Goal: Contribute content: Contribute content

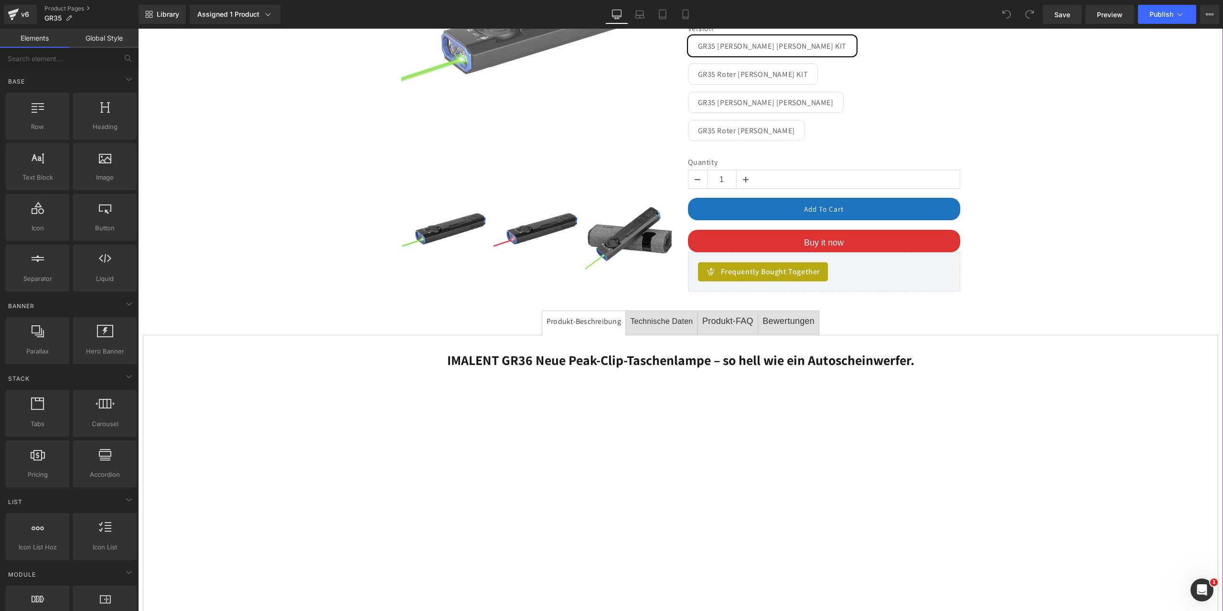
scroll to position [335, 0]
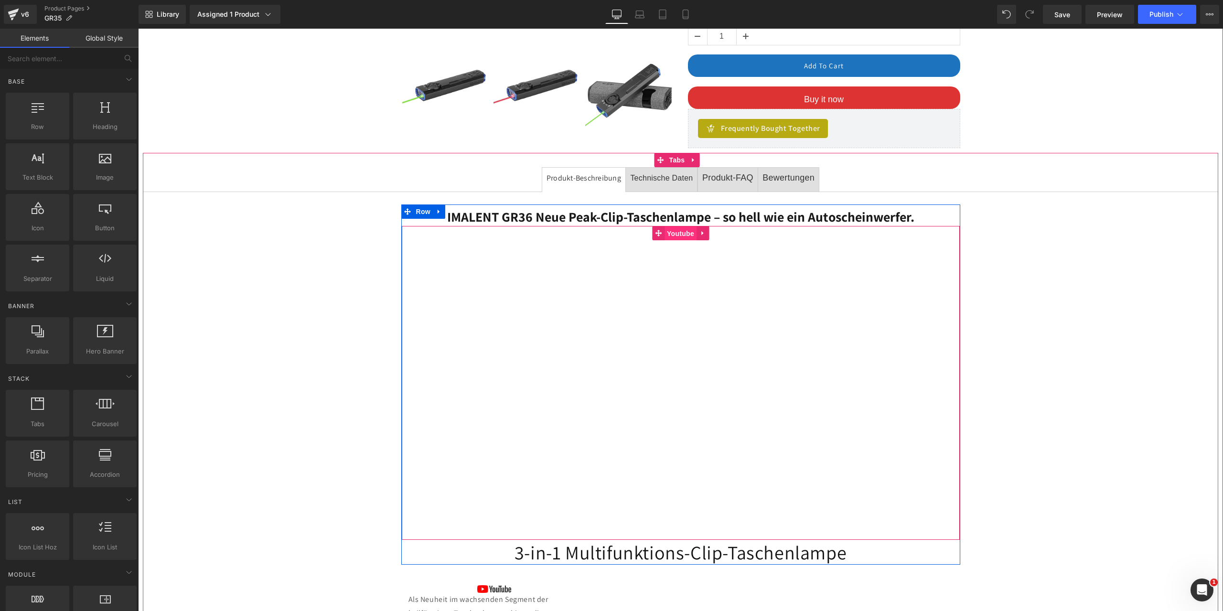
click at [672, 227] on span "Youtube" at bounding box center [681, 234] width 32 height 14
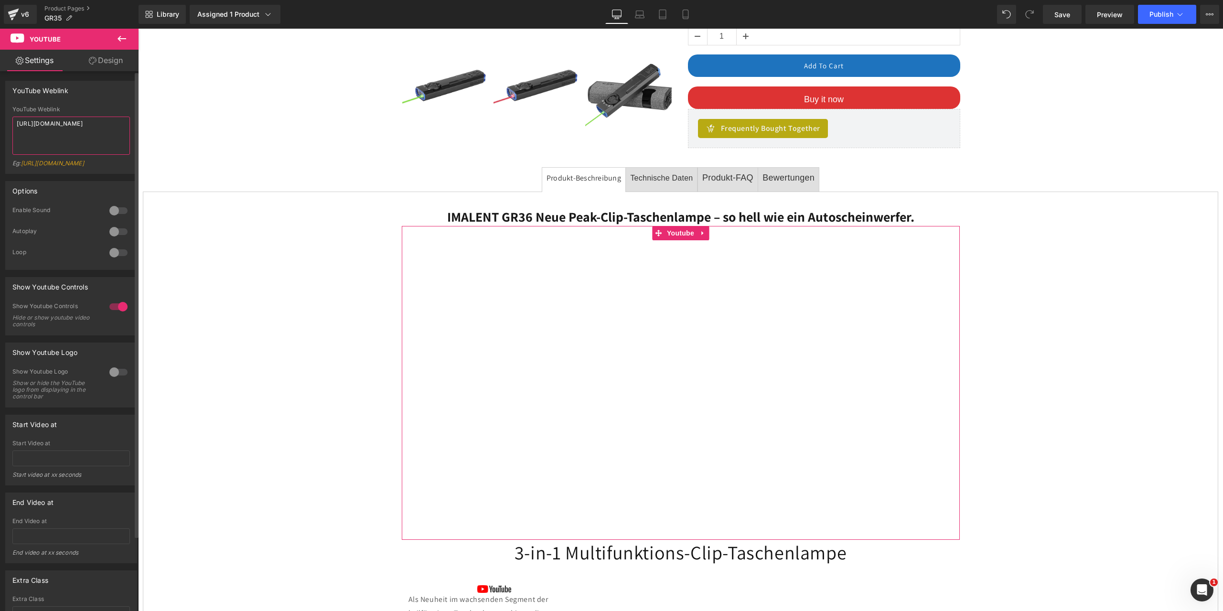
click at [75, 136] on textarea "https://www.youtube.com/watch?v=GM6qlOeRIXQ" at bounding box center [71, 136] width 118 height 38
drag, startPoint x: 94, startPoint y: 131, endPoint x: 0, endPoint y: 117, distance: 94.8
click at [0, 117] on div "YouTube Weblink YouTube Weblink https://www.youtube.com/watch?v=GM6qlOeRIXQ Eg:…" at bounding box center [71, 124] width 143 height 100
paste textarea "https://youtu.be/JlCiYYylZiY"
type textarea "https://youtu.be/JlCiYYylZiY"
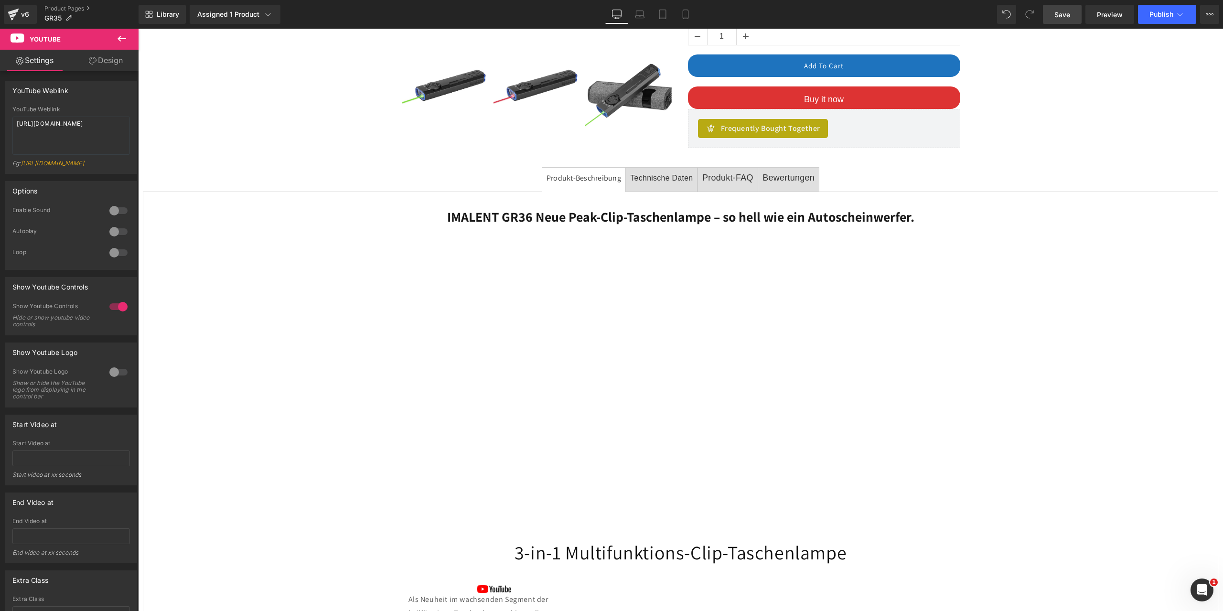
click at [1064, 17] on span "Save" at bounding box center [1063, 15] width 16 height 10
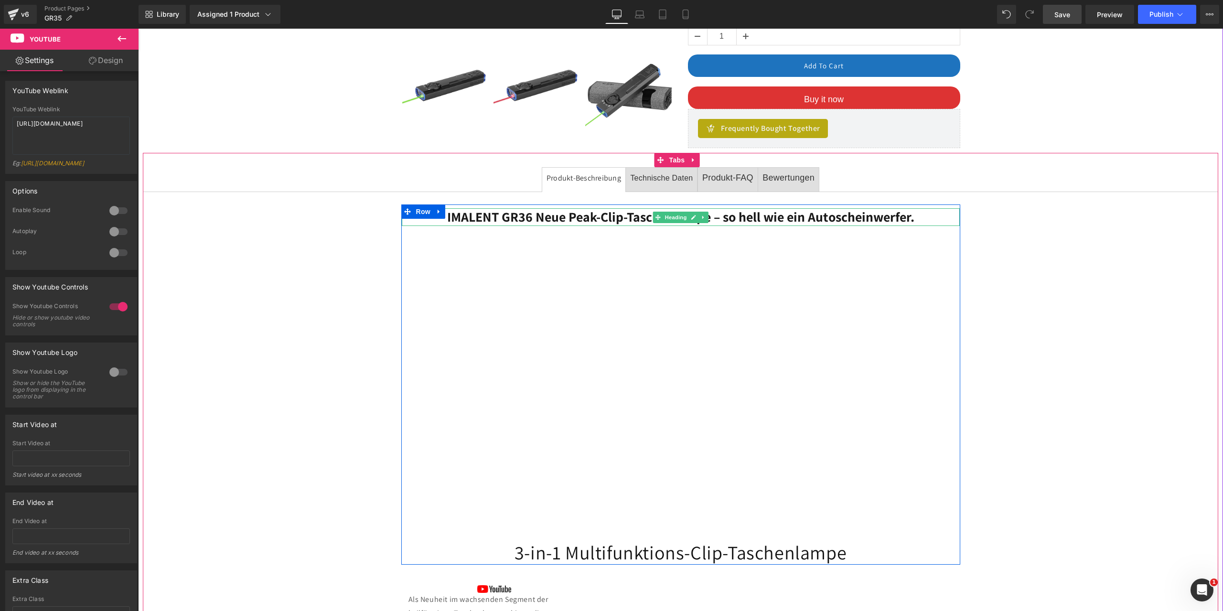
click at [614, 208] on b "IMALENT GR36 Neue Peak-Clip-Taschenlampe – so hell wie ein Autoscheinwerfer." at bounding box center [680, 217] width 467 height 18
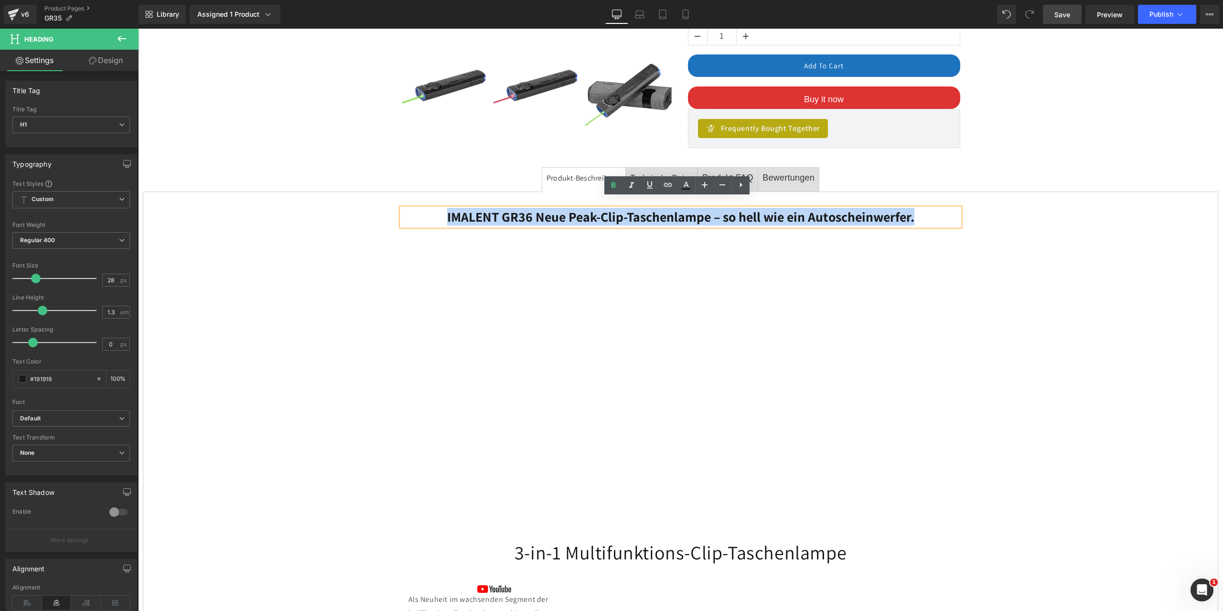
drag, startPoint x: 912, startPoint y: 206, endPoint x: 417, endPoint y: 203, distance: 494.6
click at [417, 208] on h1 "IMALENT GR36 Neue Peak-Clip-Taschenlampe – so hell wie ein Autoscheinwerfer." at bounding box center [681, 216] width 558 height 17
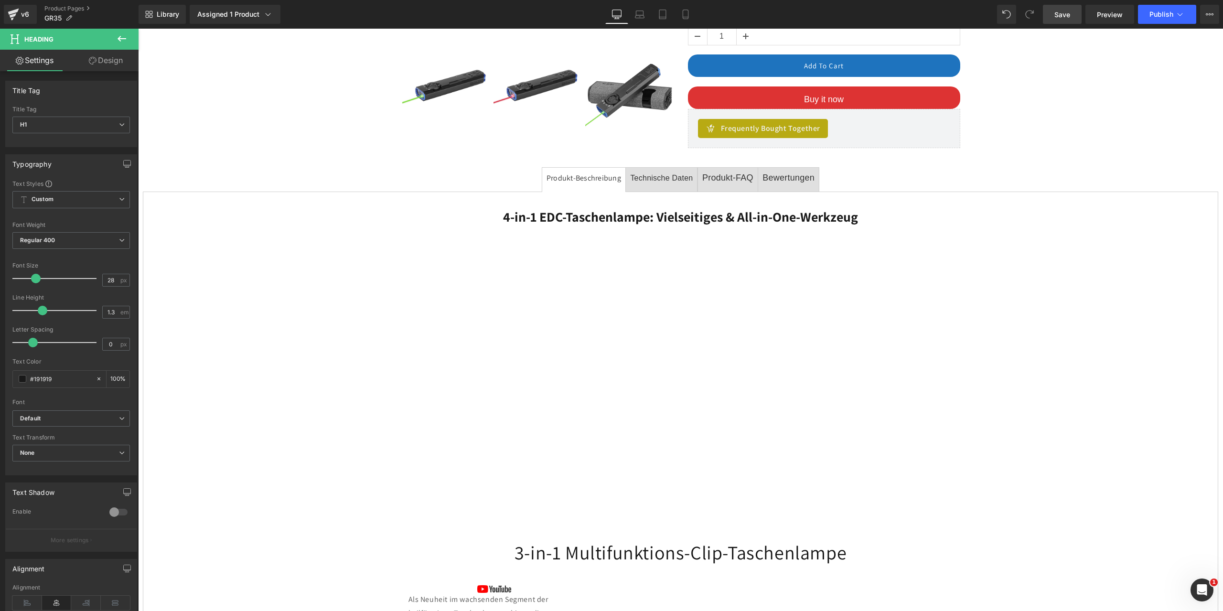
click at [1063, 15] on span "Save" at bounding box center [1063, 15] width 16 height 10
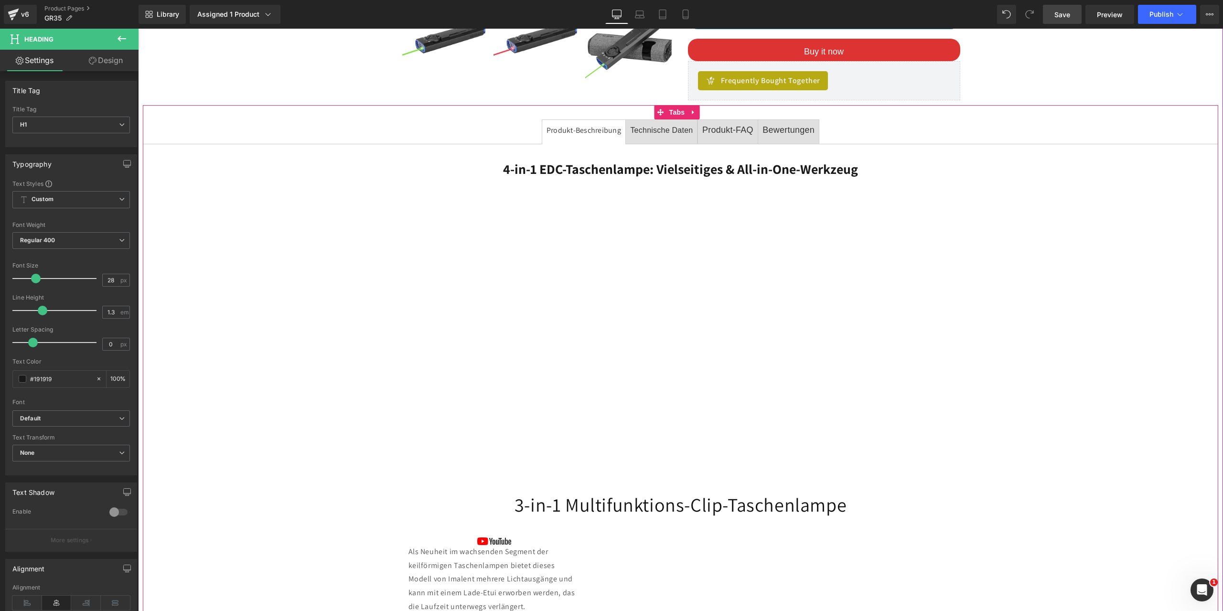
scroll to position [478, 0]
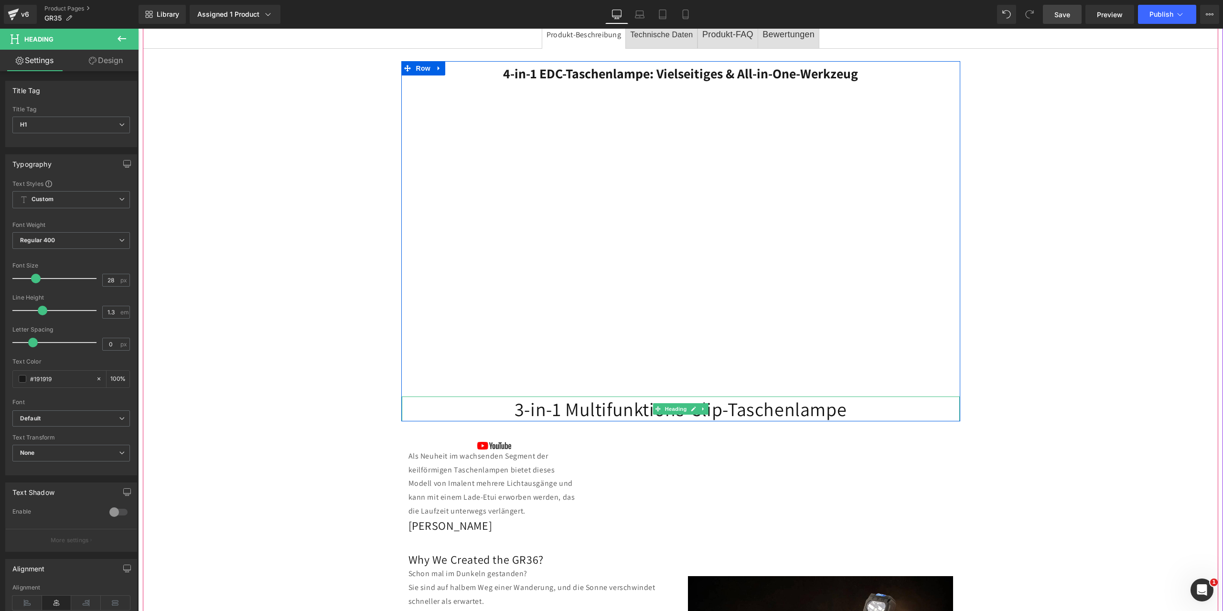
click at [595, 399] on h1 "3-in-1 Multifunktions-Clip-Taschenlampe" at bounding box center [681, 409] width 558 height 25
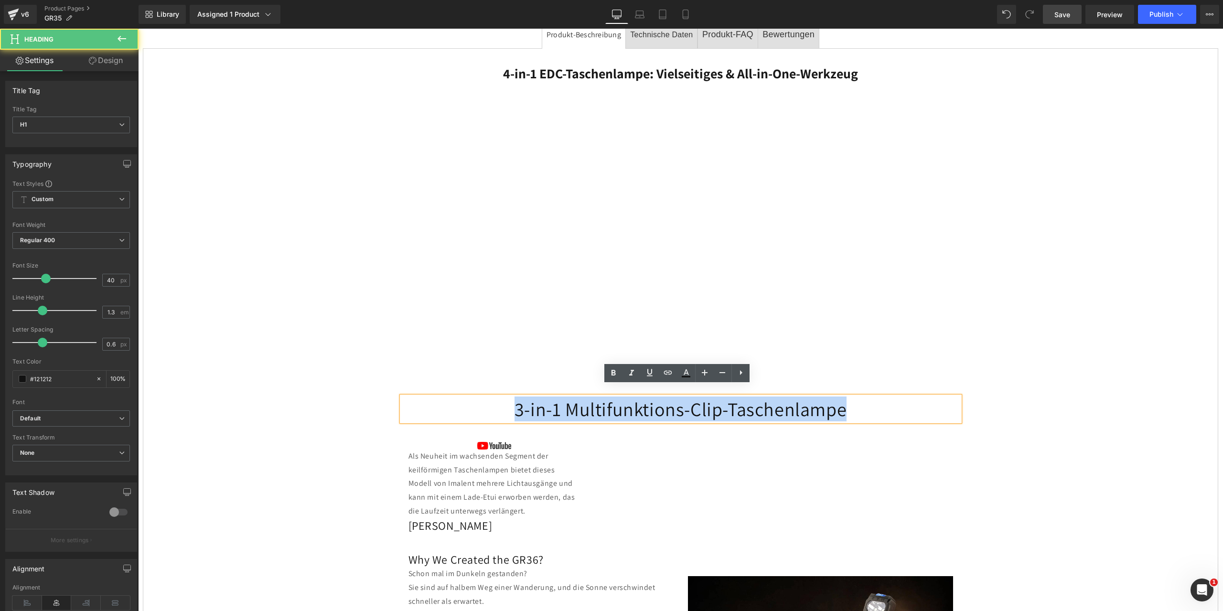
drag, startPoint x: 849, startPoint y: 403, endPoint x: 505, endPoint y: 400, distance: 344.6
click at [505, 400] on h1 "3-in-1 Multifunktions-Clip-Taschenlampe" at bounding box center [681, 409] width 558 height 25
paste div
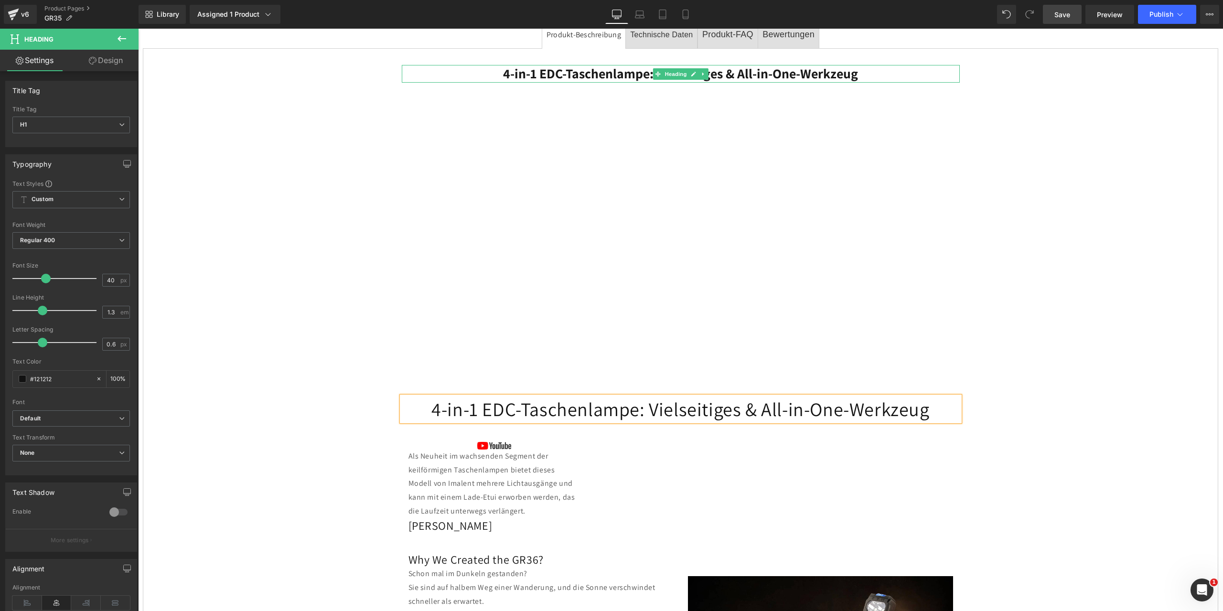
click at [810, 65] on b "4-in-1 EDC-Taschenlampe: Vielseitiges & All-in-One-Werkzeug" at bounding box center [680, 74] width 355 height 18
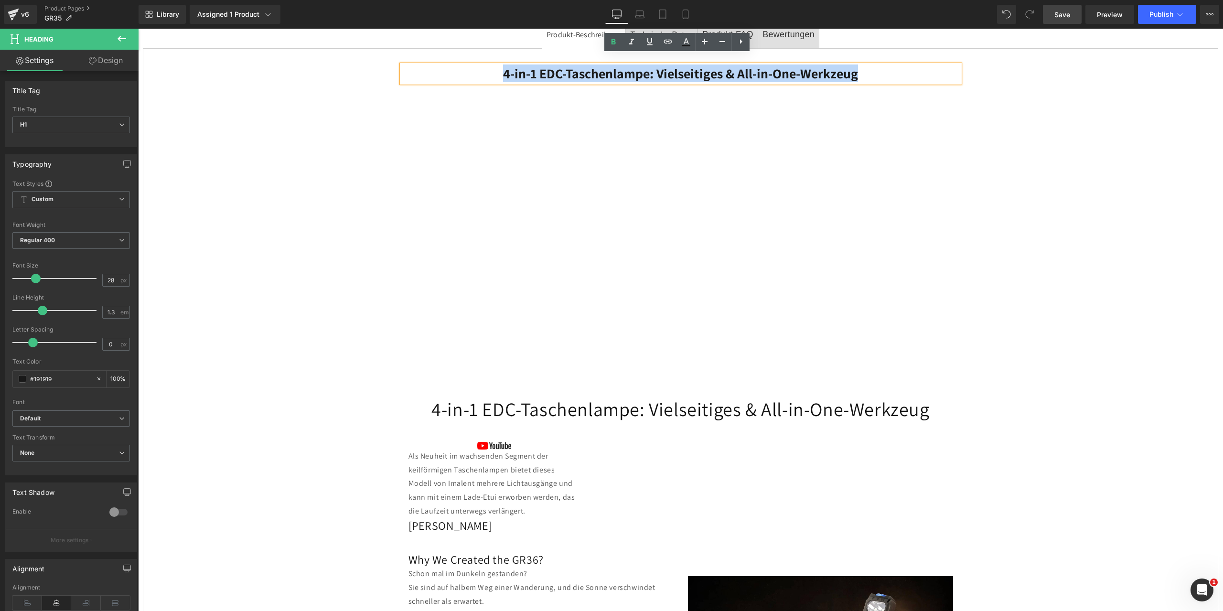
drag, startPoint x: 864, startPoint y: 65, endPoint x: 485, endPoint y: 70, distance: 379.5
click at [485, 69] on h1 "4-in-1 EDC-Taschenlampe: Vielseitiges & All-in-One-Werkzeug" at bounding box center [681, 73] width 558 height 17
paste div
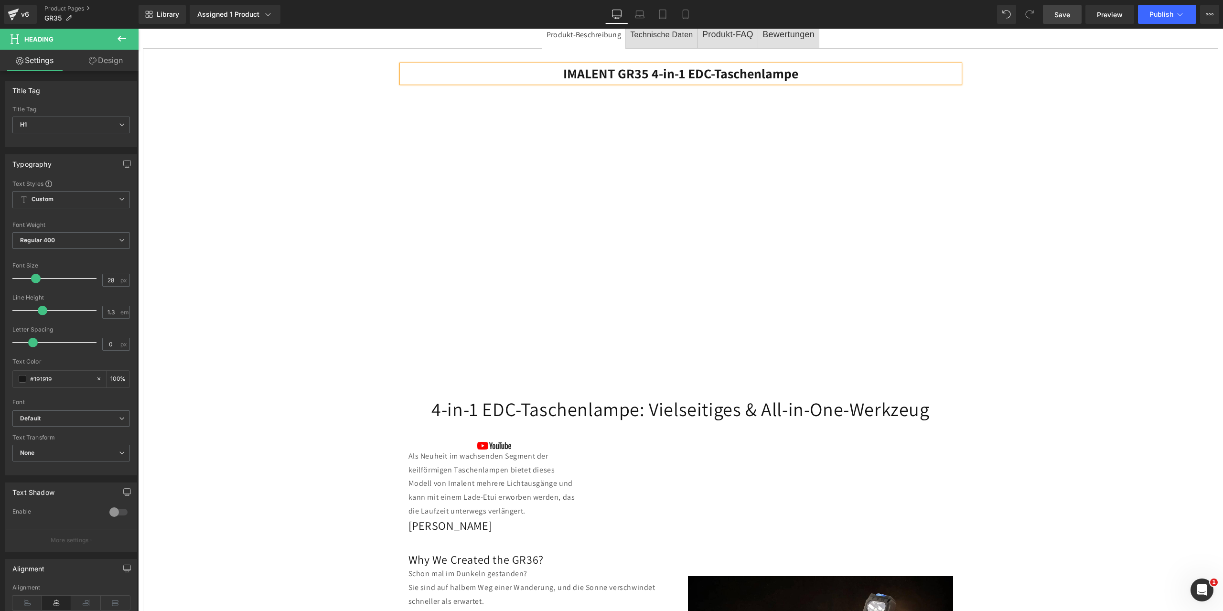
click at [1061, 16] on span "Save" at bounding box center [1063, 15] width 16 height 10
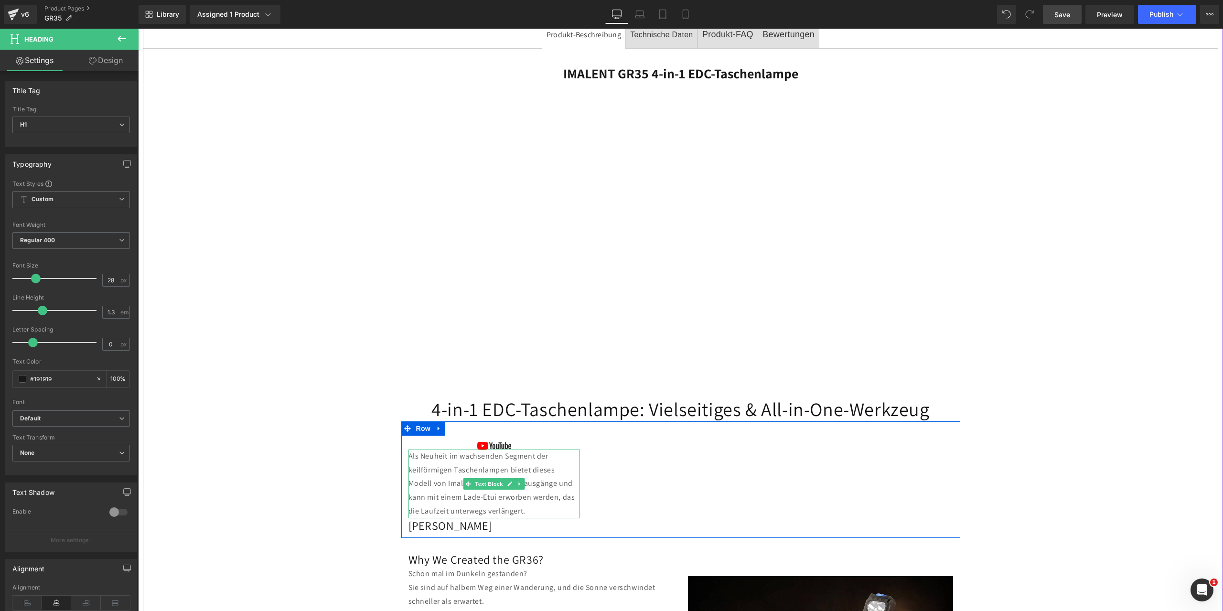
scroll to position [526, 0]
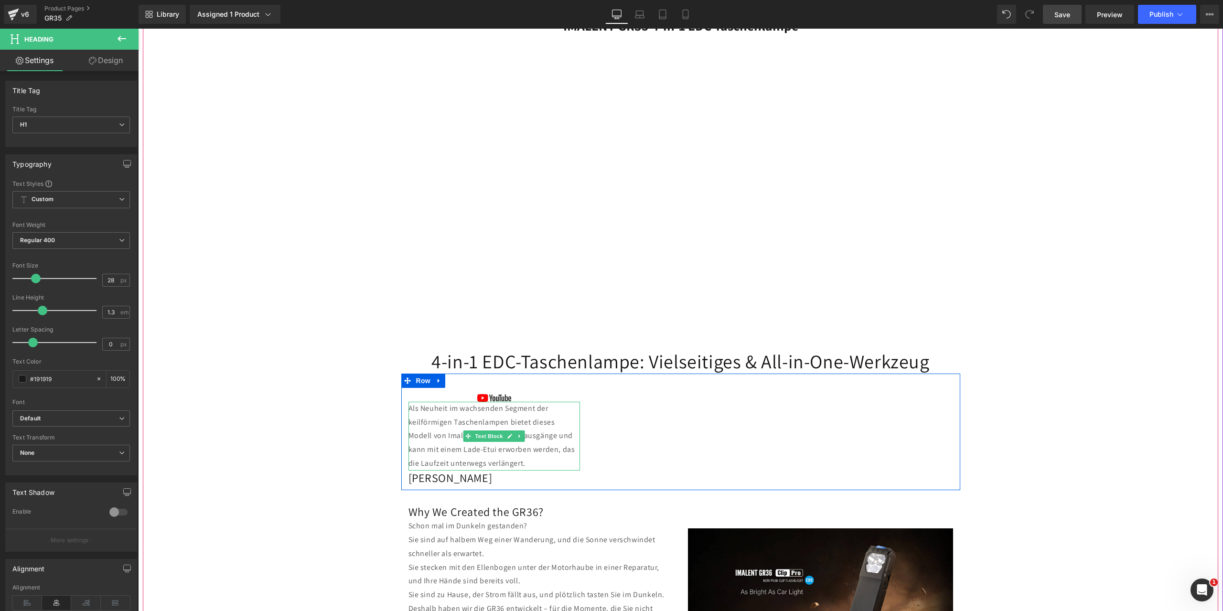
click at [509, 447] on p "Als Neuheit im wachsenden Segment der keilförmigen Taschenlampen bietet dieses …" at bounding box center [495, 436] width 172 height 69
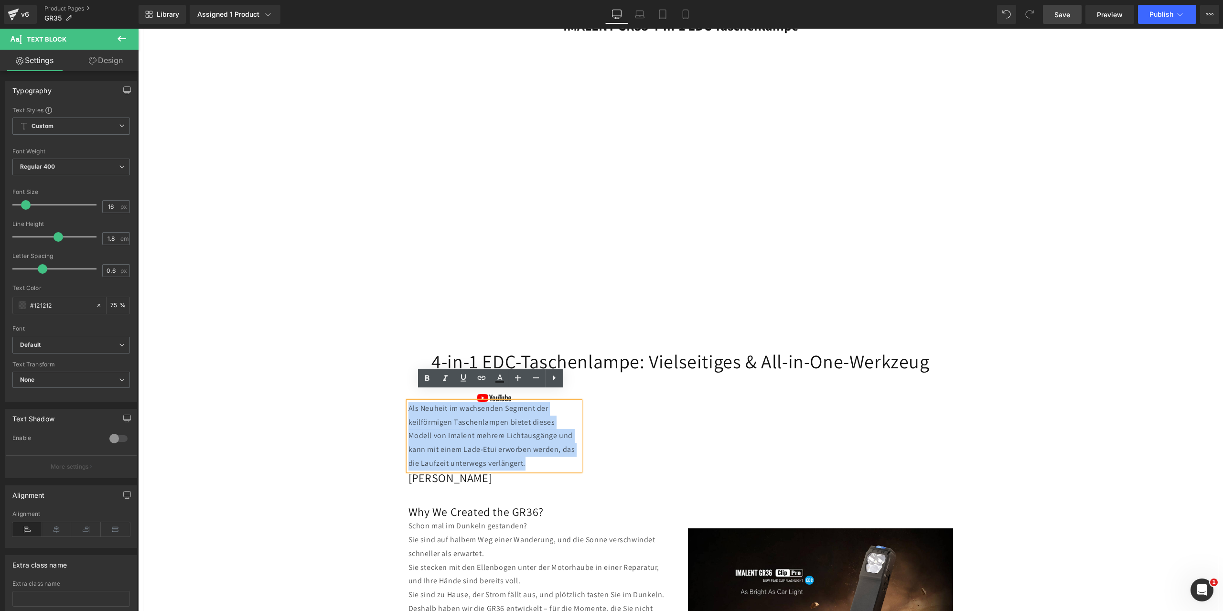
drag, startPoint x: 517, startPoint y: 455, endPoint x: 395, endPoint y: 401, distance: 132.9
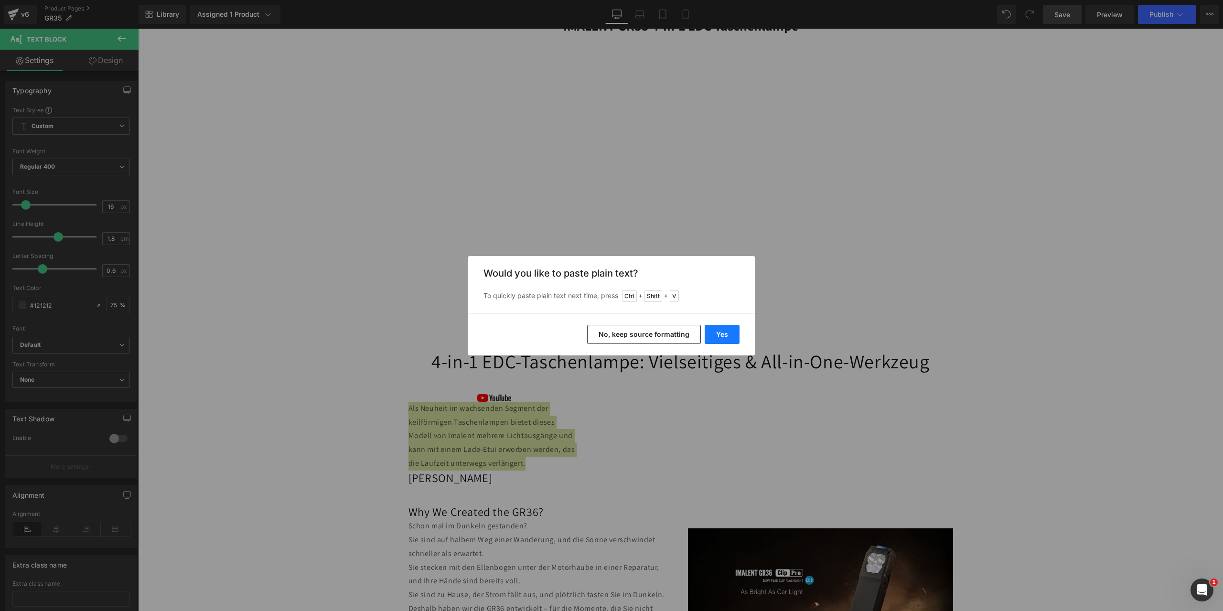
click at [729, 340] on button "Yes" at bounding box center [722, 334] width 35 height 19
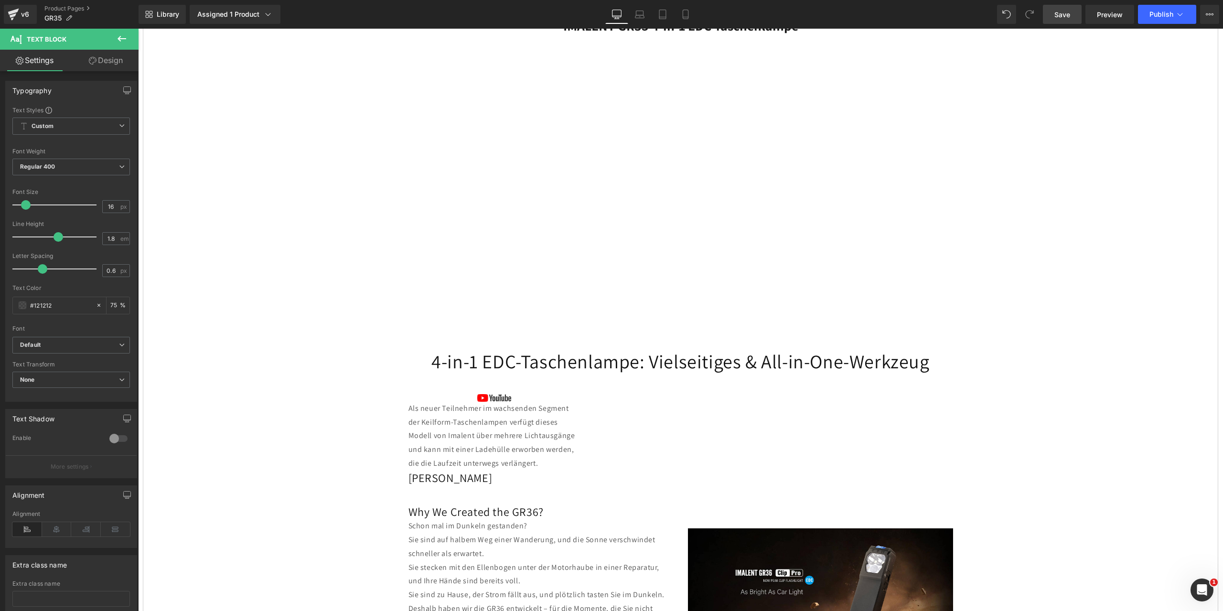
click at [1065, 17] on span "Save" at bounding box center [1063, 15] width 16 height 10
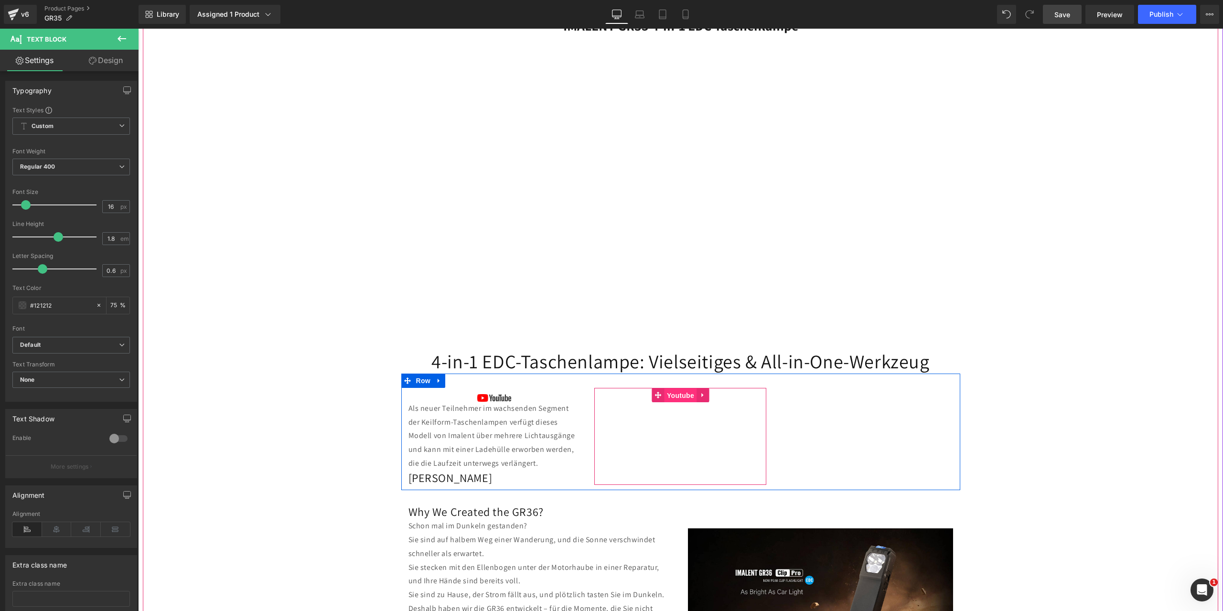
click at [674, 389] on span "Youtube" at bounding box center [681, 396] width 32 height 14
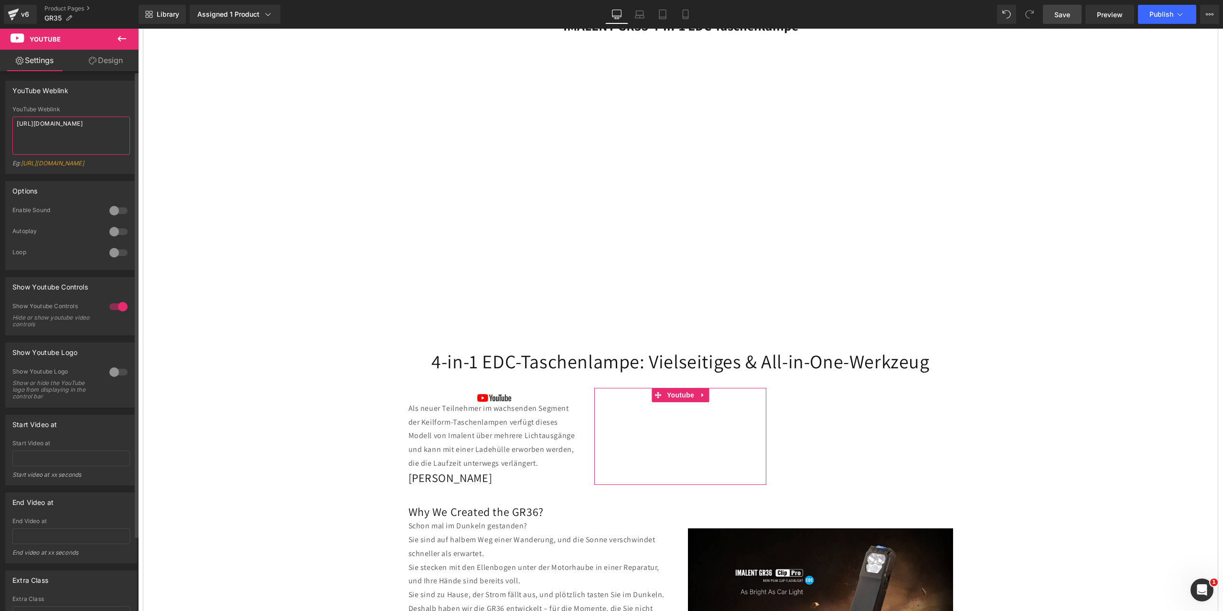
drag, startPoint x: 74, startPoint y: 133, endPoint x: 0, endPoint y: 118, distance: 75.2
click at [0, 118] on div "YouTube Weblink YouTube Weblink https://www.youtube.com/watch?v=aX6qcEBECQo Eg:…" at bounding box center [71, 124] width 143 height 100
paste textarea "youtu.be/FNu3iy7e894"
type textarea "https://youtu.be/FNu3iy7e894"
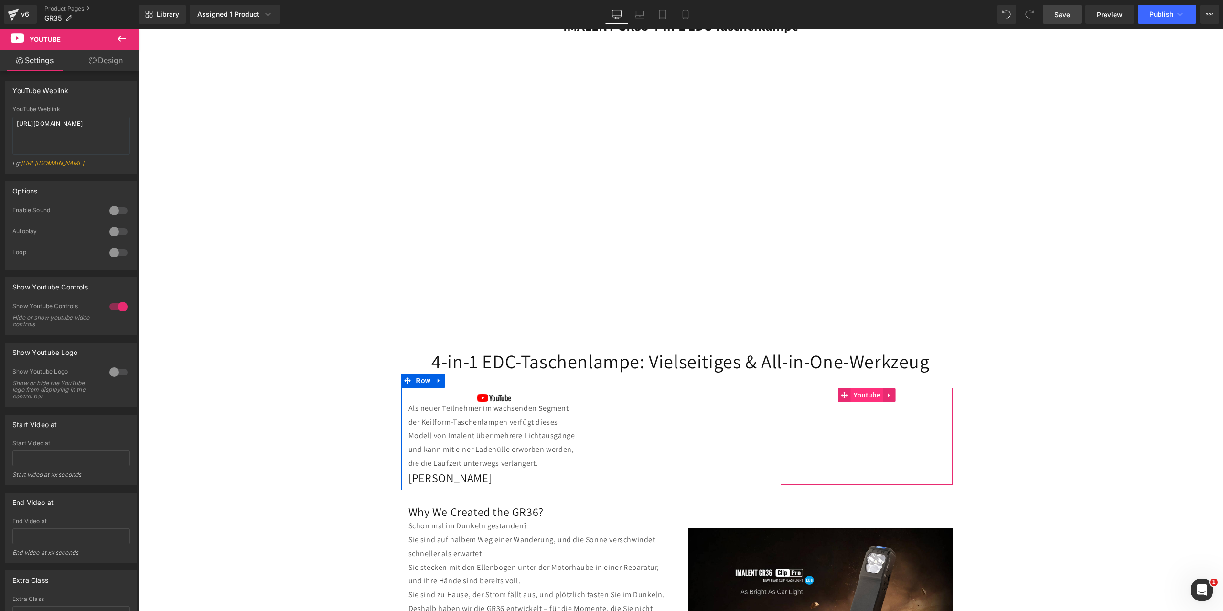
click at [852, 388] on span "Youtube" at bounding box center [867, 395] width 32 height 14
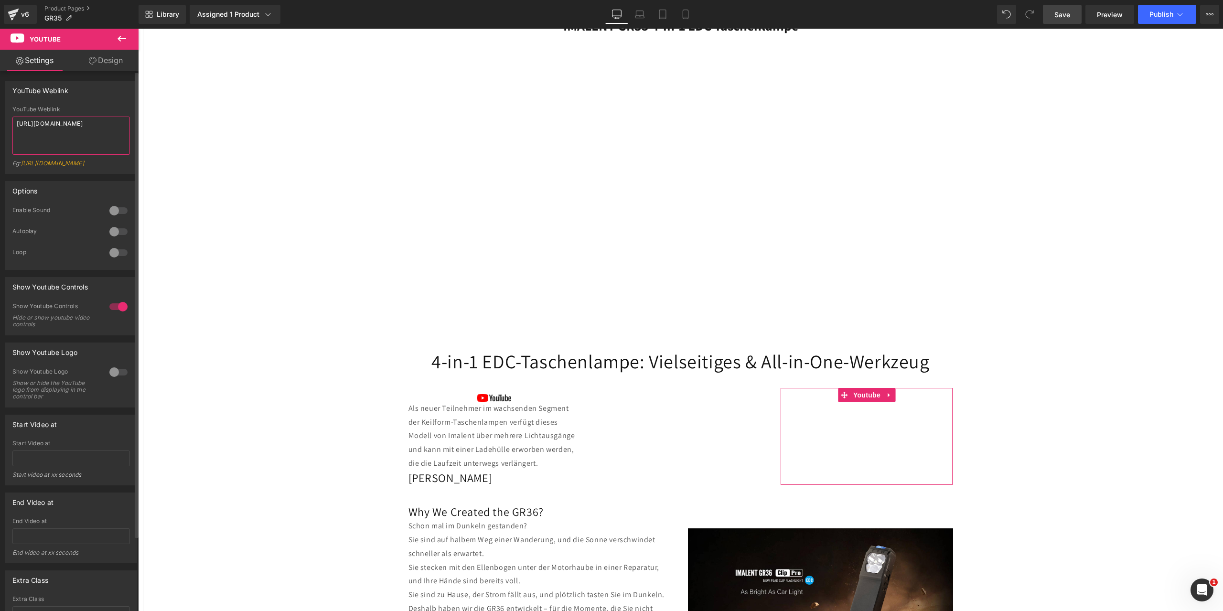
drag, startPoint x: 68, startPoint y: 133, endPoint x: 0, endPoint y: 113, distance: 71.4
click at [0, 113] on div "YouTube Weblink YouTube Weblink https://www.youtube.com/watch?v=IHAjLABlJks Eg:…" at bounding box center [71, 124] width 143 height 100
paste textarea "YtBRF8VkpEU"
type textarea "https://www.youtube.com/watch?v=YtBRF8VkpEU"
click at [1063, 15] on span "Save" at bounding box center [1063, 15] width 16 height 10
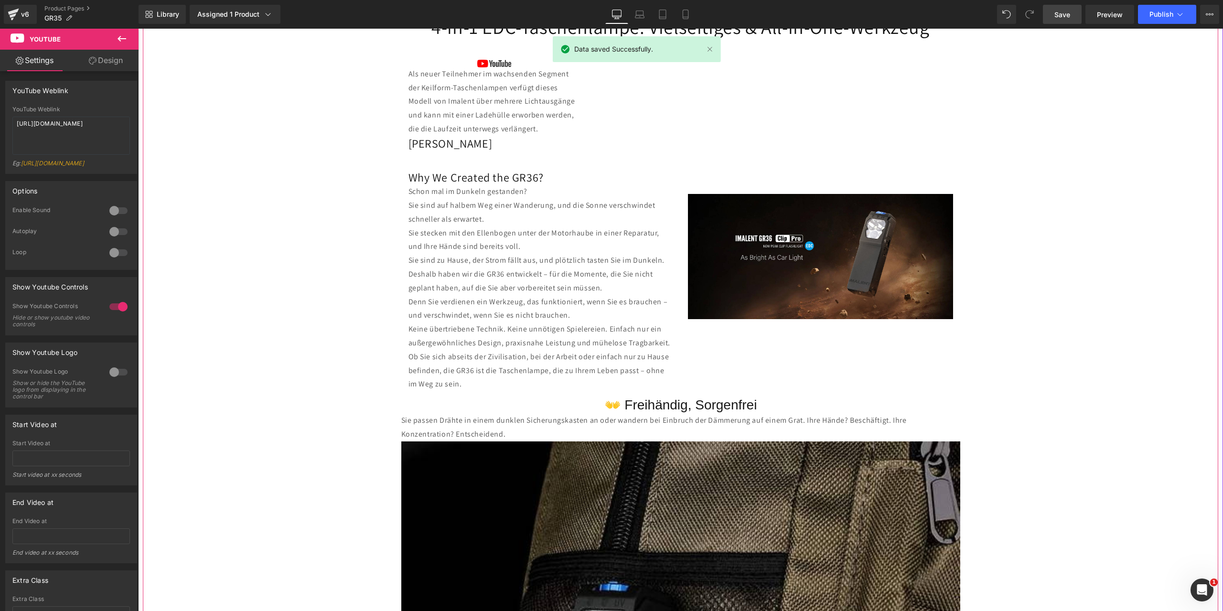
scroll to position [908, 0]
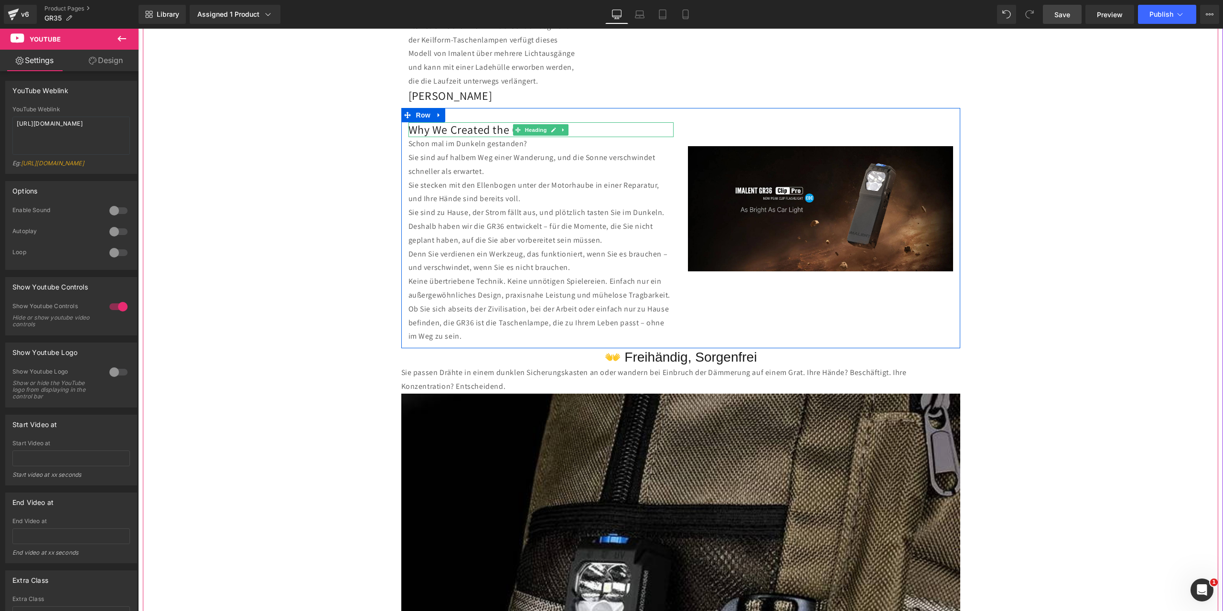
click at [483, 122] on h2 "Why We Created the GR36?" at bounding box center [541, 129] width 265 height 15
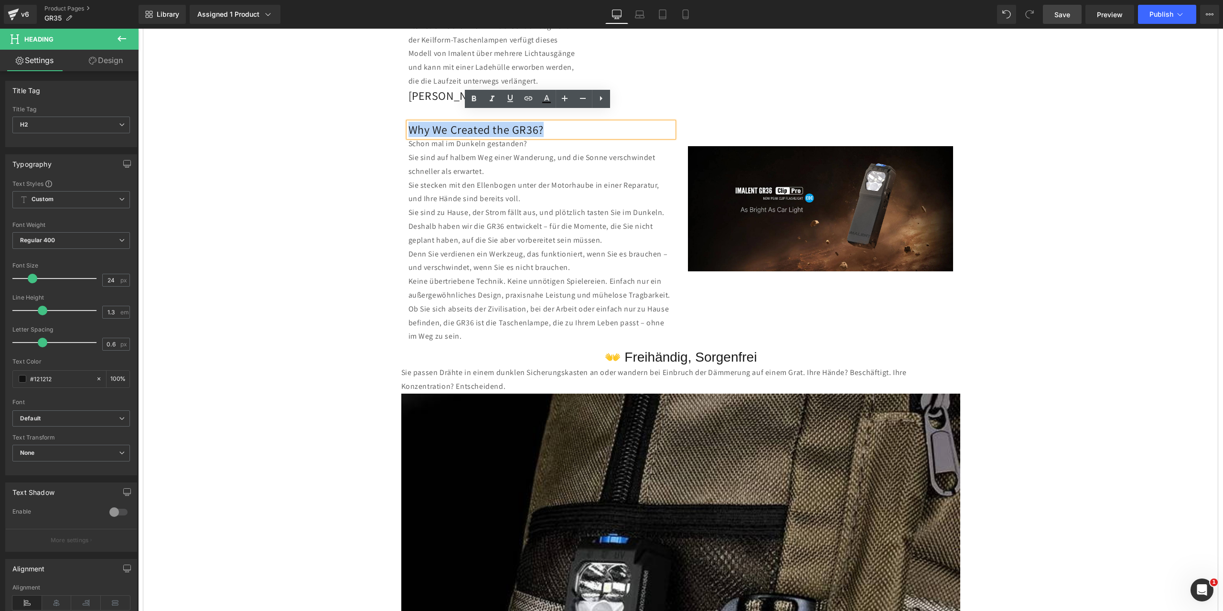
drag, startPoint x: 553, startPoint y: 117, endPoint x: 339, endPoint y: 118, distance: 213.6
paste div
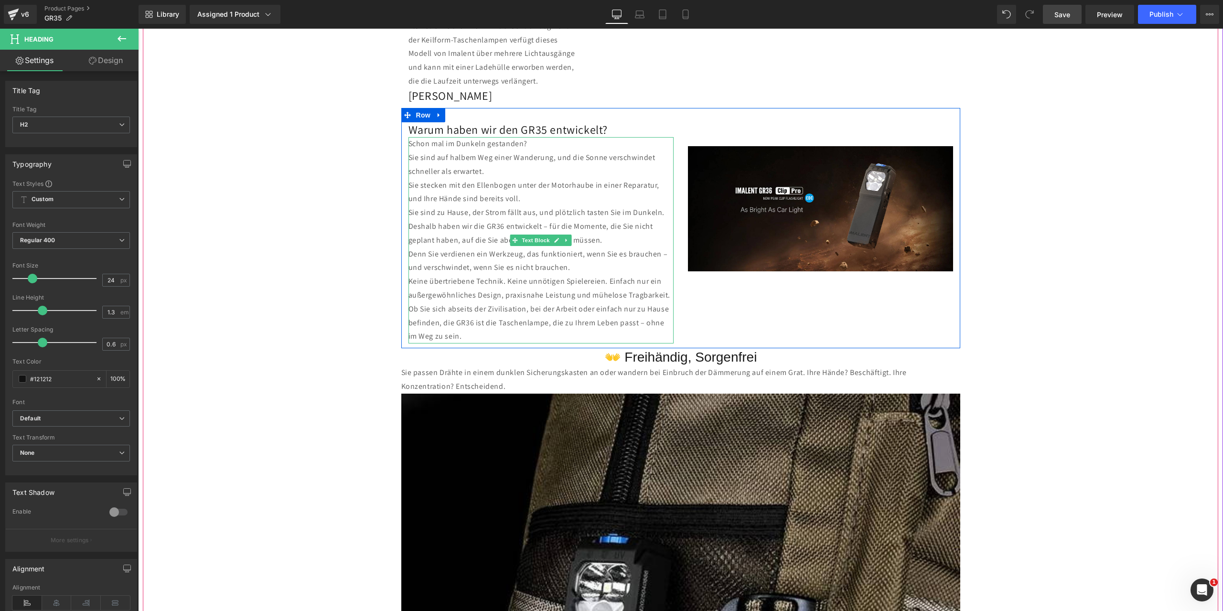
click at [480, 220] on p "Deshalb haben wir die GR36 entwickelt – für die Momente, die Sie nicht geplant …" at bounding box center [541, 234] width 265 height 28
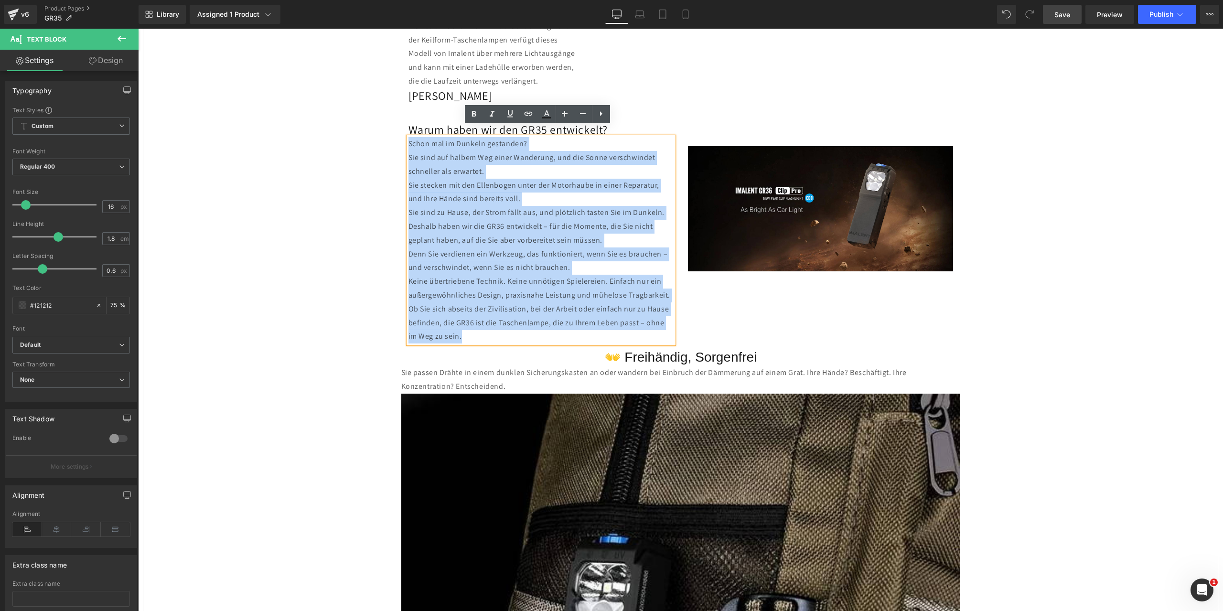
drag, startPoint x: 460, startPoint y: 326, endPoint x: 398, endPoint y: 135, distance: 200.9
click at [401, 135] on div "Warum haben wir den GR35 entwickelt? Heading Schon mal im Dunkeln gestanden? Si…" at bounding box center [541, 232] width 280 height 221
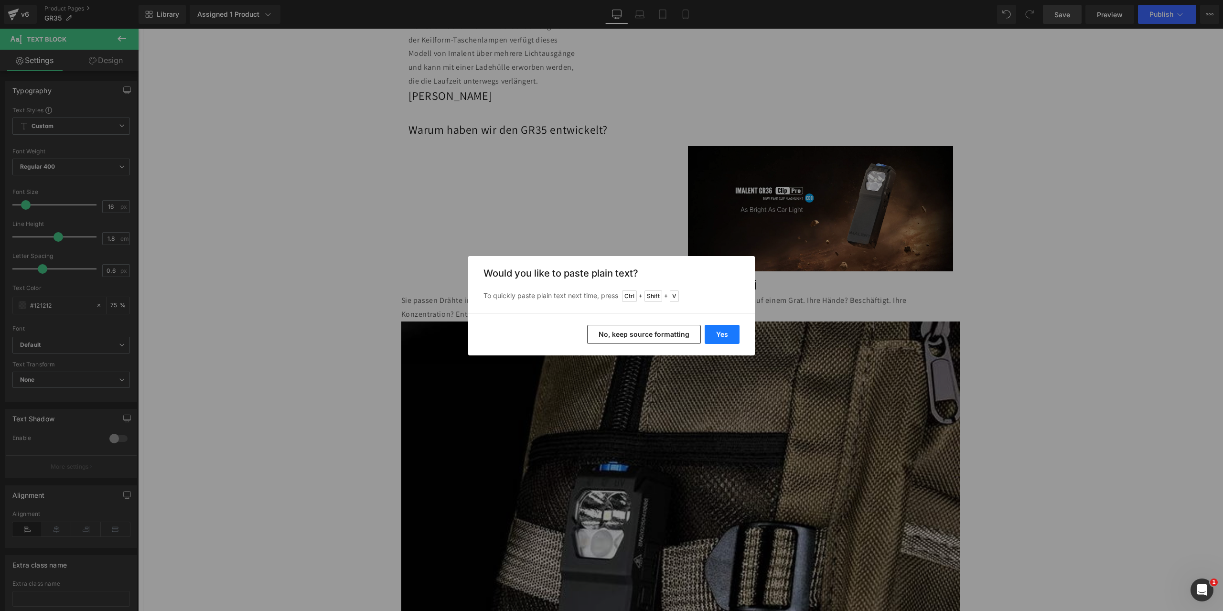
click at [721, 336] on button "Yes" at bounding box center [722, 334] width 35 height 19
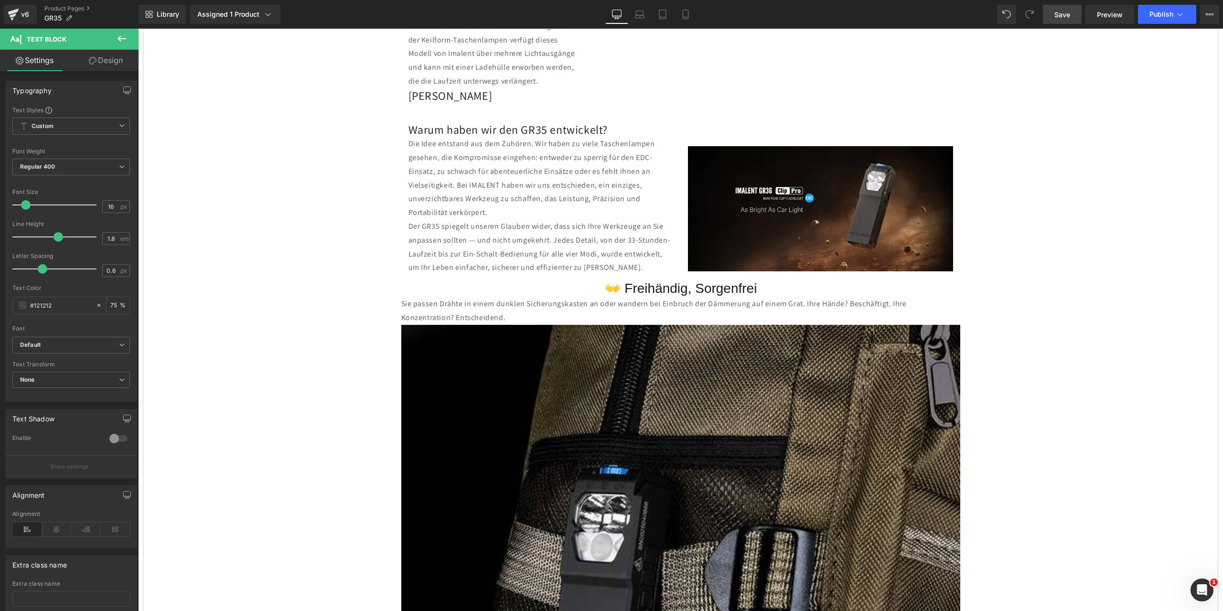
drag, startPoint x: 1061, startPoint y: 12, endPoint x: 205, endPoint y: 30, distance: 855.6
click at [1061, 12] on span "Save" at bounding box center [1063, 15] width 16 height 10
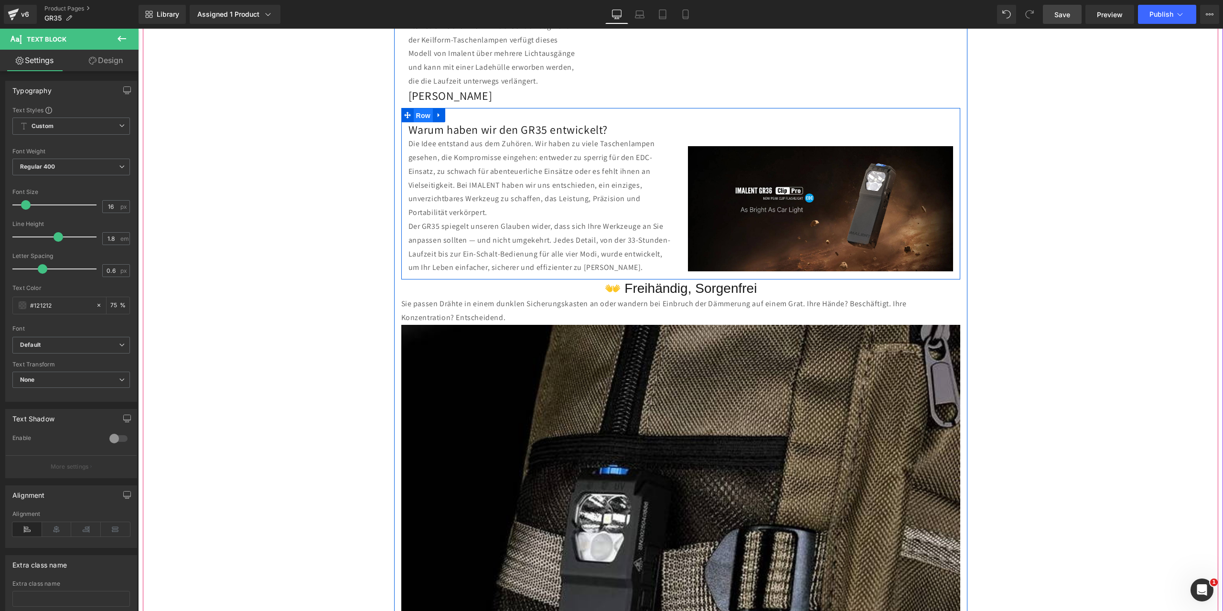
click at [420, 108] on span "Row" at bounding box center [423, 115] width 19 height 14
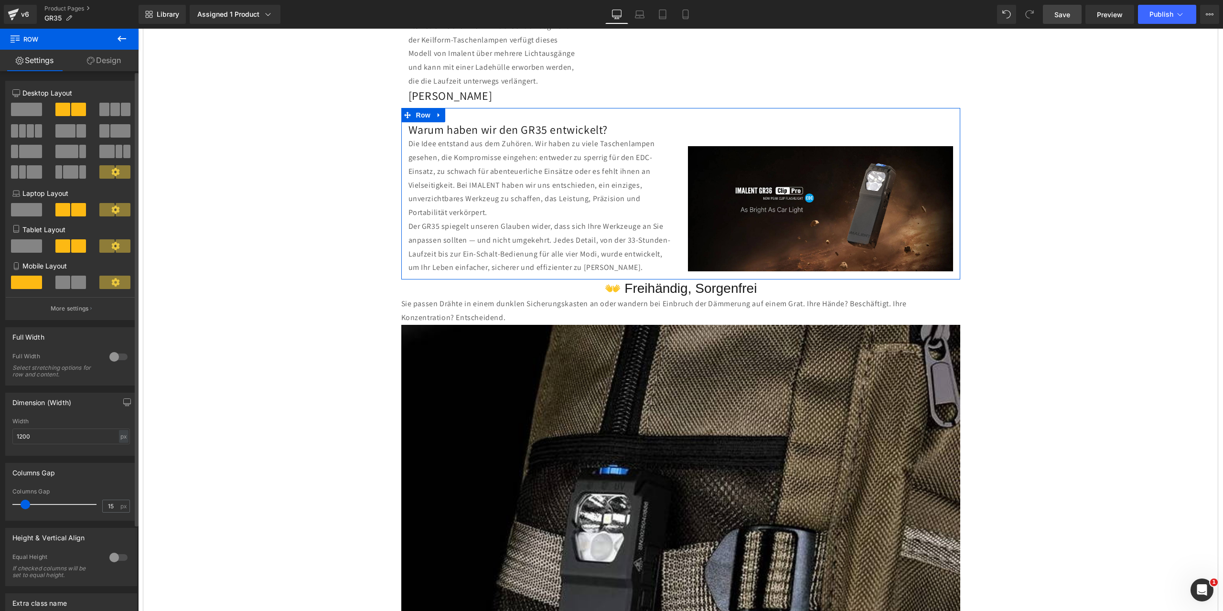
click at [121, 107] on span at bounding box center [126, 109] width 10 height 13
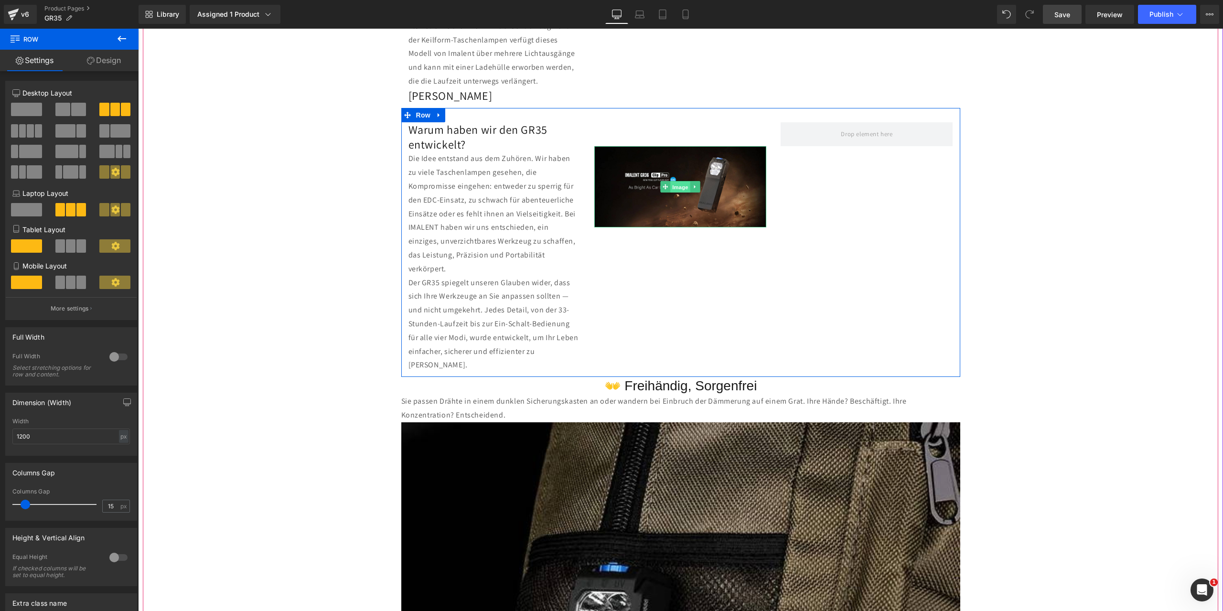
click at [672, 182] on span "Image" at bounding box center [681, 187] width 20 height 11
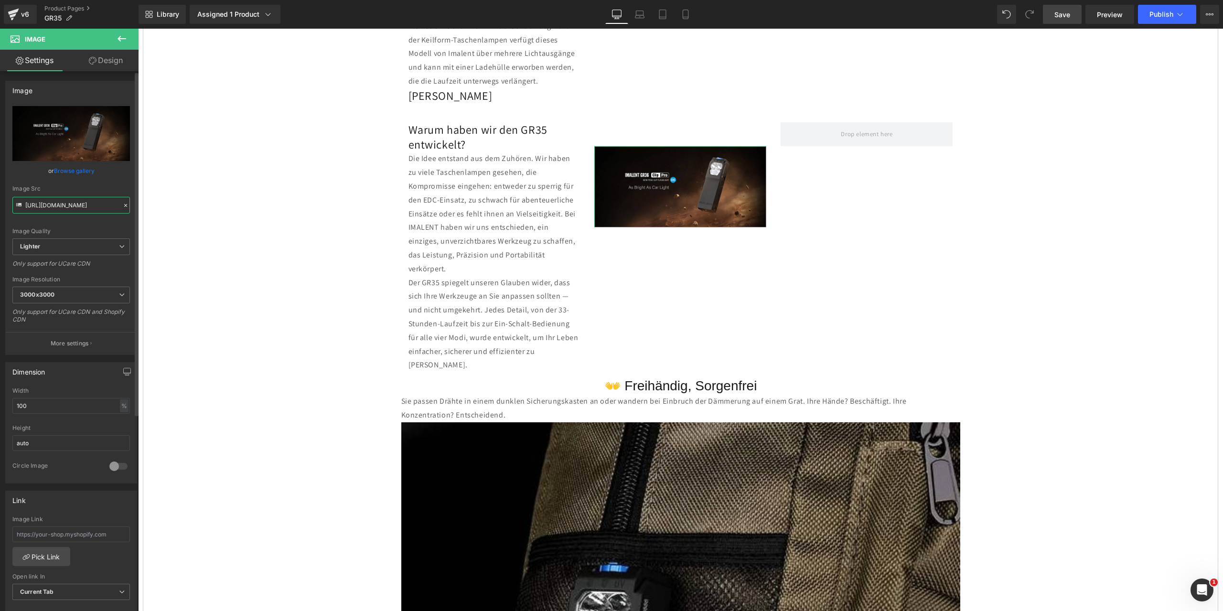
click at [38, 209] on input "https://ucarecdn.com/3ae9d485-e9b4-4671-9ba5-0719b53bc384/-/format/auto/-/previ…" at bounding box center [71, 205] width 118 height 17
drag, startPoint x: 162, startPoint y: 234, endPoint x: 197, endPoint y: 218, distance: 37.8
paste input "57a5f477-4b8b-4e0a-a3e7-e3df8e98430e/-/format/auto/-/preview/3000x3000/-/qualit…"
type input "https://ucarecdn.com/57a5f477-4b8b-4e0a-a3e7-e3df8e98430e/-/format/auto/-/previ…"
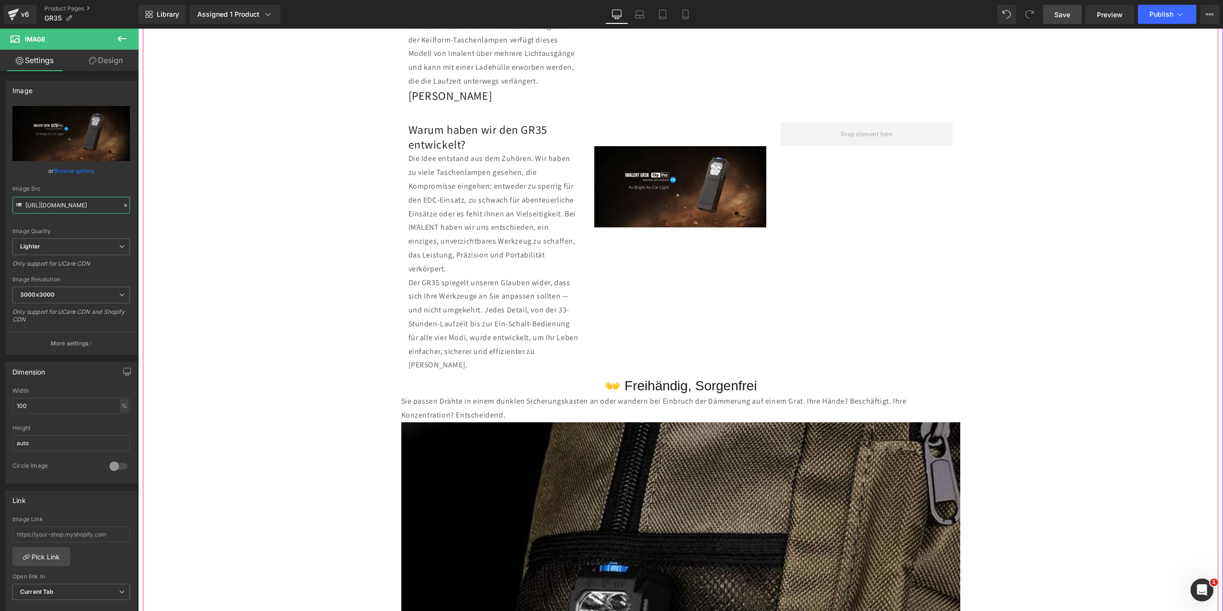
scroll to position [0, 401]
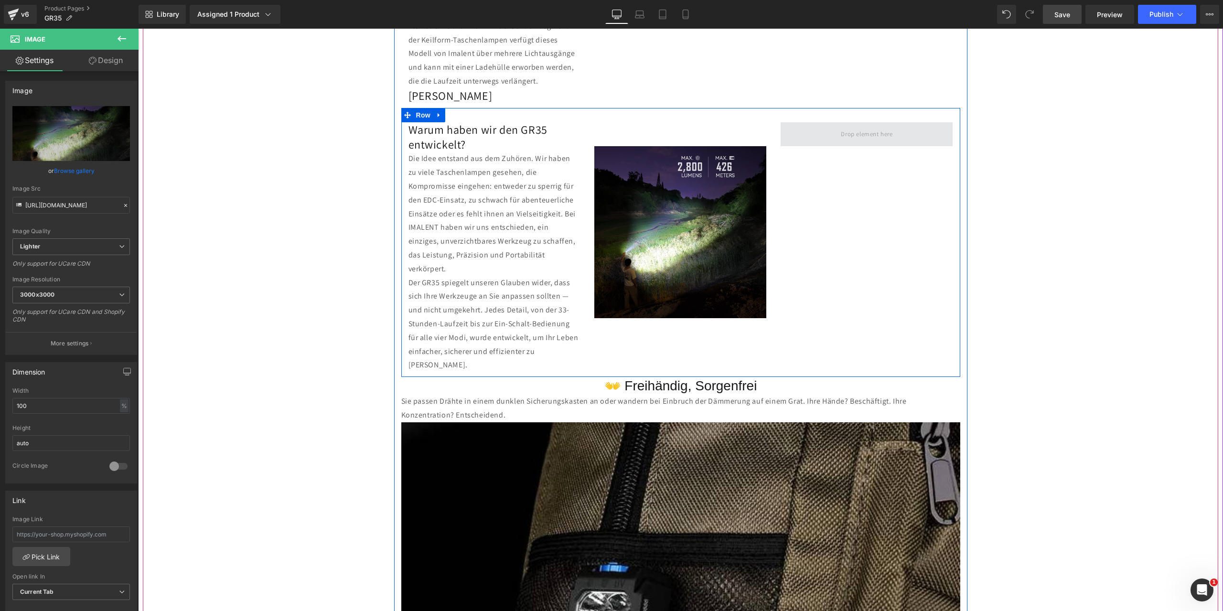
click at [831, 122] on span at bounding box center [867, 134] width 172 height 24
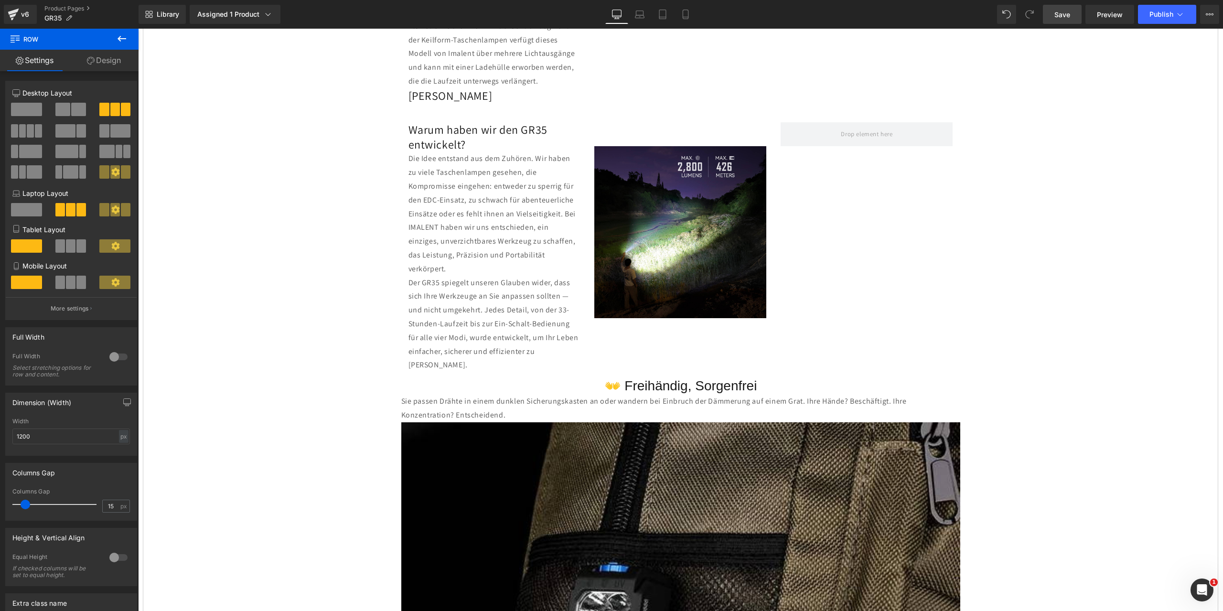
click at [117, 40] on icon at bounding box center [121, 38] width 11 height 11
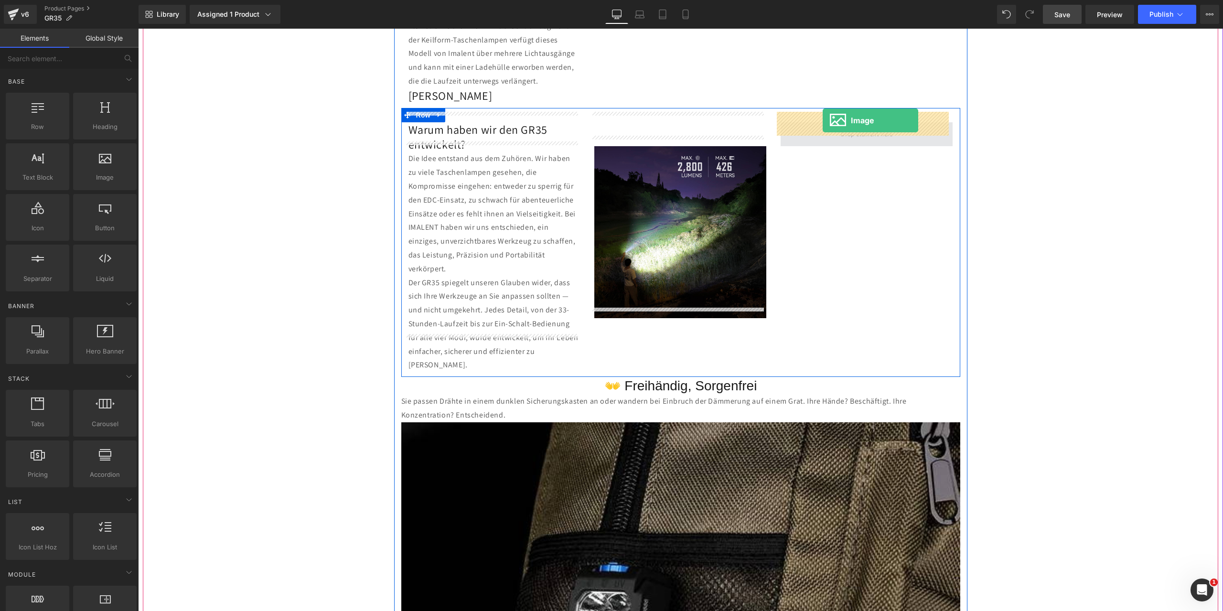
drag, startPoint x: 244, startPoint y: 202, endPoint x: 823, endPoint y: 120, distance: 584.9
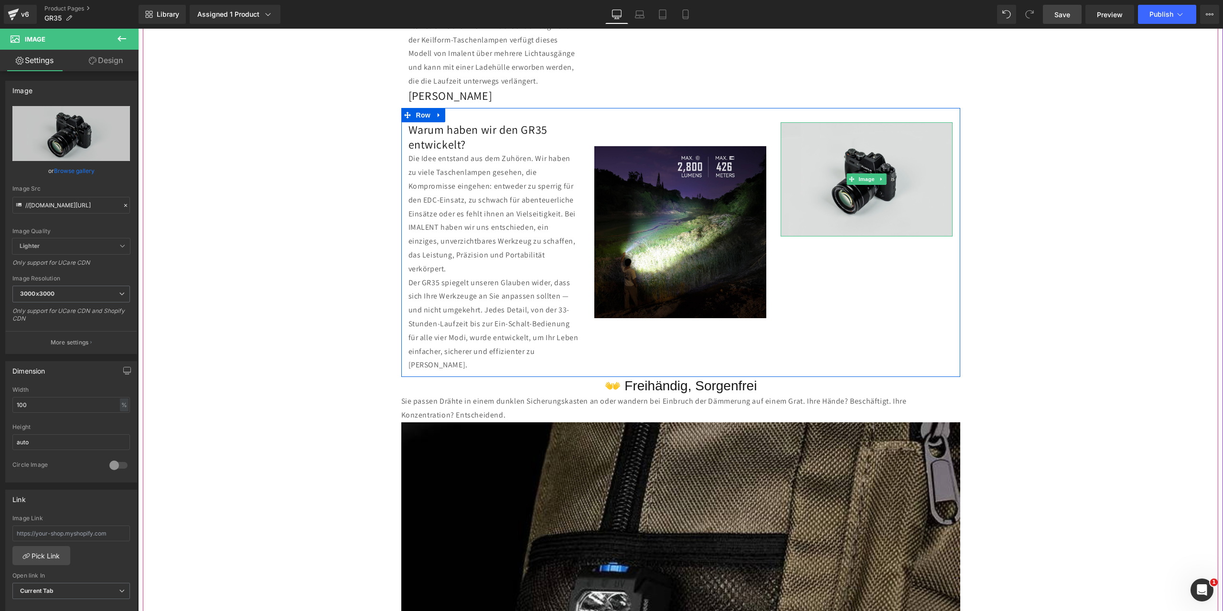
click at [830, 190] on img at bounding box center [867, 179] width 172 height 114
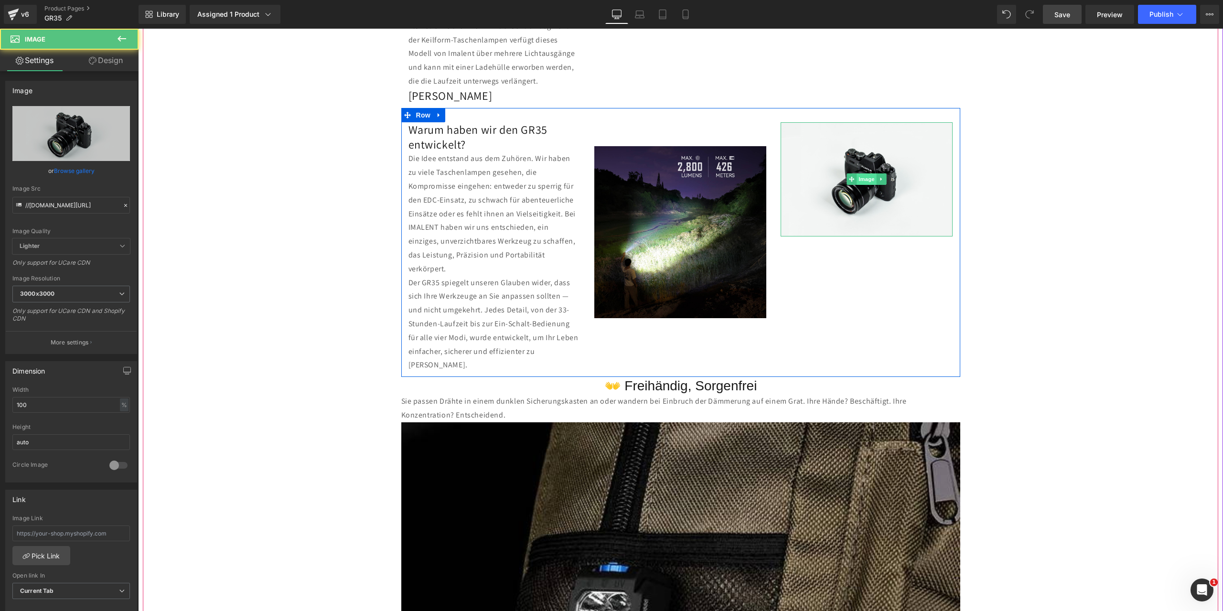
click at [869, 173] on span "Image" at bounding box center [867, 178] width 20 height 11
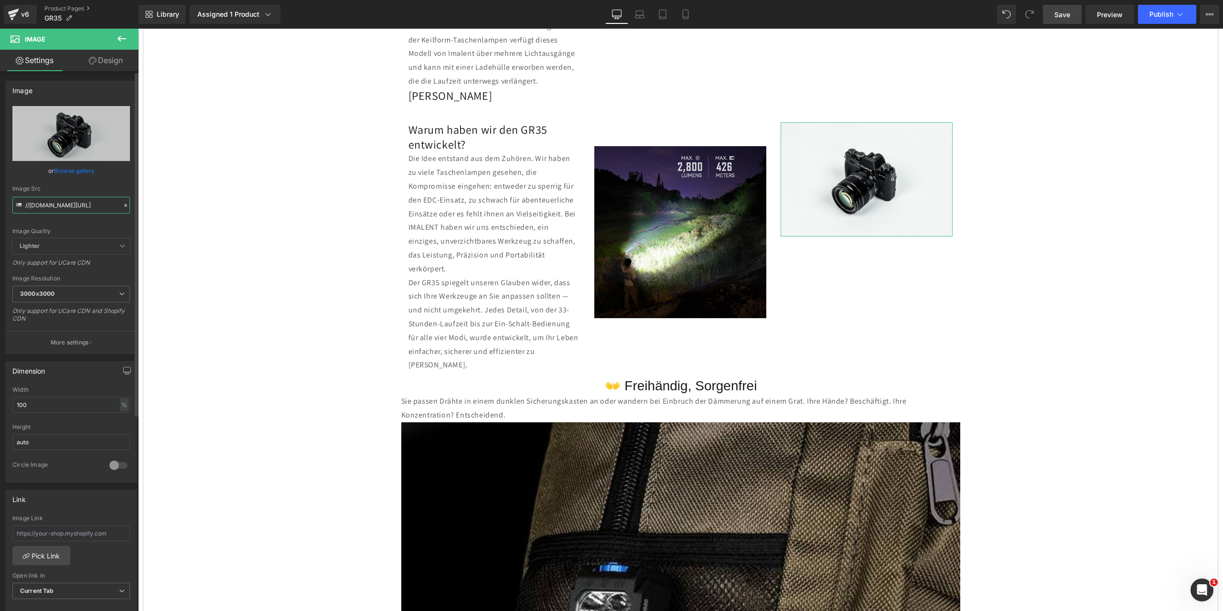
click at [34, 204] on input "//d1um8515vdn9kb.cloudfront.net/images/parallax.jpg" at bounding box center [71, 205] width 118 height 17
drag, startPoint x: 28, startPoint y: 204, endPoint x: 0, endPoint y: 204, distance: 27.7
click at [0, 204] on div "Image //d1um8515vdn9kb.cloudfront.net/images/parallax.jpg Replace Image Upload …" at bounding box center [71, 214] width 143 height 281
click at [36, 206] on input "//d1um8515vdn9kb.cloudfront.net/images/parallax.jpg" at bounding box center [71, 205] width 118 height 17
drag, startPoint x: 27, startPoint y: 205, endPoint x: 0, endPoint y: 202, distance: 27.4
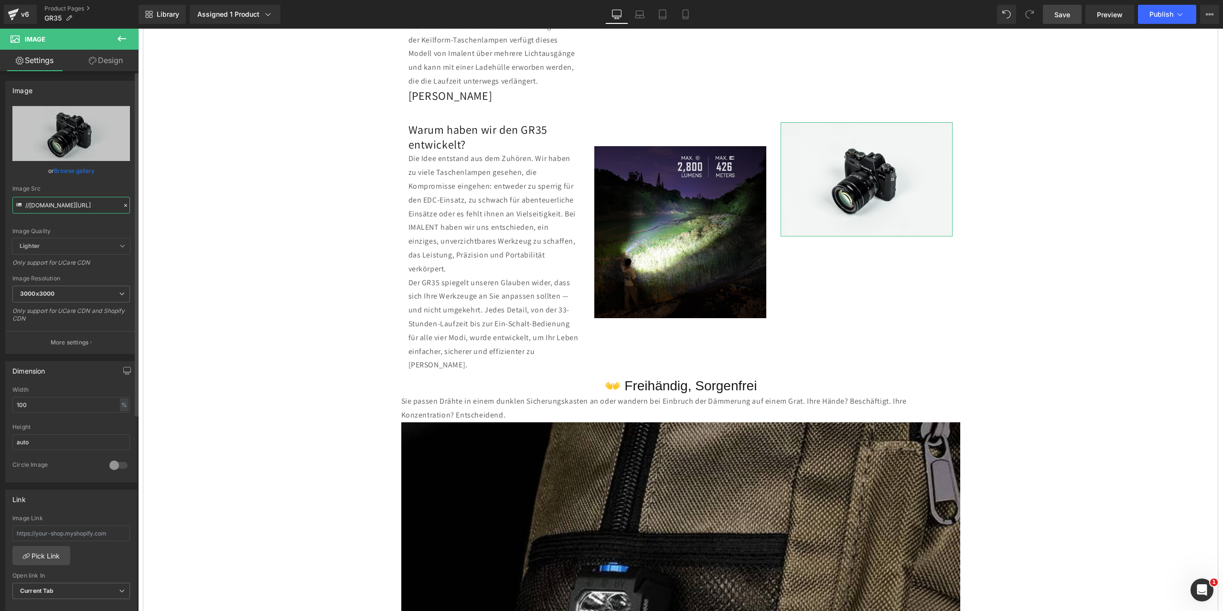
click at [0, 202] on div "Image //d1um8515vdn9kb.cloudfront.net/images/parallax.jpg Replace Image Upload …" at bounding box center [71, 214] width 143 height 281
click at [26, 206] on input "//d1um8515vdn9kb.cloudfront.net/images/parallax.jpg" at bounding box center [71, 205] width 118 height 17
type input "/d1um8515vdn9kb.cloudfront./net/images/parallax.jpg"
click at [123, 205] on icon at bounding box center [125, 205] width 7 height 7
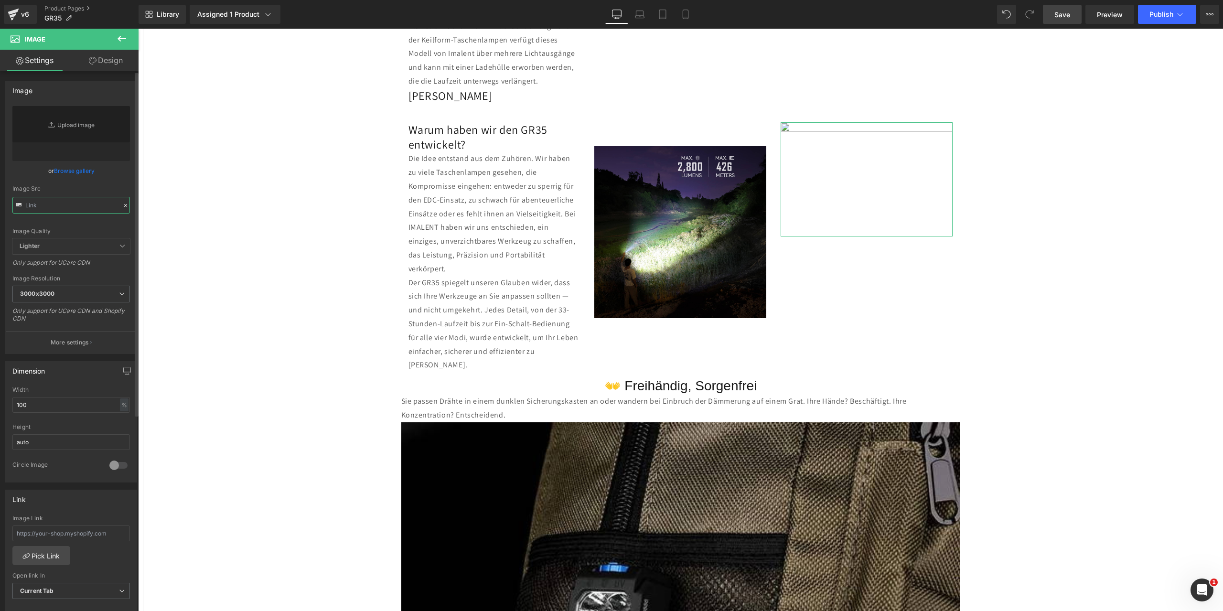
click at [43, 205] on input "text" at bounding box center [71, 205] width 118 height 17
paste input "https://ucarecdn.com/21b3d849-0096-4106-a4f8-acce390a80b4/-/format/auto/-/previ…"
type input "https://ucarecdn.com/21b3d849-0096-4106-a4f8-acce390a80b4/-/format/auto/-/previ…"
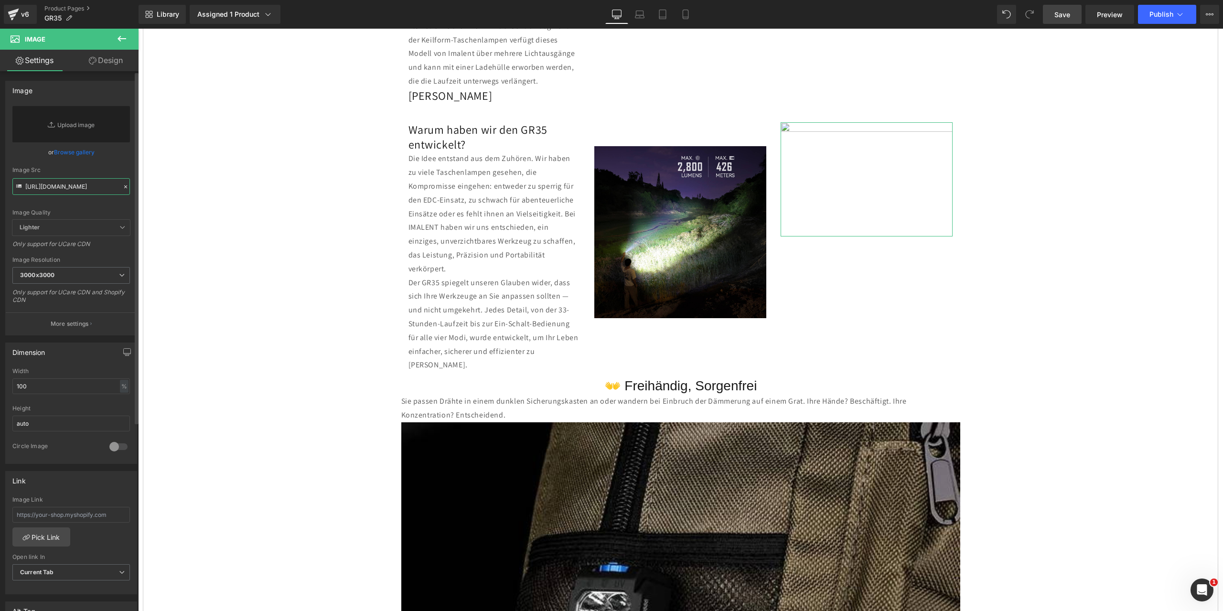
scroll to position [0, 400]
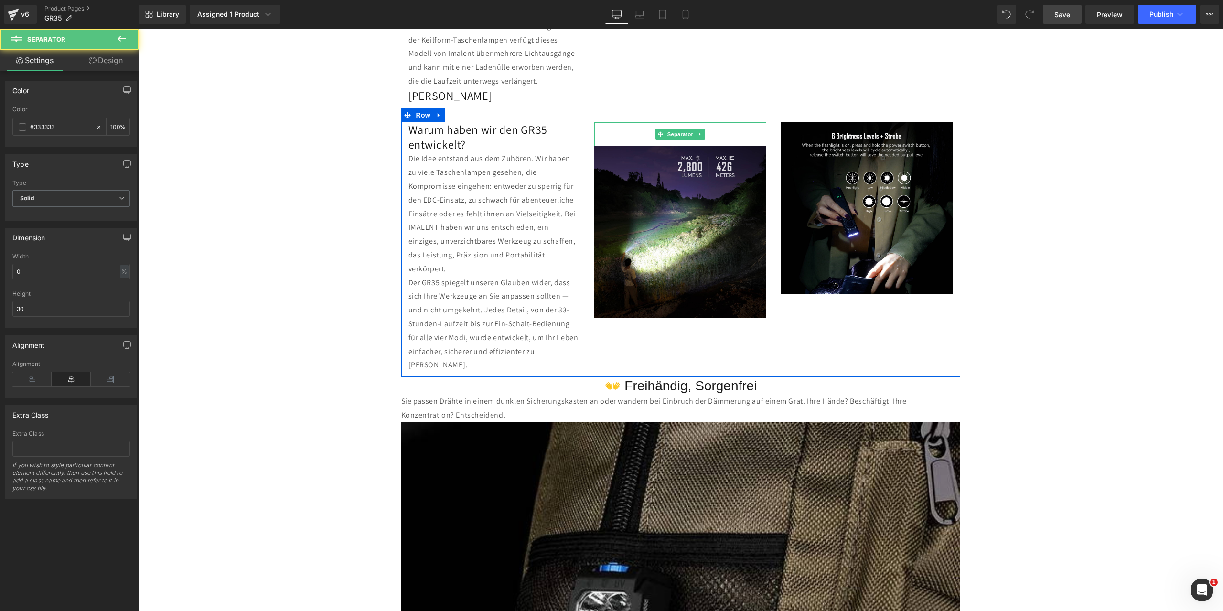
click at [635, 122] on div at bounding box center [680, 134] width 172 height 24
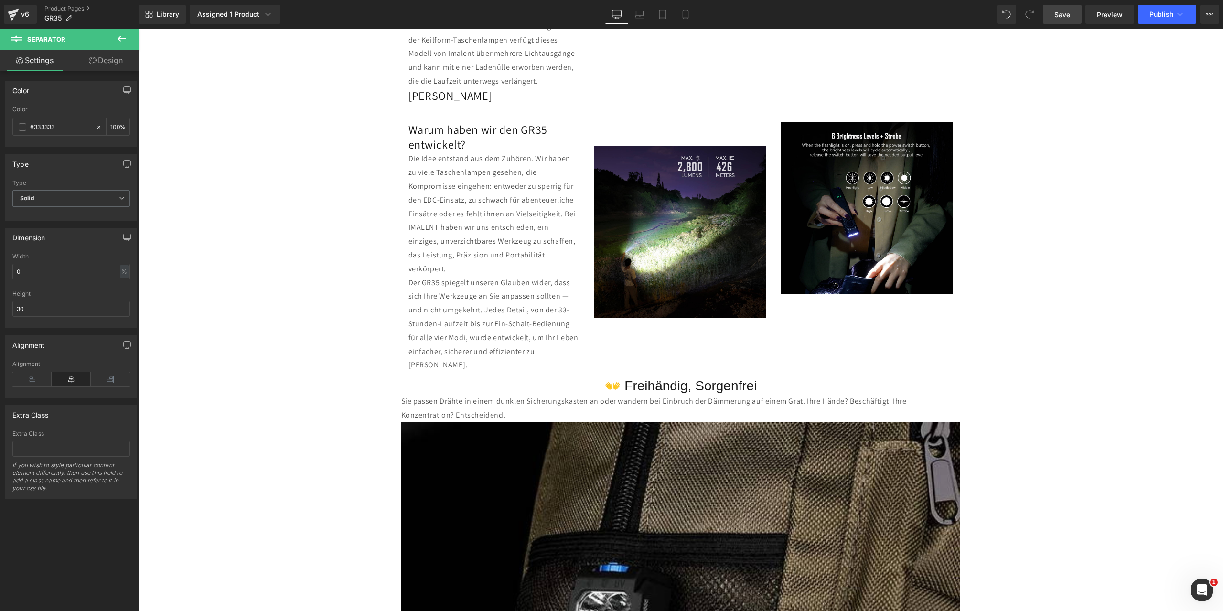
click at [120, 40] on icon at bounding box center [122, 39] width 9 height 6
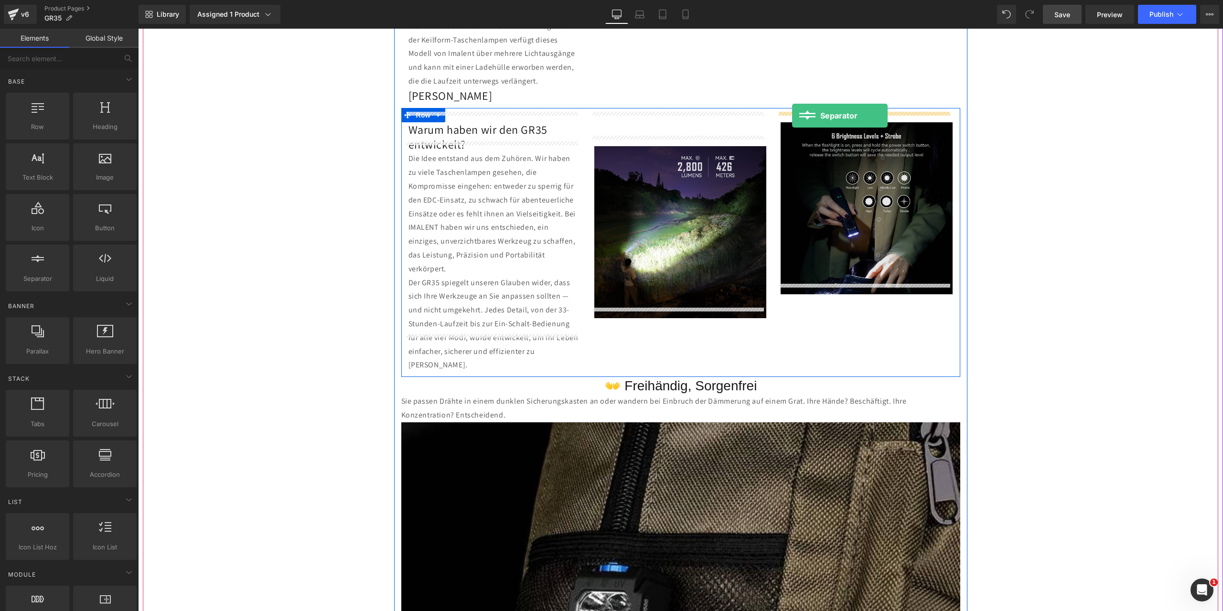
drag, startPoint x: 188, startPoint y: 290, endPoint x: 792, endPoint y: 116, distance: 629.2
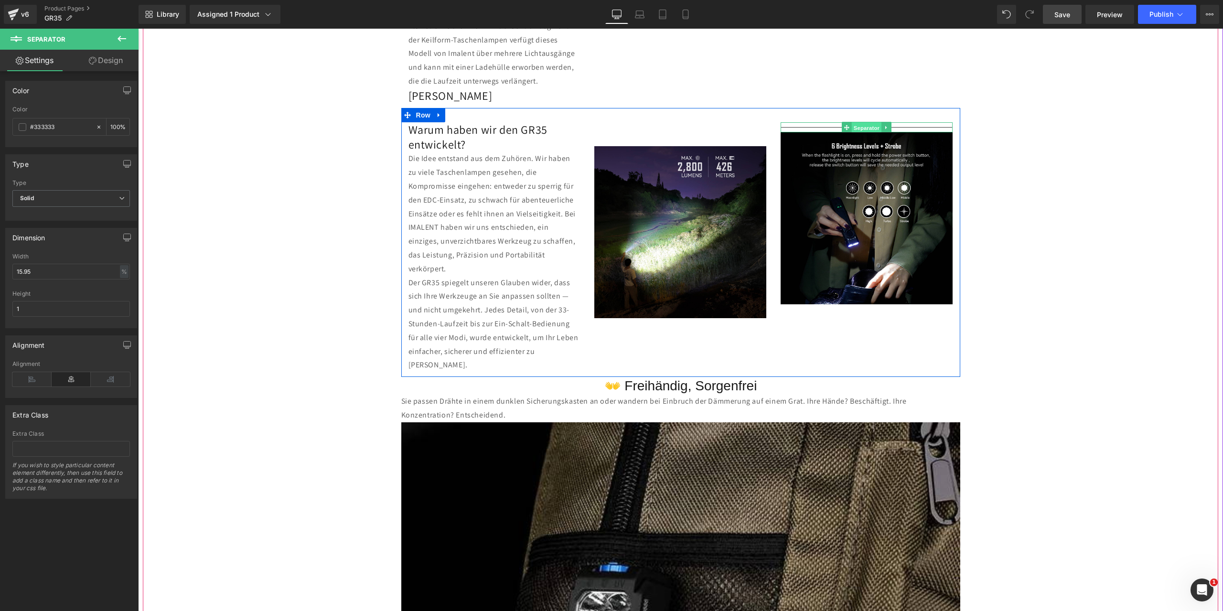
click at [852, 122] on span "Separator" at bounding box center [867, 127] width 30 height 11
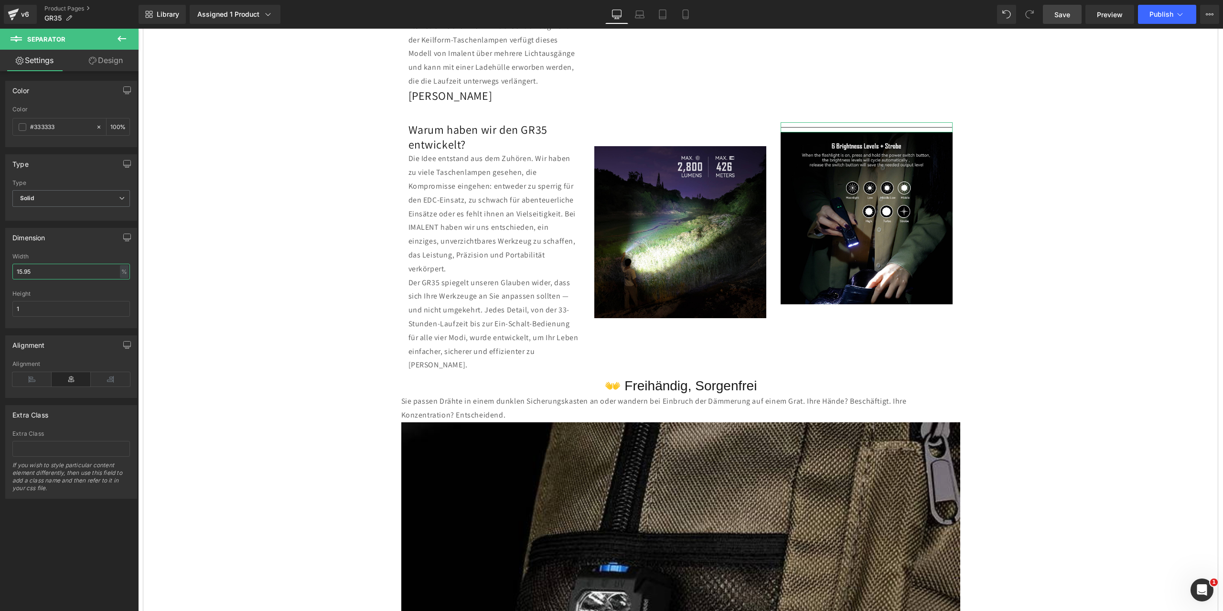
drag, startPoint x: 52, startPoint y: 276, endPoint x: 0, endPoint y: 271, distance: 52.3
click at [0, 271] on div "Dimension 15.95% Width 15.95 % % px 1px Height 1" at bounding box center [71, 275] width 143 height 108
type input "0"
drag, startPoint x: 47, startPoint y: 309, endPoint x: 0, endPoint y: 306, distance: 47.0
click at [0, 306] on div "Dimension 0% Width 0 % % px 1px Height 1" at bounding box center [71, 275] width 143 height 108
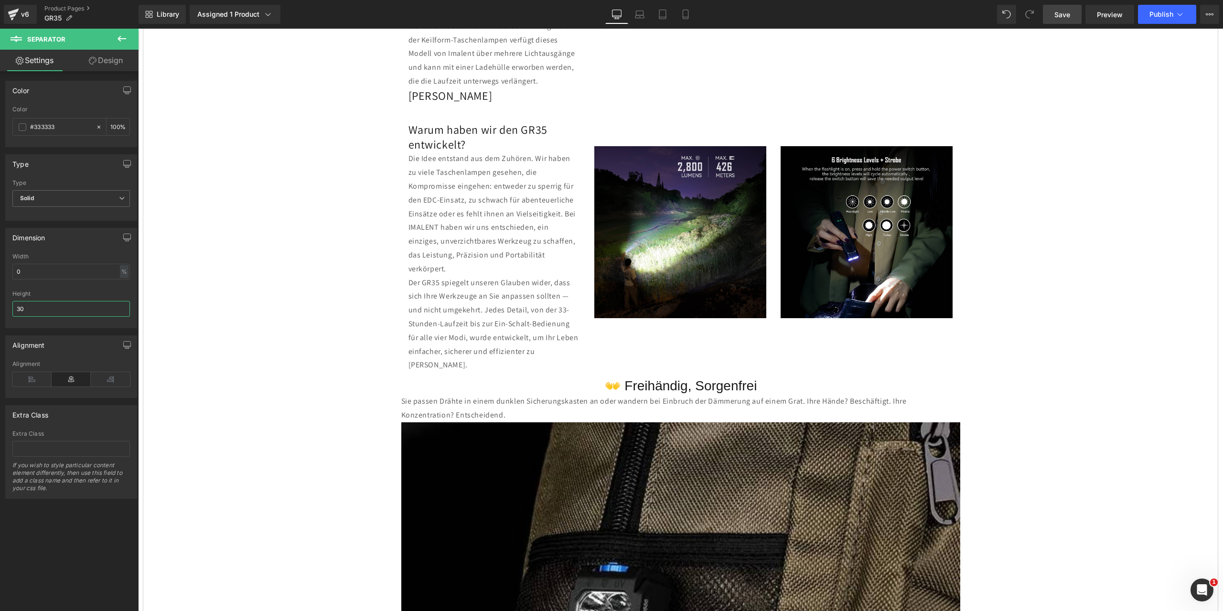
type input "30"
click at [1066, 15] on span "Save" at bounding box center [1063, 15] width 16 height 10
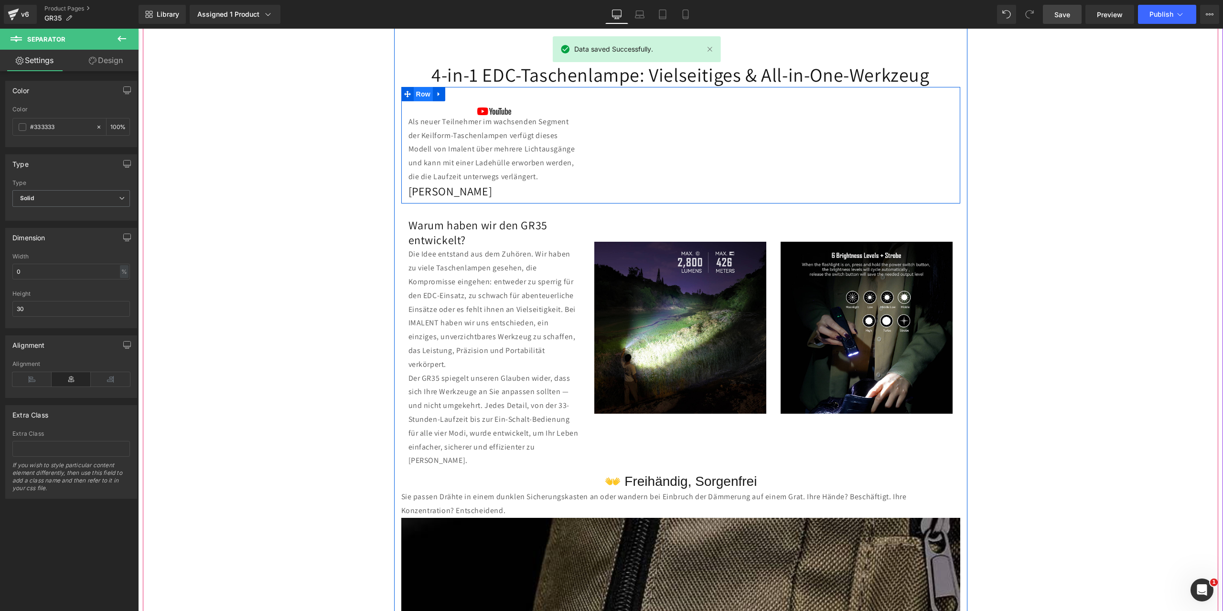
click at [417, 87] on span "Row" at bounding box center [423, 94] width 19 height 14
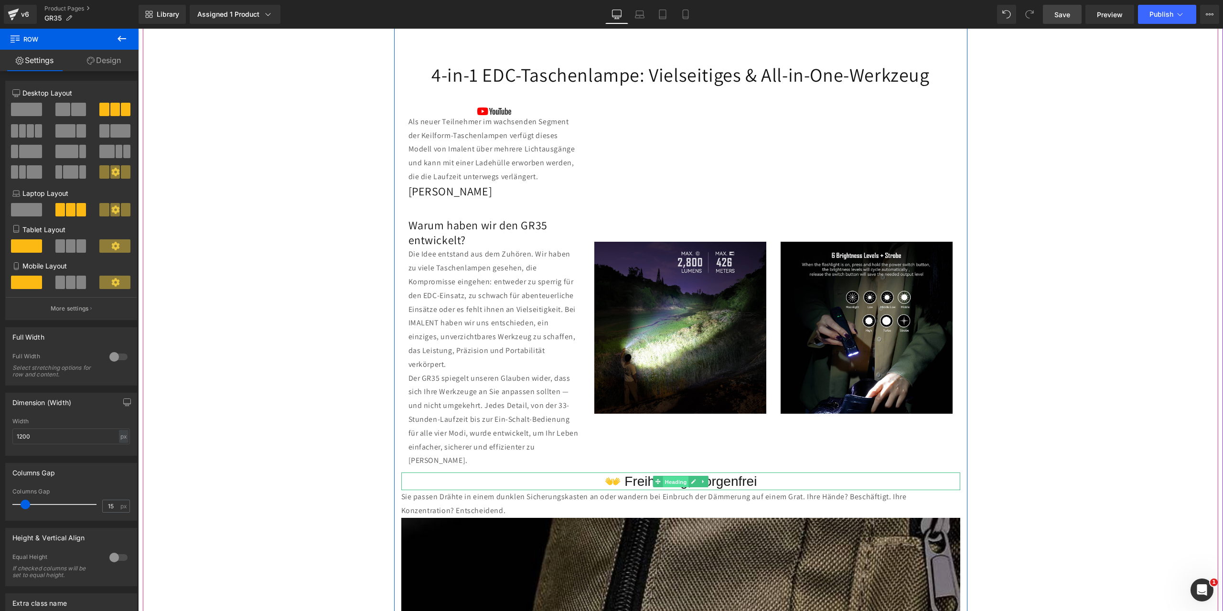
click at [663, 476] on span "Heading" at bounding box center [676, 481] width 26 height 11
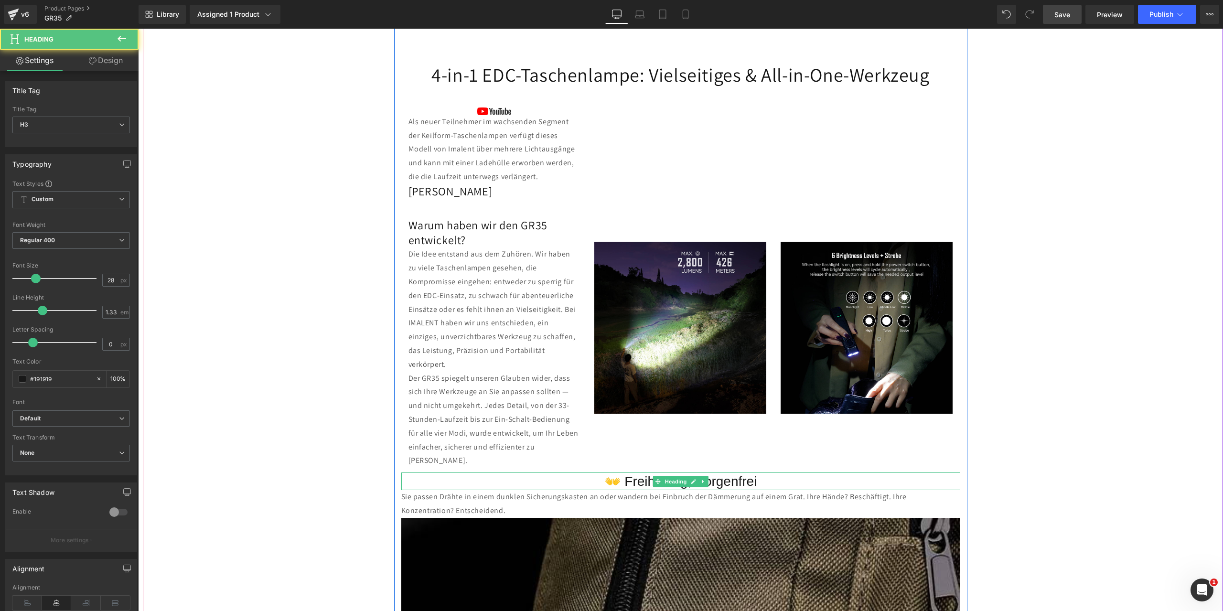
click at [769, 473] on h3 "👐 Freihändig, Sorgenfrei" at bounding box center [680, 482] width 559 height 18
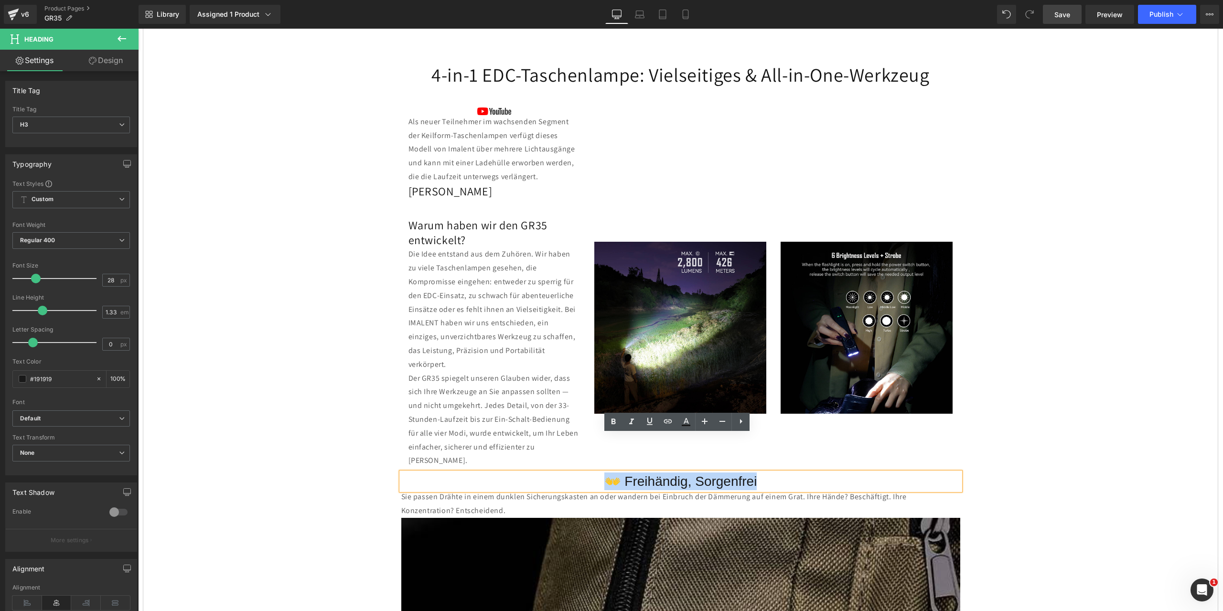
drag, startPoint x: 769, startPoint y: 444, endPoint x: 568, endPoint y: 446, distance: 201.2
click at [568, 473] on h3 "👐 Freihändig, Sorgenfrei" at bounding box center [680, 482] width 559 height 18
paste div
click at [1061, 15] on span "Save" at bounding box center [1063, 15] width 16 height 10
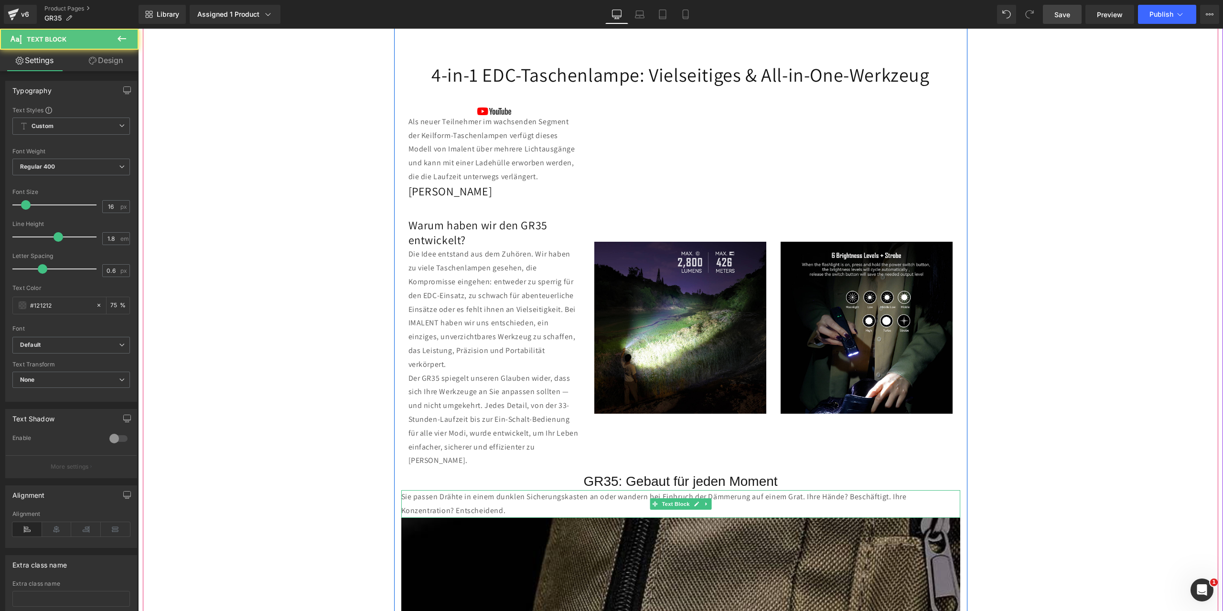
click at [416, 490] on p "Sie passen Drähte in einem dunklen Sicherungskasten an oder wandern bei Einbruc…" at bounding box center [680, 504] width 559 height 28
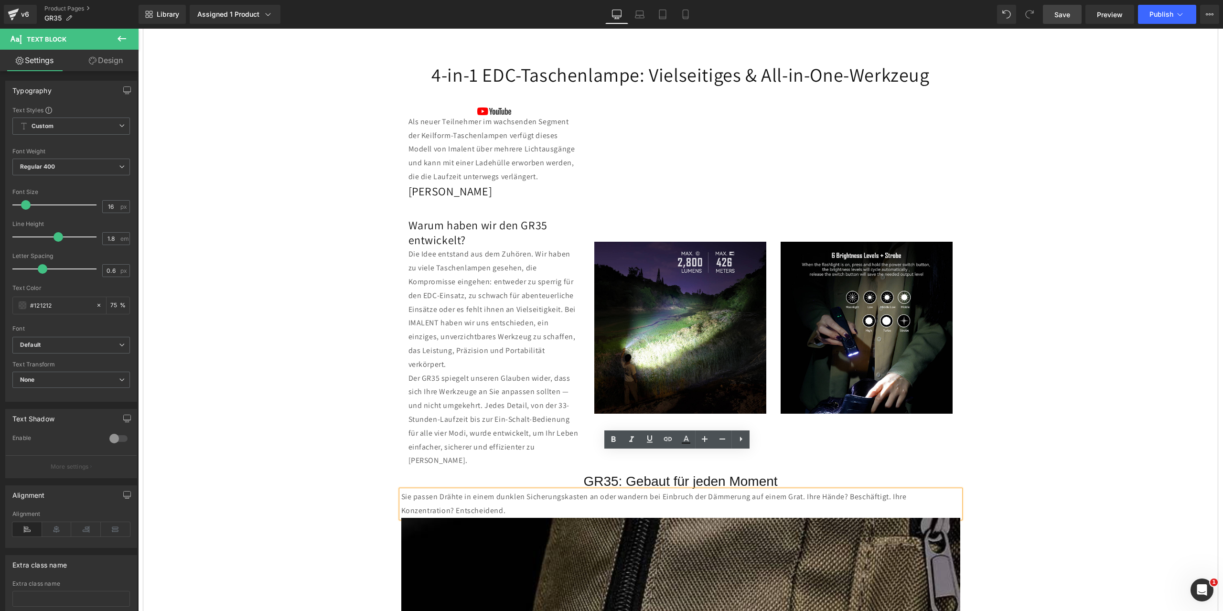
click at [454, 490] on p "Sie passen Drähte in einem dunklen Sicherungskasten an oder wandern bei Einbruc…" at bounding box center [680, 504] width 559 height 28
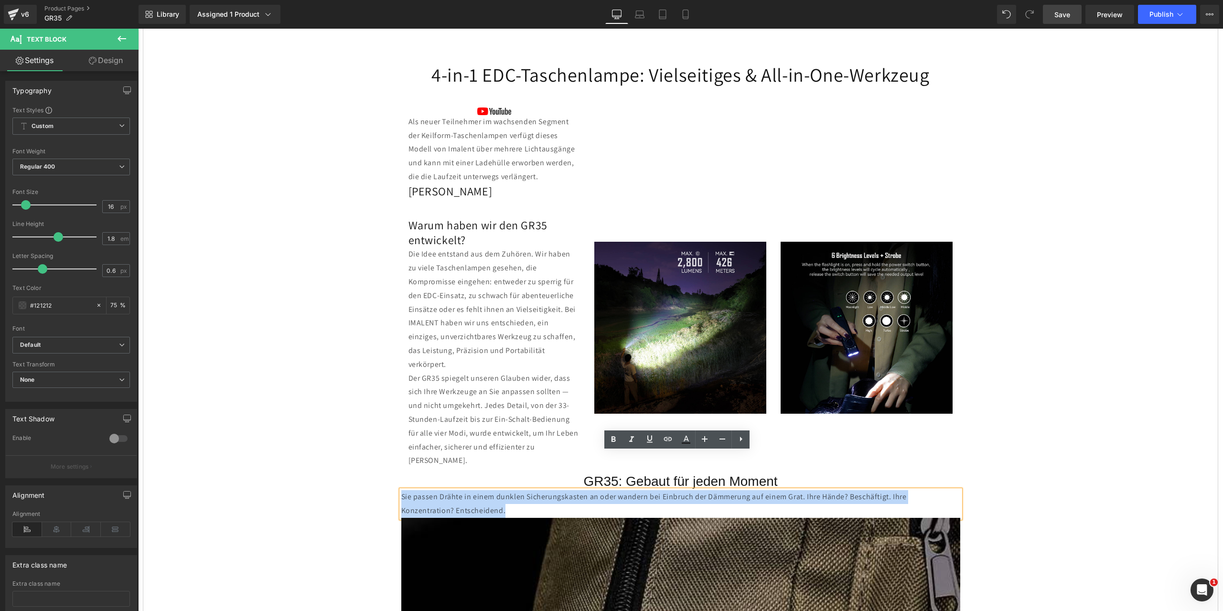
drag, startPoint x: 465, startPoint y: 475, endPoint x: 399, endPoint y: 461, distance: 66.9
click at [401, 490] on p "Sie passen Drähte in einem dunklen Sicherungskasten an oder wandern bei Einbruc…" at bounding box center [680, 504] width 559 height 28
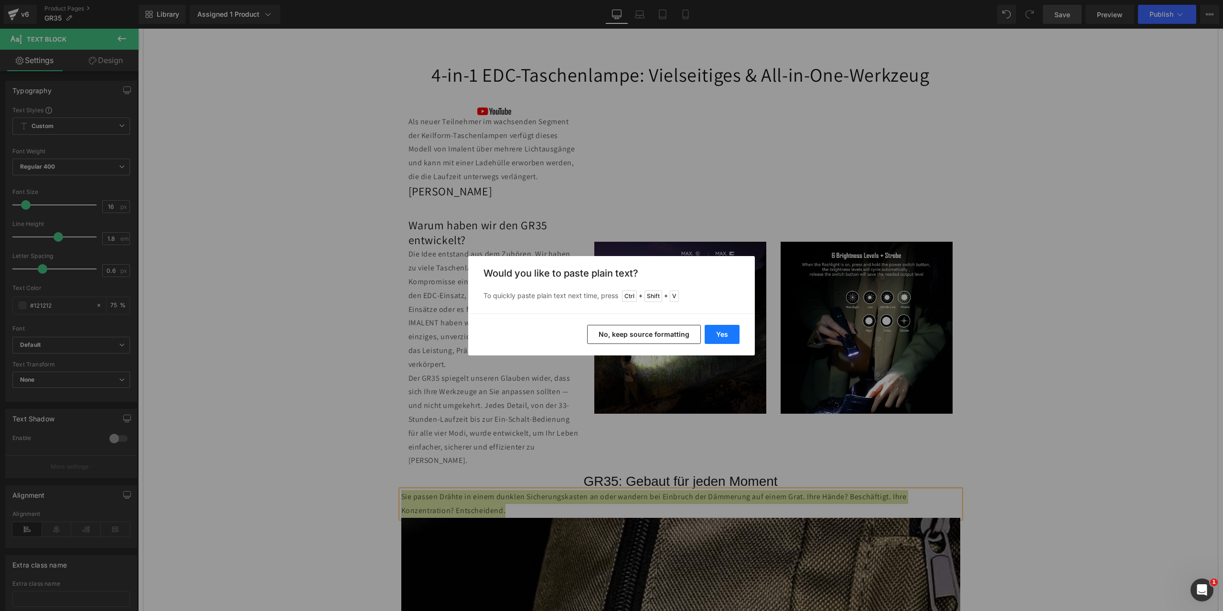
click at [723, 332] on button "Yes" at bounding box center [722, 334] width 35 height 19
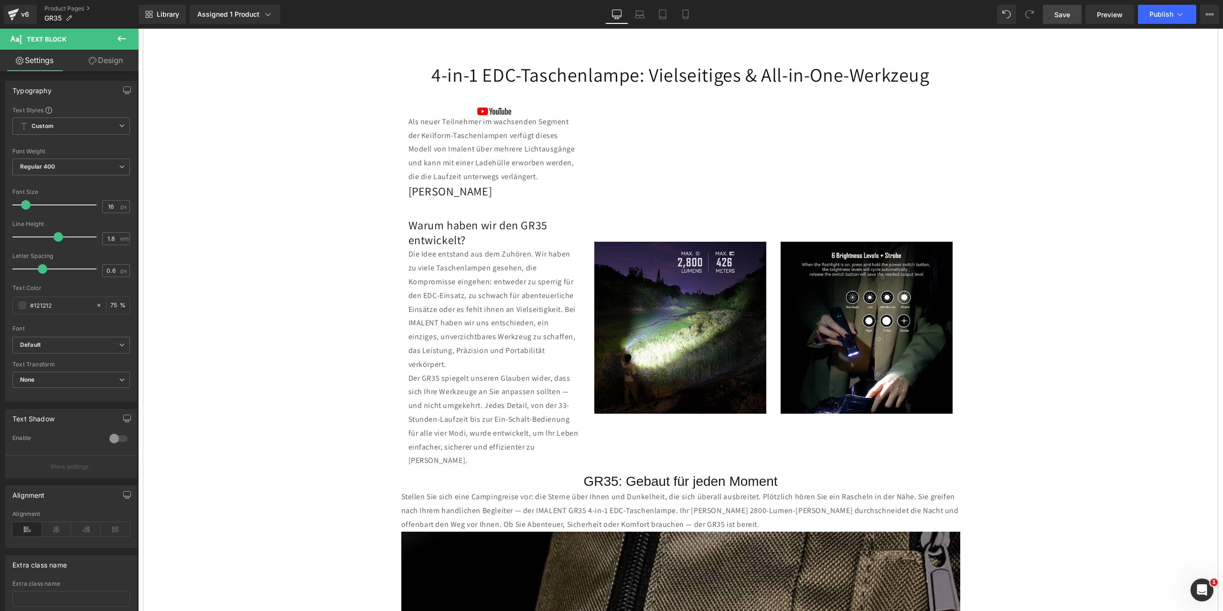
click at [1068, 13] on span "Save" at bounding box center [1063, 15] width 16 height 10
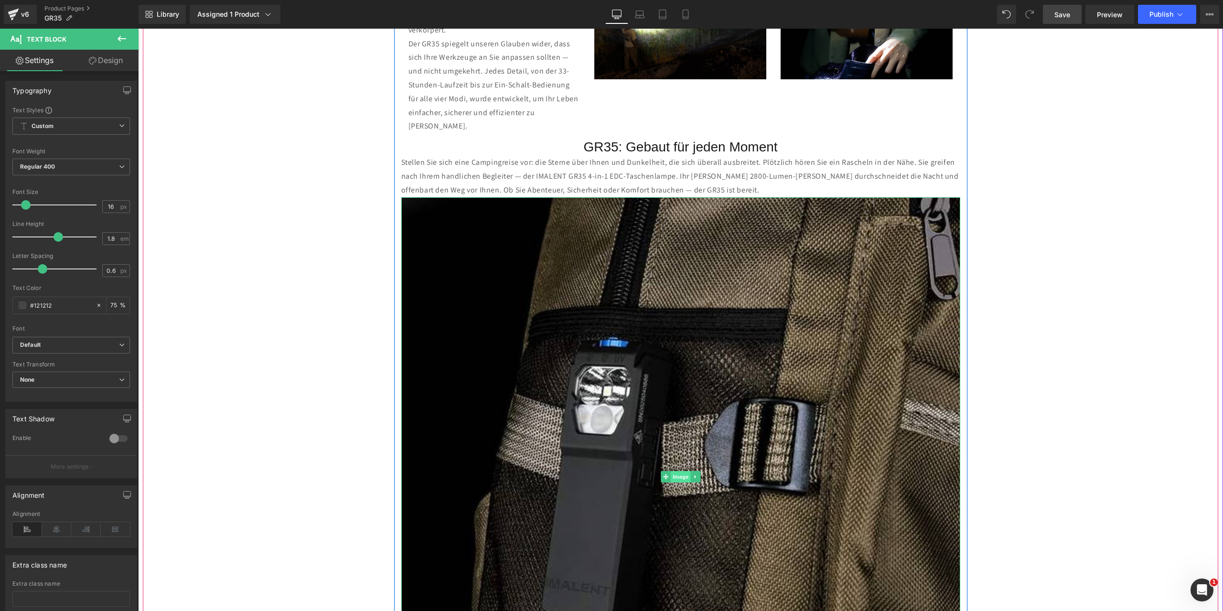
scroll to position [1195, 0]
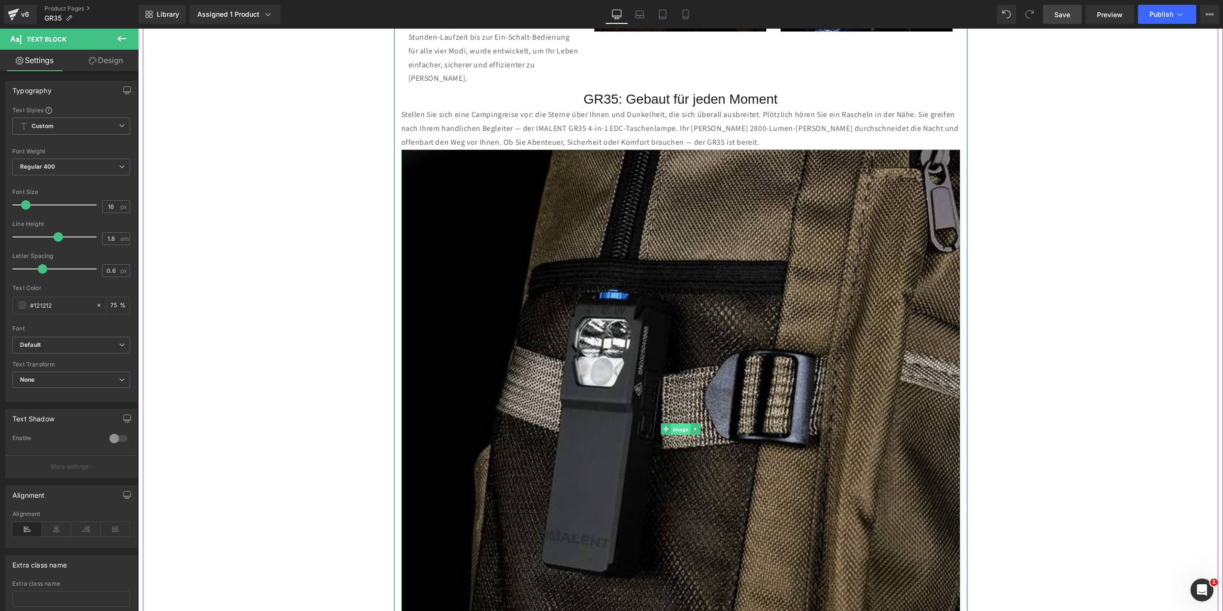
click at [682, 424] on span "Image" at bounding box center [681, 429] width 20 height 11
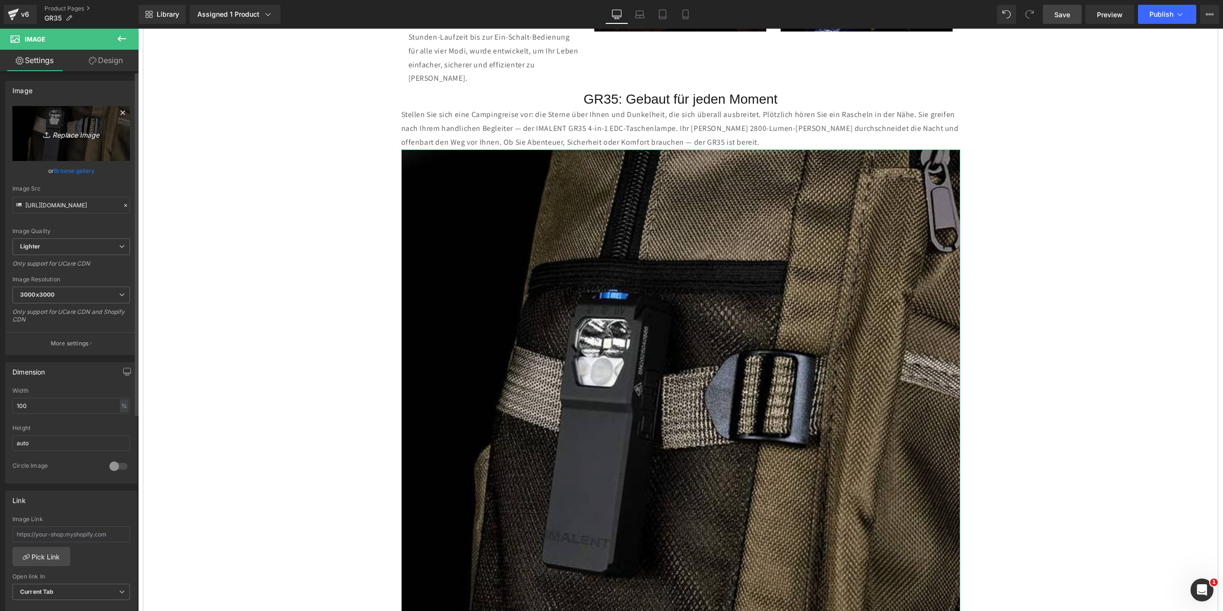
click at [61, 132] on icon "Replace Image" at bounding box center [71, 134] width 76 height 12
type input "C:\fakepath\1.jpg"
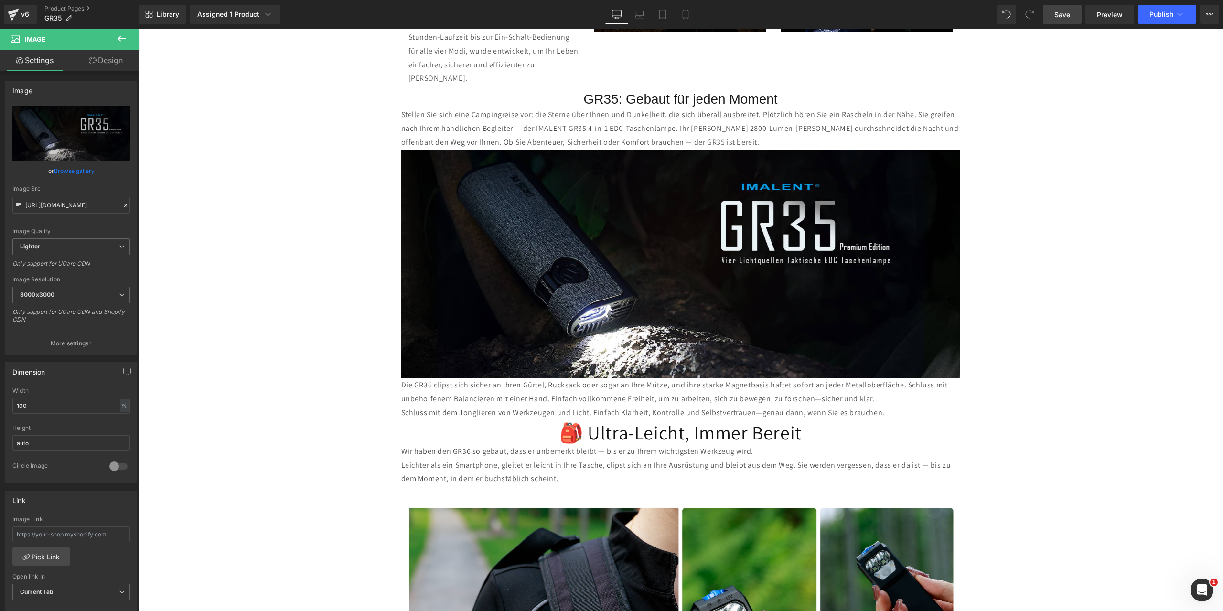
drag, startPoint x: 1069, startPoint y: 19, endPoint x: 485, endPoint y: 134, distance: 595.8
click at [1069, 19] on span "Save" at bounding box center [1063, 15] width 16 height 10
click at [693, 261] on icon at bounding box center [695, 264] width 5 height 6
click at [688, 261] on icon at bounding box center [690, 263] width 5 height 5
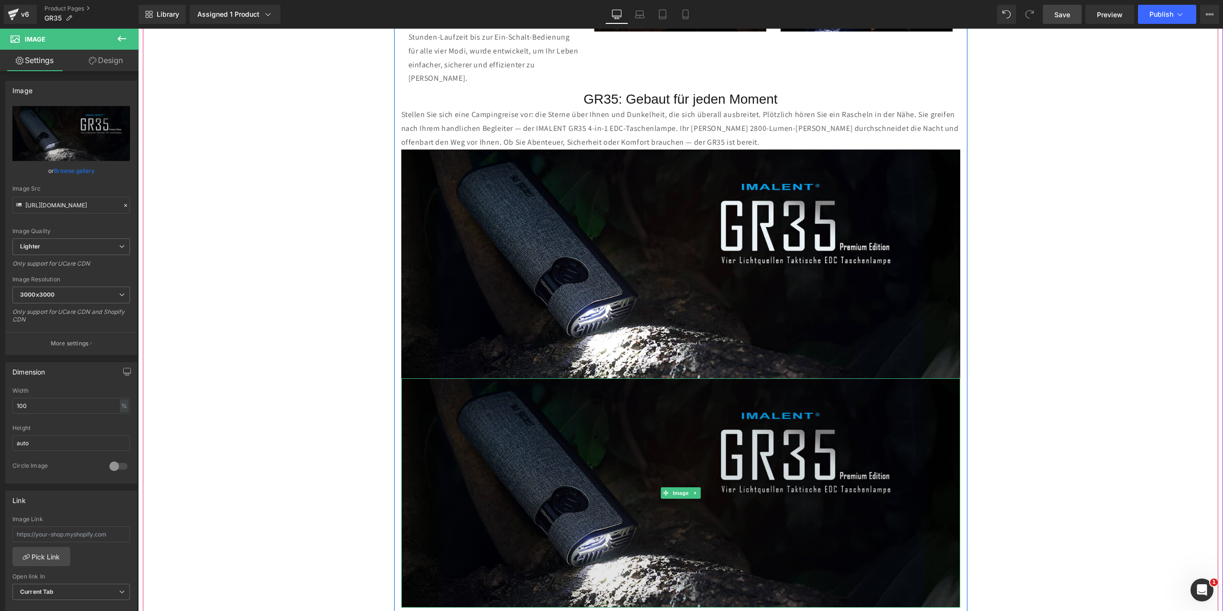
click at [495, 394] on img at bounding box center [680, 492] width 559 height 229
click at [674, 487] on span "Image" at bounding box center [681, 492] width 20 height 11
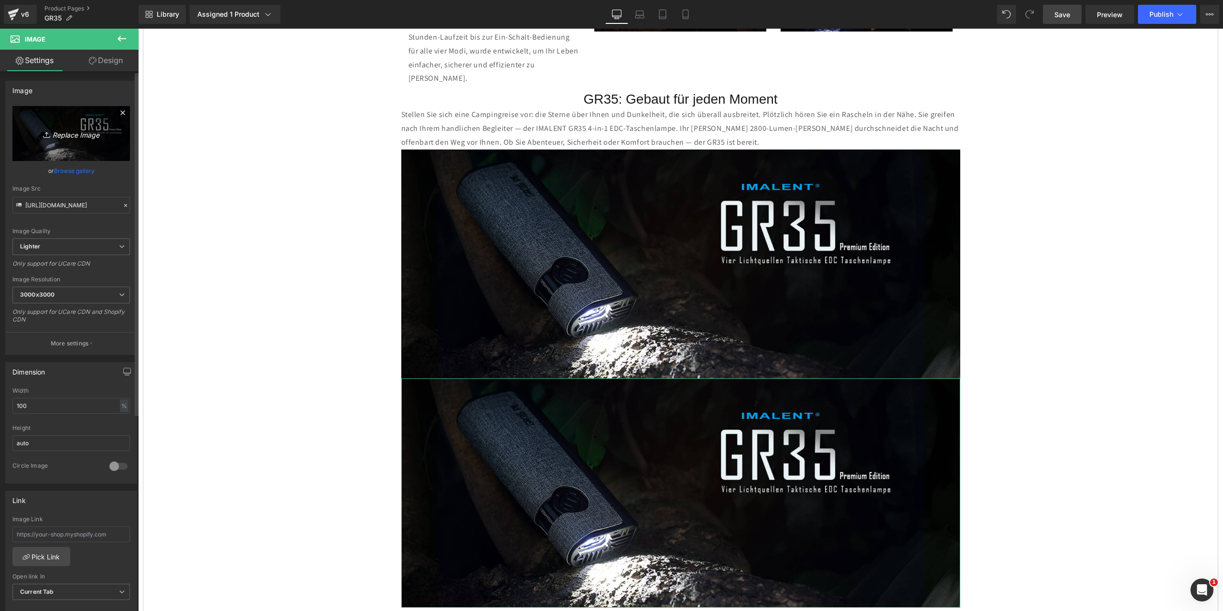
click at [73, 133] on icon "Replace Image" at bounding box center [71, 134] width 76 height 12
type input "C:\fakepath\16.jpg"
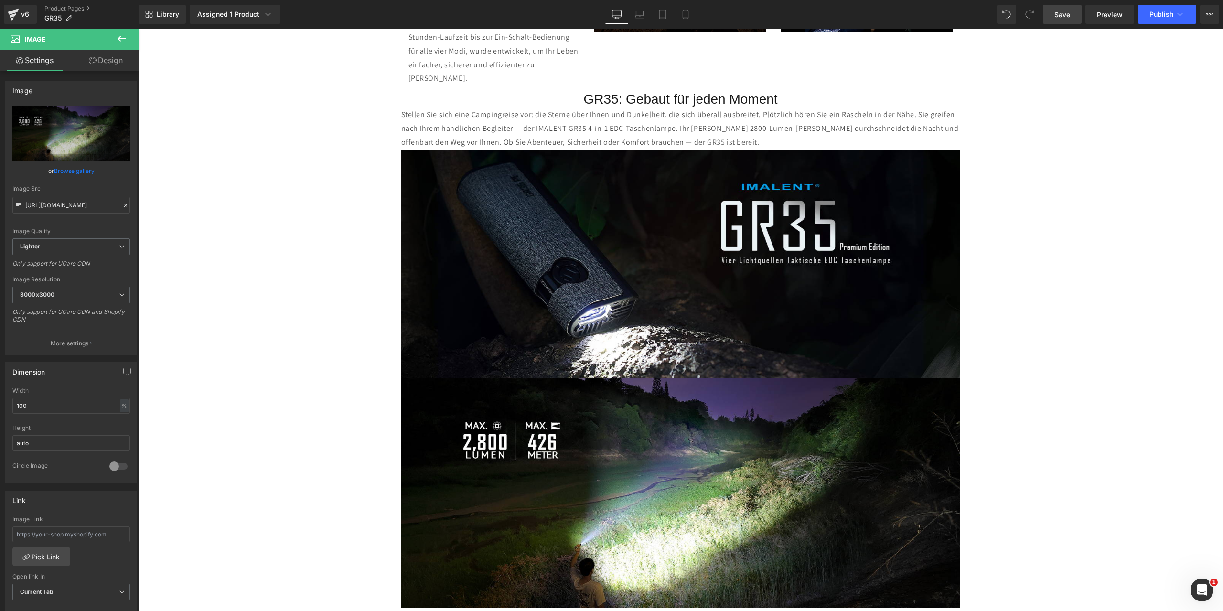
click at [1063, 13] on span "Save" at bounding box center [1063, 15] width 16 height 10
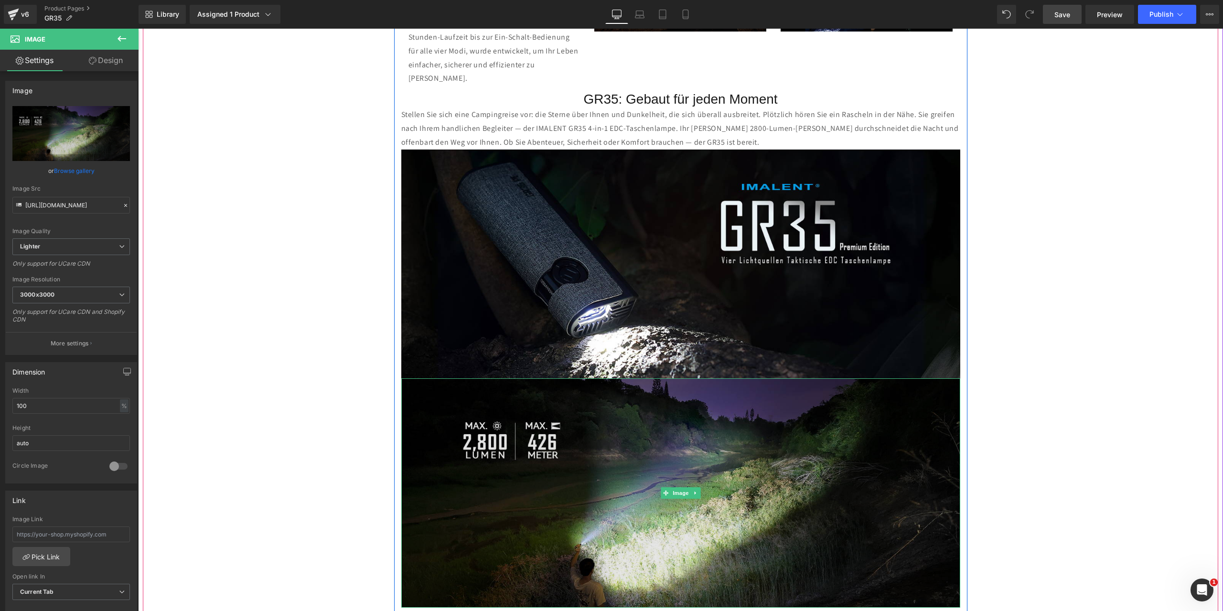
scroll to position [1386, 0]
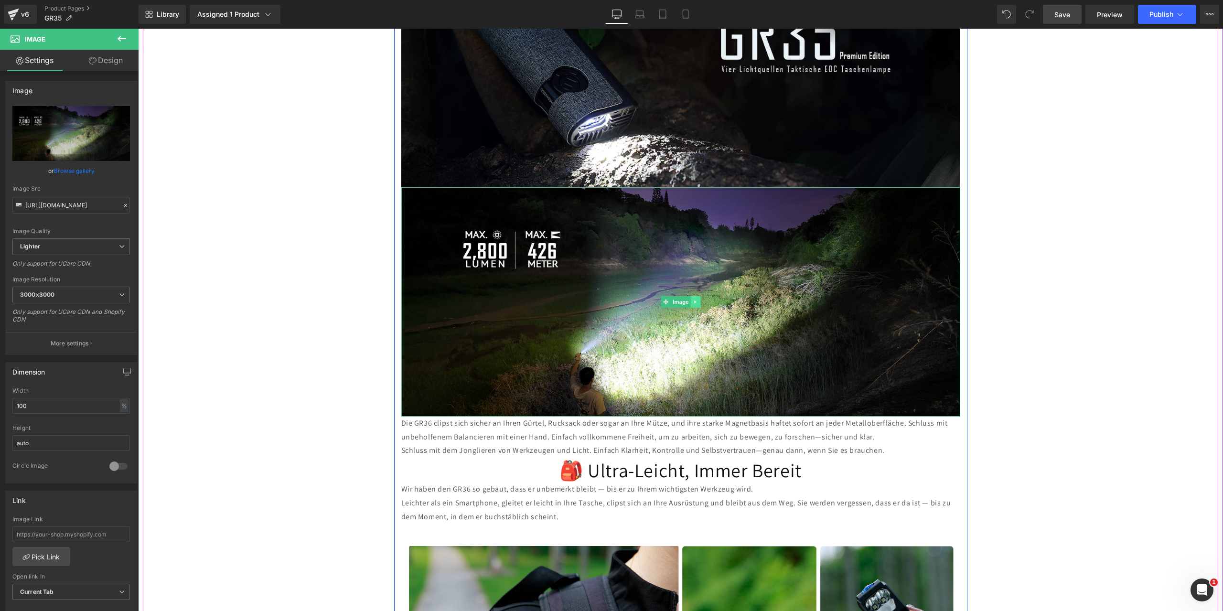
click at [693, 299] on icon at bounding box center [695, 302] width 5 height 6
click at [688, 299] on icon at bounding box center [690, 301] width 5 height 5
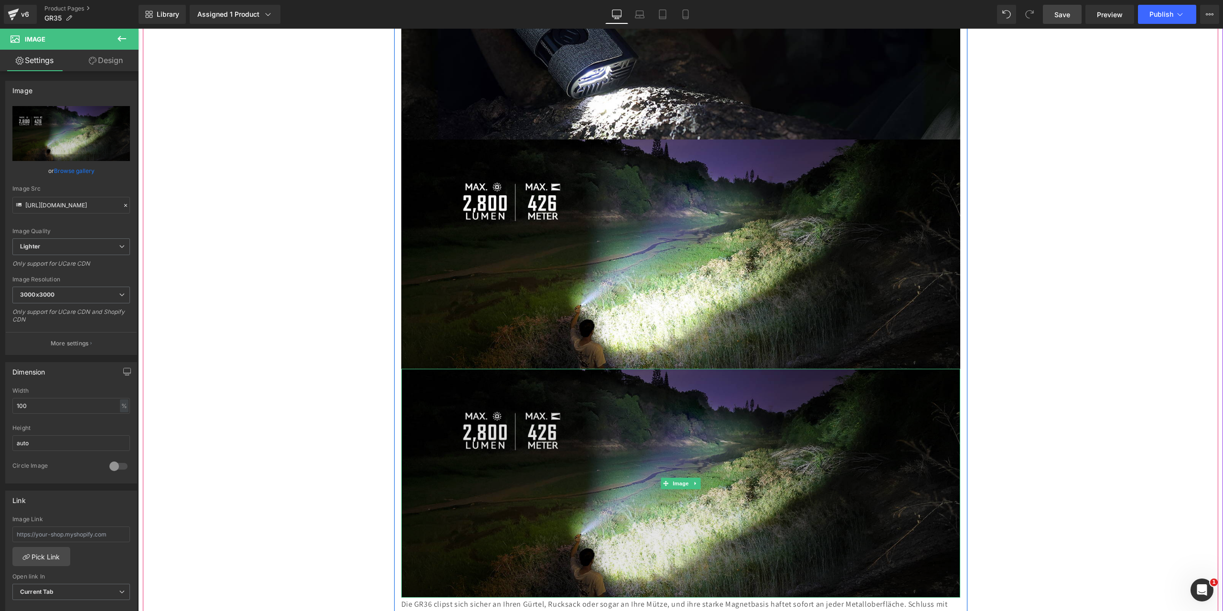
scroll to position [1529, 0]
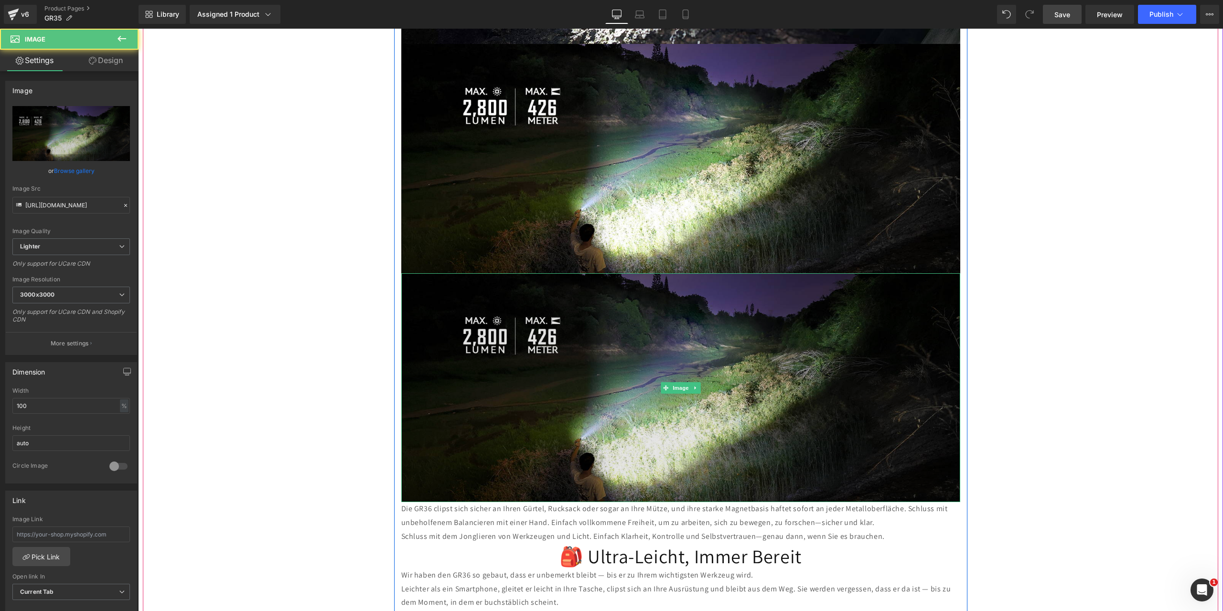
click at [539, 347] on img at bounding box center [680, 387] width 559 height 229
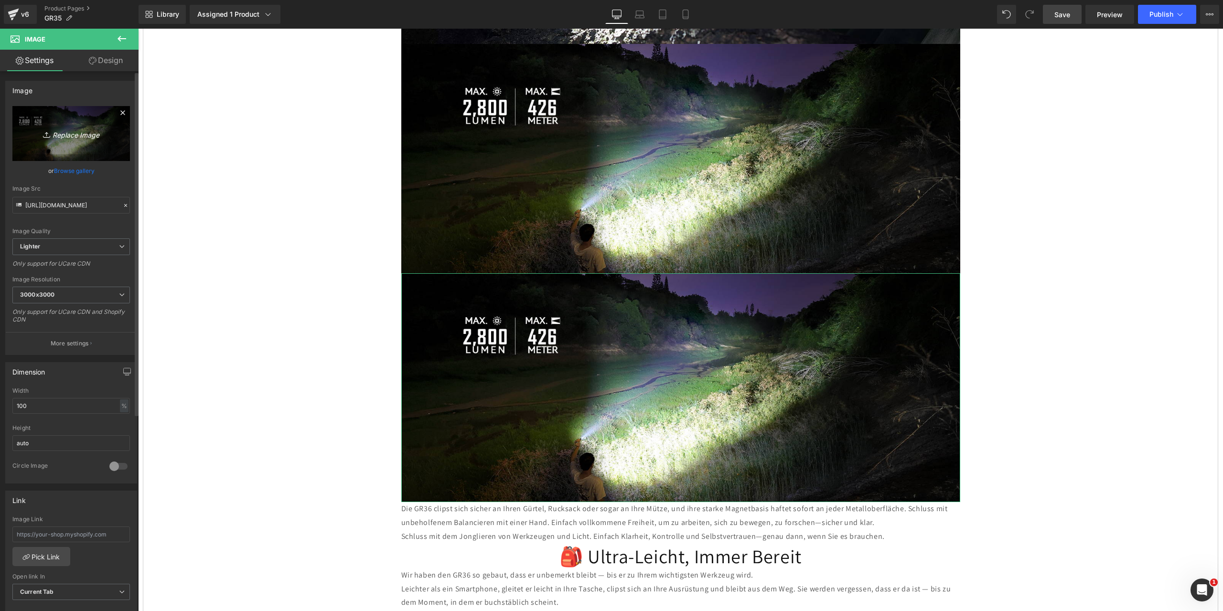
click at [60, 134] on icon "Replace Image" at bounding box center [71, 134] width 76 height 12
type input "C:\fakepath\8.jpg"
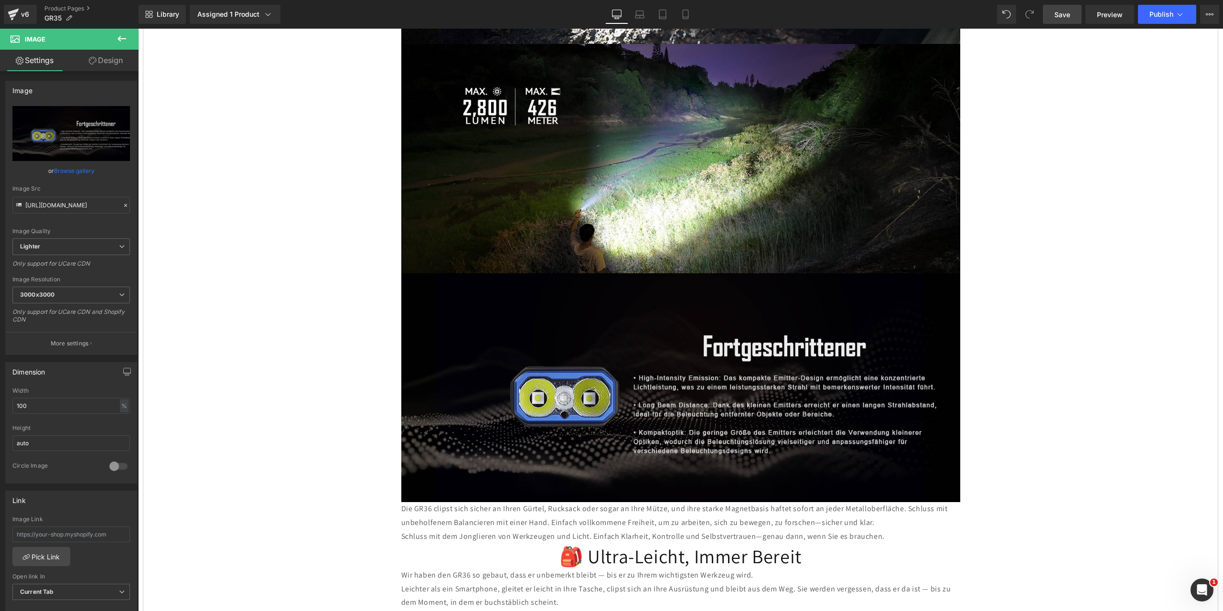
drag, startPoint x: 1070, startPoint y: 18, endPoint x: 394, endPoint y: 113, distance: 683.4
click at [1070, 18] on span "Save" at bounding box center [1063, 15] width 16 height 10
click at [693, 385] on icon at bounding box center [695, 388] width 5 height 6
click at [689, 385] on icon at bounding box center [690, 388] width 5 height 6
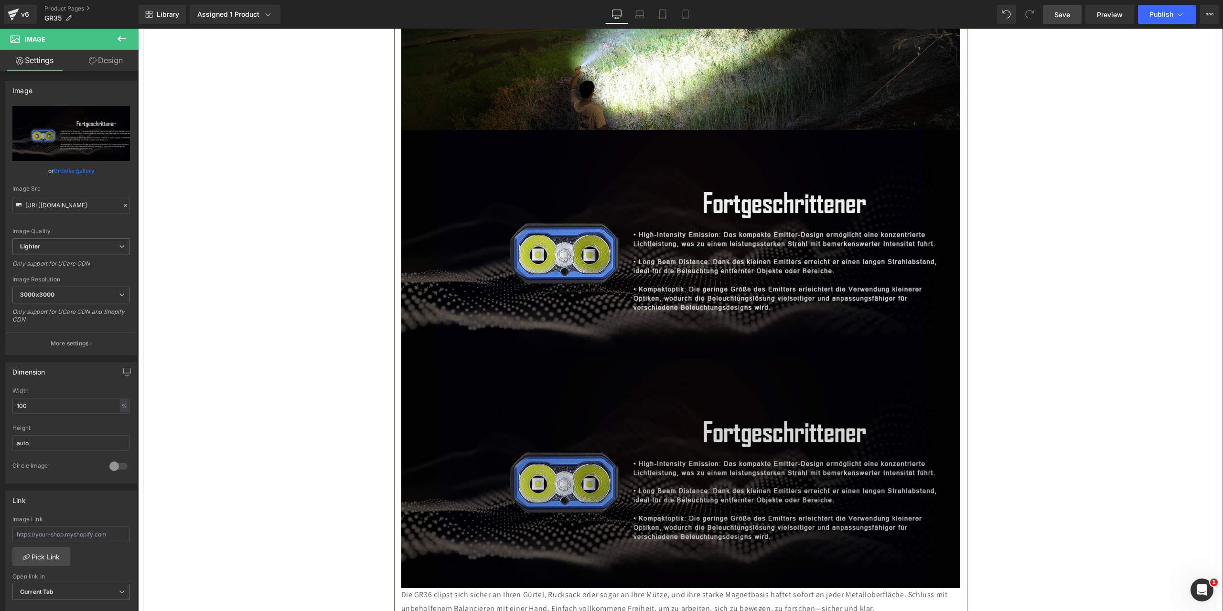
scroll to position [1816, 0]
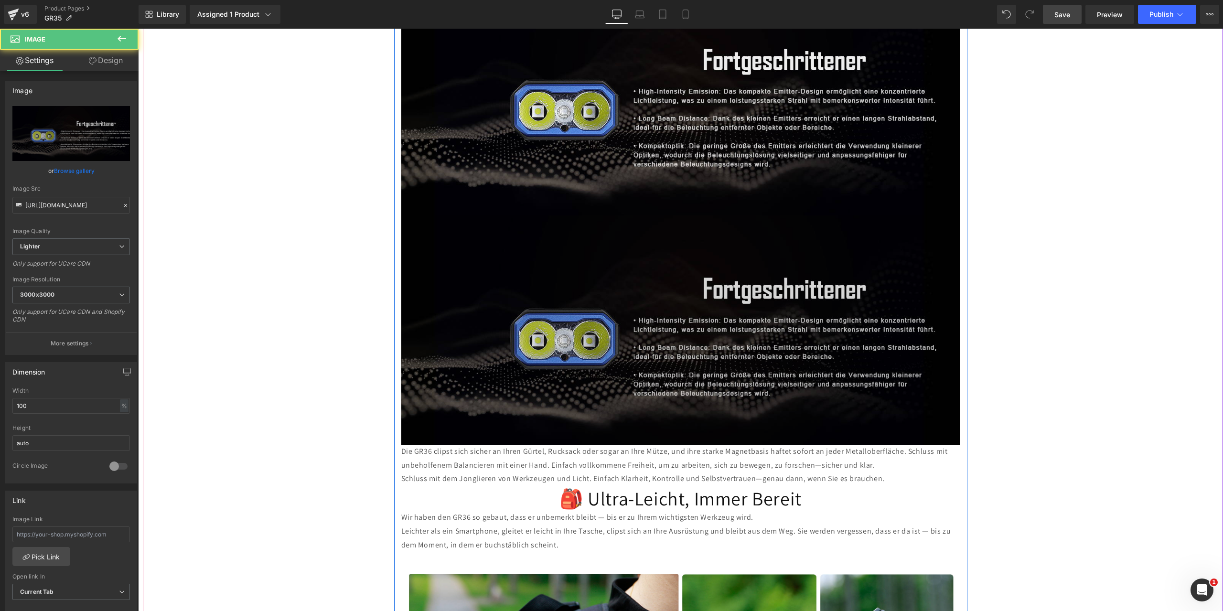
click at [561, 218] on img at bounding box center [680, 330] width 559 height 229
click at [642, 331] on img at bounding box center [680, 330] width 559 height 229
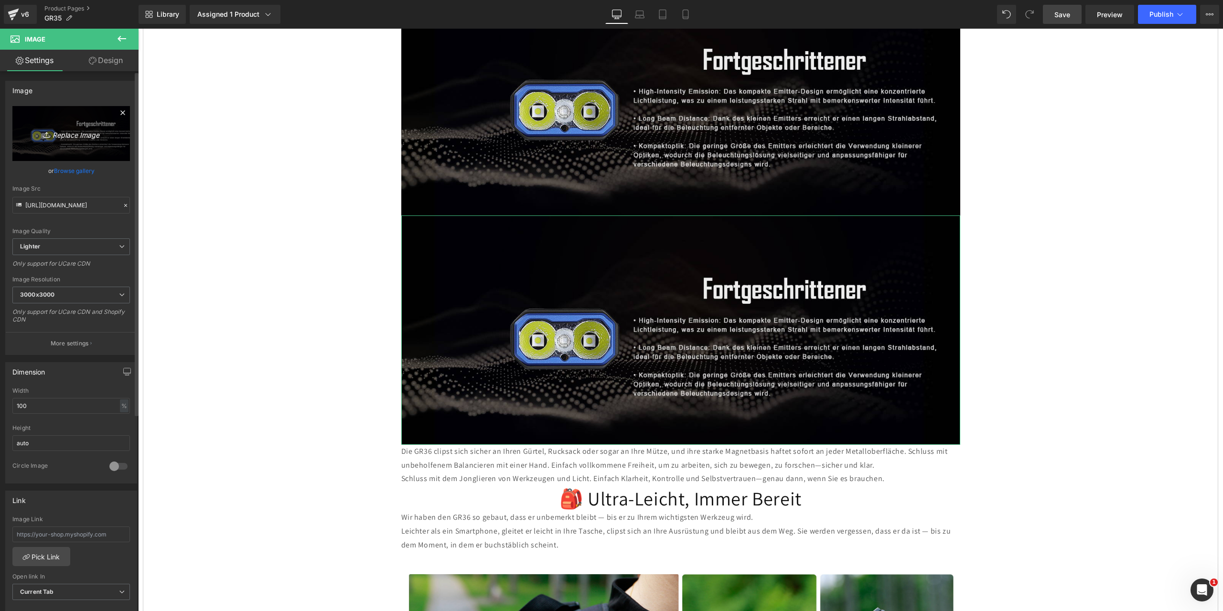
click at [66, 135] on icon "Replace Image" at bounding box center [71, 134] width 76 height 12
type input "C:\fakepath\3.jpg"
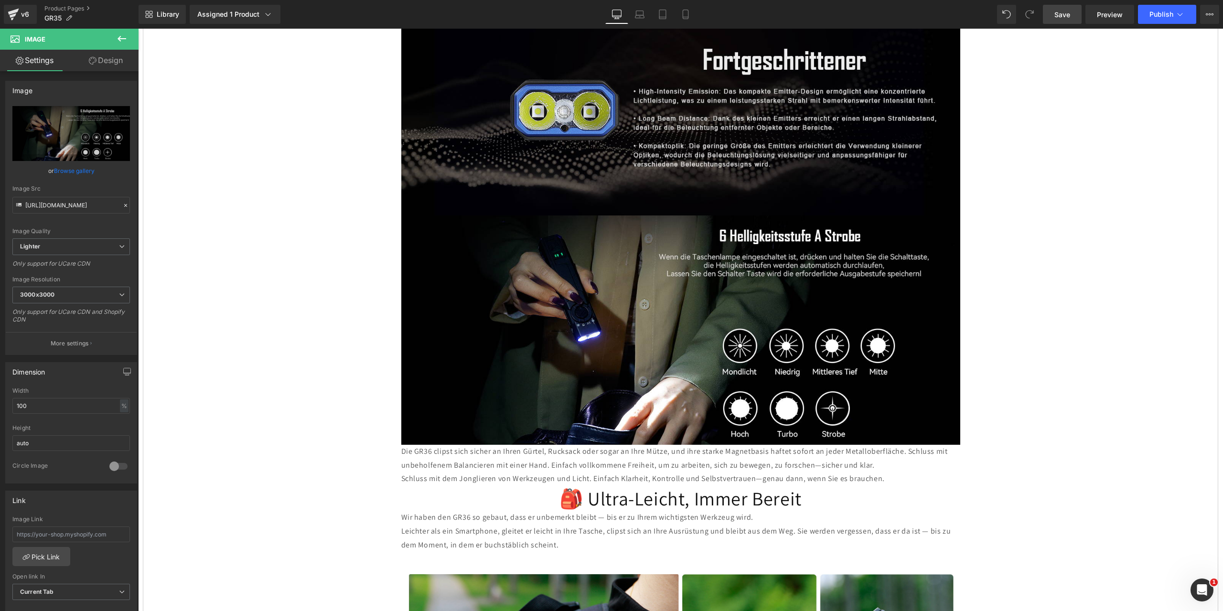
click at [1061, 15] on span "Save" at bounding box center [1063, 15] width 16 height 10
click at [693, 327] on icon at bounding box center [695, 330] width 5 height 6
click at [688, 327] on icon at bounding box center [690, 329] width 5 height 5
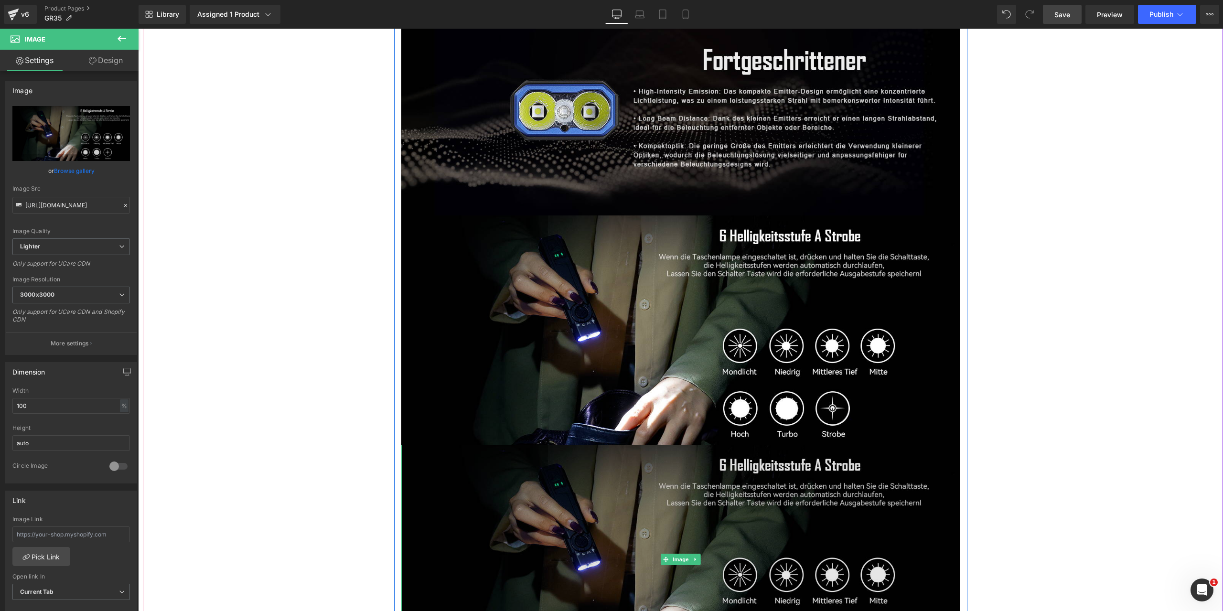
scroll to position [1912, 0]
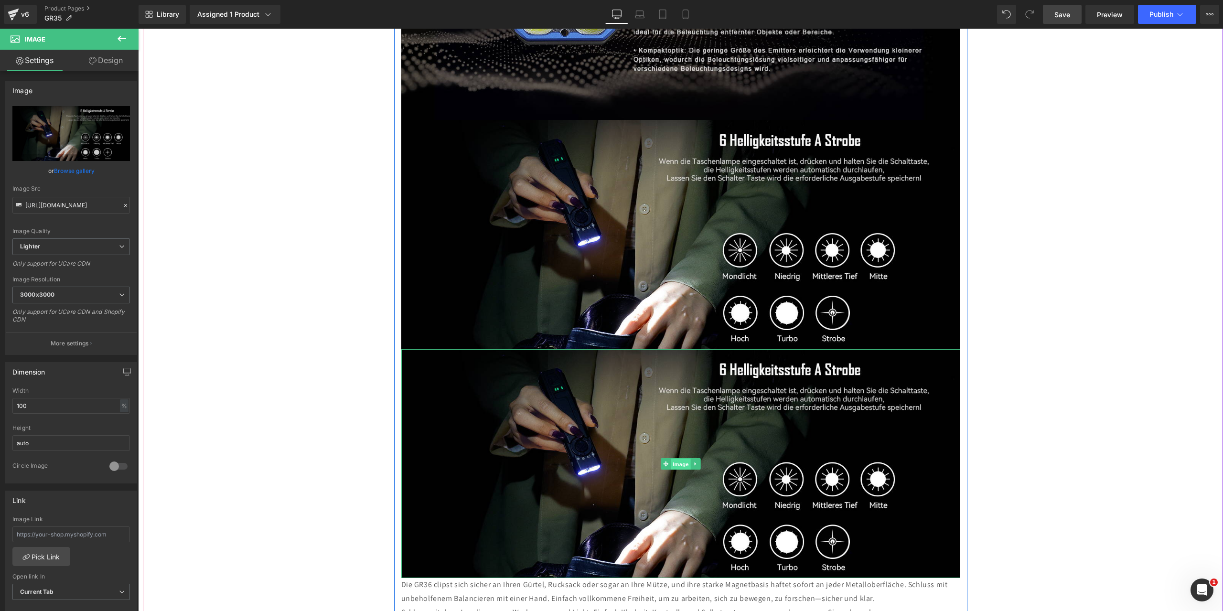
click at [676, 458] on span "Image" at bounding box center [681, 463] width 20 height 11
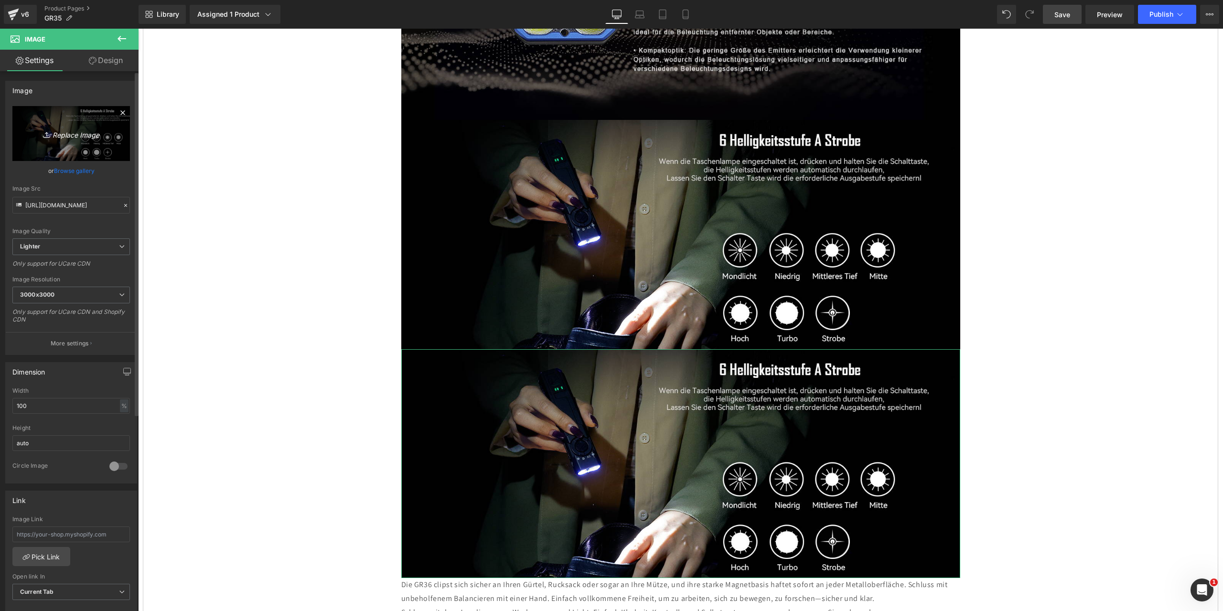
click at [80, 136] on icon "Replace Image" at bounding box center [71, 134] width 76 height 12
type input "C:\fakepath\7.jpg"
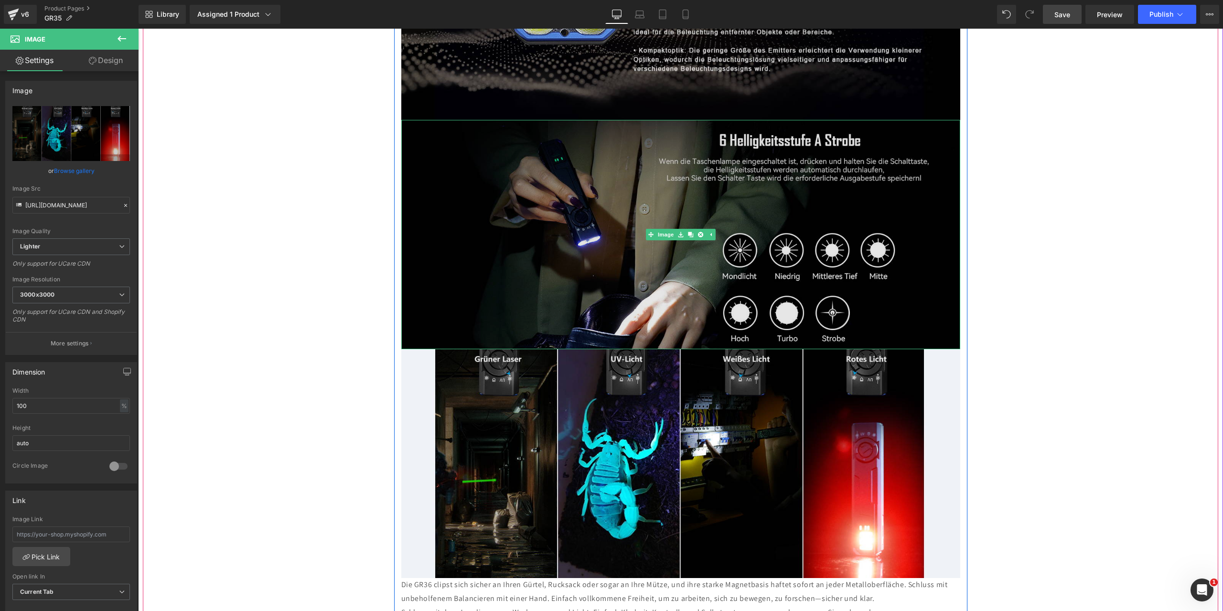
scroll to position [2055, 0]
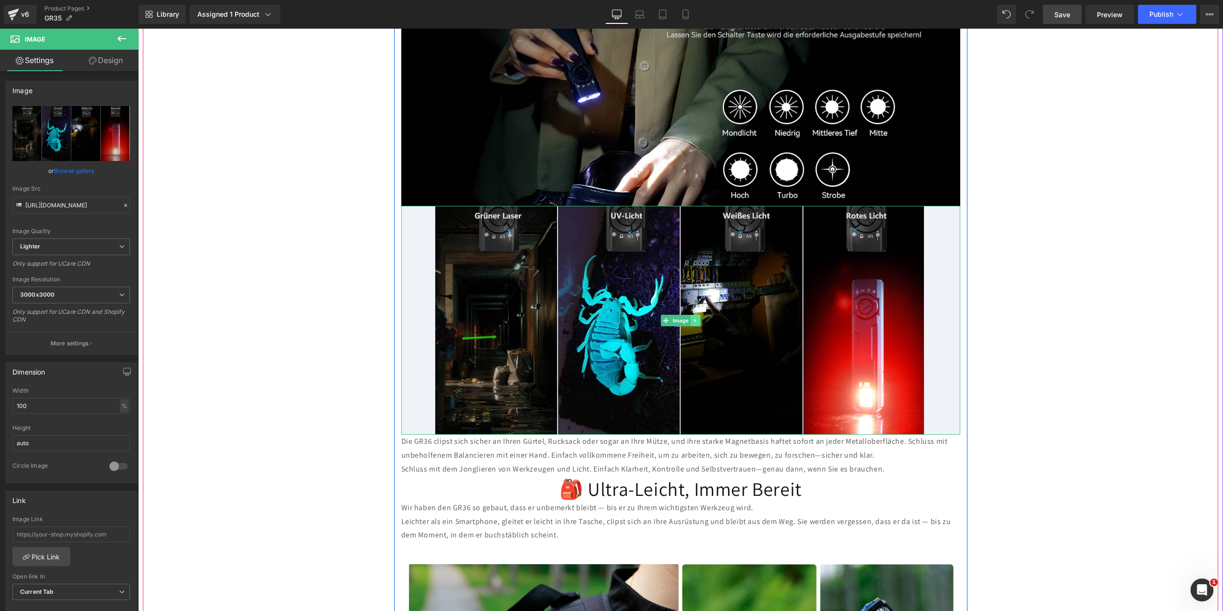
click at [691, 315] on link at bounding box center [696, 320] width 10 height 11
click at [688, 318] on icon at bounding box center [690, 320] width 5 height 5
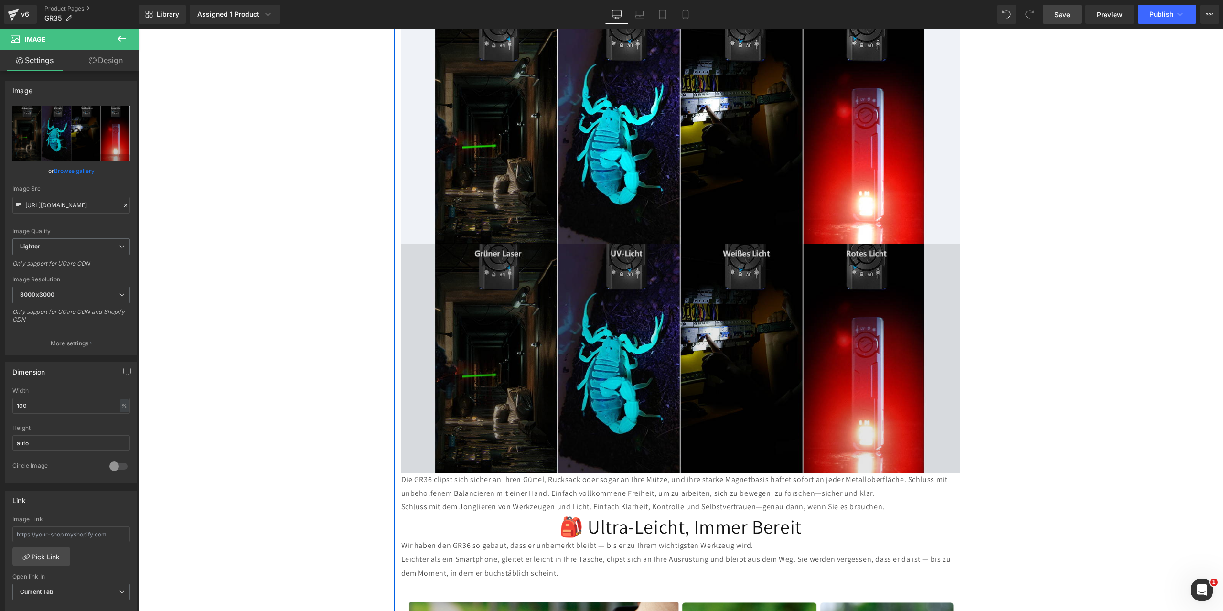
scroll to position [2294, 0]
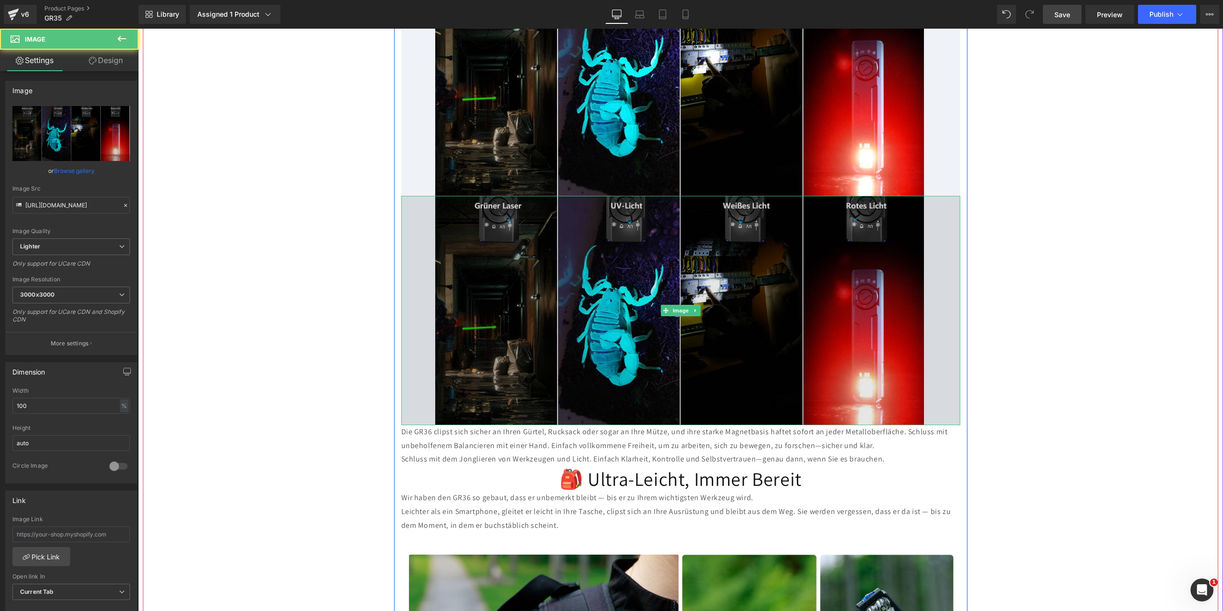
click at [618, 261] on img at bounding box center [680, 310] width 559 height 229
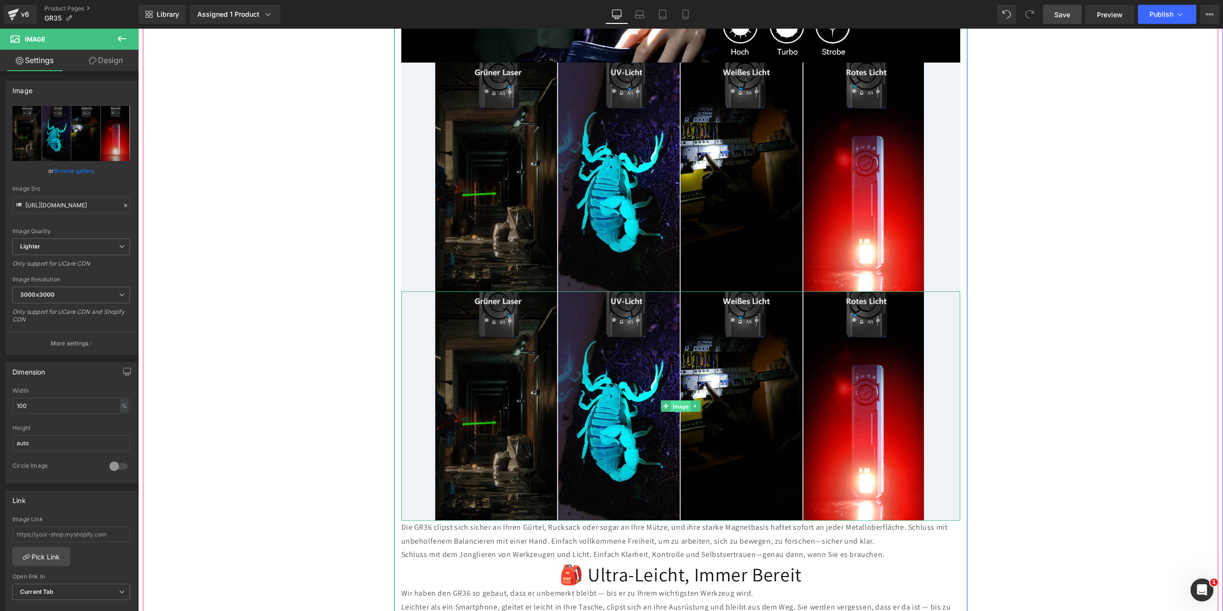
click at [671, 401] on span "Image" at bounding box center [681, 406] width 20 height 11
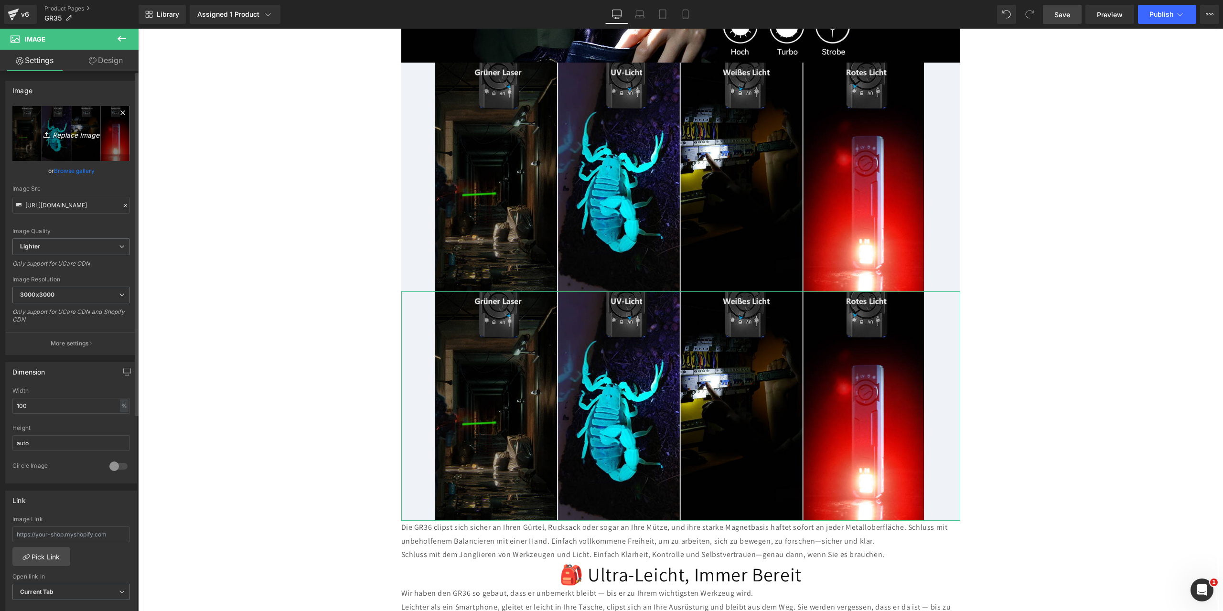
click at [79, 135] on icon "Replace Image" at bounding box center [71, 134] width 76 height 12
type input "C:\fakepath\18.jpg"
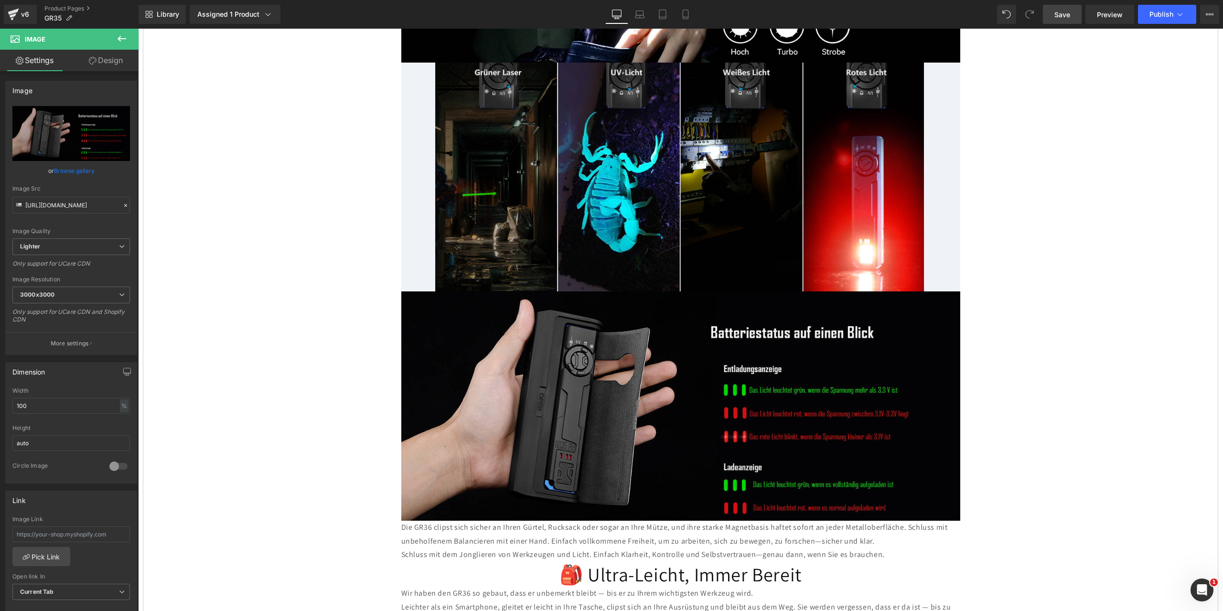
click at [1066, 15] on span "Save" at bounding box center [1063, 15] width 16 height 10
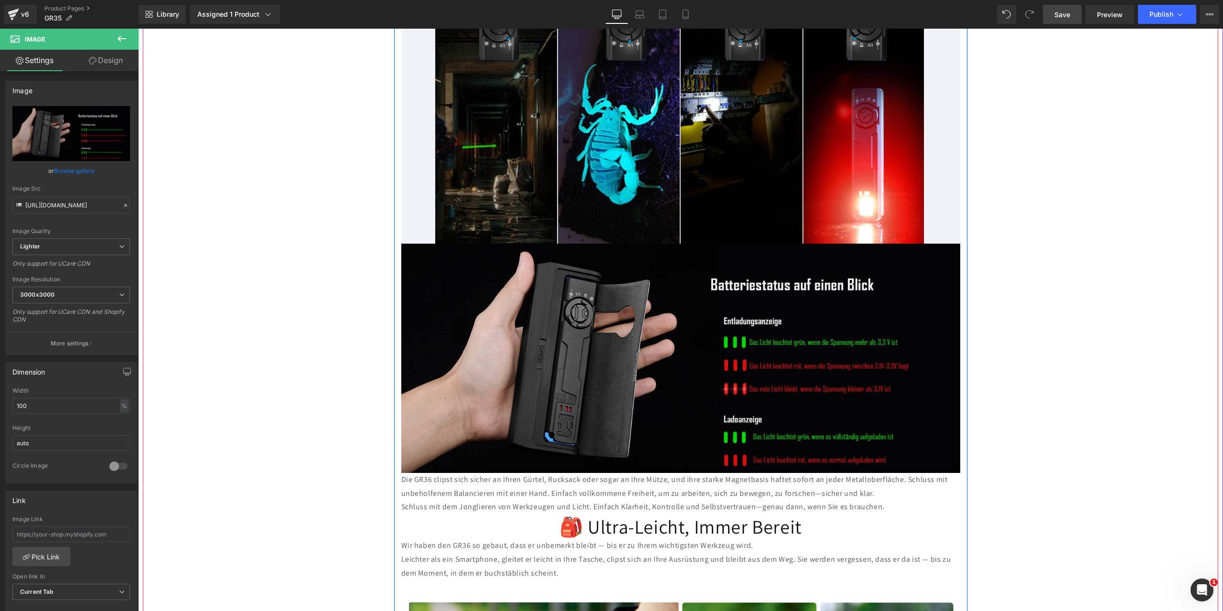
scroll to position [2389, 0]
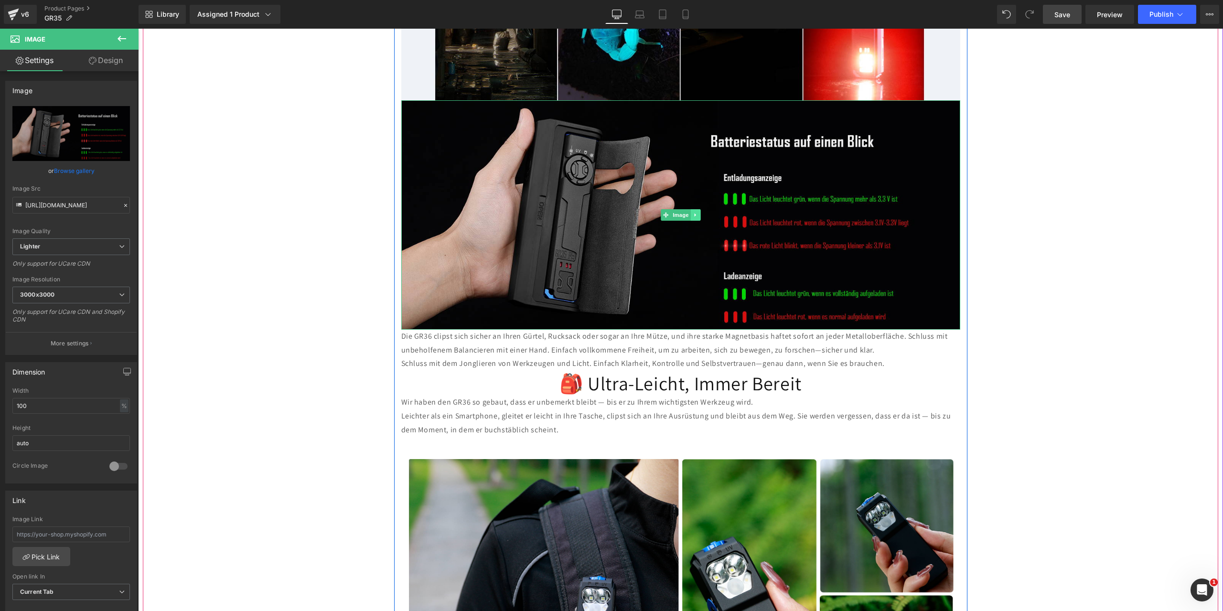
click at [693, 212] on icon at bounding box center [695, 215] width 5 height 6
click at [688, 212] on icon at bounding box center [690, 214] width 5 height 5
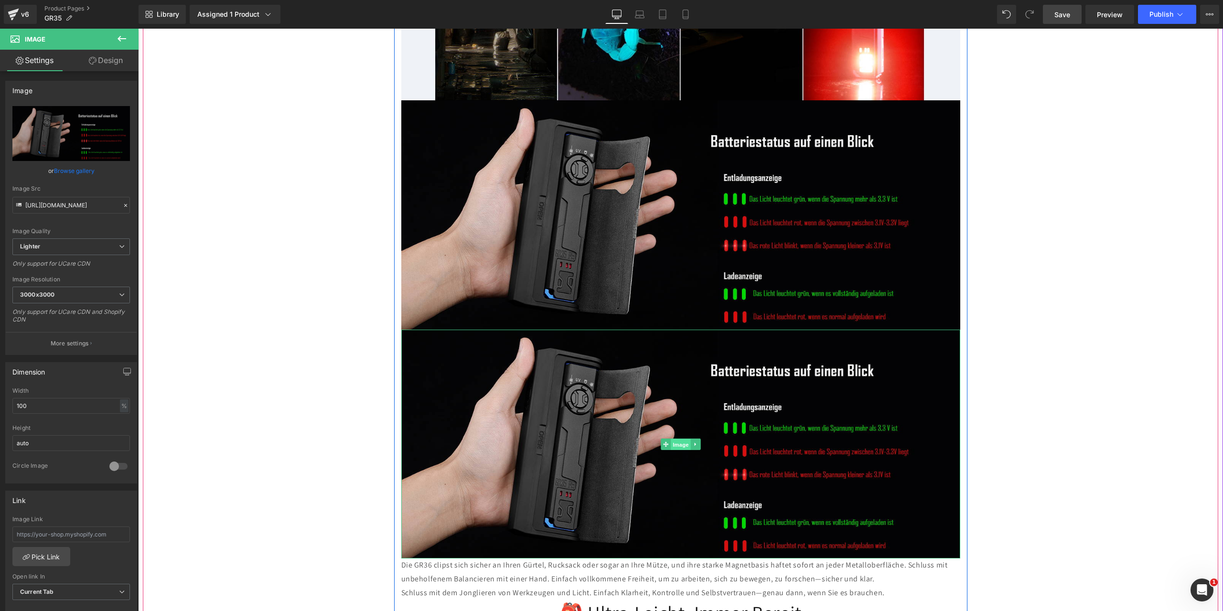
click at [676, 439] on span "Image" at bounding box center [681, 444] width 20 height 11
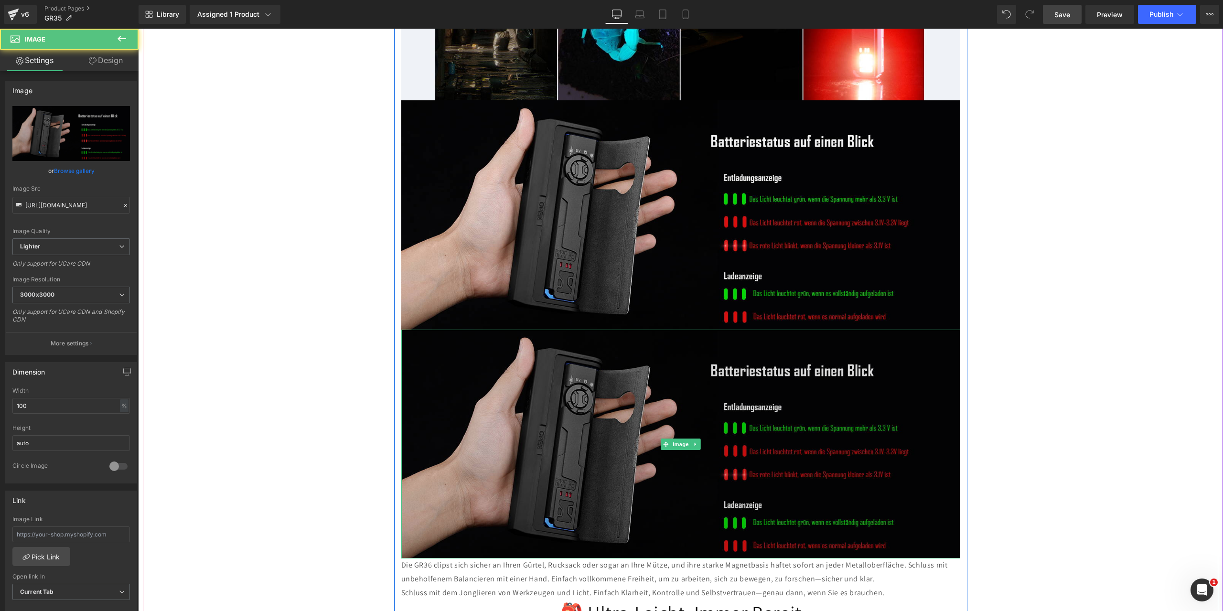
click at [569, 392] on img at bounding box center [680, 444] width 559 height 229
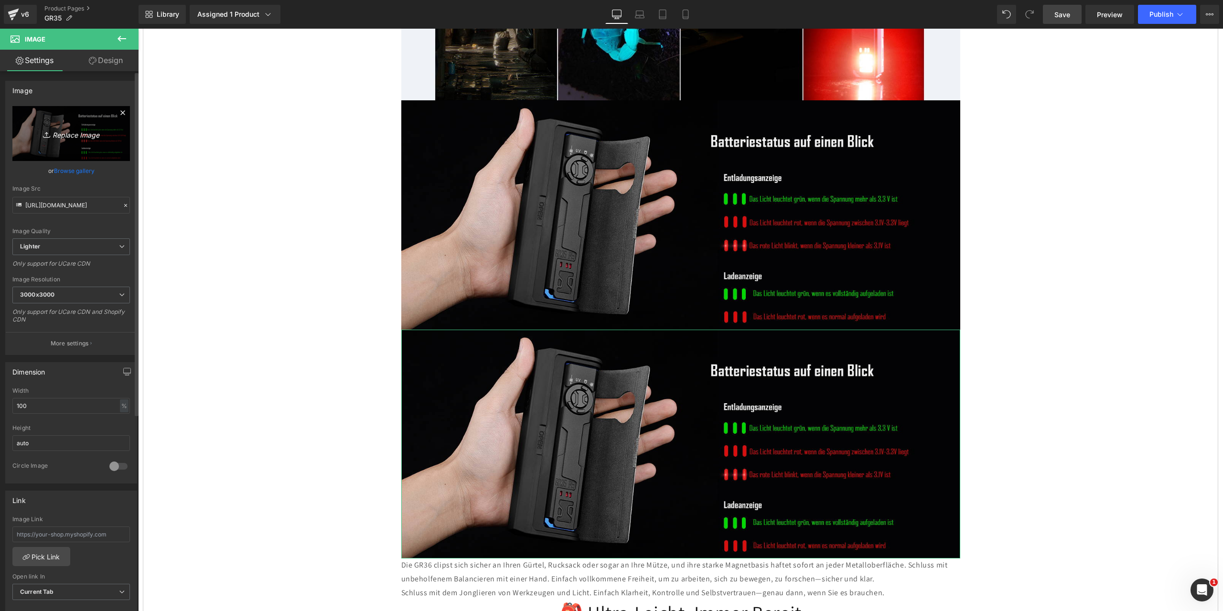
click at [76, 133] on icon "Replace Image" at bounding box center [71, 134] width 76 height 12
type input "C:\fakepath\17.jpg"
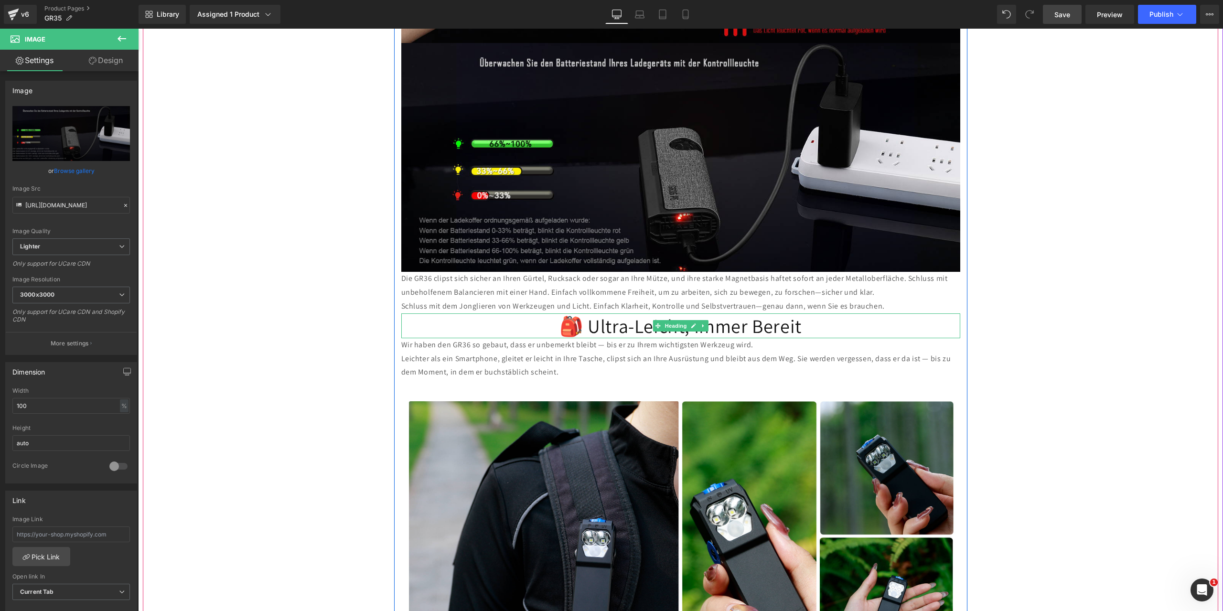
scroll to position [2628, 0]
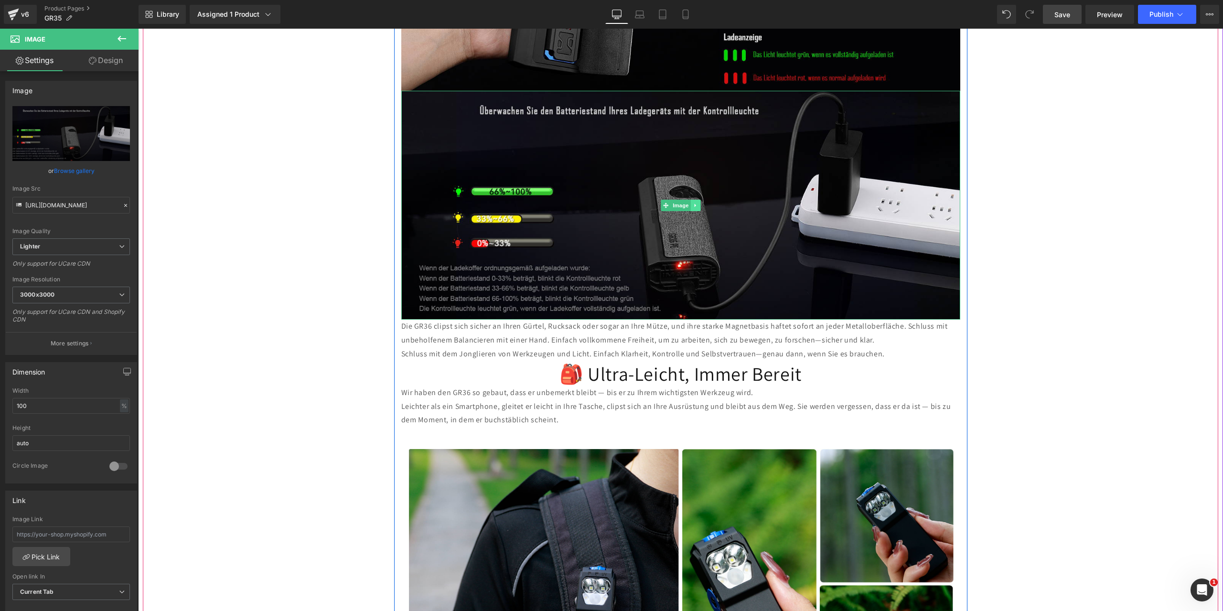
click at [693, 203] on icon at bounding box center [695, 206] width 5 height 6
click at [688, 203] on icon at bounding box center [690, 205] width 5 height 5
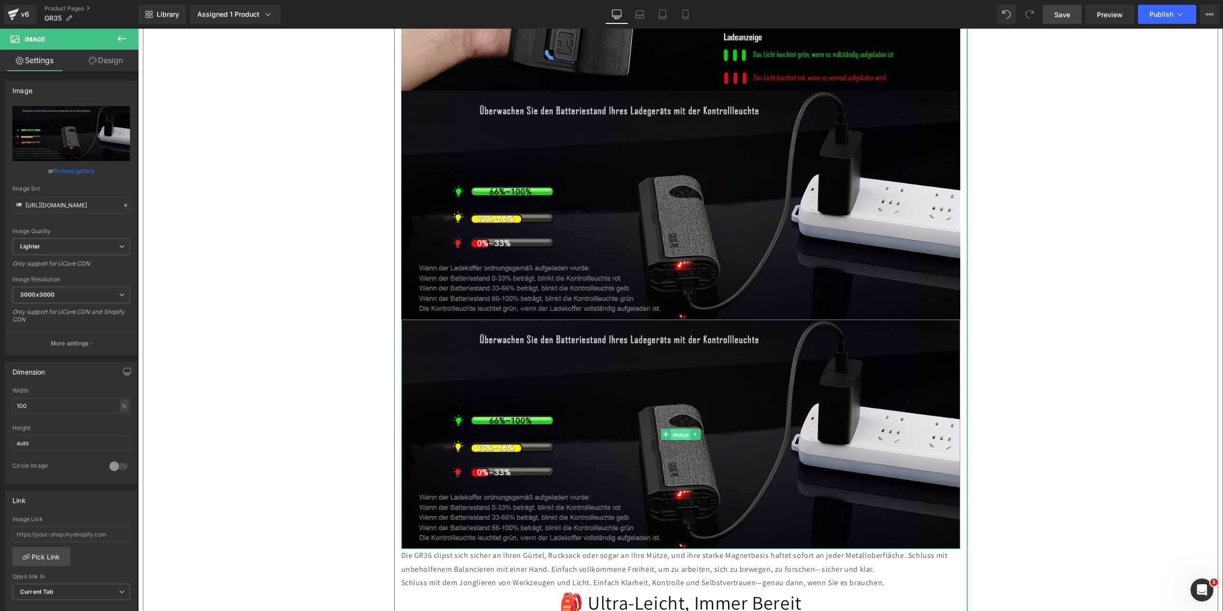
click at [671, 429] on span "Image" at bounding box center [681, 434] width 20 height 11
click at [68, 135] on icon "Replace Image" at bounding box center [71, 134] width 76 height 12
type input "C:\fakepath\9.jpg"
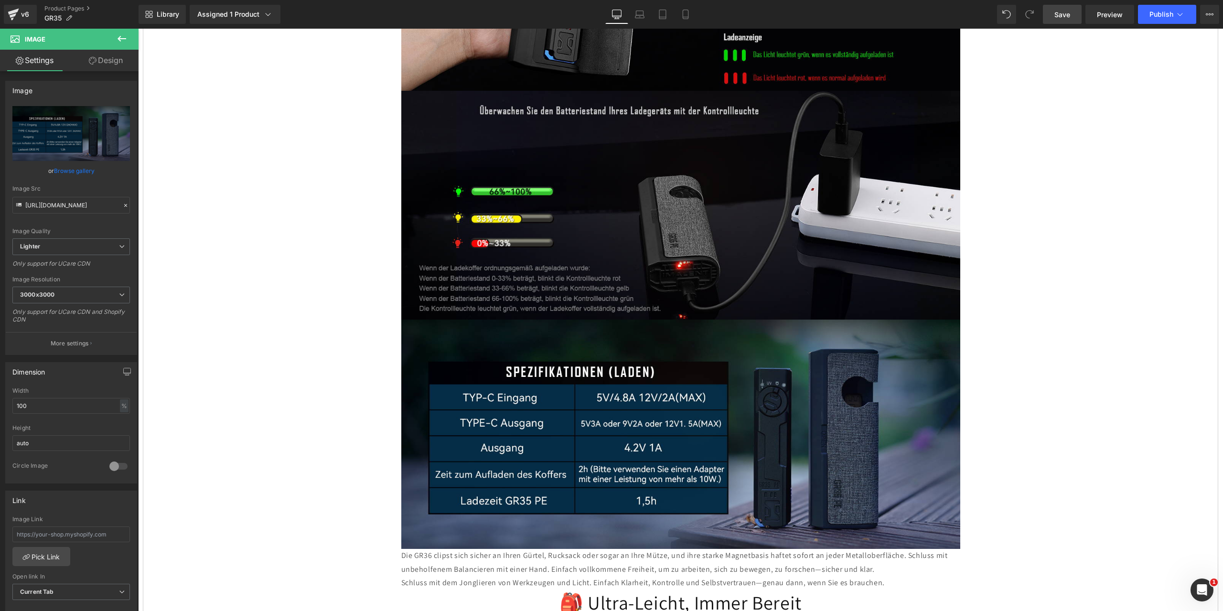
click at [1069, 12] on span "Save" at bounding box center [1063, 15] width 16 height 10
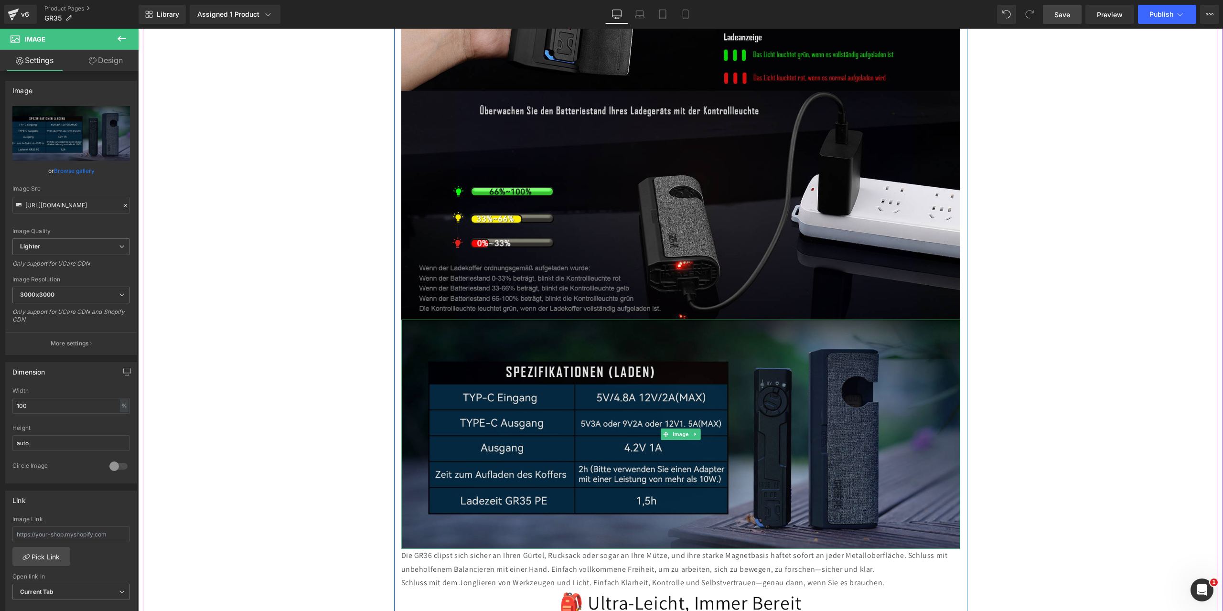
scroll to position [2724, 0]
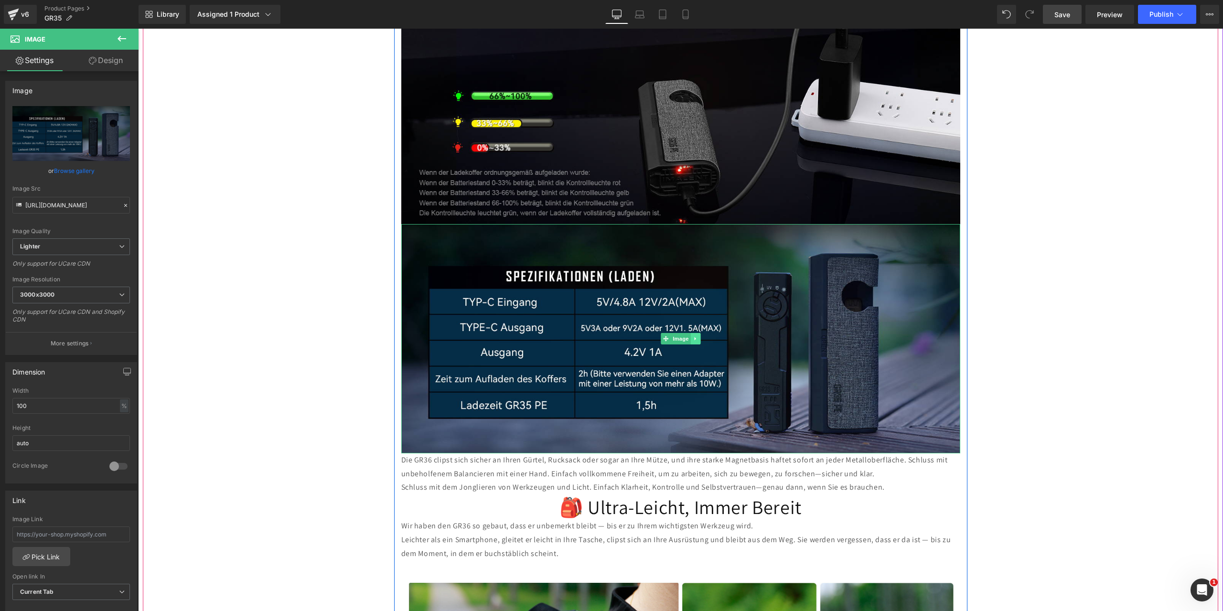
click at [694, 336] on icon at bounding box center [695, 339] width 5 height 6
click at [688, 336] on icon at bounding box center [690, 338] width 5 height 5
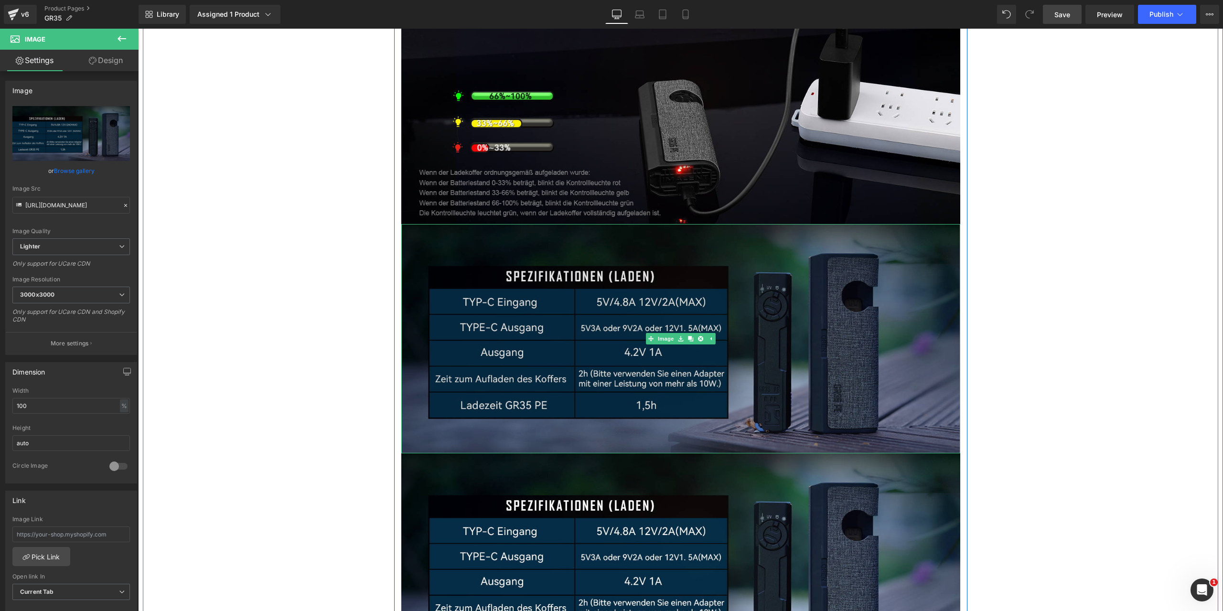
scroll to position [2867, 0]
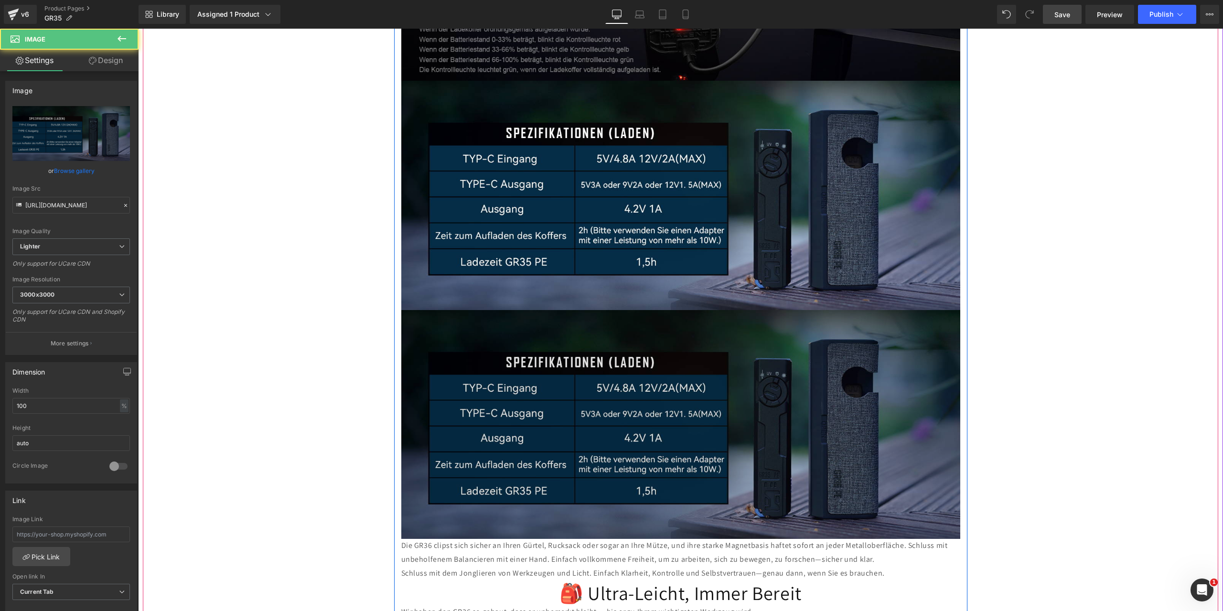
click at [619, 384] on img at bounding box center [680, 424] width 559 height 229
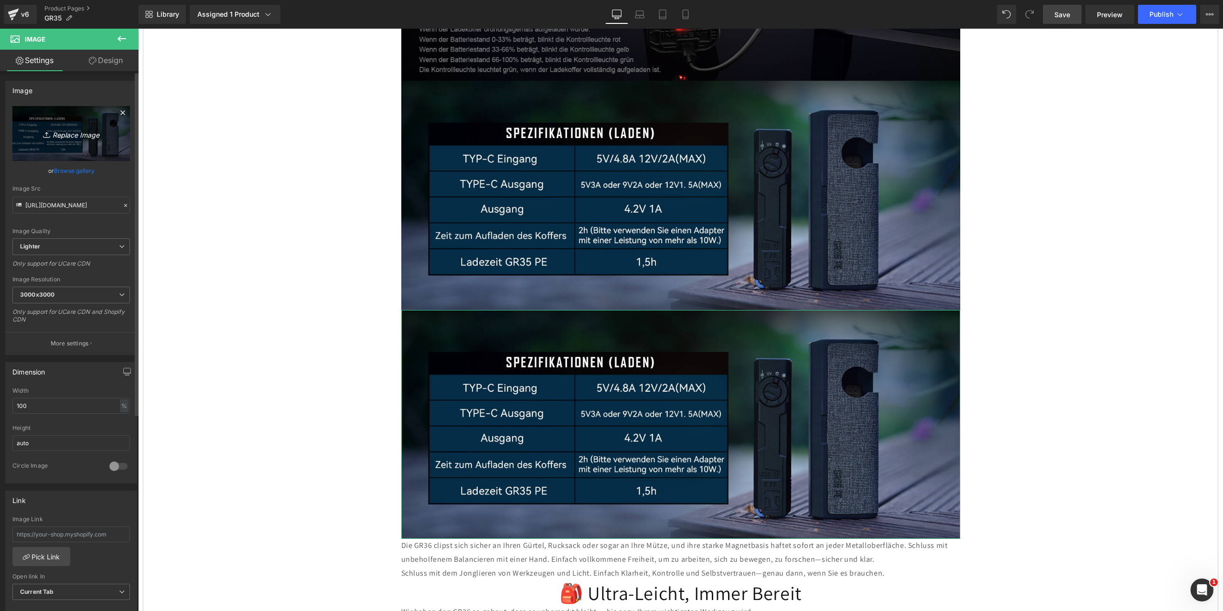
click at [60, 135] on icon "Replace Image" at bounding box center [71, 134] width 76 height 12
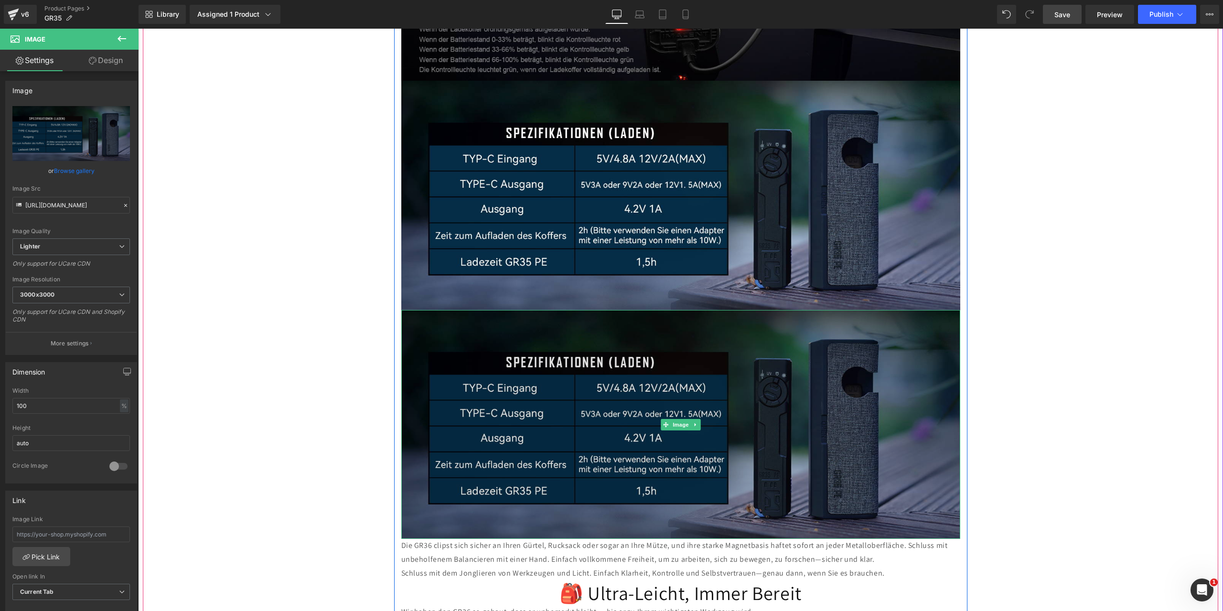
click at [577, 389] on img at bounding box center [680, 424] width 559 height 229
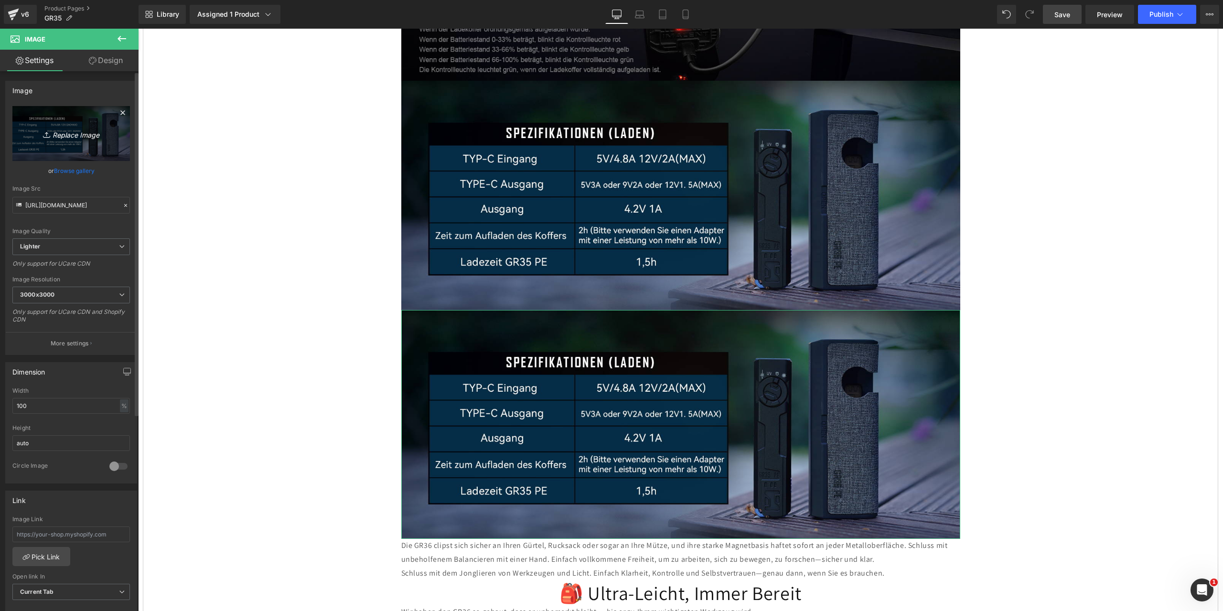
click at [65, 134] on icon "Replace Image" at bounding box center [71, 134] width 76 height 12
type input "C:\fakepath\5.jpg"
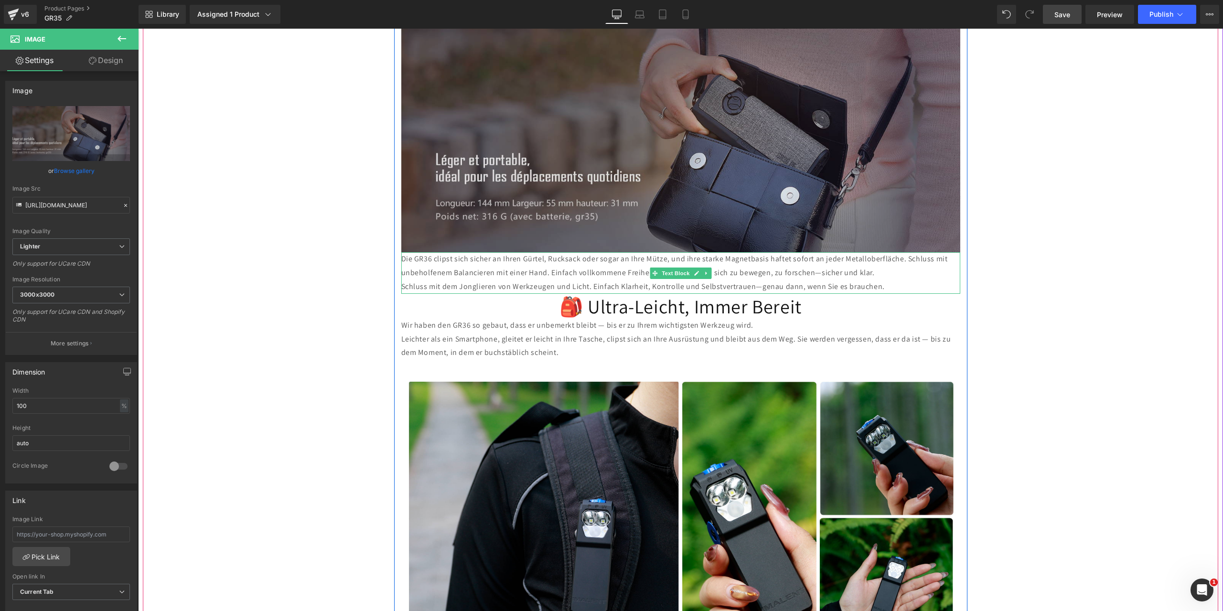
scroll to position [3058, 0]
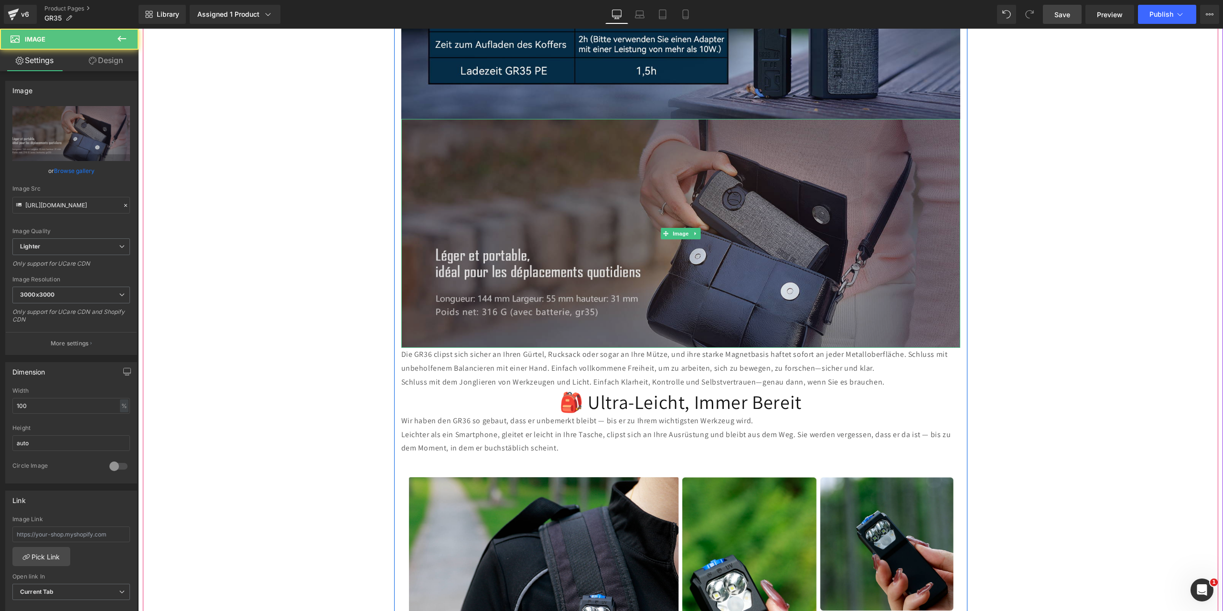
click at [695, 194] on div "Image" at bounding box center [680, 233] width 559 height 229
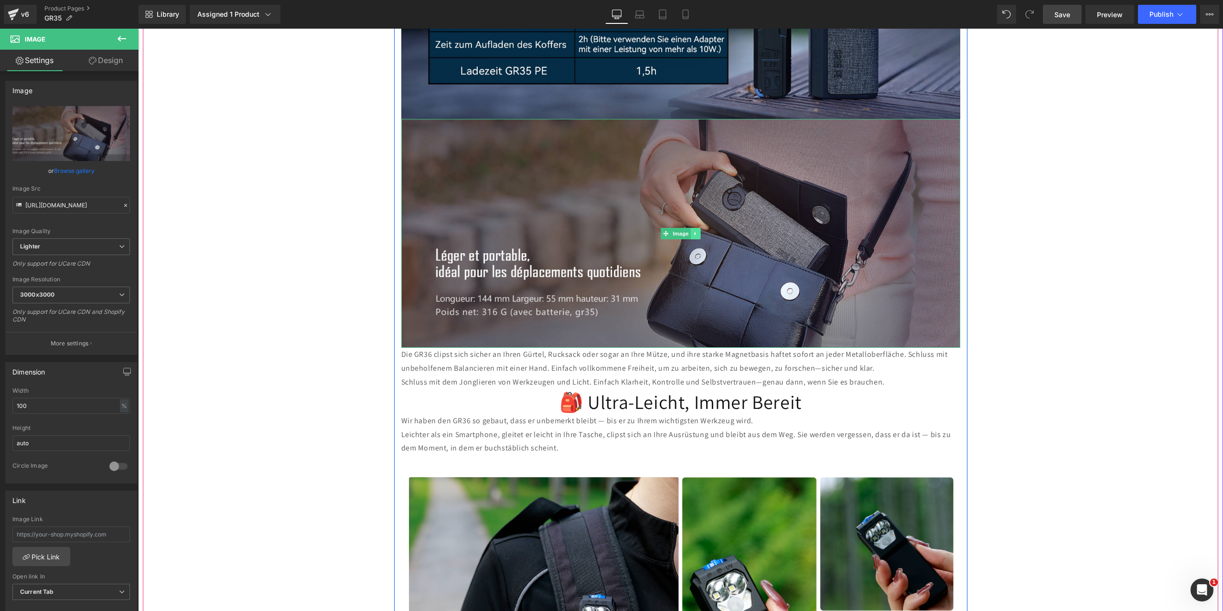
click at [693, 231] on icon at bounding box center [695, 234] width 5 height 6
click at [688, 231] on icon at bounding box center [690, 233] width 5 height 5
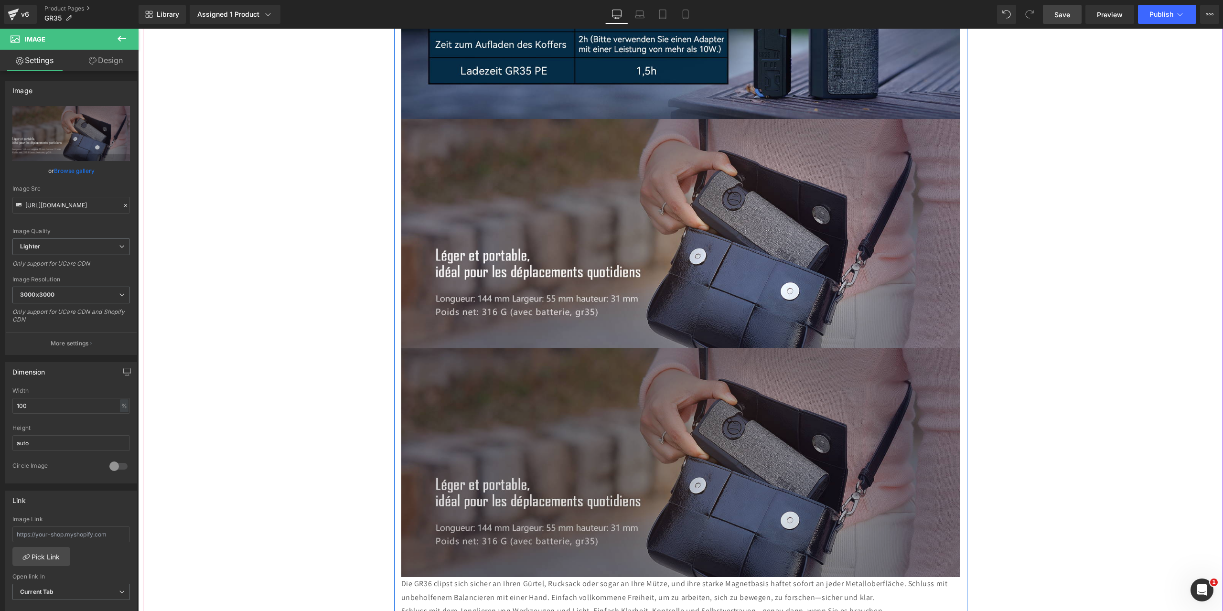
scroll to position [3202, 0]
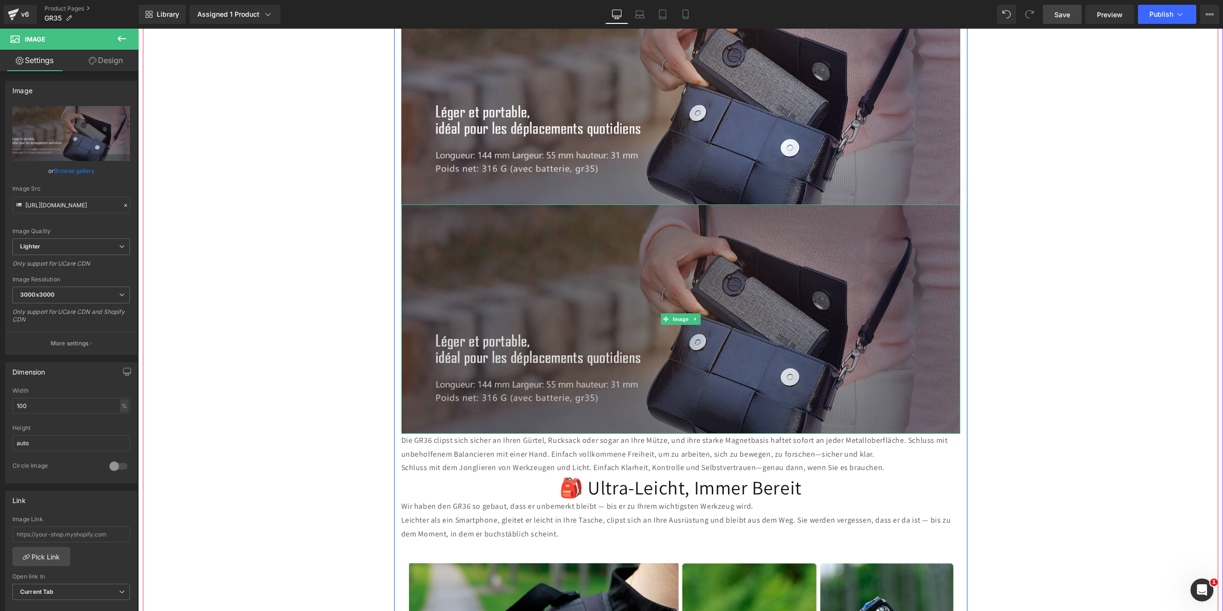
click at [669, 260] on img at bounding box center [680, 319] width 559 height 229
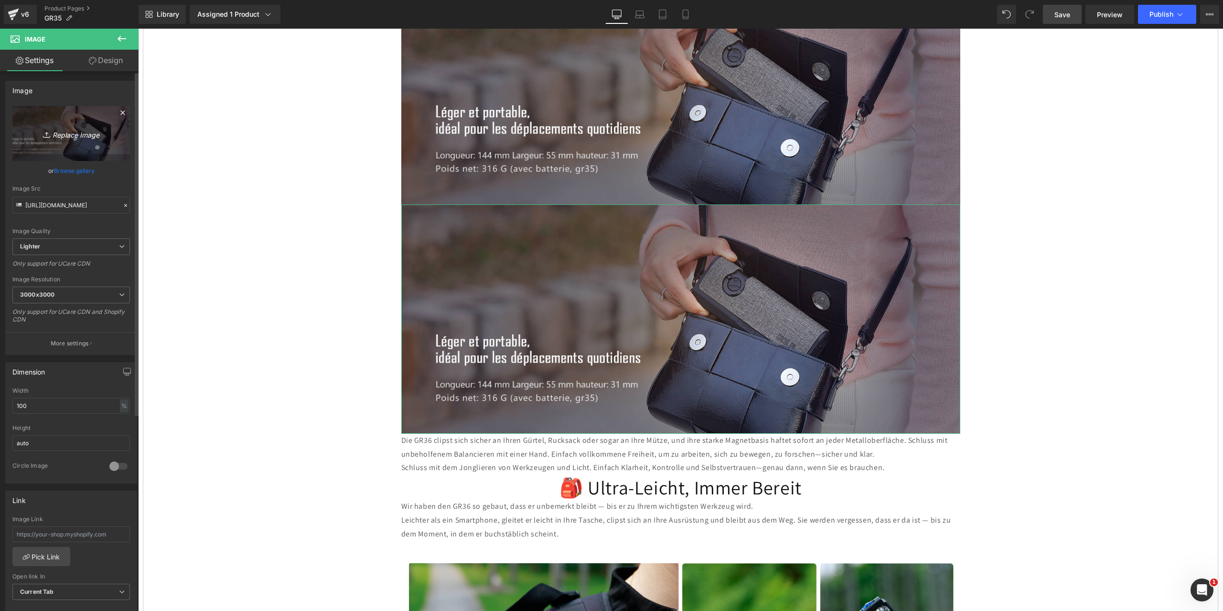
click at [69, 133] on icon "Replace Image" at bounding box center [71, 134] width 76 height 12
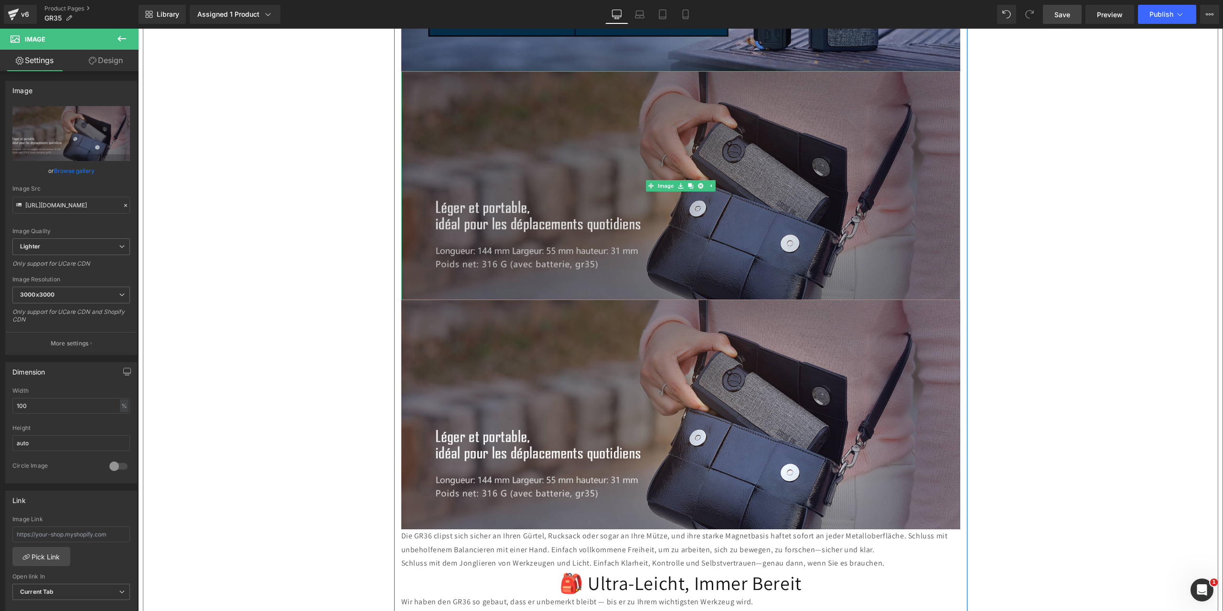
scroll to position [3058, 0]
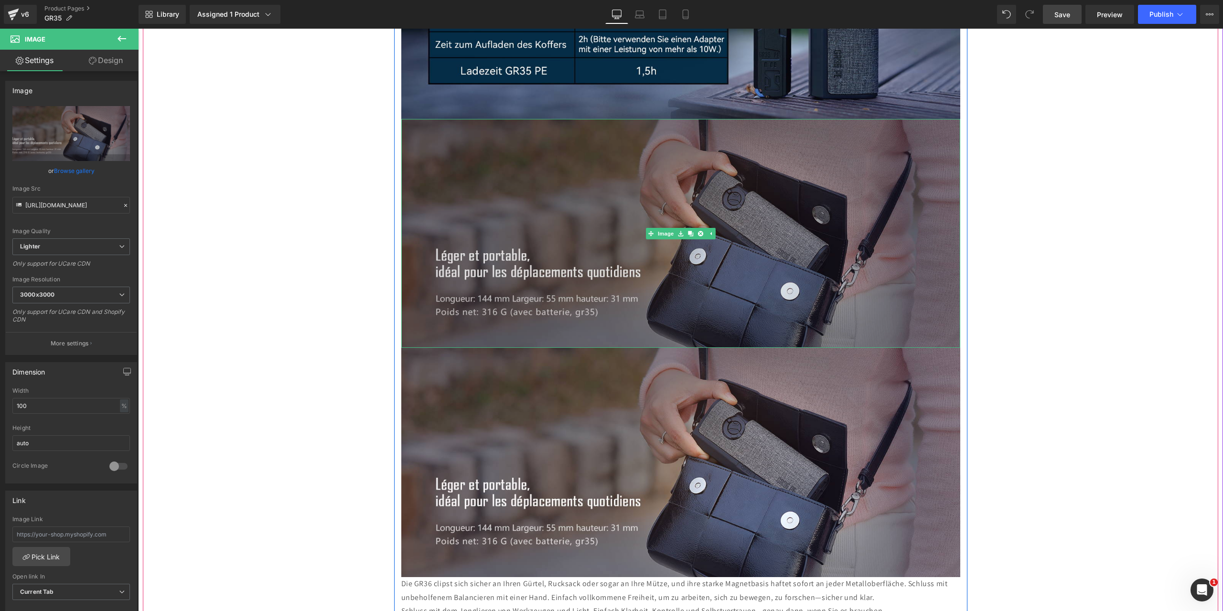
click at [616, 224] on img at bounding box center [680, 233] width 559 height 229
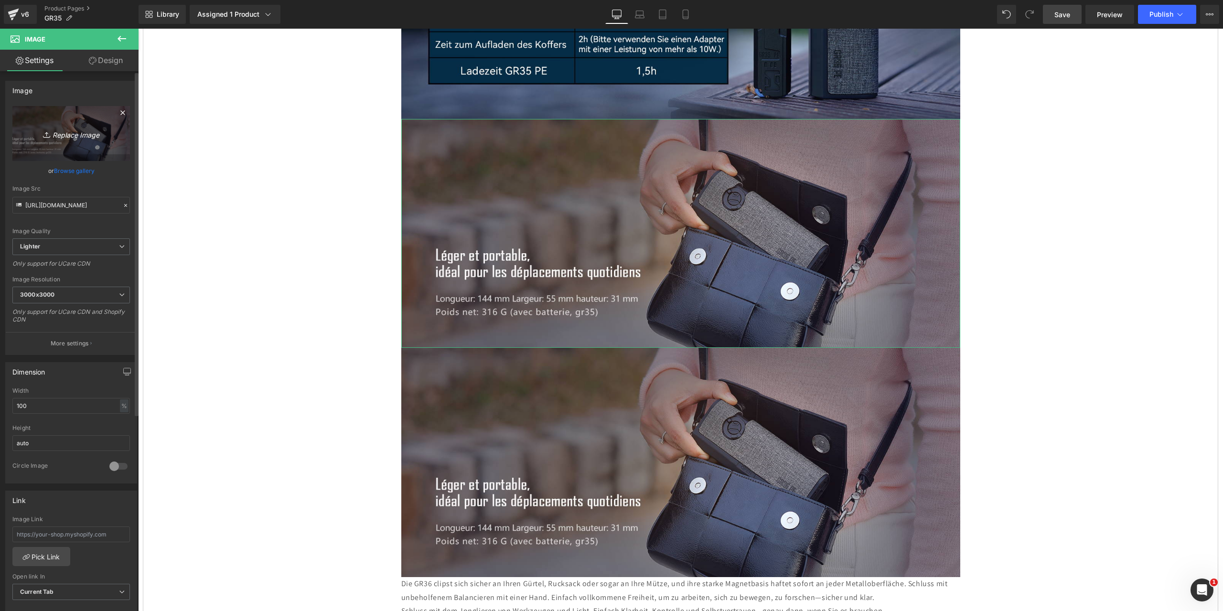
click at [82, 135] on icon "Replace Image" at bounding box center [71, 134] width 76 height 12
type input "C:\fakepath\5.jpg"
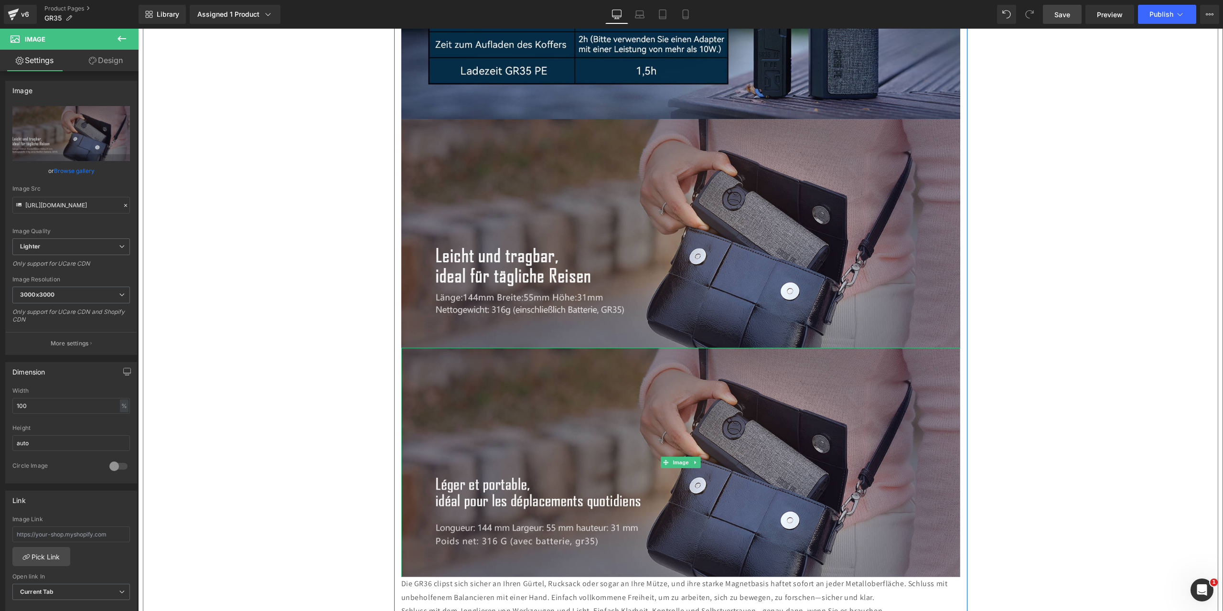
scroll to position [3202, 0]
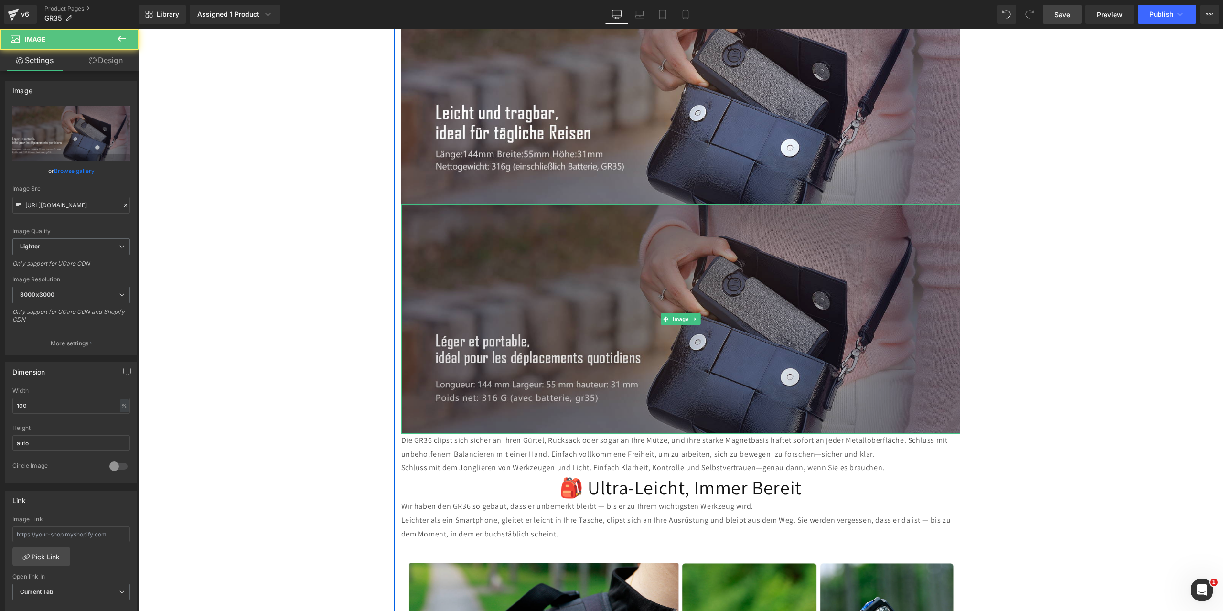
click at [648, 362] on img at bounding box center [680, 319] width 559 height 229
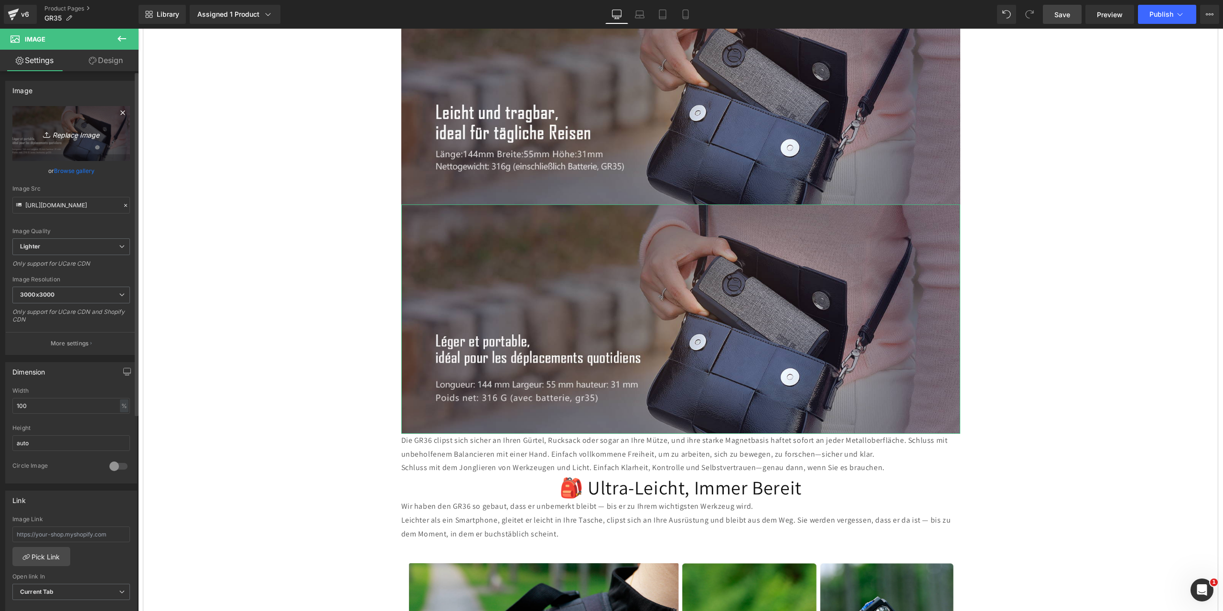
click at [76, 135] on icon "Replace Image" at bounding box center [71, 134] width 76 height 12
type input "C:\fakepath\2.jpg"
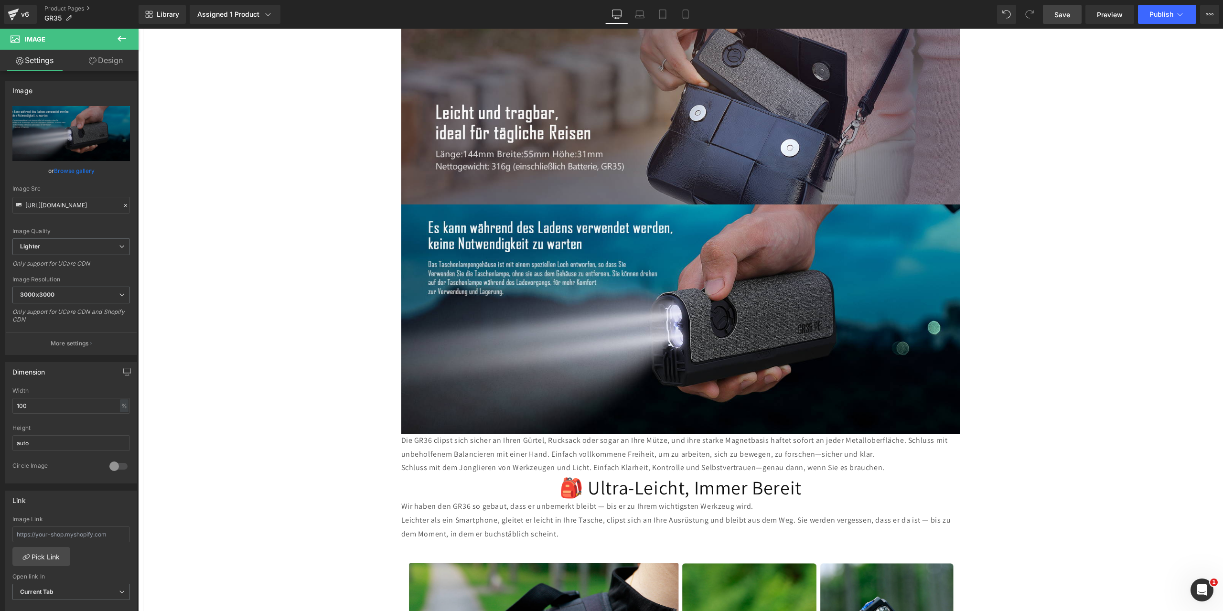
click at [1061, 16] on span "Save" at bounding box center [1063, 15] width 16 height 10
click at [694, 318] on icon at bounding box center [694, 319] width 1 height 3
click at [688, 316] on icon at bounding box center [690, 318] width 5 height 5
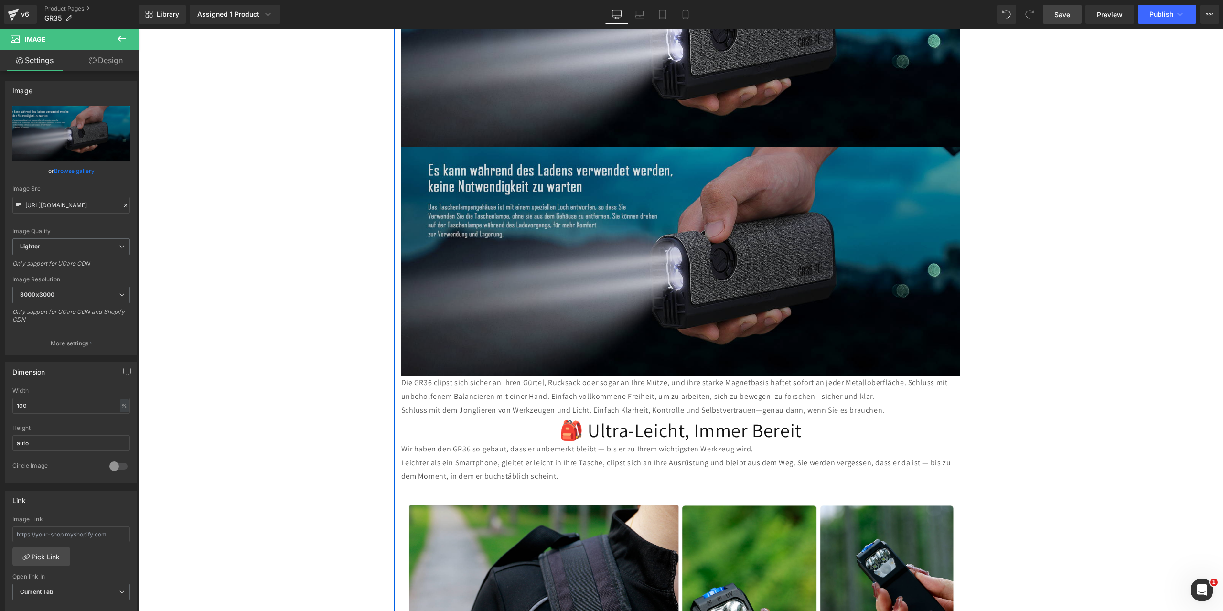
scroll to position [3393, 0]
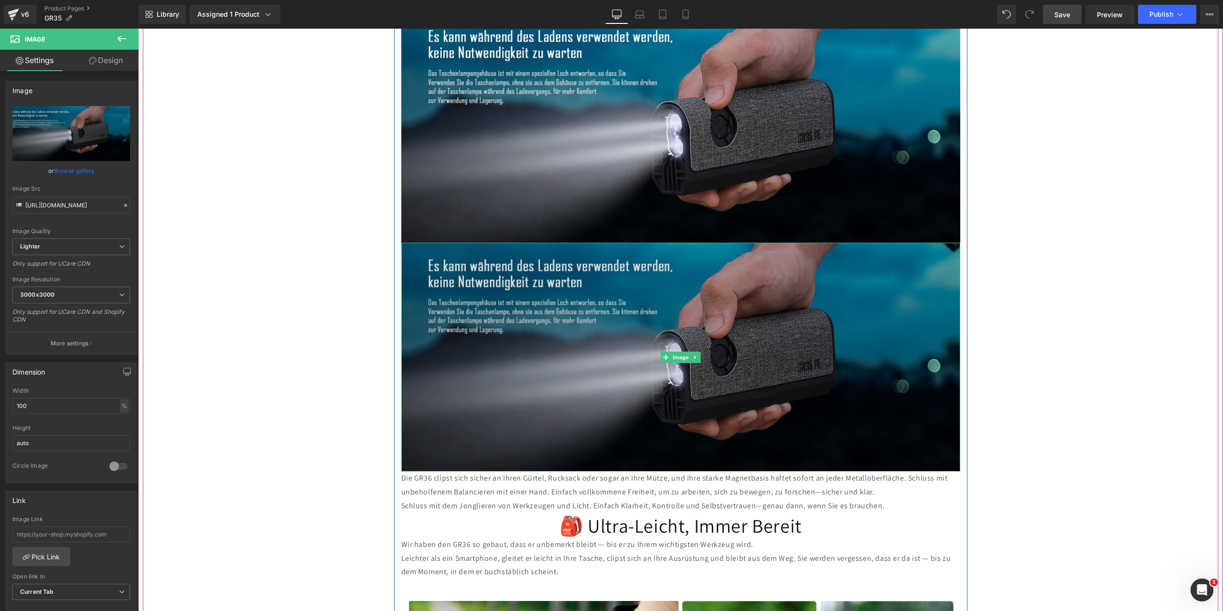
click at [621, 310] on img at bounding box center [680, 357] width 559 height 229
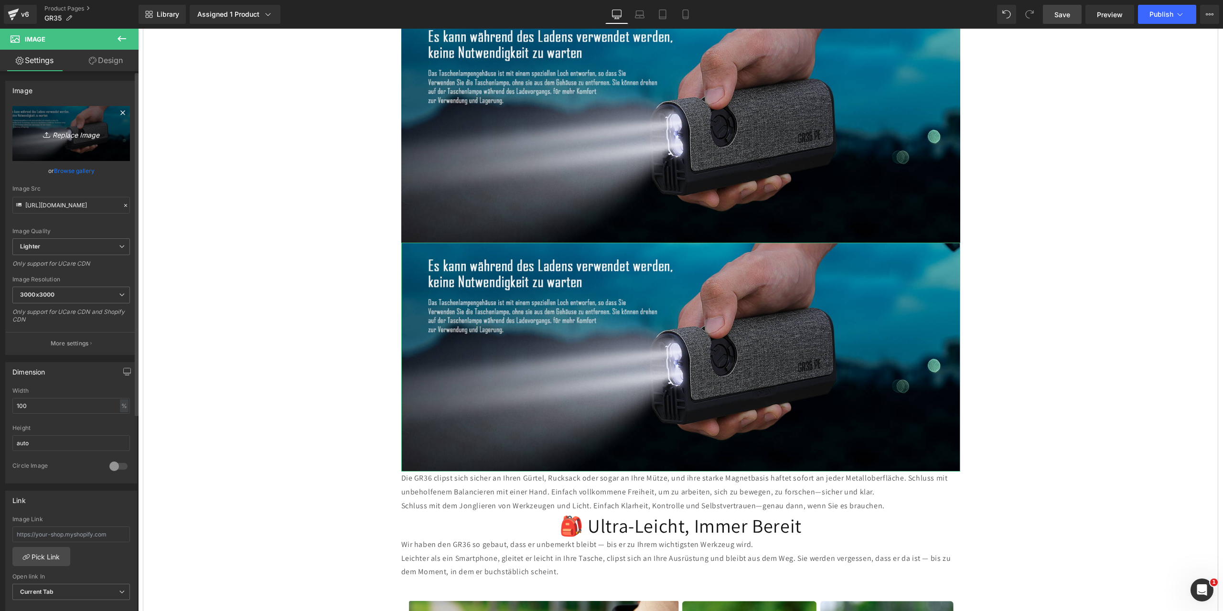
click at [69, 135] on icon "Replace Image" at bounding box center [71, 134] width 76 height 12
type input "C:\fakepath\4.jpg"
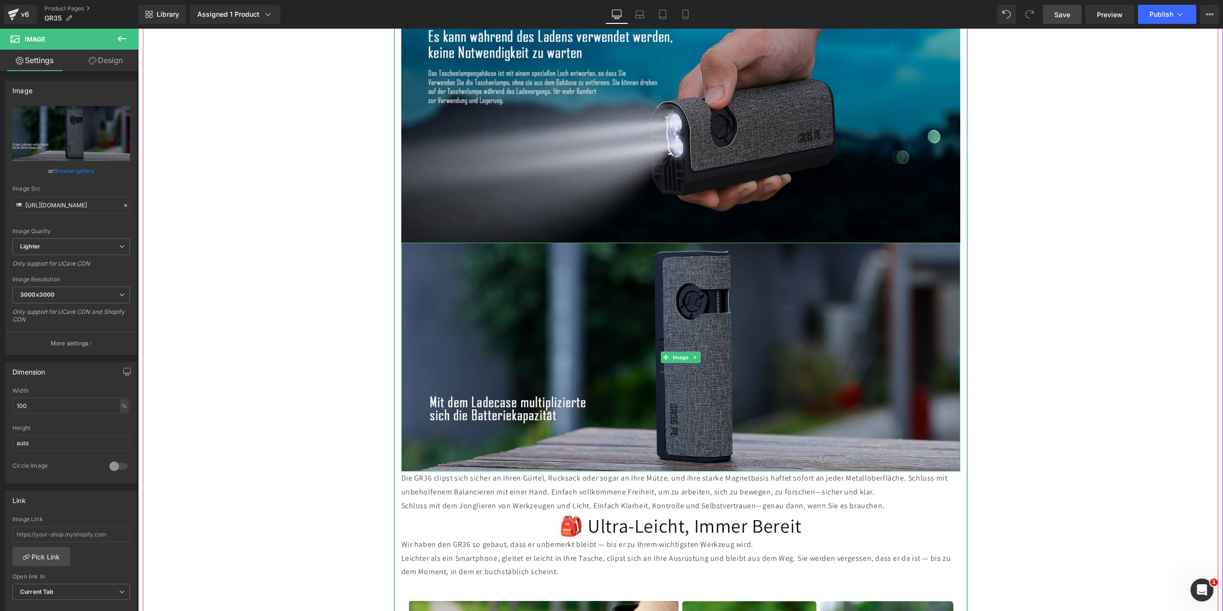
scroll to position [3536, 0]
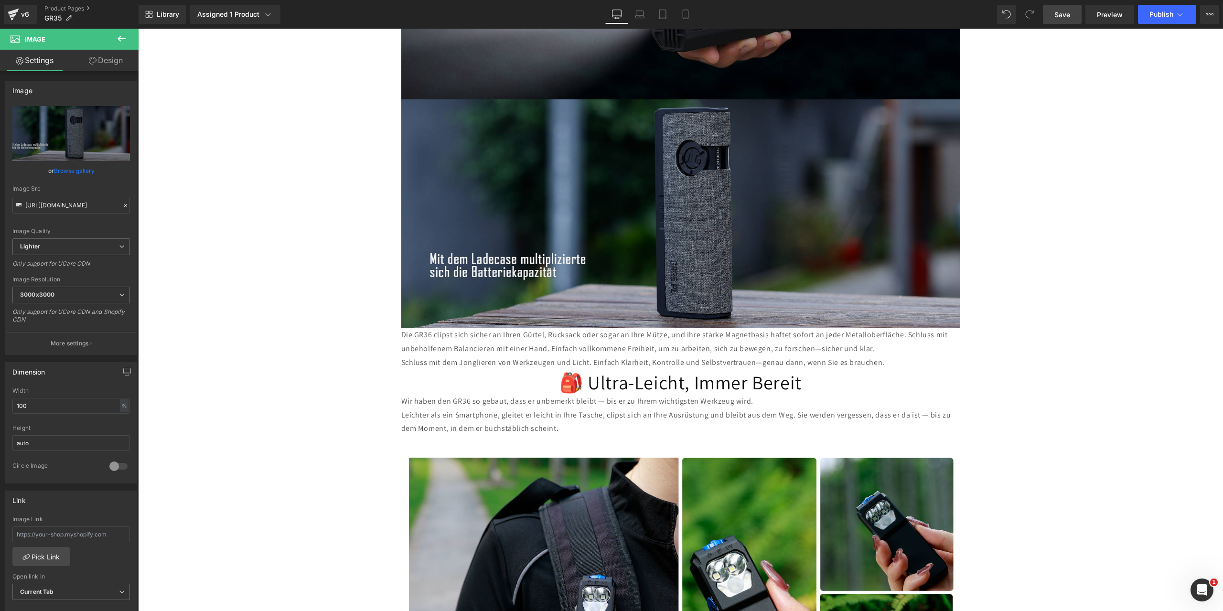
click at [1059, 12] on span "Save" at bounding box center [1063, 15] width 16 height 10
click at [694, 208] on link at bounding box center [696, 213] width 10 height 11
click at [688, 211] on icon at bounding box center [690, 213] width 5 height 5
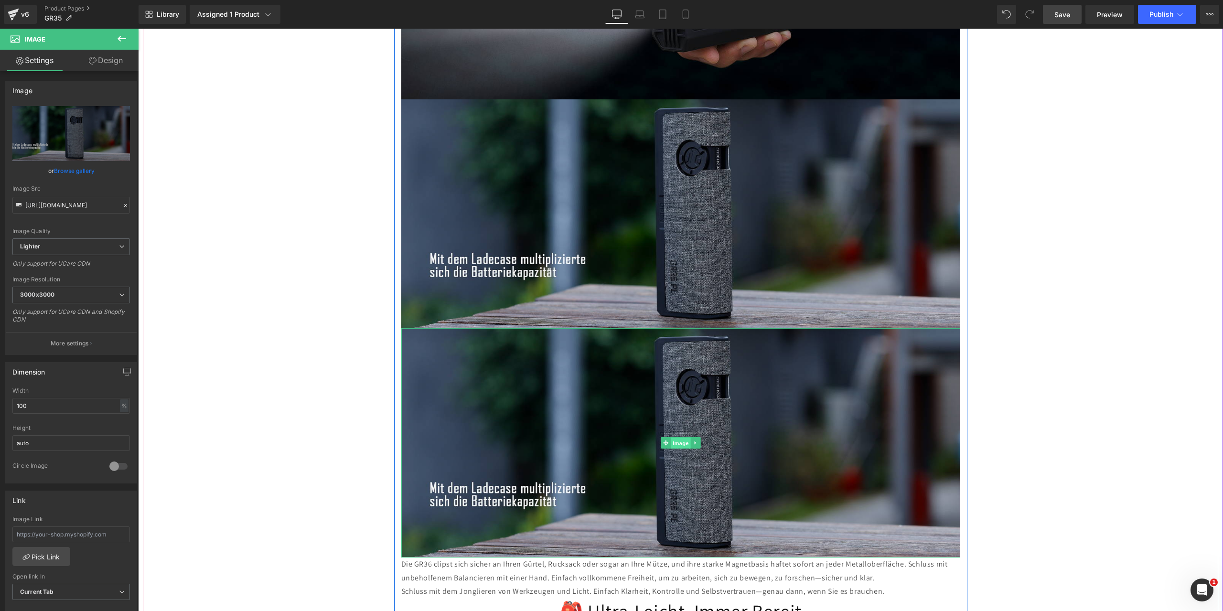
click at [671, 438] on span "Image" at bounding box center [681, 443] width 20 height 11
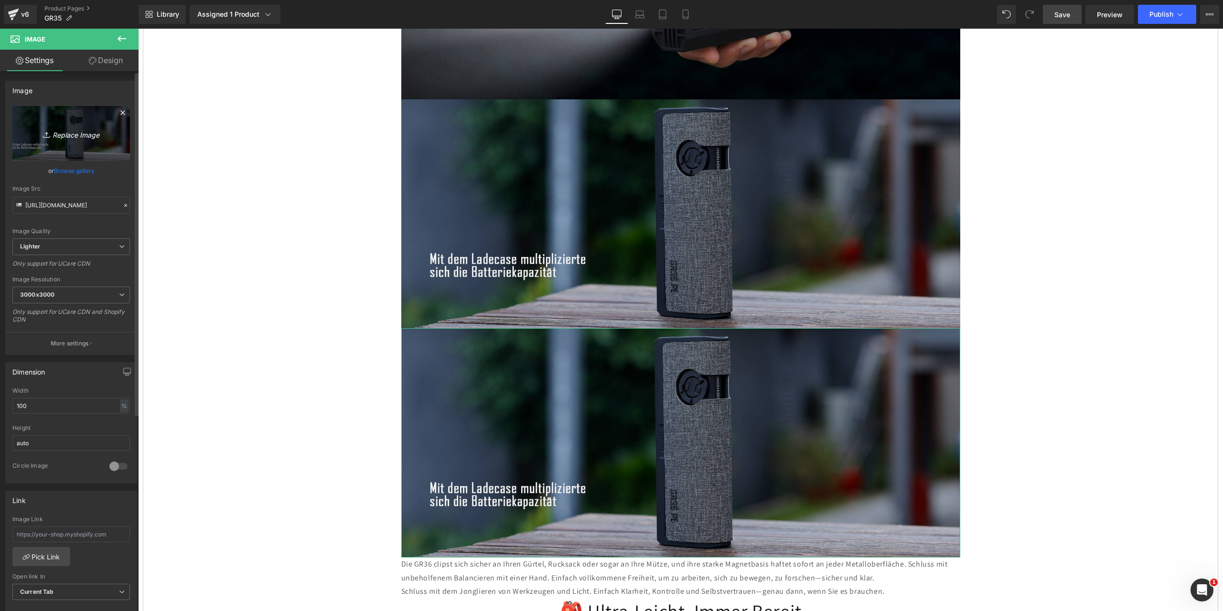
click at [80, 139] on icon "Replace Image" at bounding box center [71, 134] width 76 height 12
type input "C:\fakepath\11.jpg"
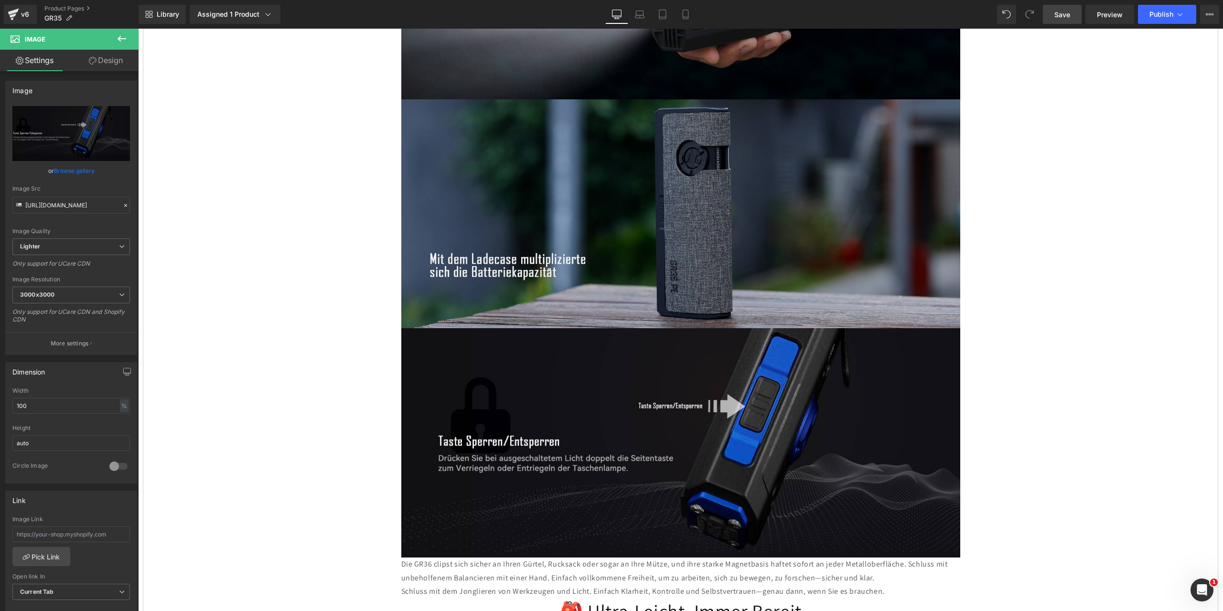
click at [1060, 11] on span "Save" at bounding box center [1063, 15] width 16 height 10
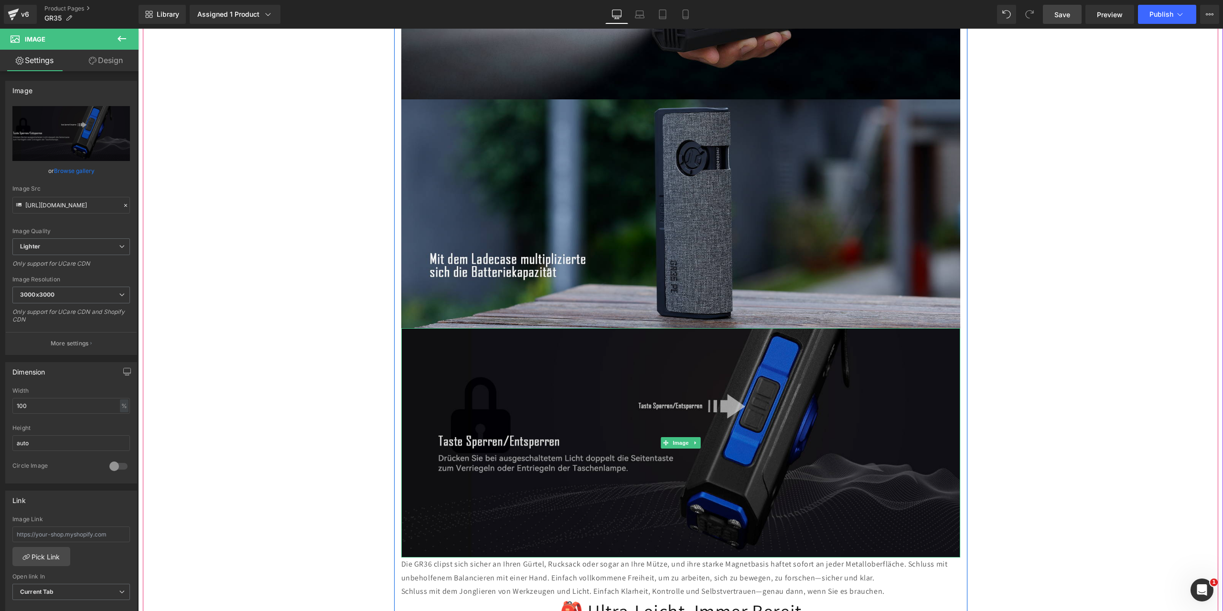
scroll to position [3680, 0]
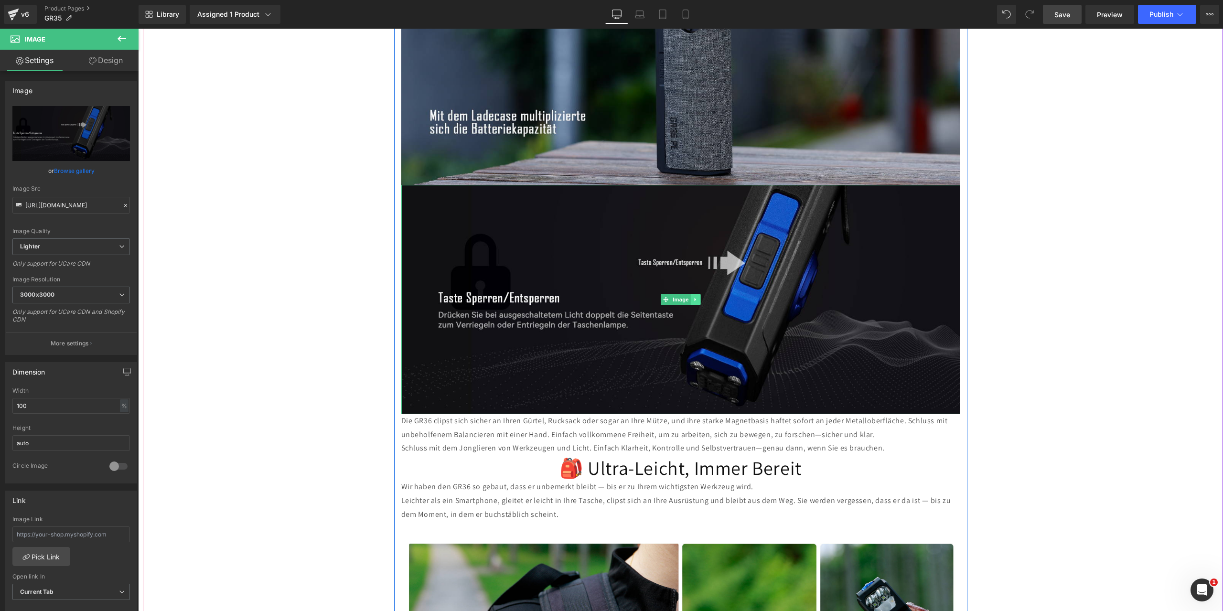
click at [693, 297] on icon at bounding box center [695, 300] width 5 height 6
click at [689, 297] on icon at bounding box center [690, 300] width 5 height 6
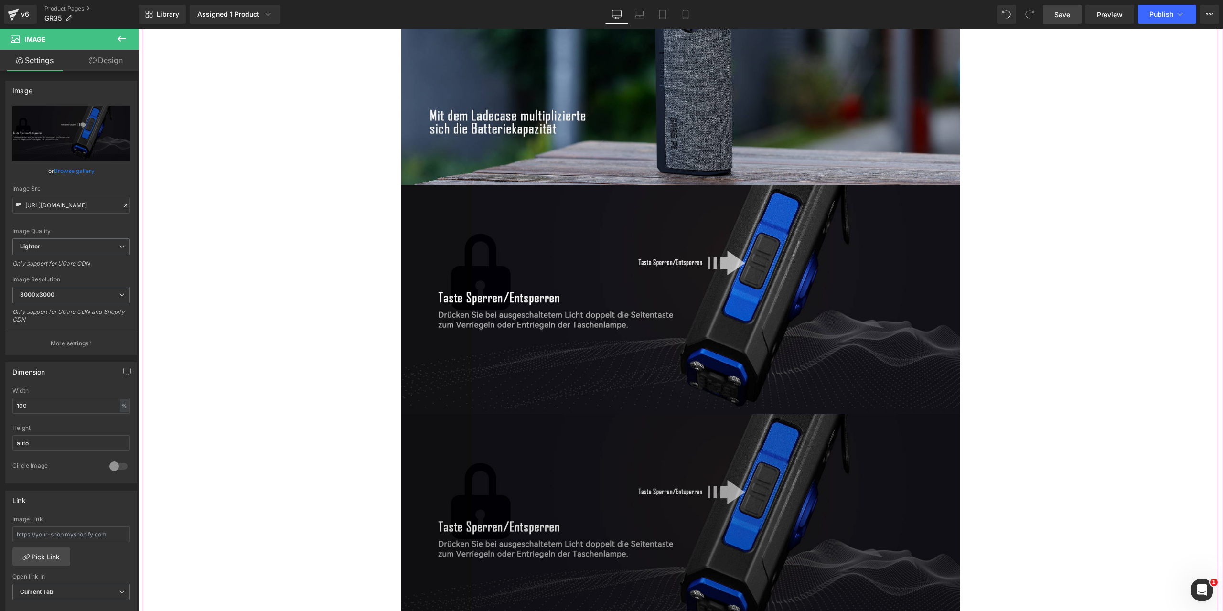
scroll to position [3823, 0]
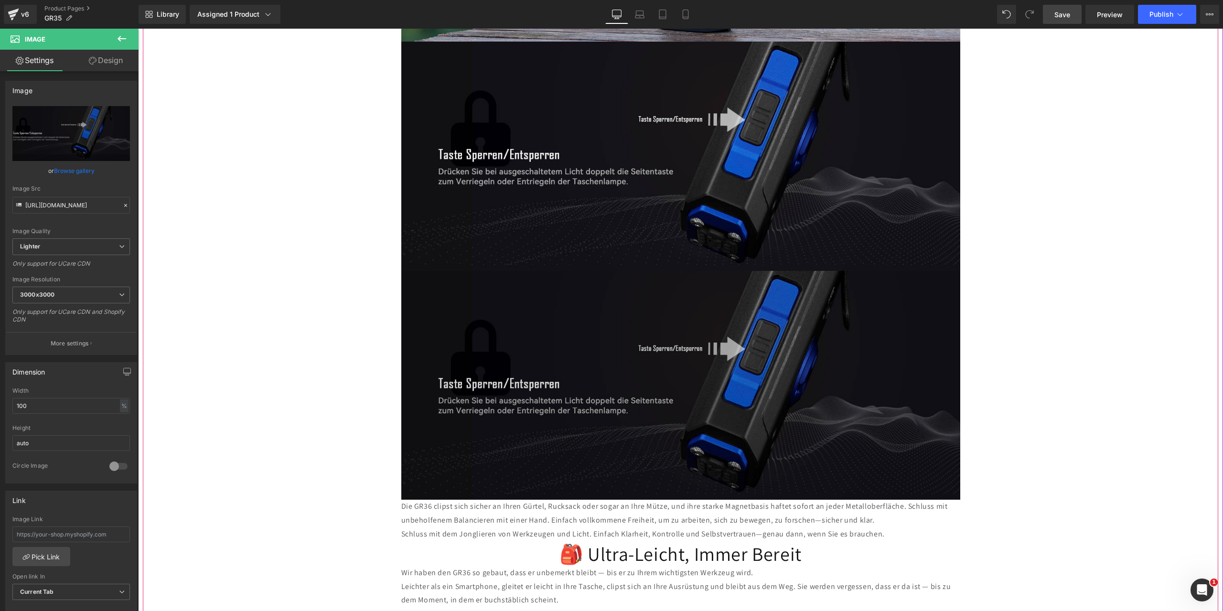
click at [599, 315] on img at bounding box center [680, 385] width 559 height 229
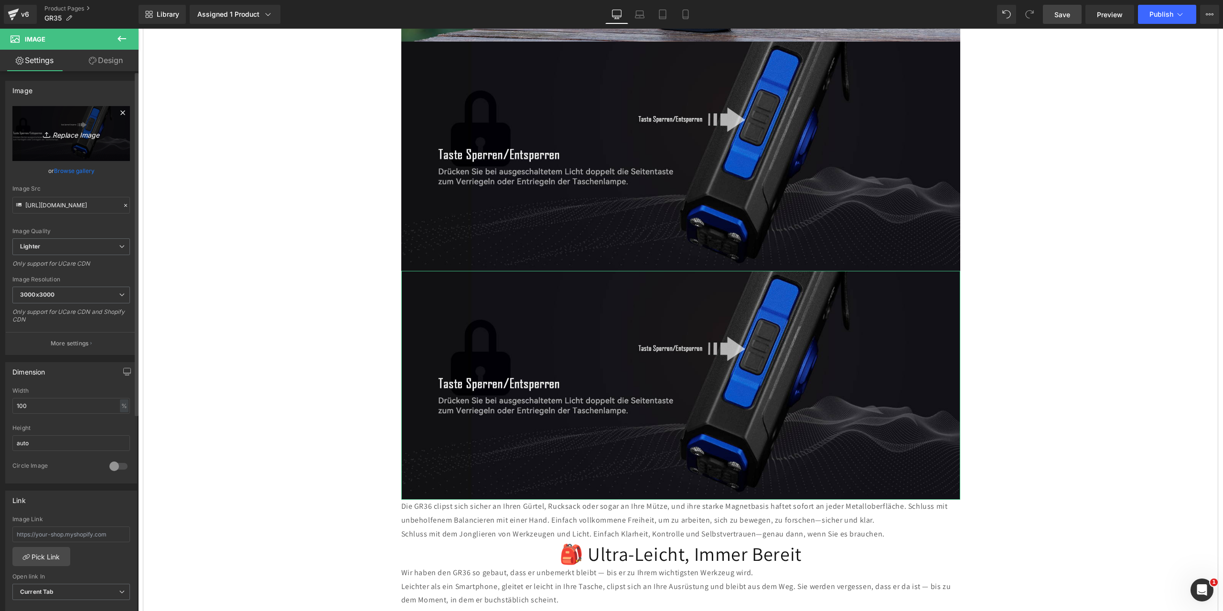
click at [80, 132] on icon "Replace Image" at bounding box center [71, 134] width 76 height 12
type input "C:\fakepath\13.jpg"
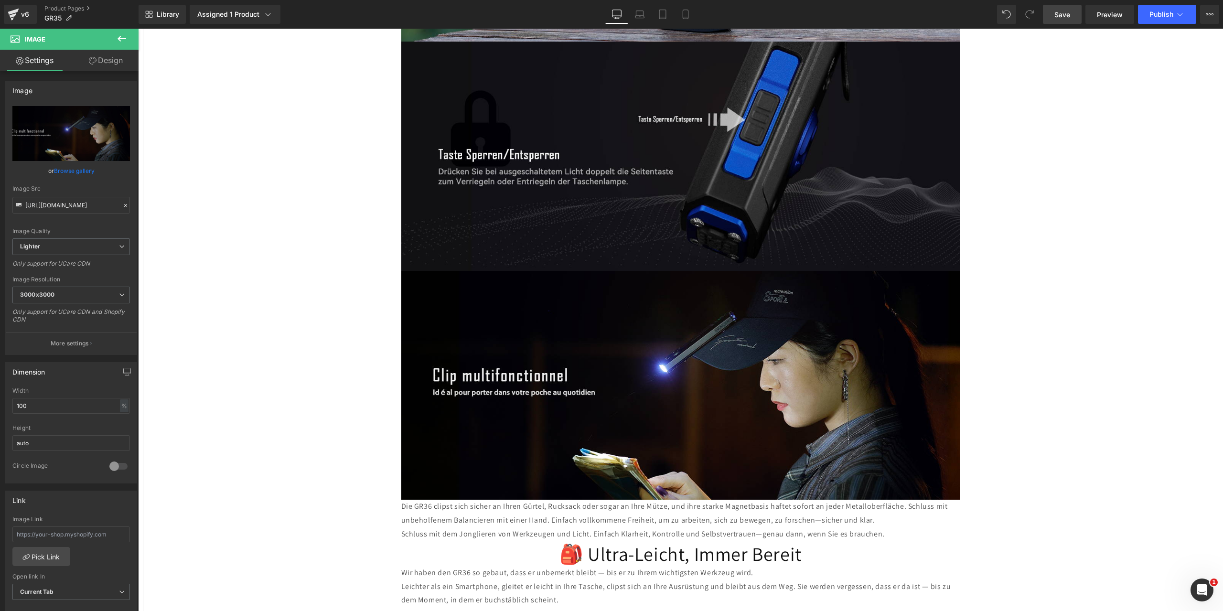
click at [1068, 15] on span "Save" at bounding box center [1063, 15] width 16 height 10
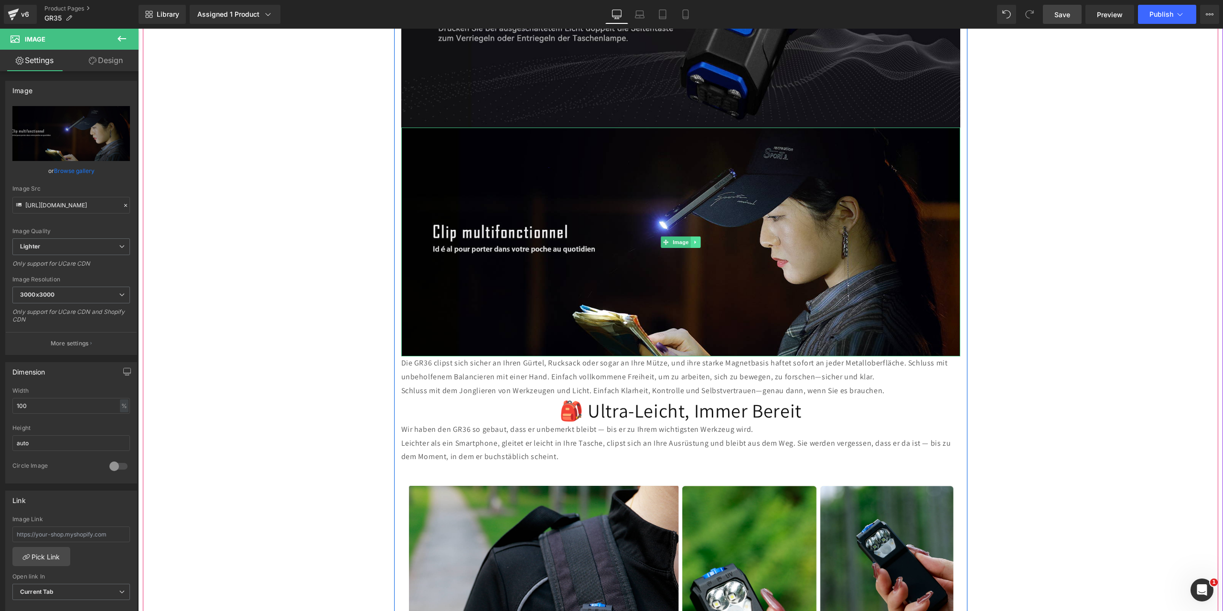
click at [691, 237] on link at bounding box center [696, 242] width 10 height 11
click at [688, 239] on icon at bounding box center [690, 241] width 5 height 5
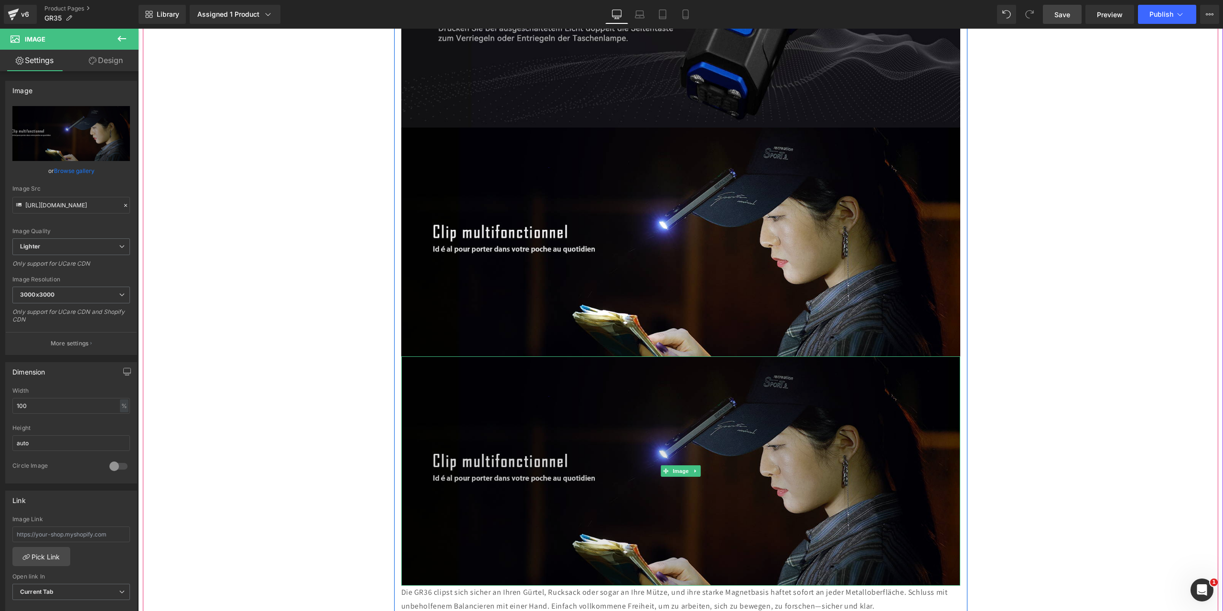
scroll to position [4110, 0]
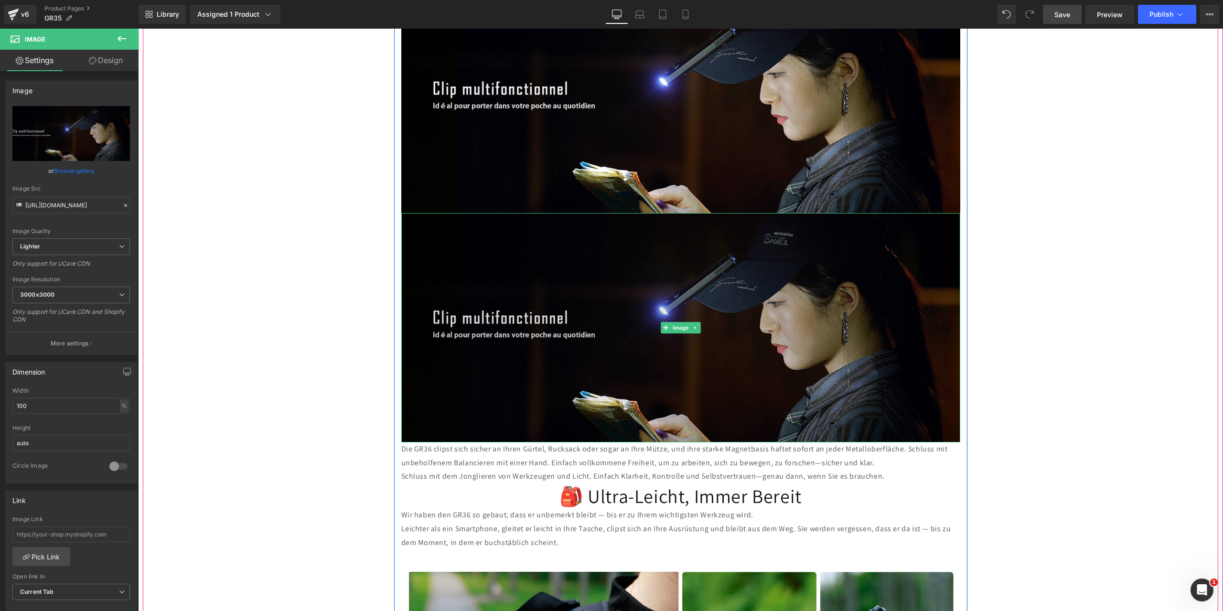
click at [634, 288] on img at bounding box center [680, 327] width 559 height 229
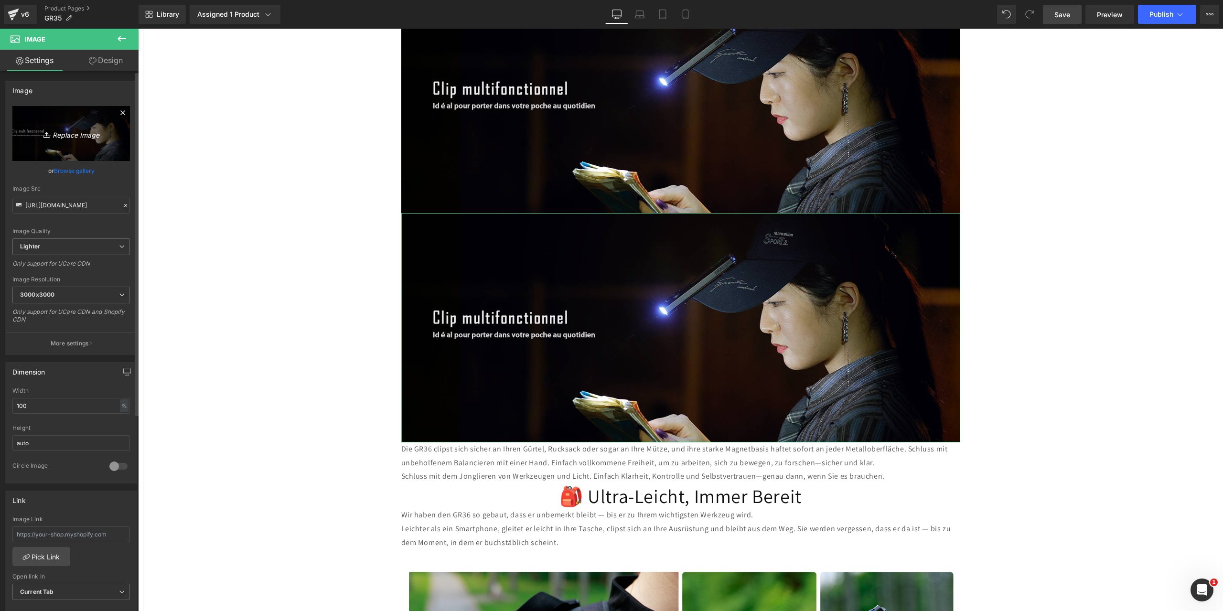
click at [70, 135] on icon "Replace Image" at bounding box center [71, 134] width 76 height 12
type input "C:\fakepath\15.jpg"
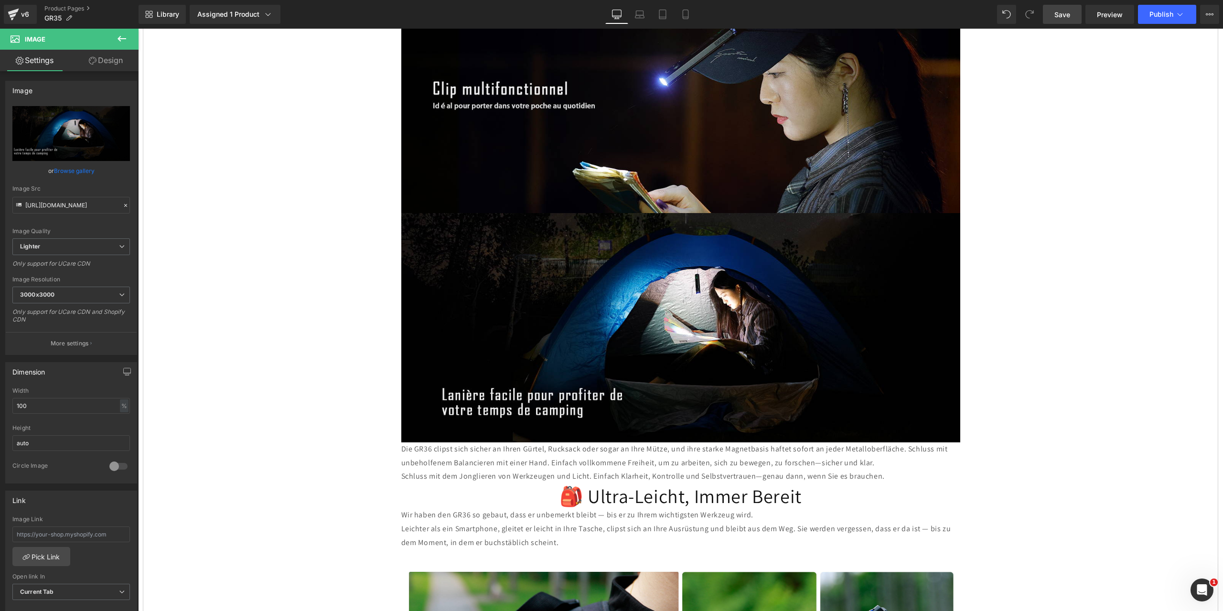
drag, startPoint x: 1064, startPoint y: 14, endPoint x: 583, endPoint y: 132, distance: 494.9
click at [1064, 14] on span "Save" at bounding box center [1063, 15] width 16 height 10
click at [79, 132] on icon "Replace Image" at bounding box center [71, 134] width 76 height 12
type input "C:\fakepath\15.jpg"
click at [1067, 10] on span "Save" at bounding box center [1063, 15] width 16 height 10
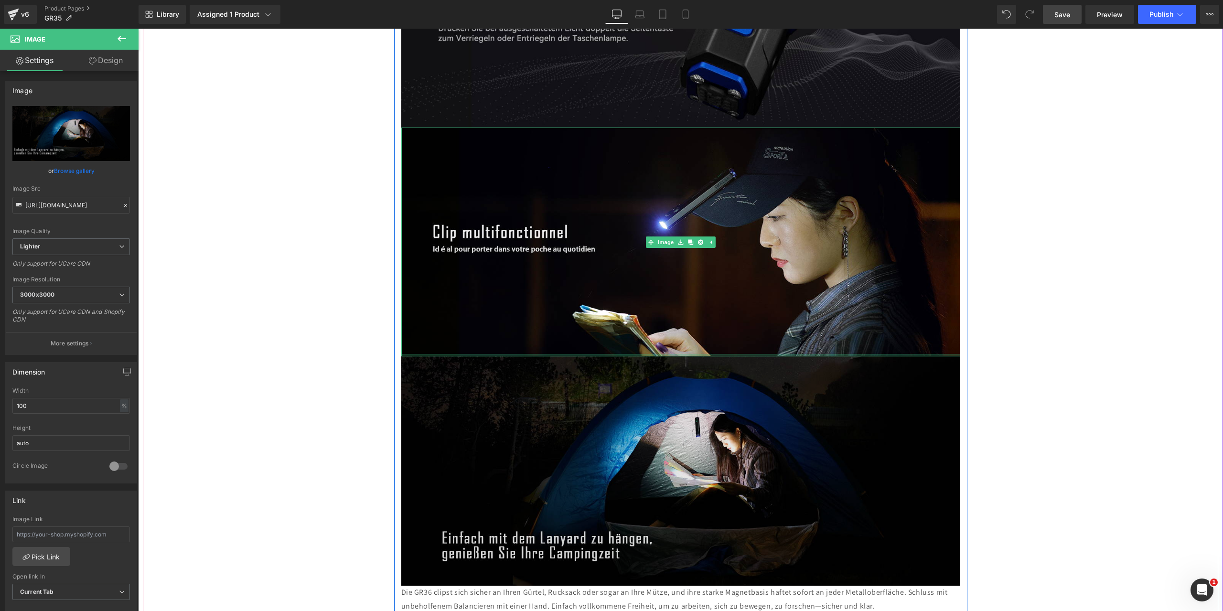
scroll to position [4062, 0]
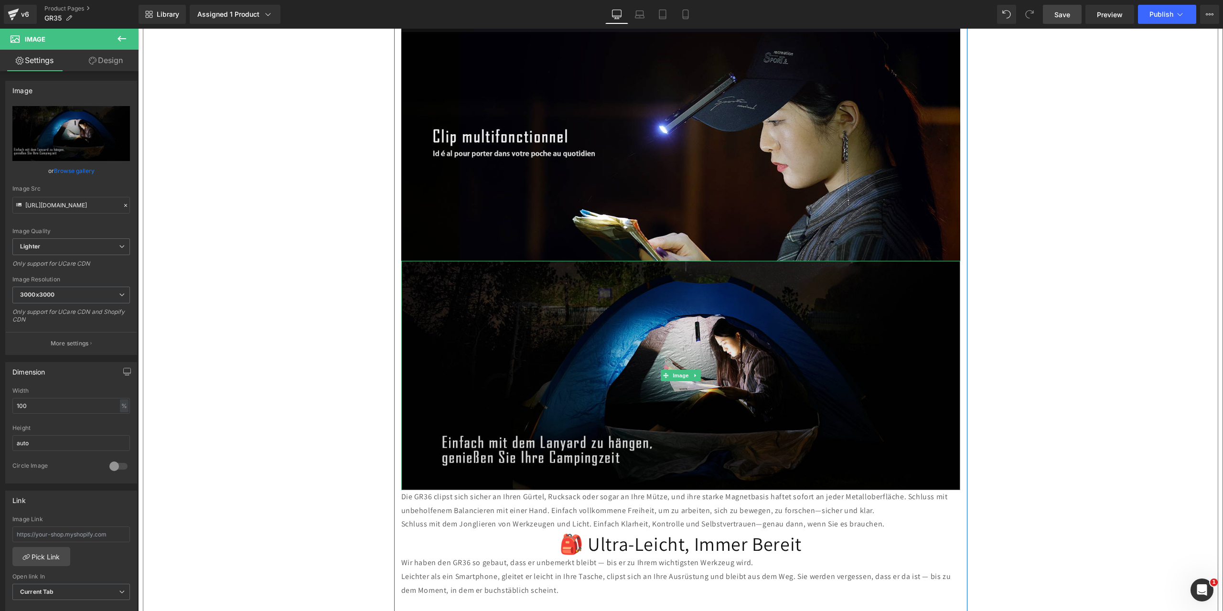
click at [681, 311] on img at bounding box center [680, 375] width 559 height 229
click at [693, 373] on icon at bounding box center [695, 376] width 5 height 6
click at [686, 370] on link at bounding box center [691, 375] width 10 height 11
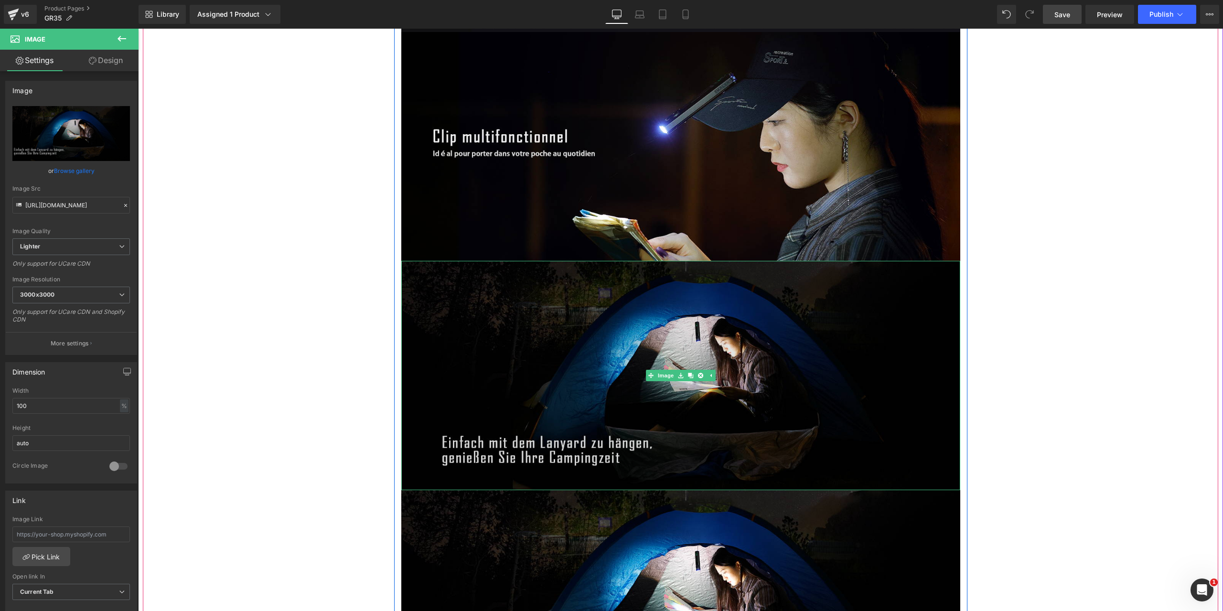
scroll to position [4205, 0]
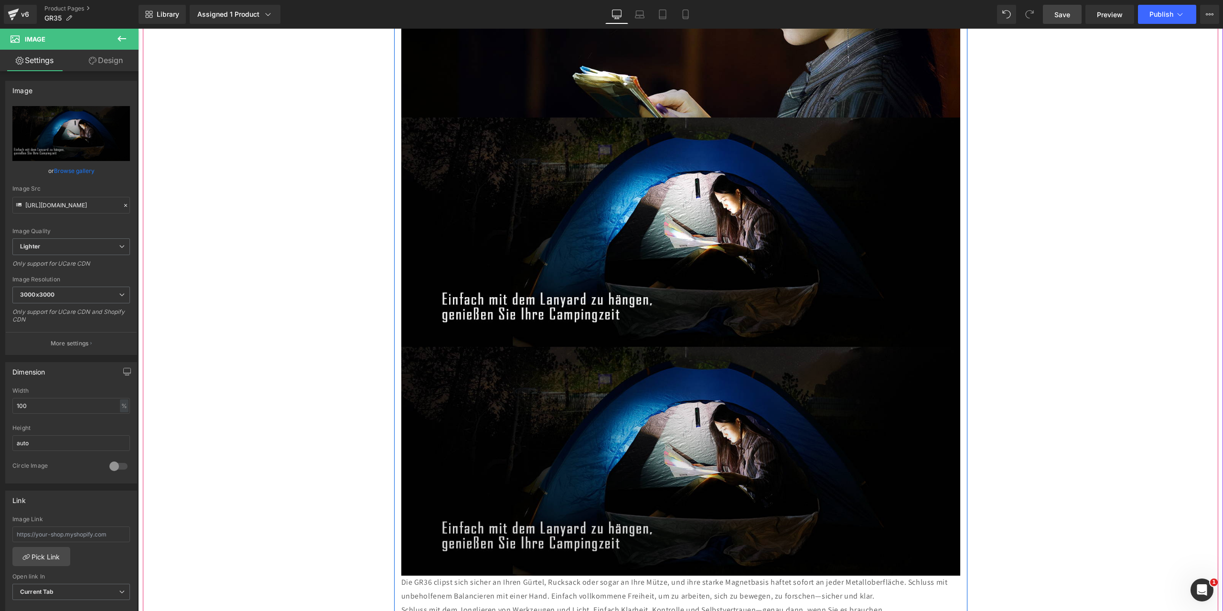
click at [524, 375] on img at bounding box center [680, 461] width 559 height 229
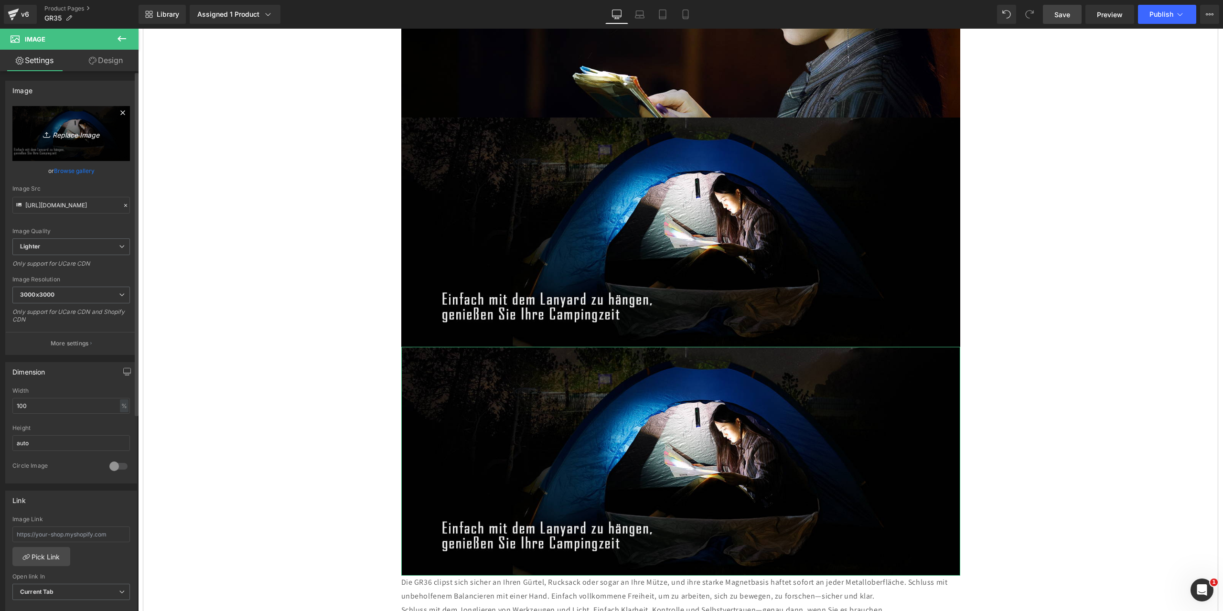
click at [68, 133] on icon "Replace Image" at bounding box center [71, 134] width 76 height 12
click at [74, 133] on icon "Replace Image" at bounding box center [71, 134] width 76 height 12
type input "C:\fakepath\19.jpg"
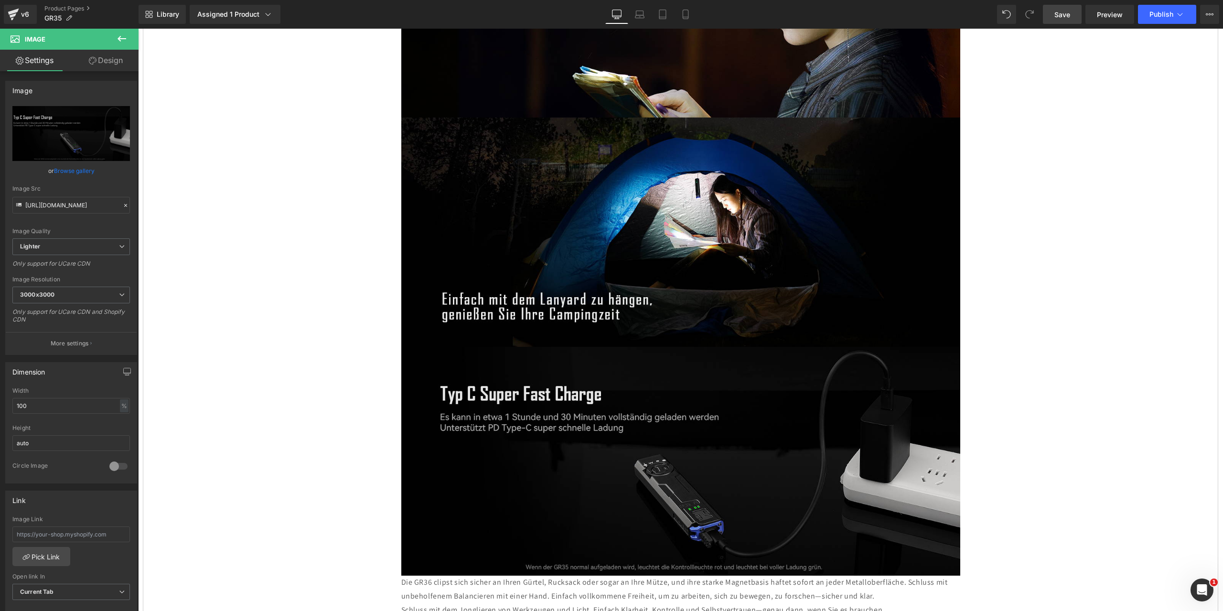
click at [1061, 13] on span "Save" at bounding box center [1063, 15] width 16 height 10
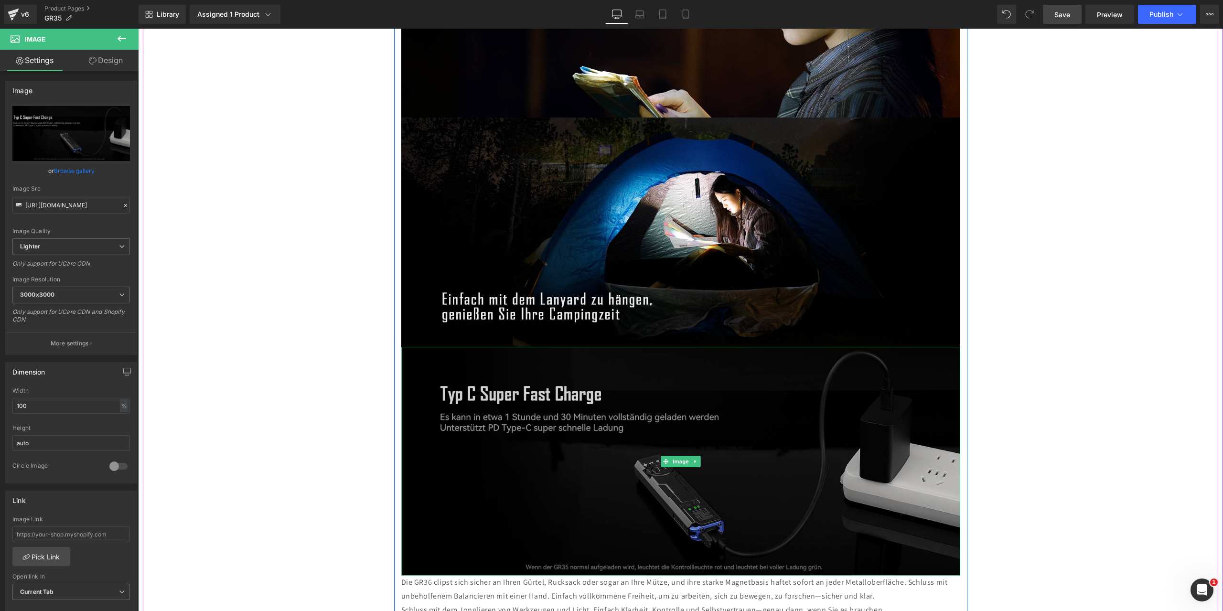
scroll to position [4301, 0]
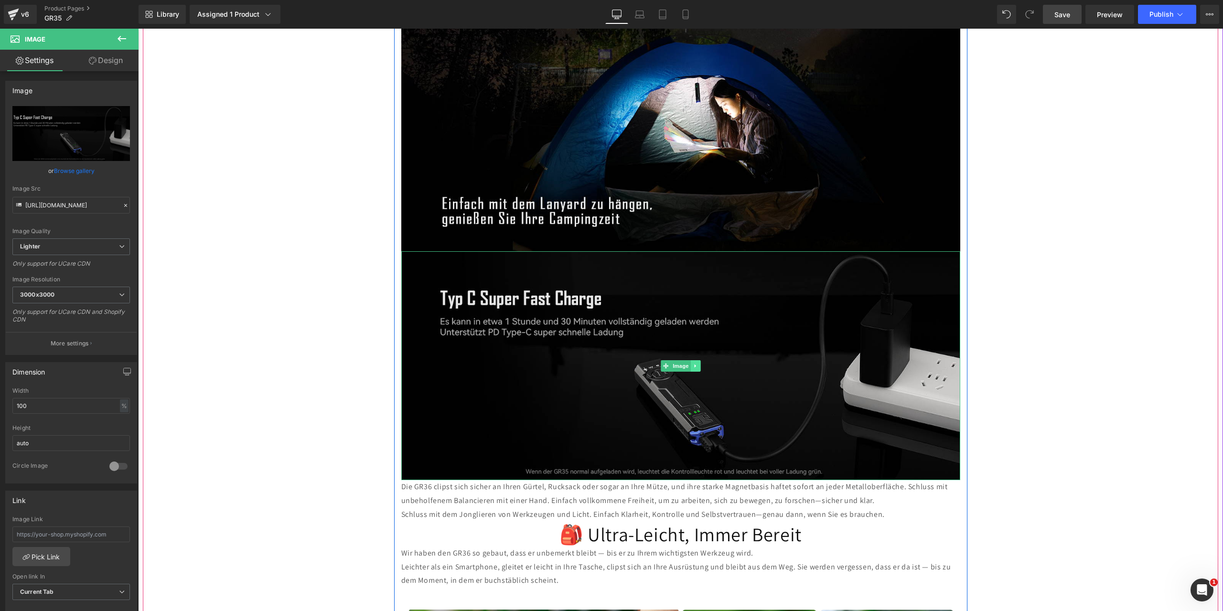
click at [693, 363] on icon at bounding box center [695, 366] width 5 height 6
click at [688, 363] on icon at bounding box center [690, 365] width 5 height 5
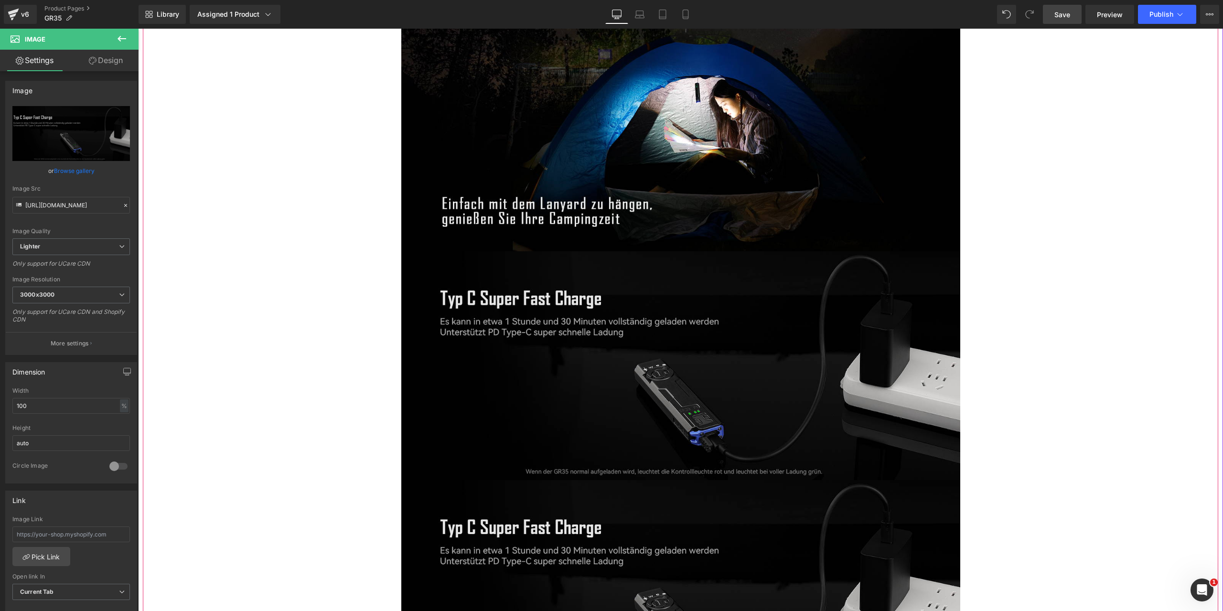
scroll to position [4444, 0]
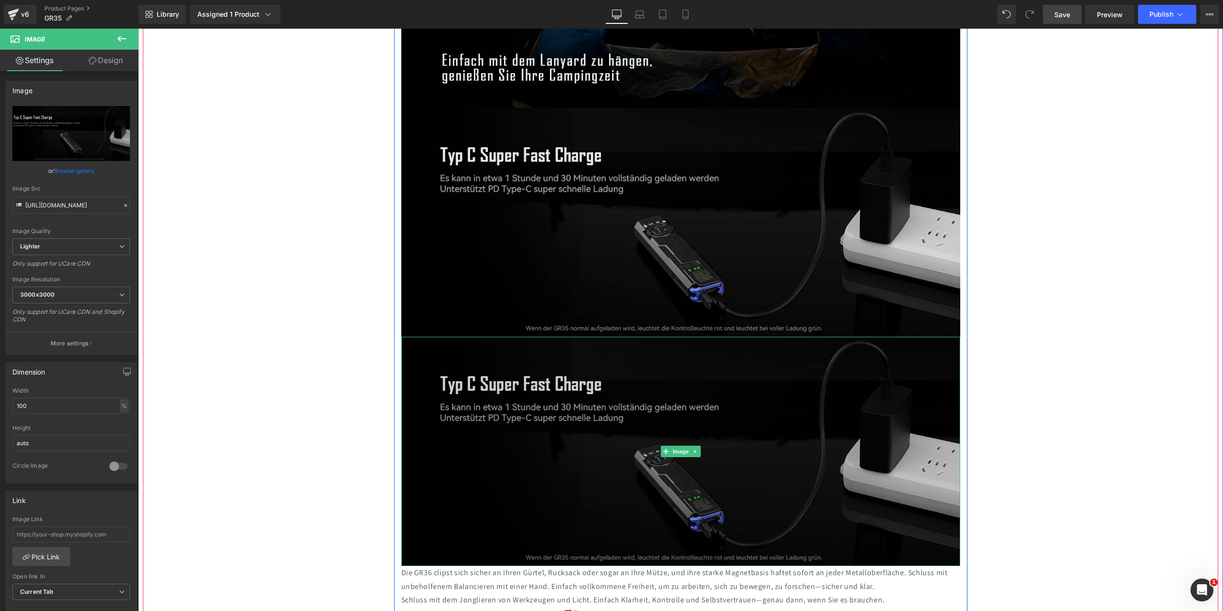
click at [621, 382] on img at bounding box center [680, 451] width 559 height 229
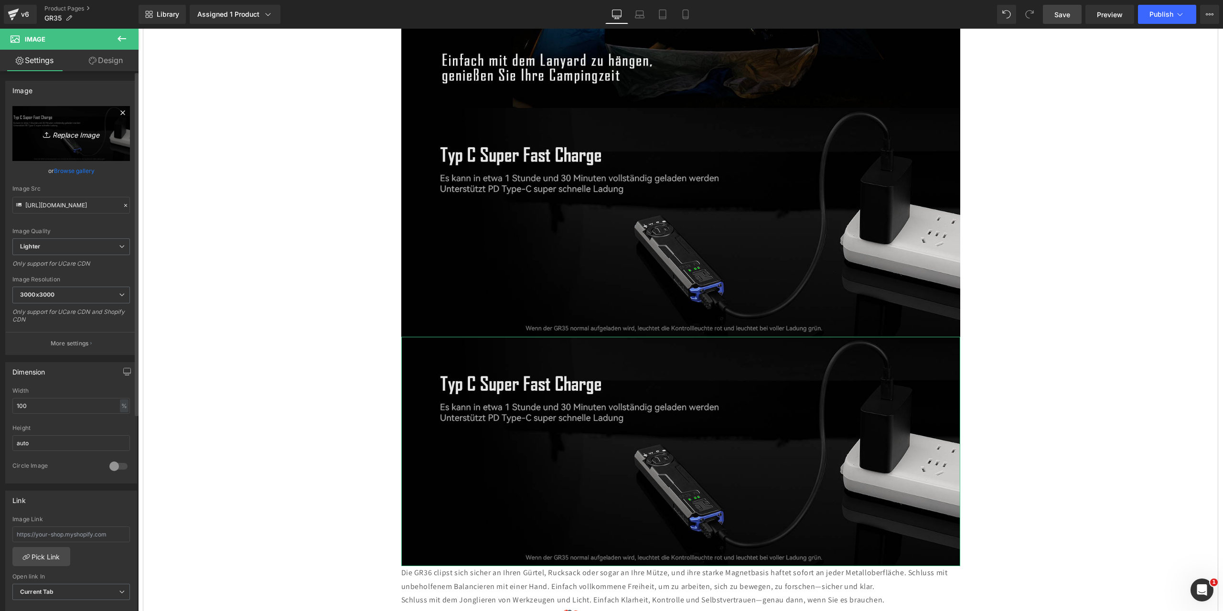
click at [68, 131] on icon "Replace Image" at bounding box center [71, 134] width 76 height 12
type input "C:\fakepath\21.jpg"
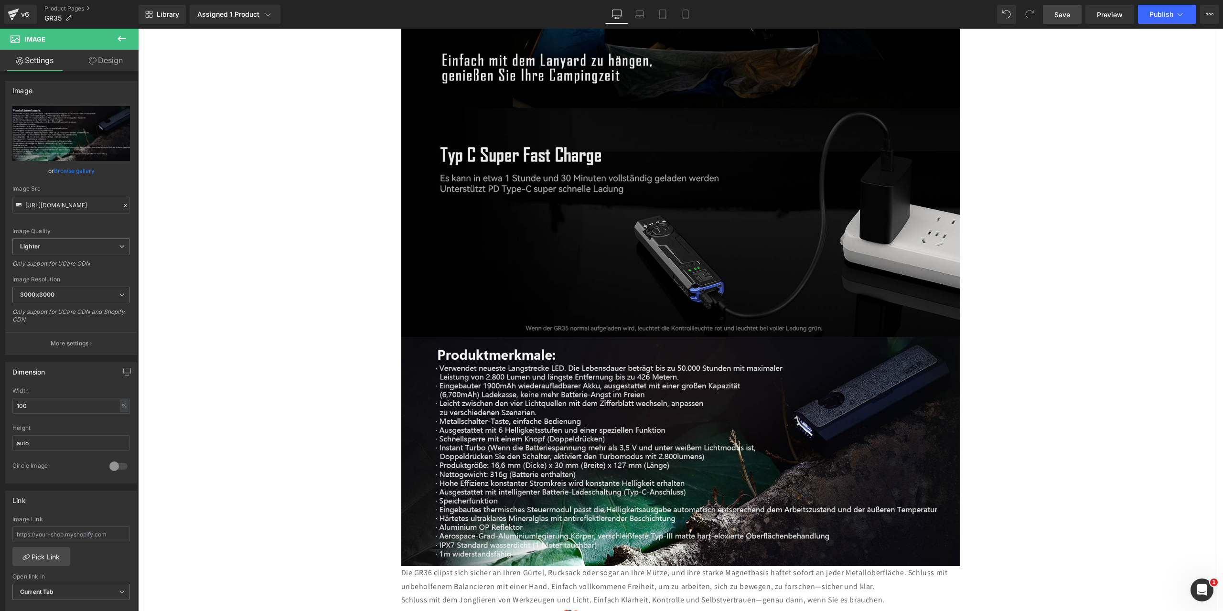
click at [1063, 14] on span "Save" at bounding box center [1063, 15] width 16 height 10
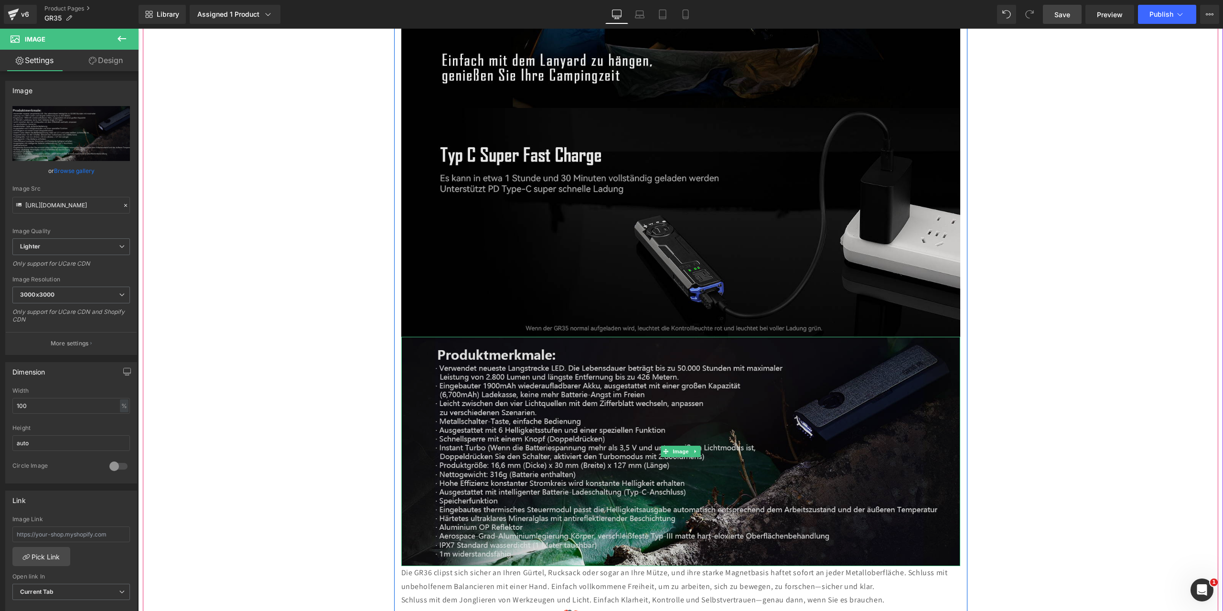
scroll to position [4636, 0]
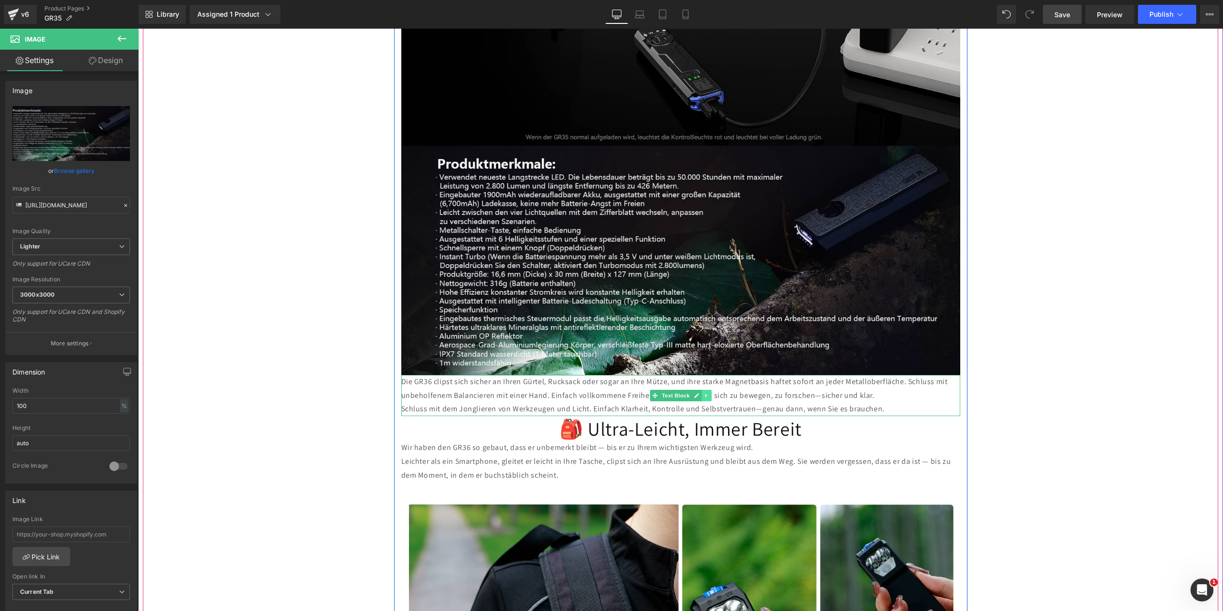
click at [705, 394] on icon at bounding box center [705, 395] width 1 height 3
click at [709, 393] on icon at bounding box center [711, 395] width 5 height 5
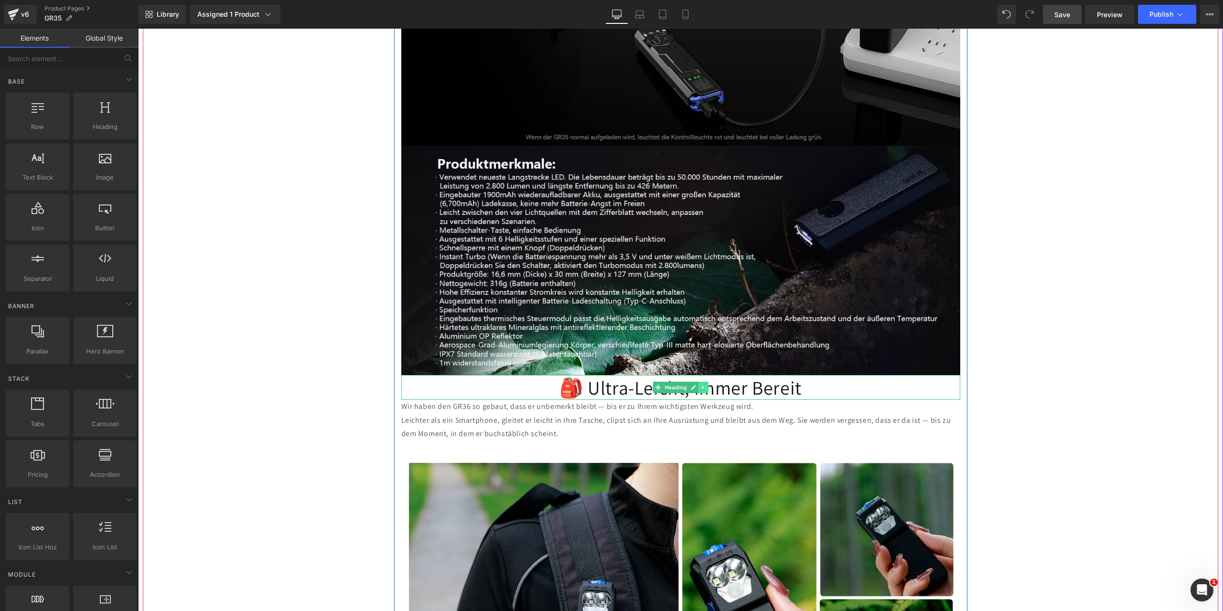
click at [702, 386] on icon at bounding box center [702, 387] width 1 height 3
click at [706, 385] on icon at bounding box center [708, 387] width 5 height 5
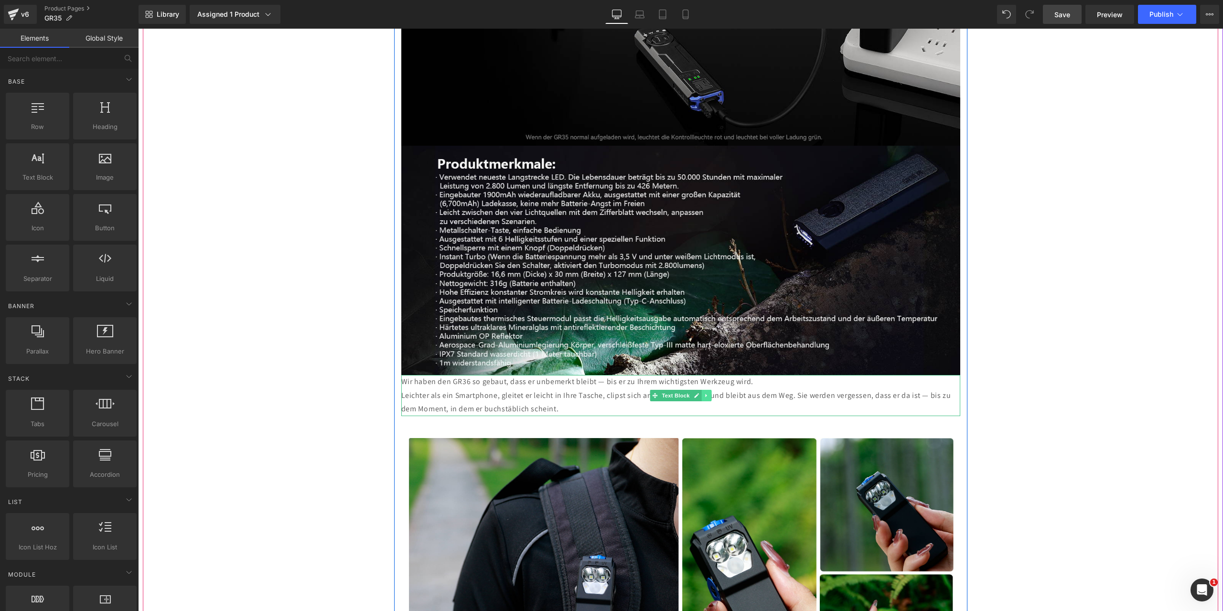
click at [704, 393] on icon at bounding box center [706, 396] width 5 height 6
click at [709, 393] on icon at bounding box center [711, 395] width 5 height 5
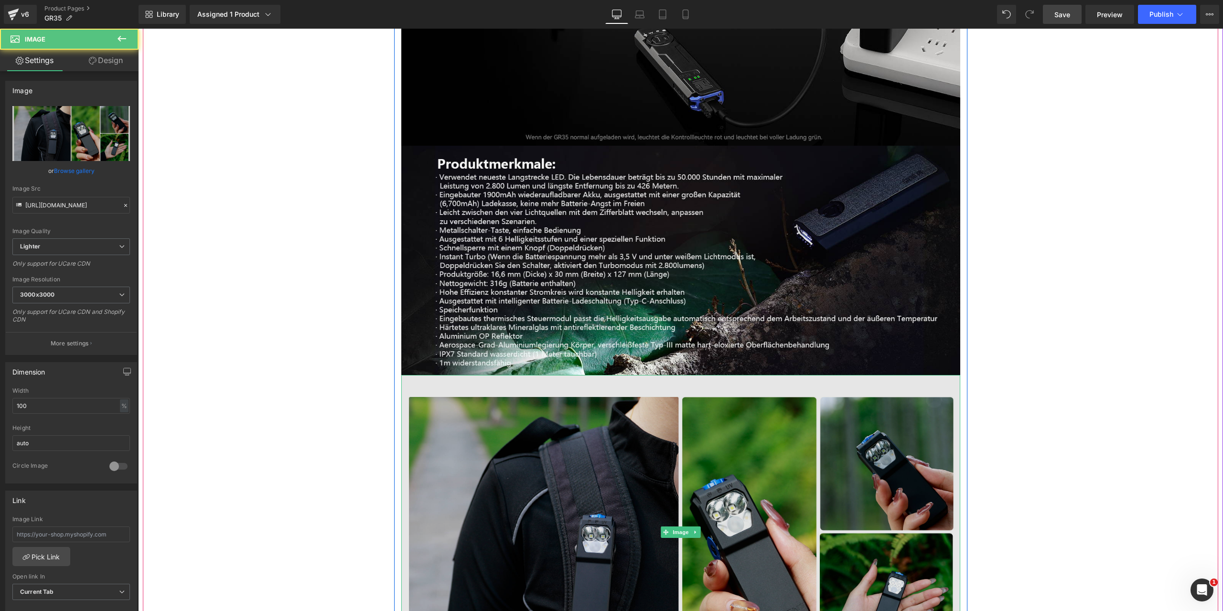
click at [575, 454] on img at bounding box center [680, 532] width 559 height 314
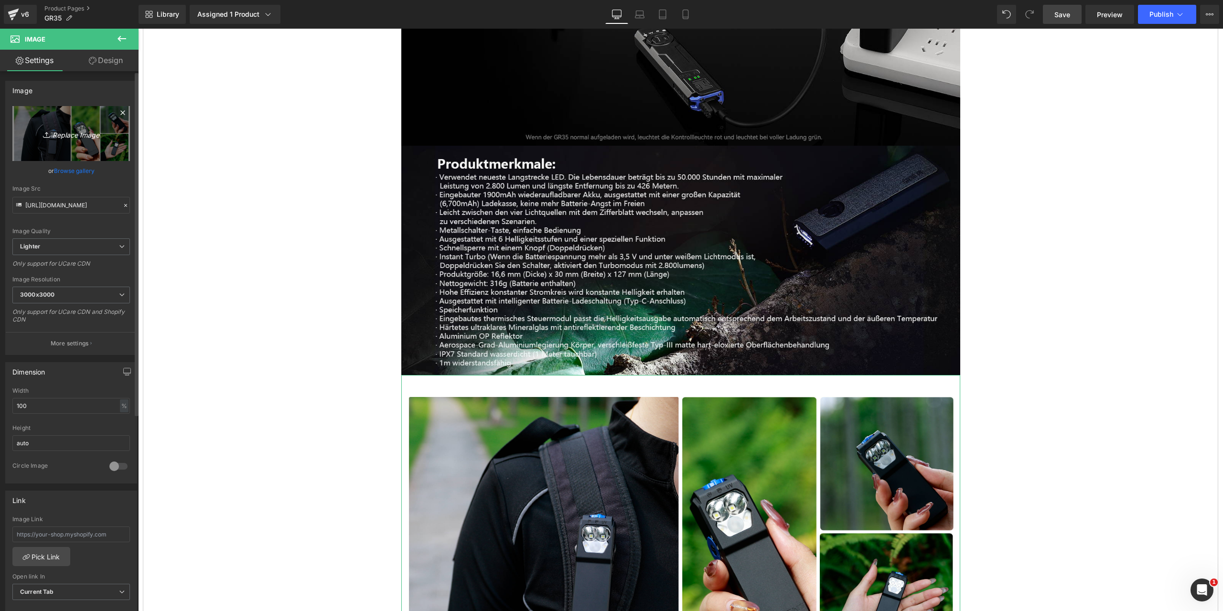
click at [67, 131] on icon "Replace Image" at bounding box center [71, 134] width 76 height 12
type input "C:\fakepath\22.jpg"
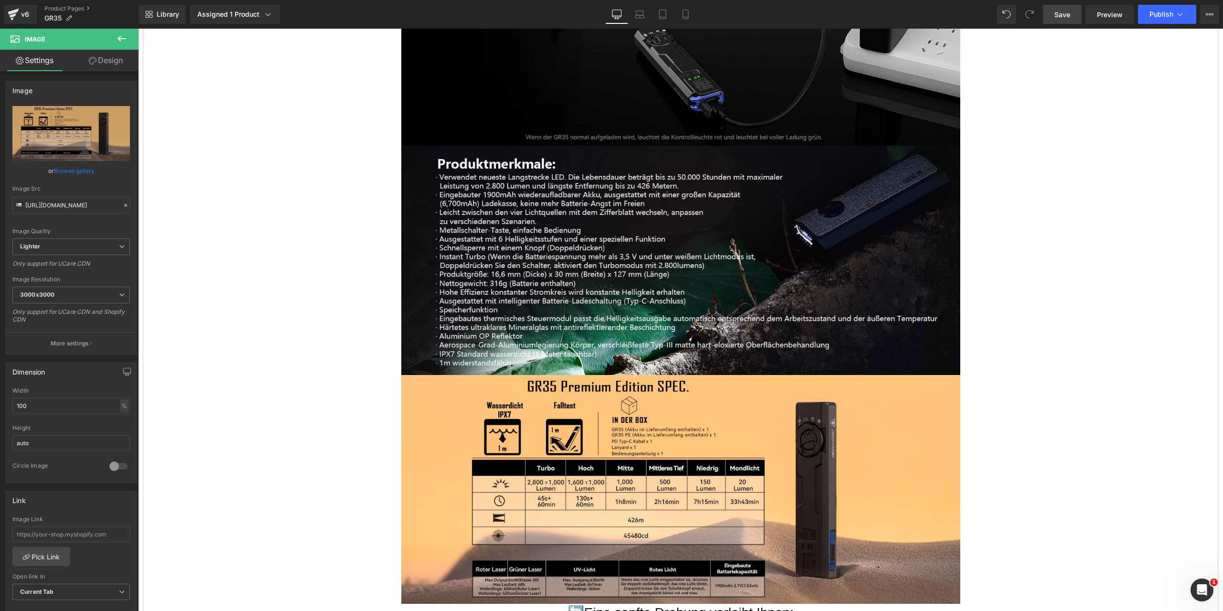
click at [1066, 17] on span "Save" at bounding box center [1063, 15] width 16 height 10
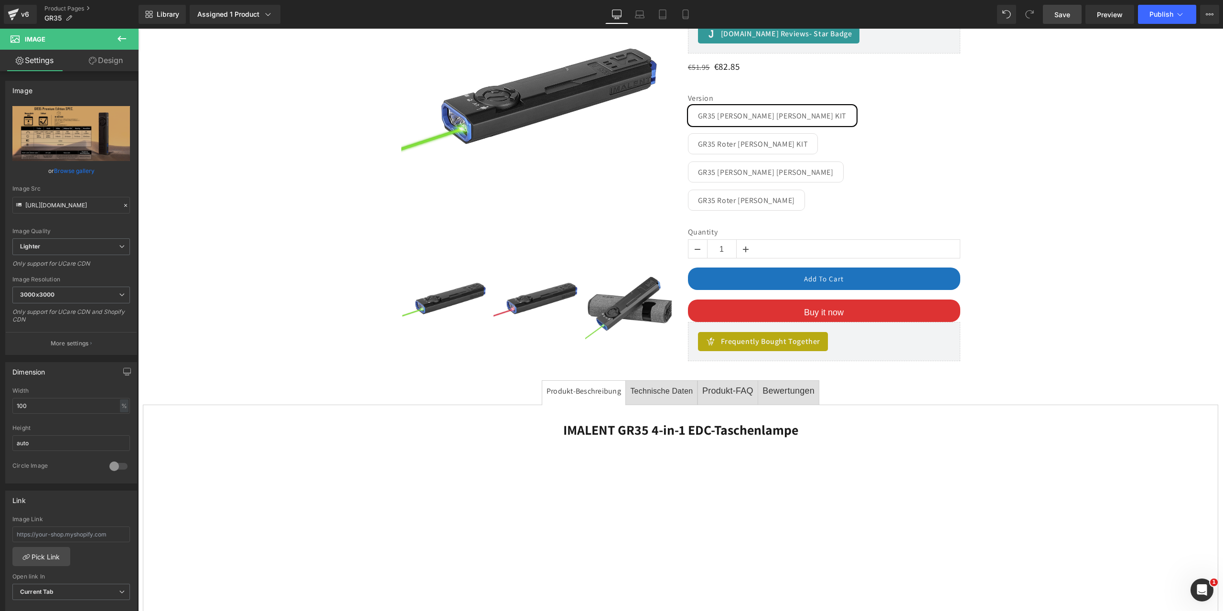
scroll to position [0, 0]
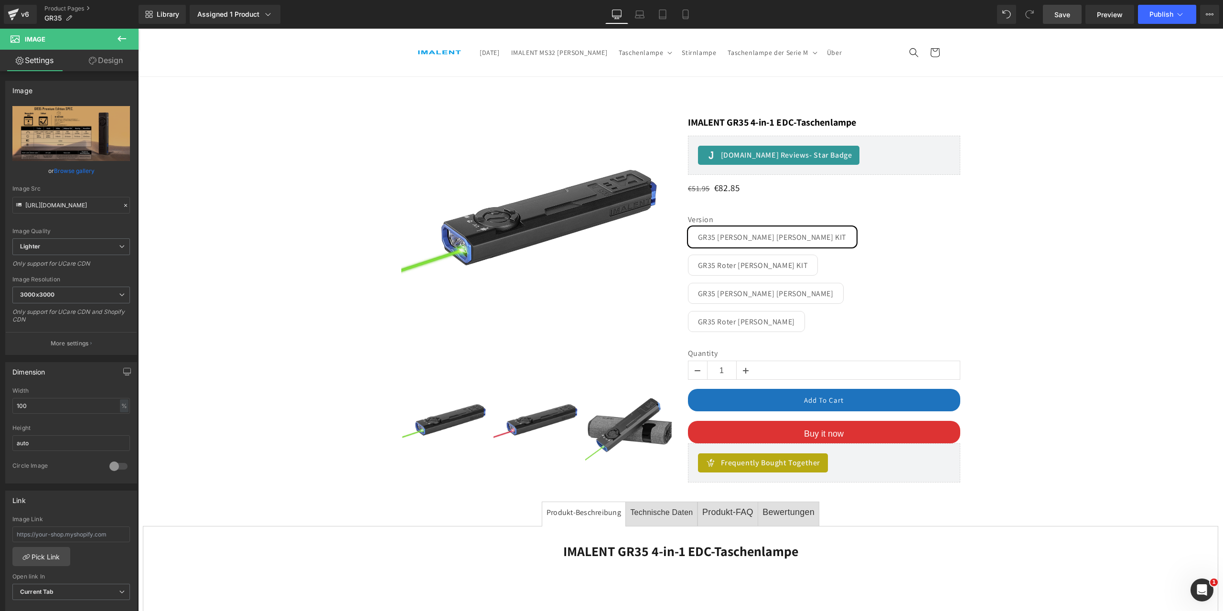
drag, startPoint x: 1219, startPoint y: 312, endPoint x: 1361, endPoint y: 30, distance: 315.9
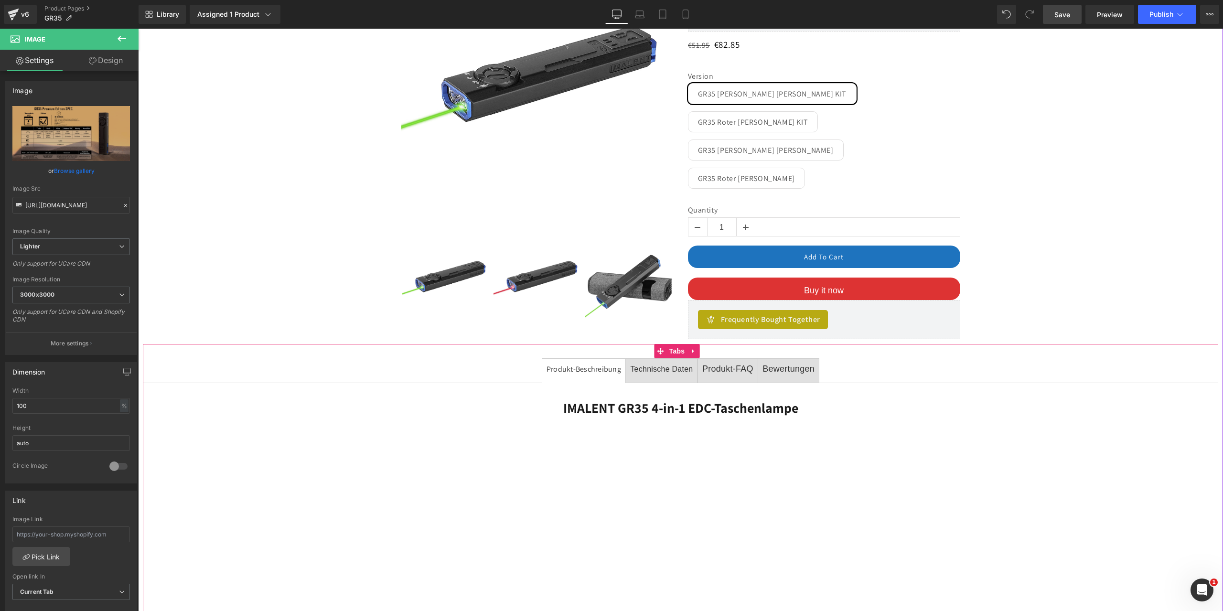
click at [138, 29] on div at bounding box center [138, 29] width 0 height 0
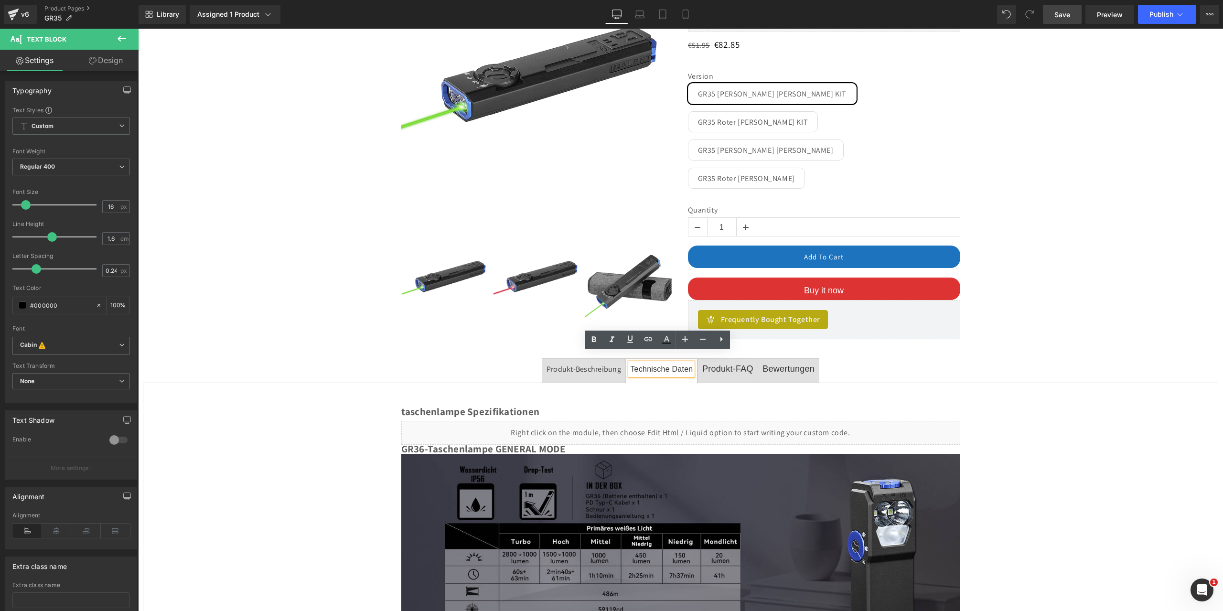
scroll to position [287, 0]
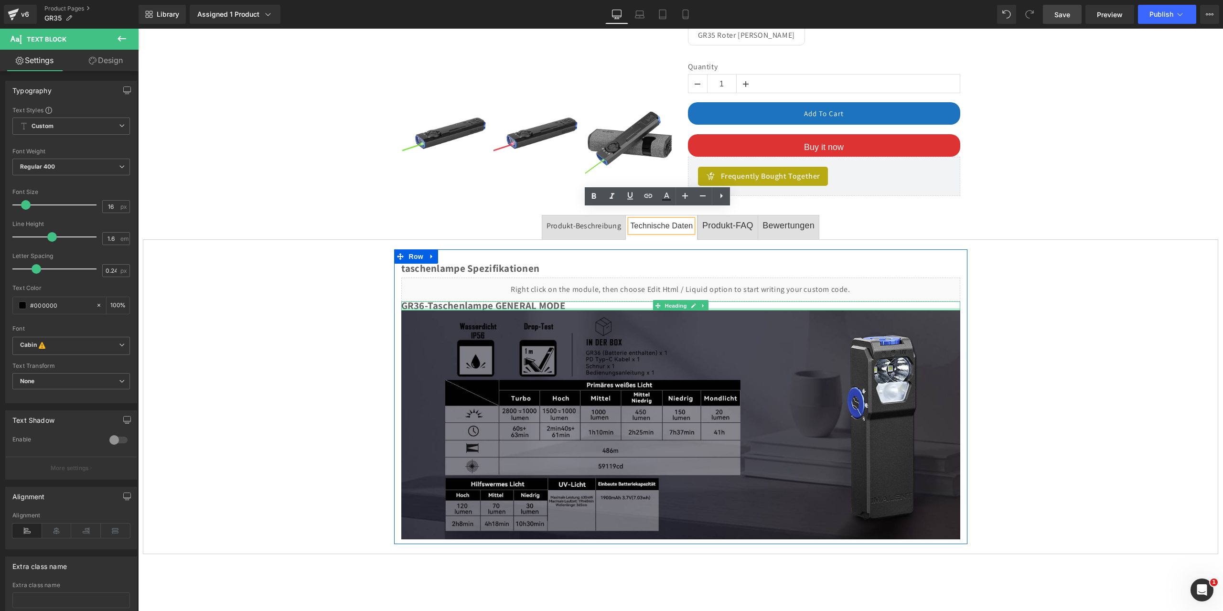
click at [420, 308] on div at bounding box center [680, 309] width 559 height 2
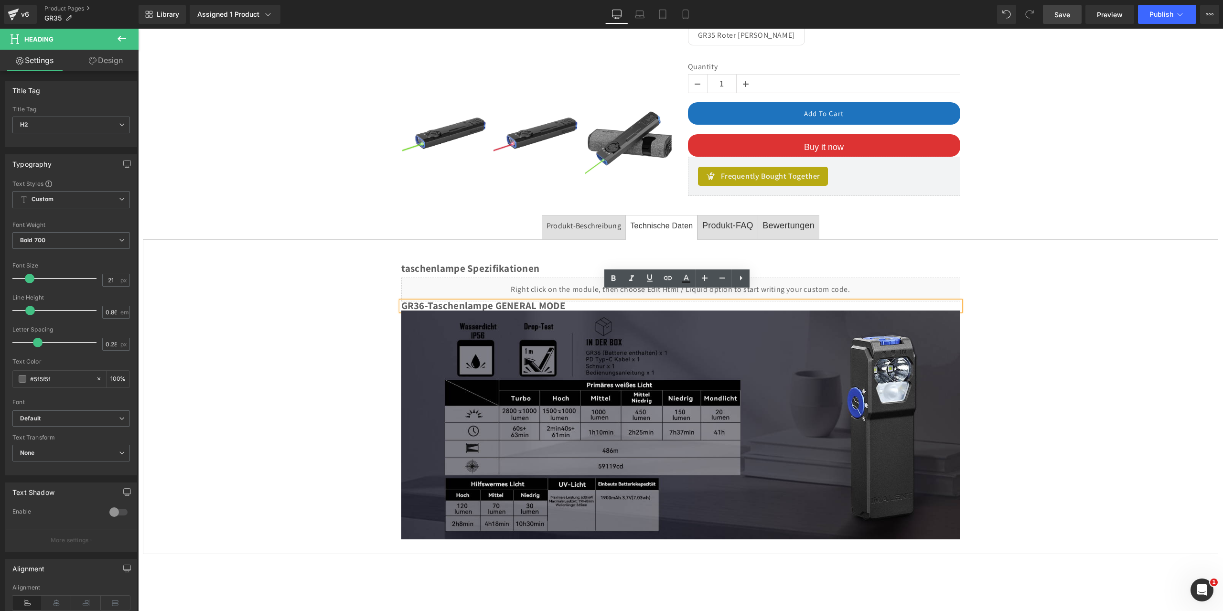
click at [421, 302] on h2 "GR36-Taschenlampe GENERAL MODE" at bounding box center [680, 306] width 559 height 9
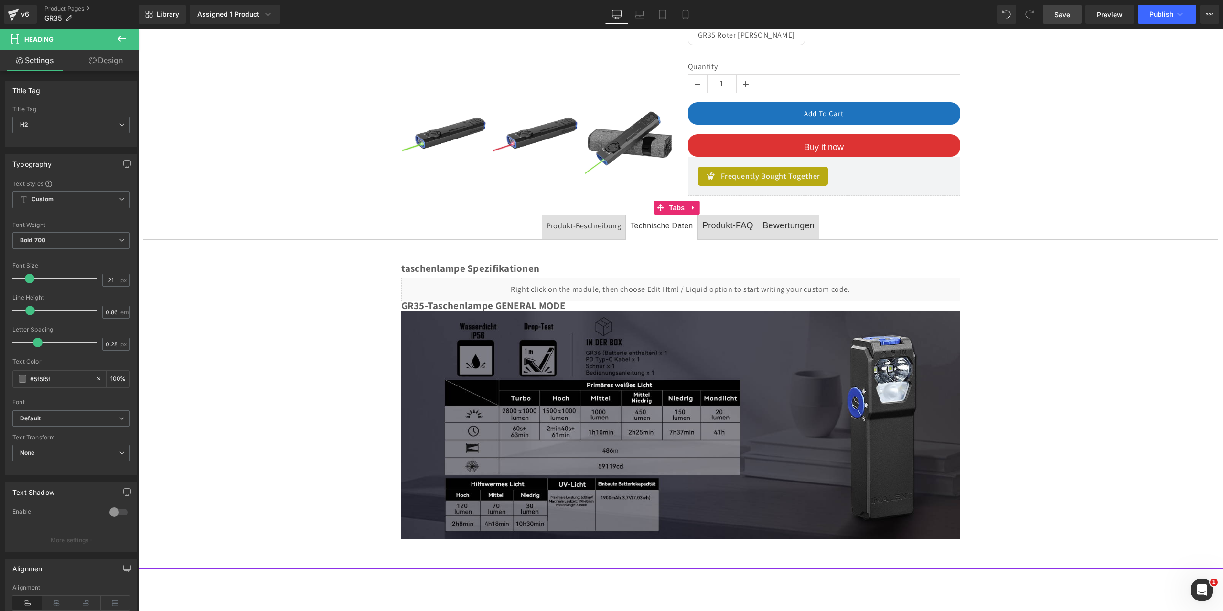
click at [562, 220] on div "Produkt-Beschreibung" at bounding box center [584, 226] width 75 height 12
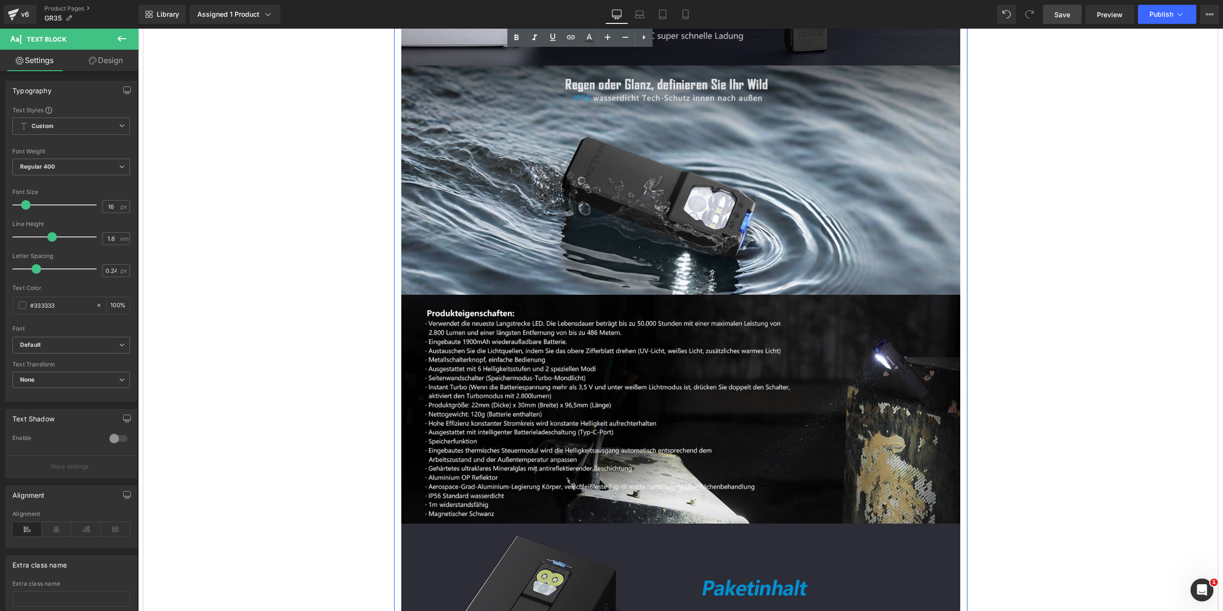
scroll to position [8914, 0]
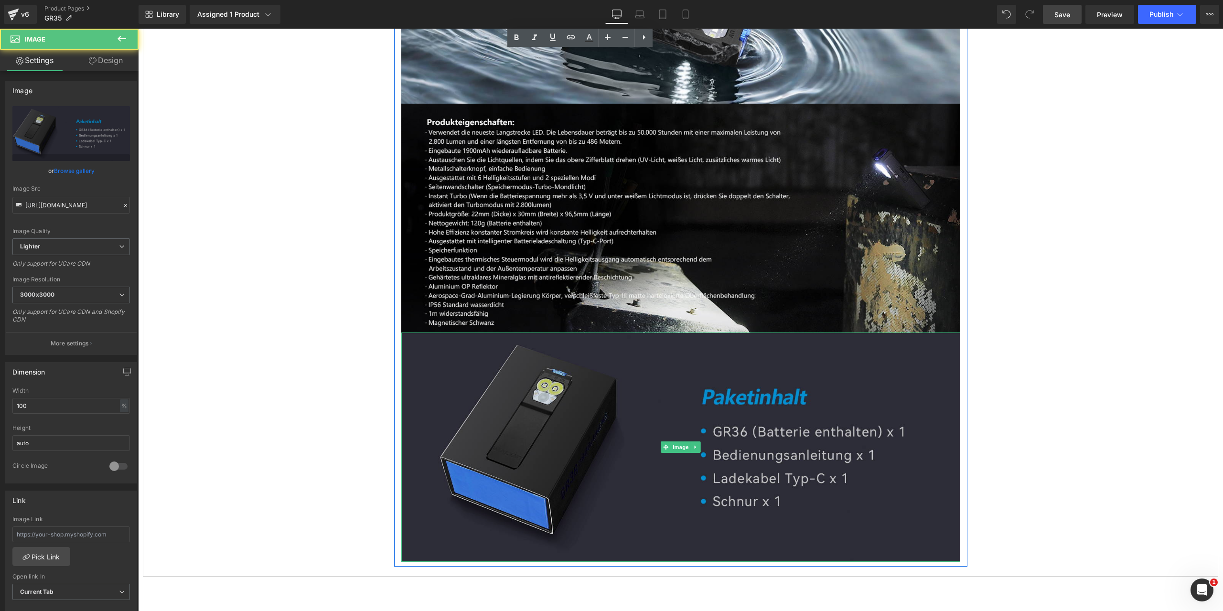
click at [733, 361] on img at bounding box center [680, 447] width 559 height 229
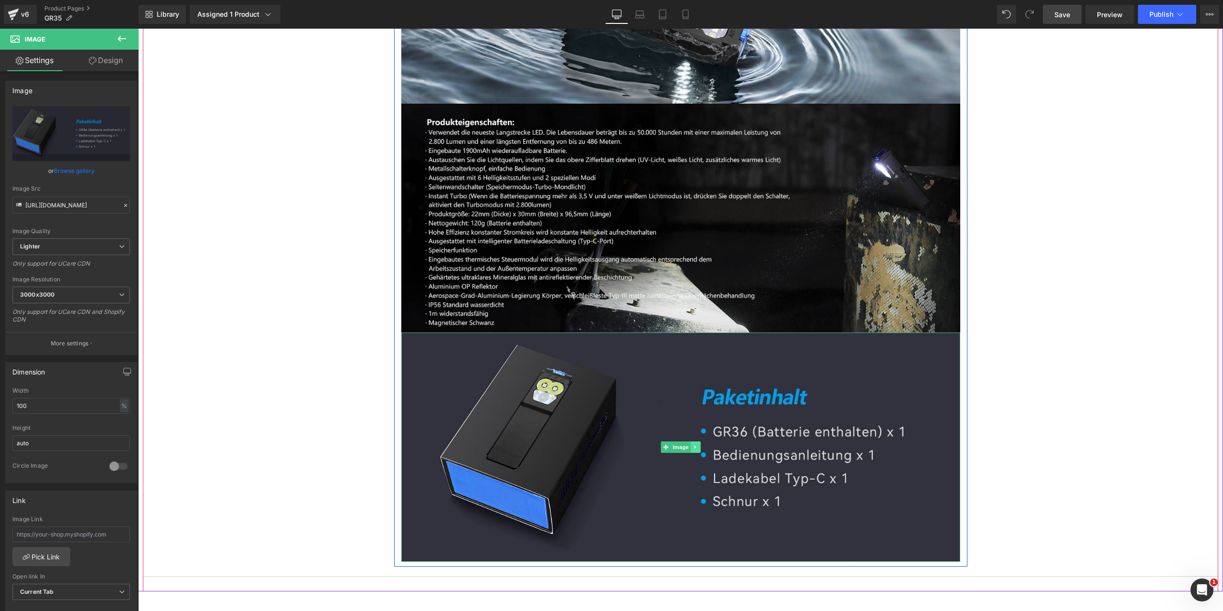
click at [695, 444] on icon at bounding box center [695, 447] width 5 height 6
click at [700, 444] on icon at bounding box center [700, 446] width 5 height 5
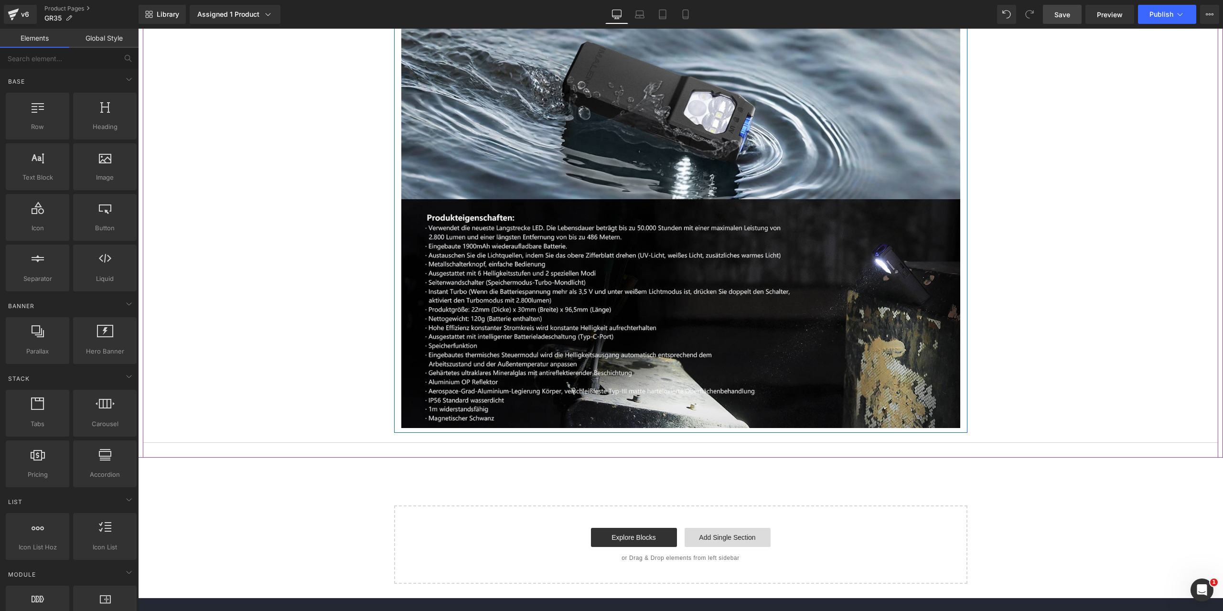
scroll to position [8675, 0]
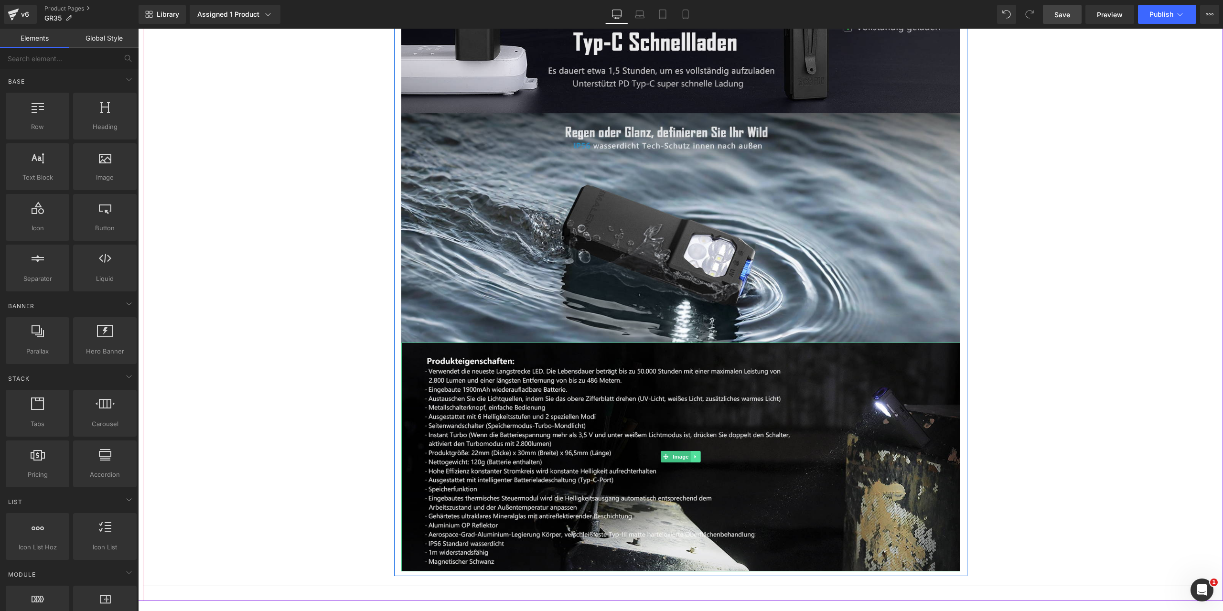
click at [693, 454] on icon at bounding box center [695, 457] width 5 height 6
click at [699, 454] on icon at bounding box center [700, 457] width 5 height 6
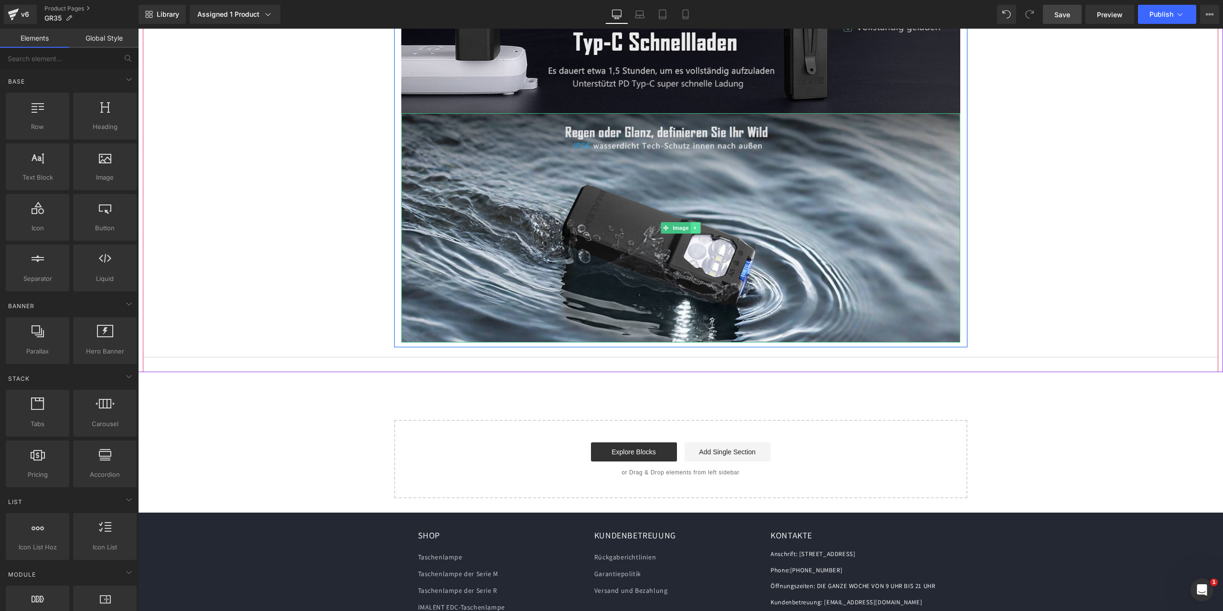
click at [694, 226] on icon at bounding box center [694, 227] width 1 height 3
click at [698, 225] on icon at bounding box center [700, 227] width 5 height 5
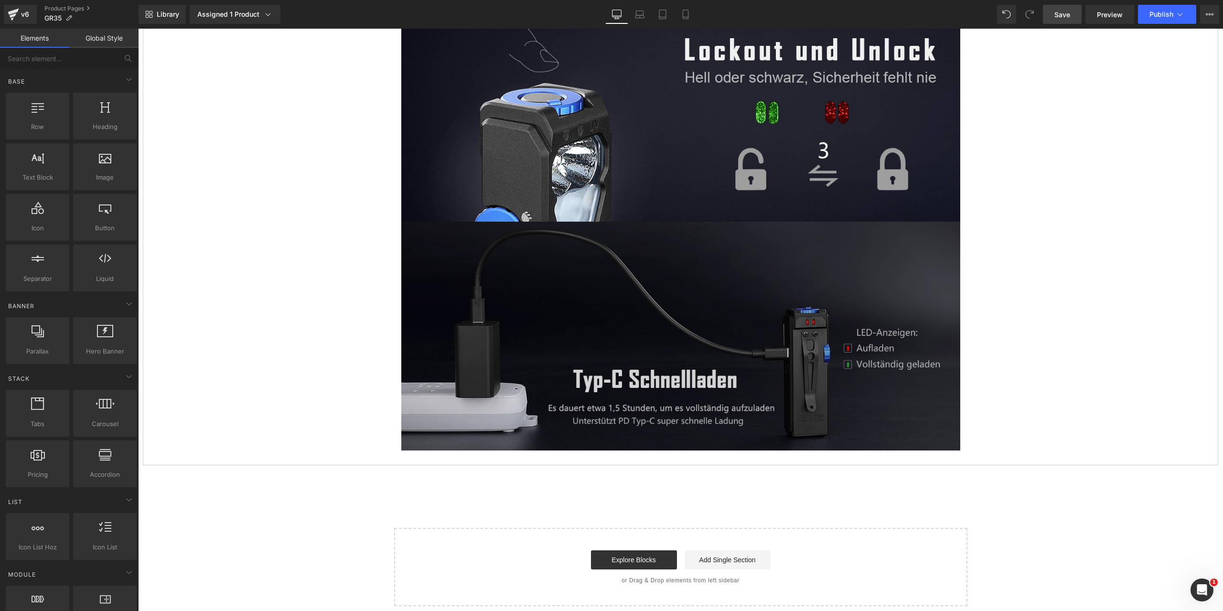
scroll to position [8290, 0]
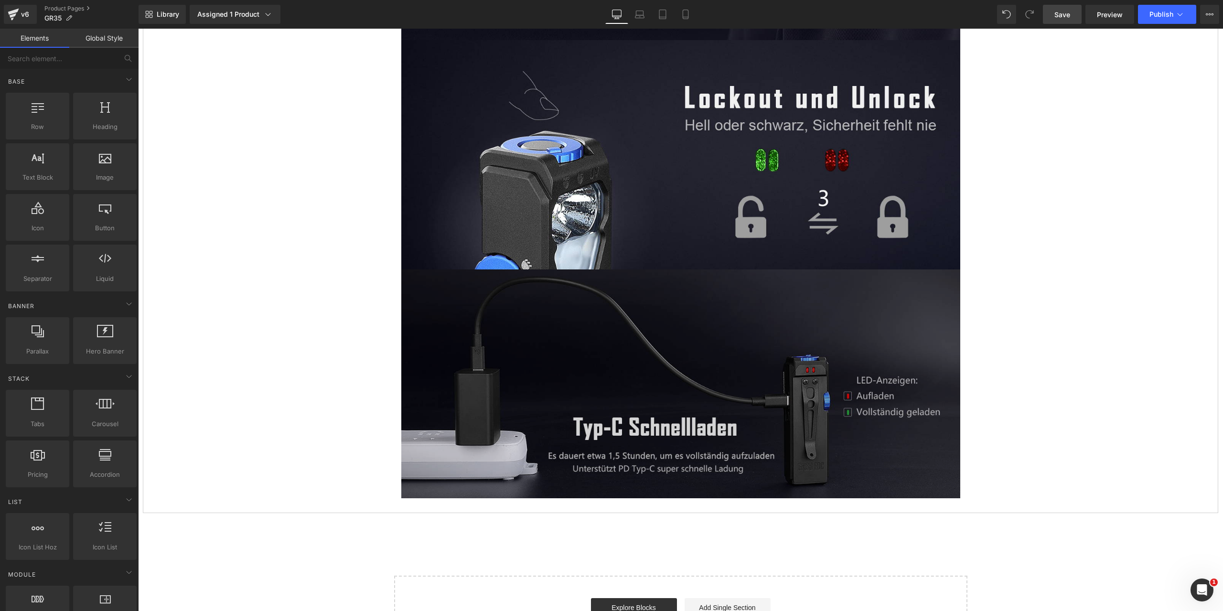
click at [675, 343] on div "Image" at bounding box center [680, 384] width 559 height 229
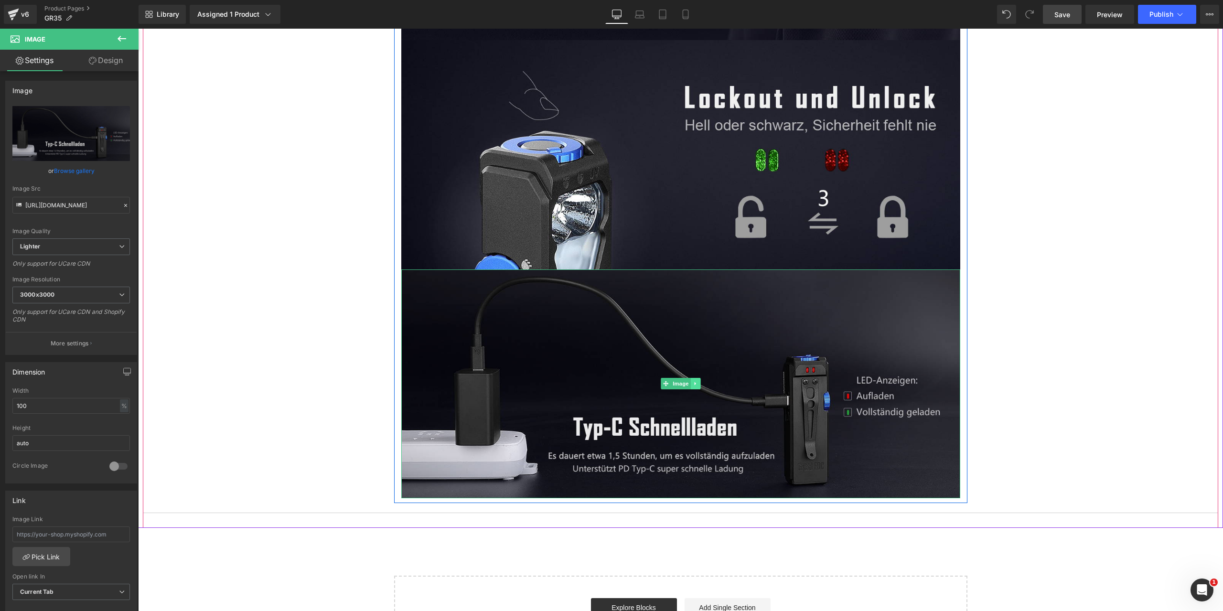
click at [691, 378] on link at bounding box center [696, 383] width 10 height 11
click at [698, 381] on icon at bounding box center [700, 383] width 5 height 5
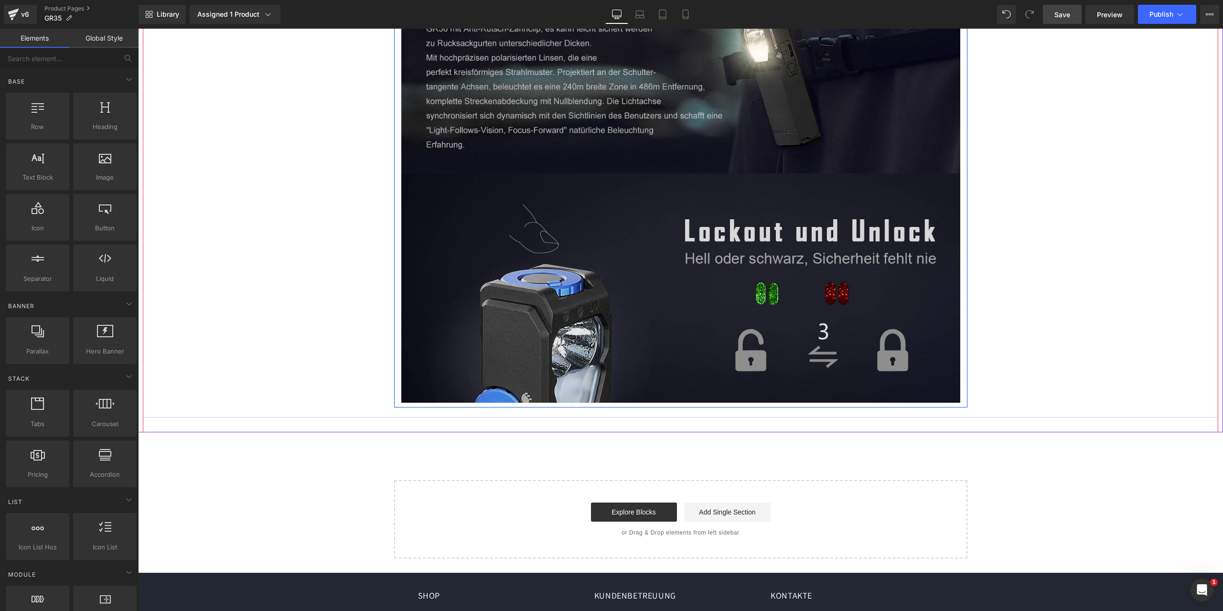
scroll to position [8109, 0]
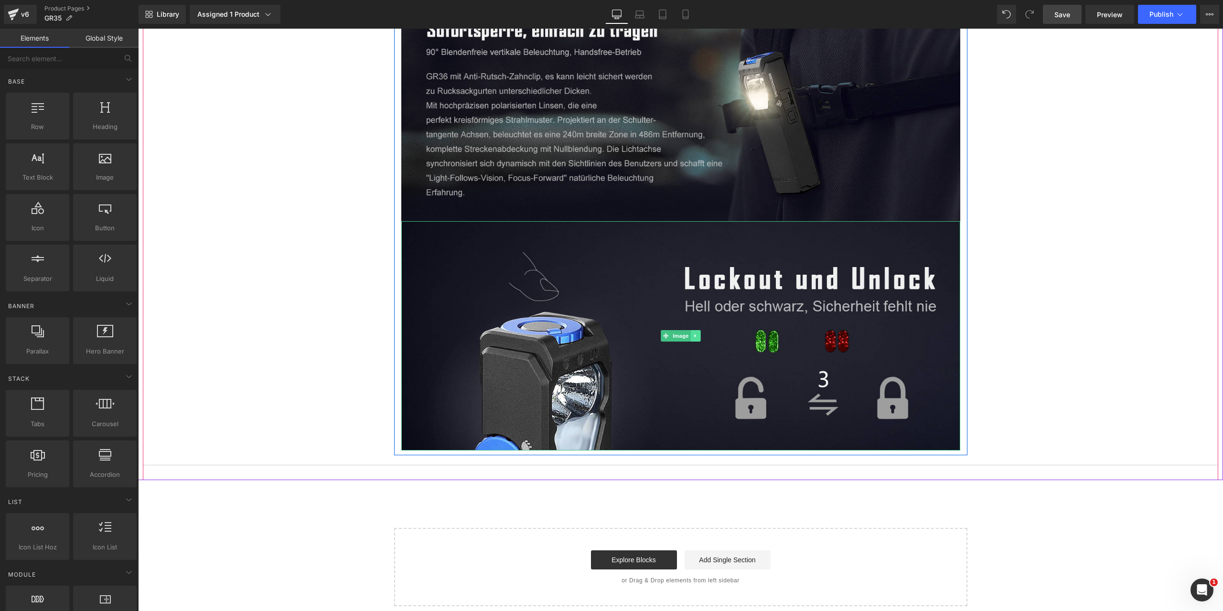
click at [693, 333] on icon at bounding box center [695, 336] width 5 height 6
click at [698, 333] on icon at bounding box center [700, 336] width 5 height 6
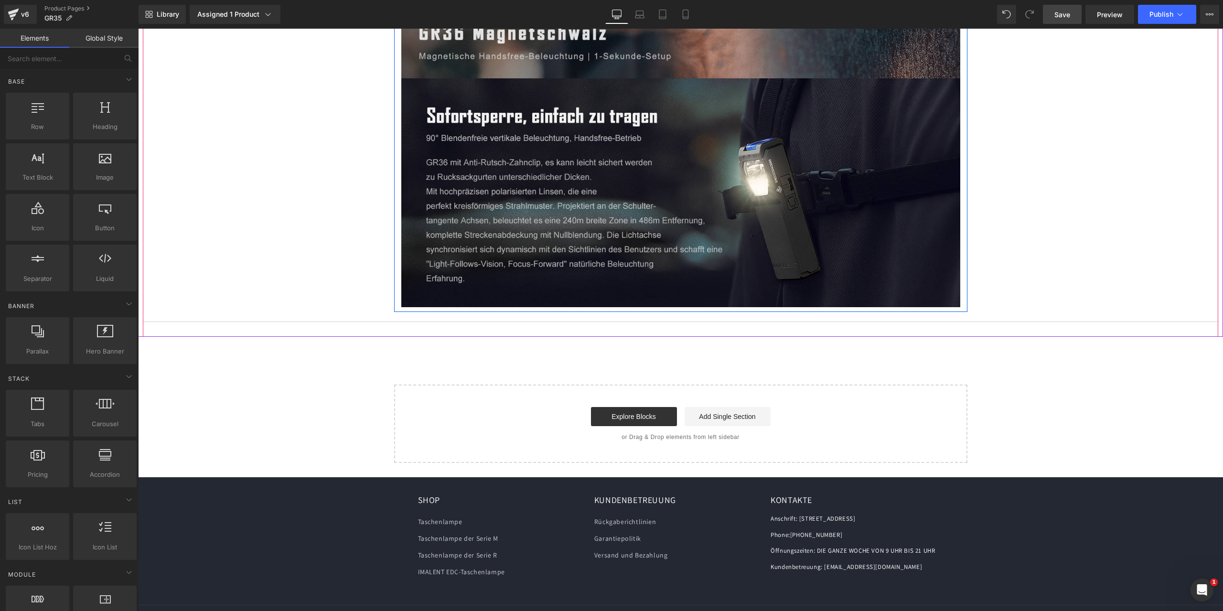
scroll to position [7879, 0]
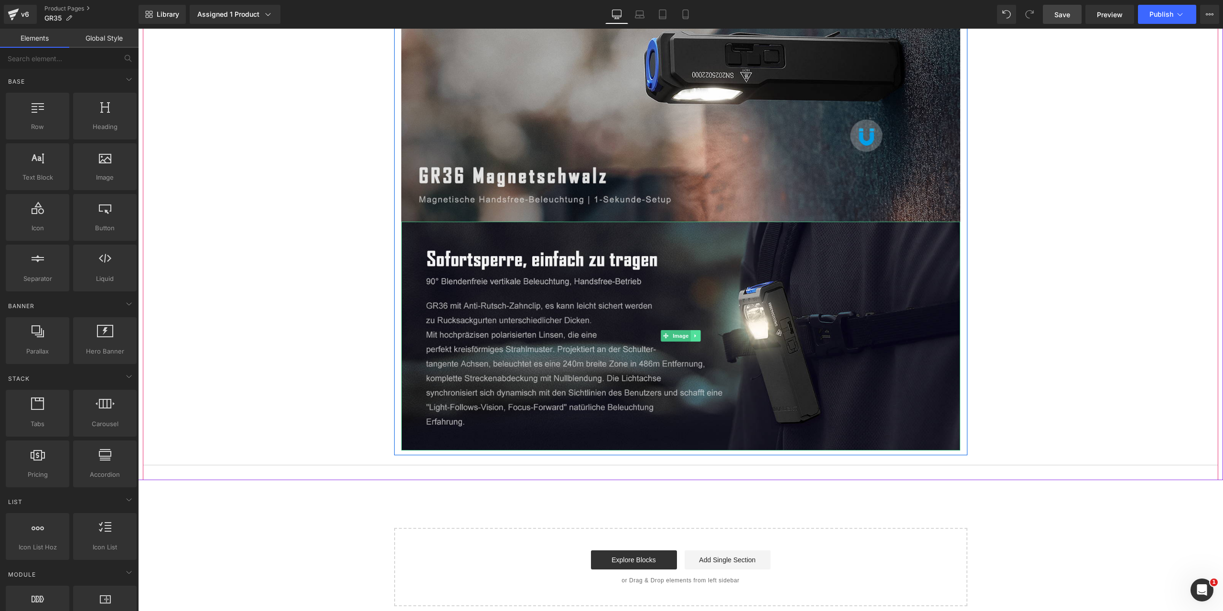
click at [693, 333] on icon at bounding box center [695, 336] width 5 height 6
click at [698, 334] on icon at bounding box center [700, 336] width 5 height 5
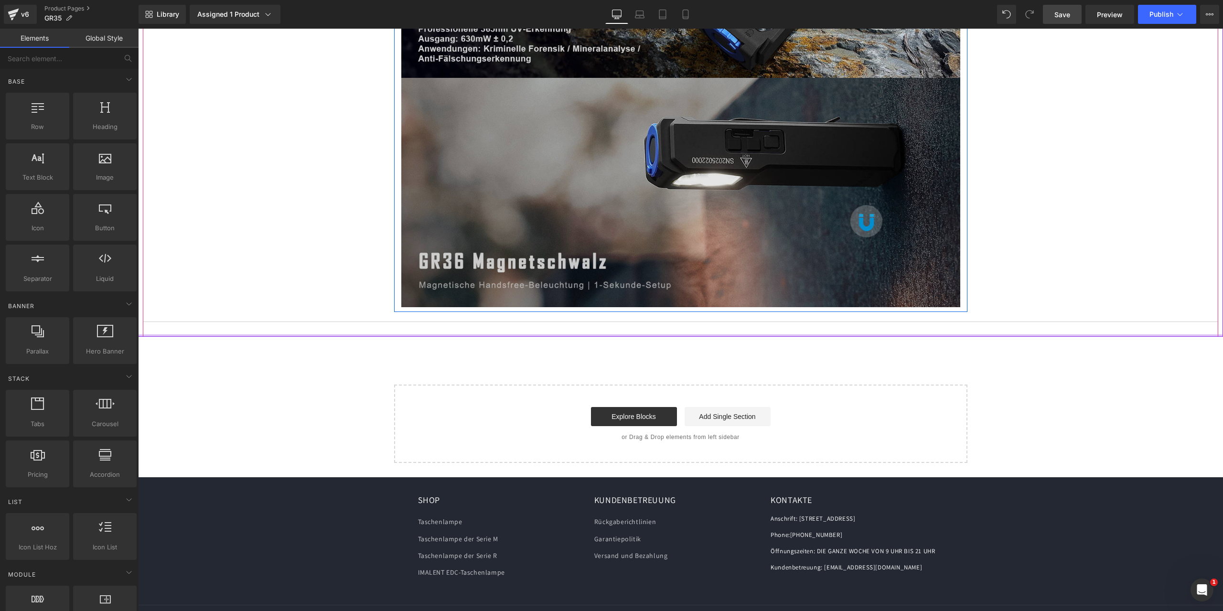
scroll to position [7698, 0]
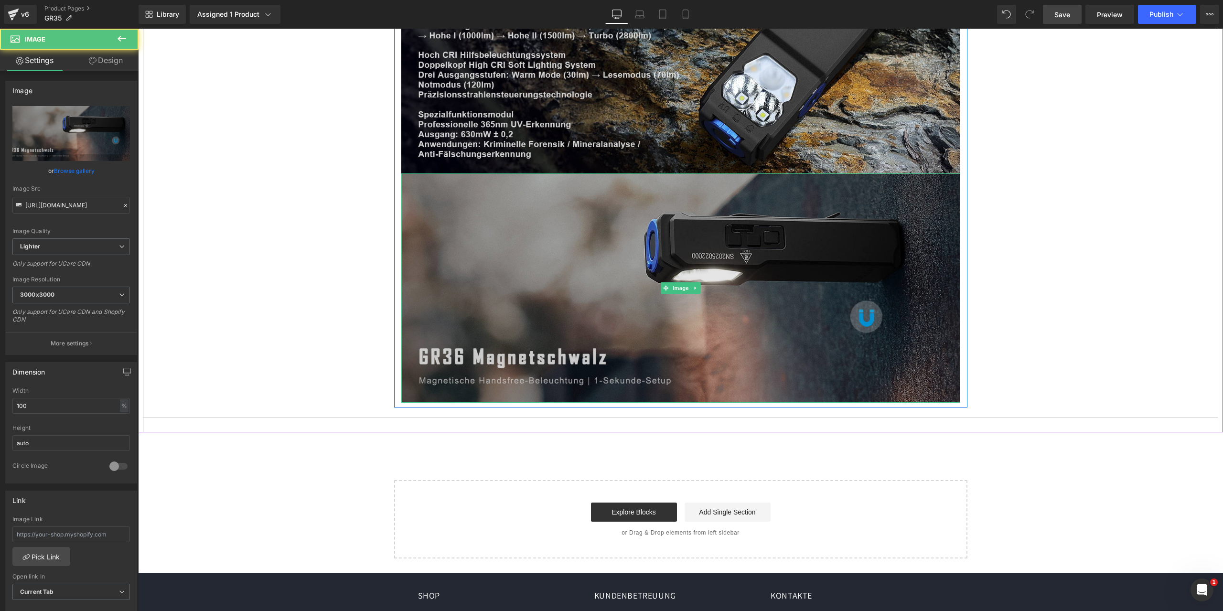
click at [668, 277] on img at bounding box center [680, 287] width 559 height 229
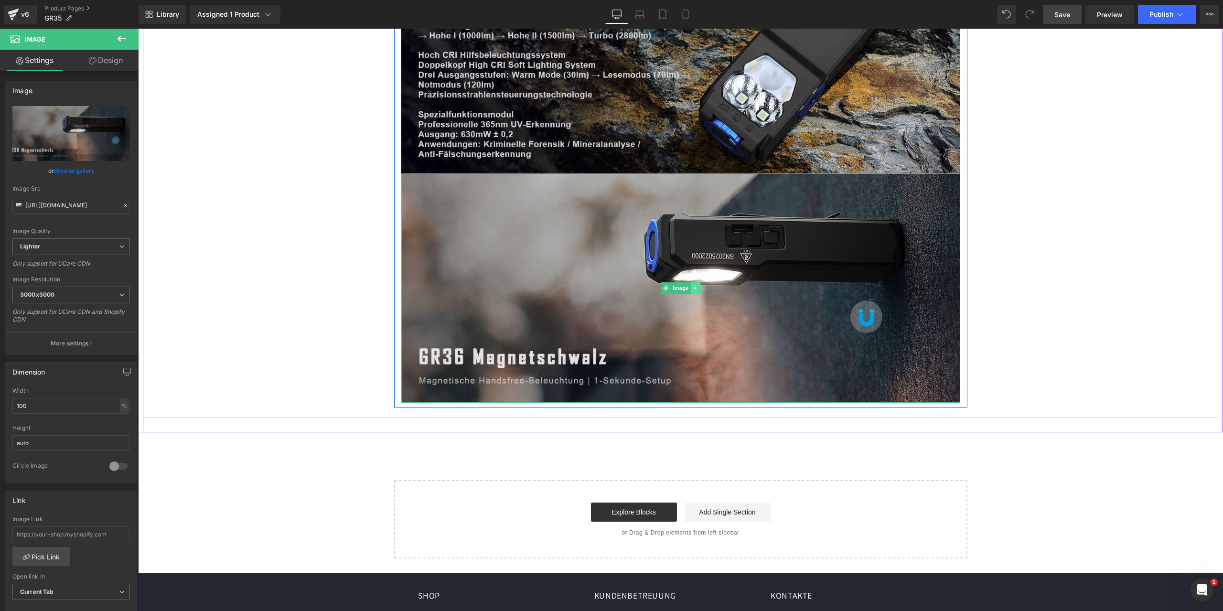
click at [693, 285] on icon at bounding box center [695, 288] width 5 height 6
click at [698, 285] on icon at bounding box center [700, 287] width 5 height 5
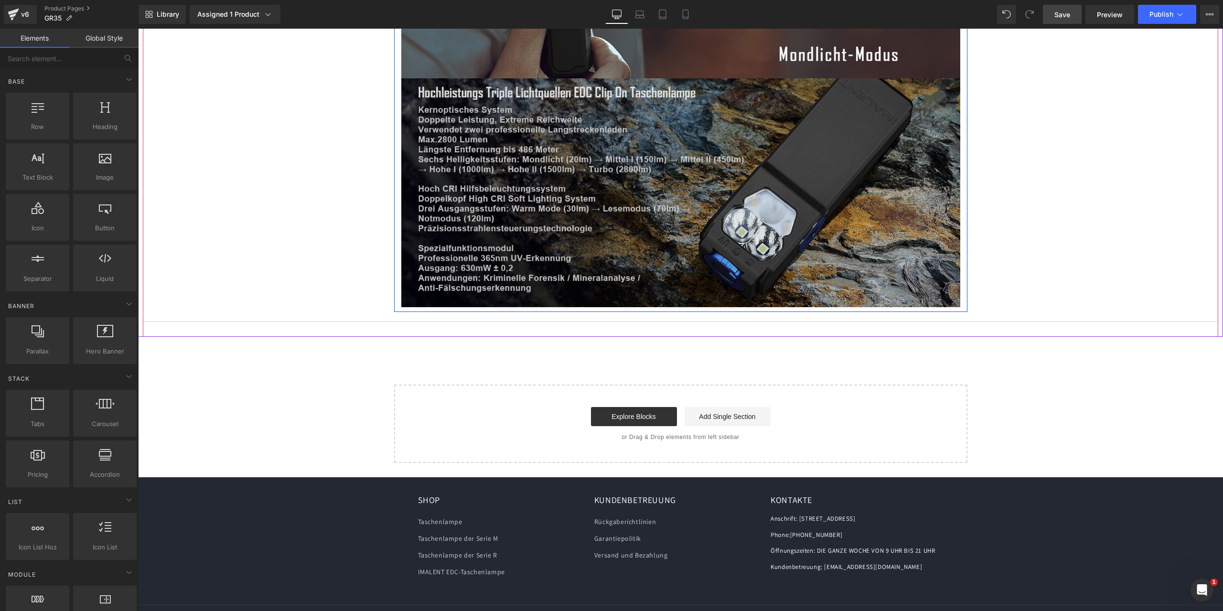
scroll to position [7421, 0]
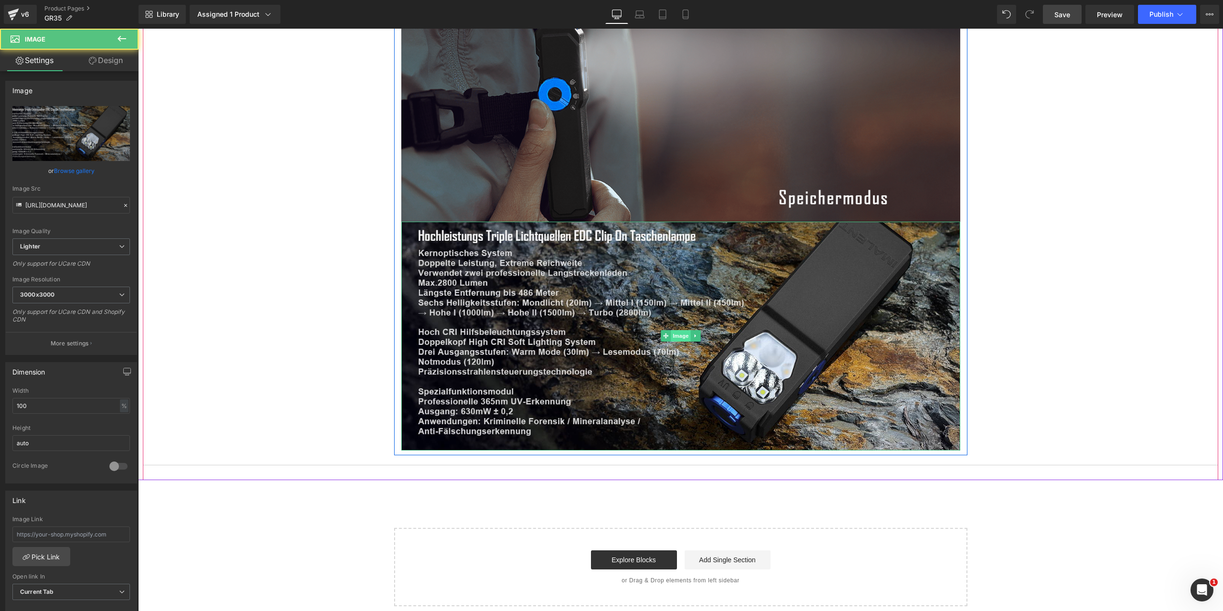
click at [675, 298] on div "Image" at bounding box center [680, 336] width 559 height 229
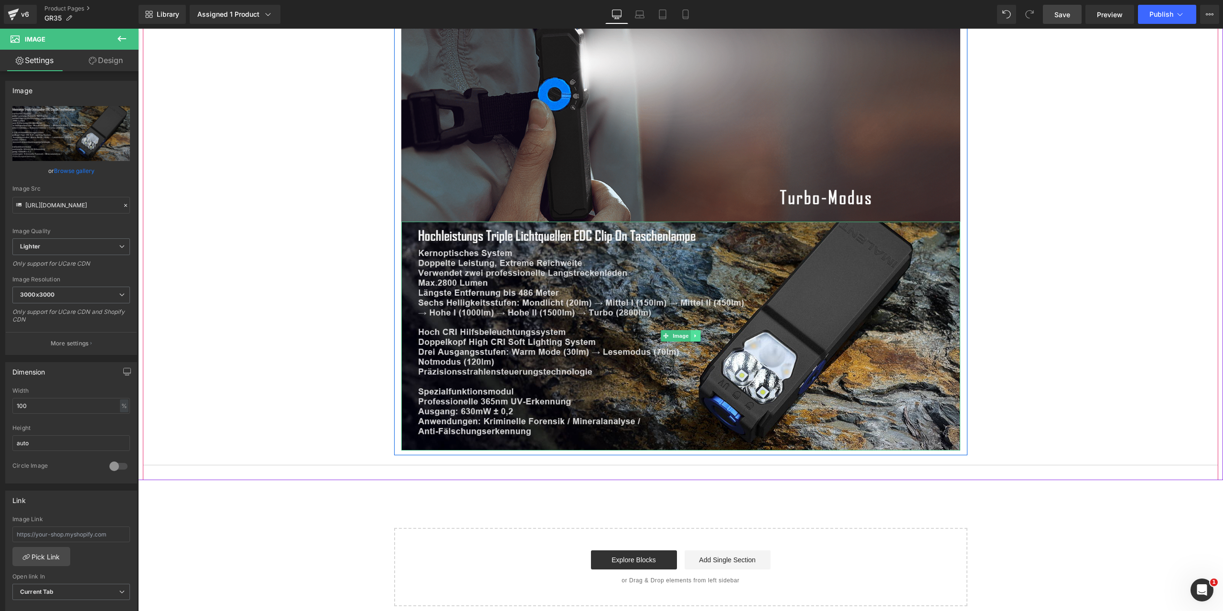
click at [693, 333] on icon at bounding box center [695, 336] width 5 height 6
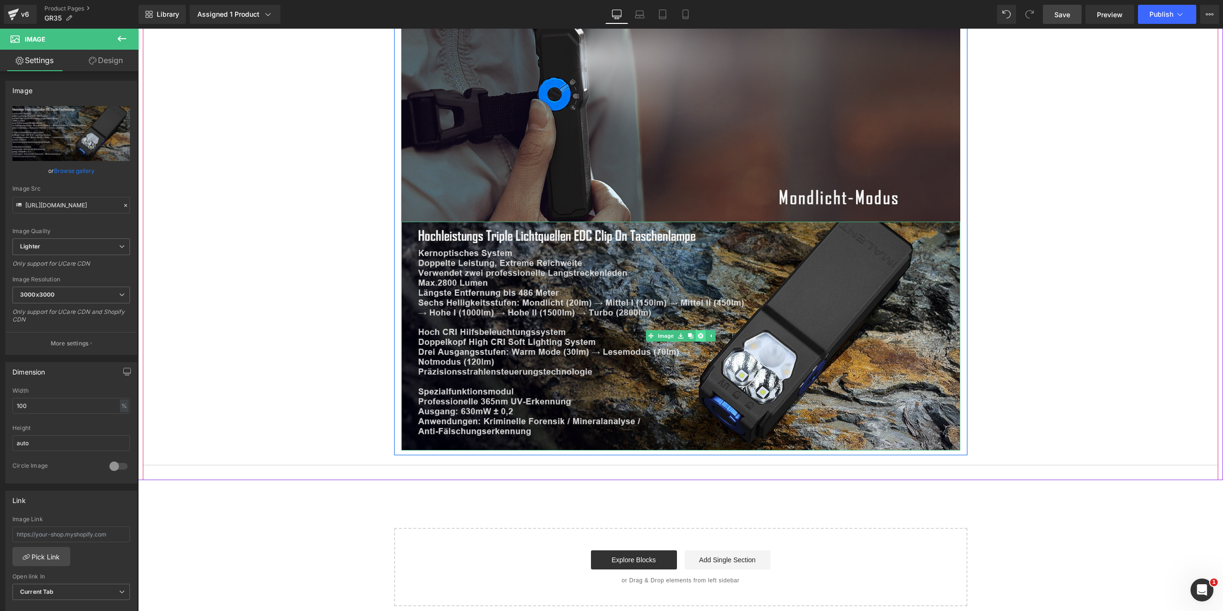
click at [698, 334] on icon at bounding box center [700, 336] width 5 height 5
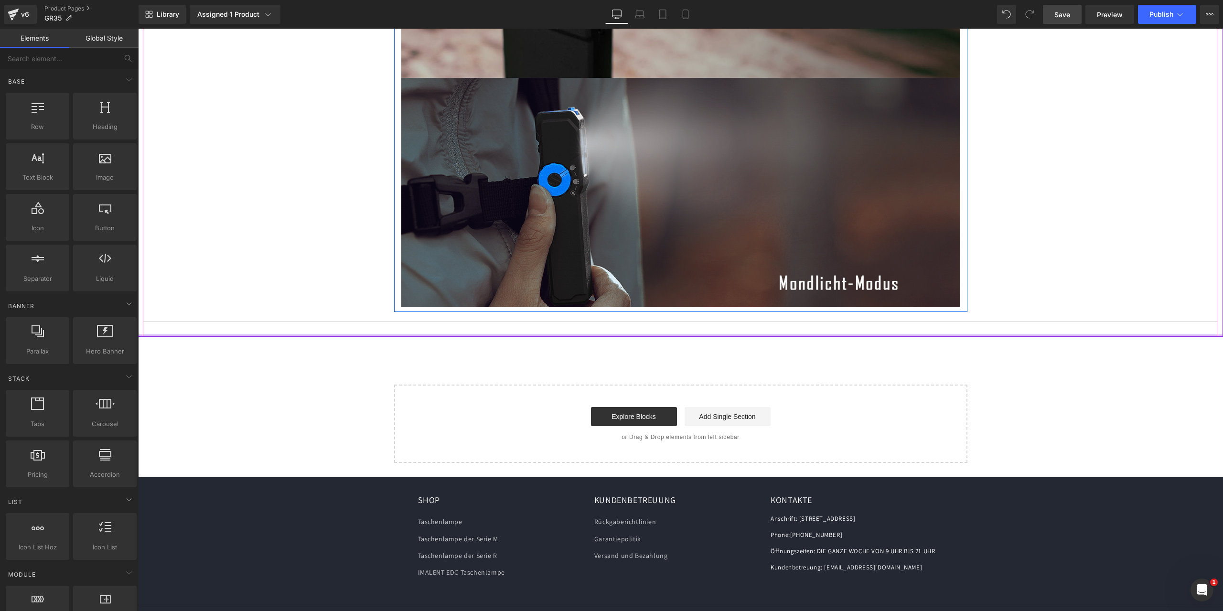
scroll to position [7240, 0]
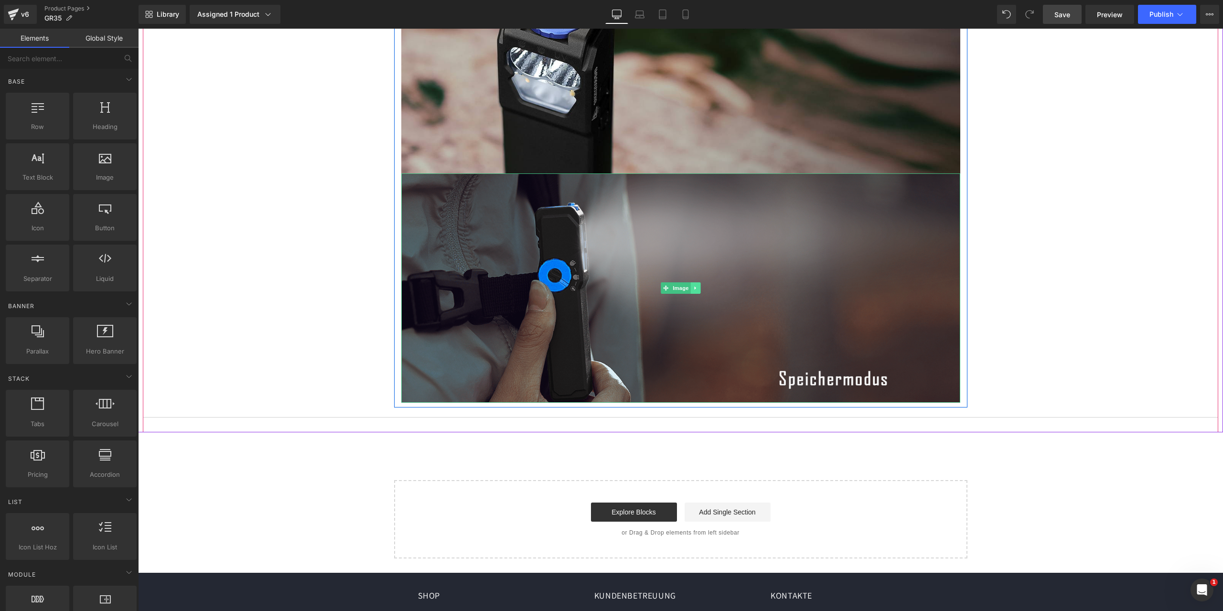
click at [694, 286] on icon at bounding box center [694, 287] width 1 height 3
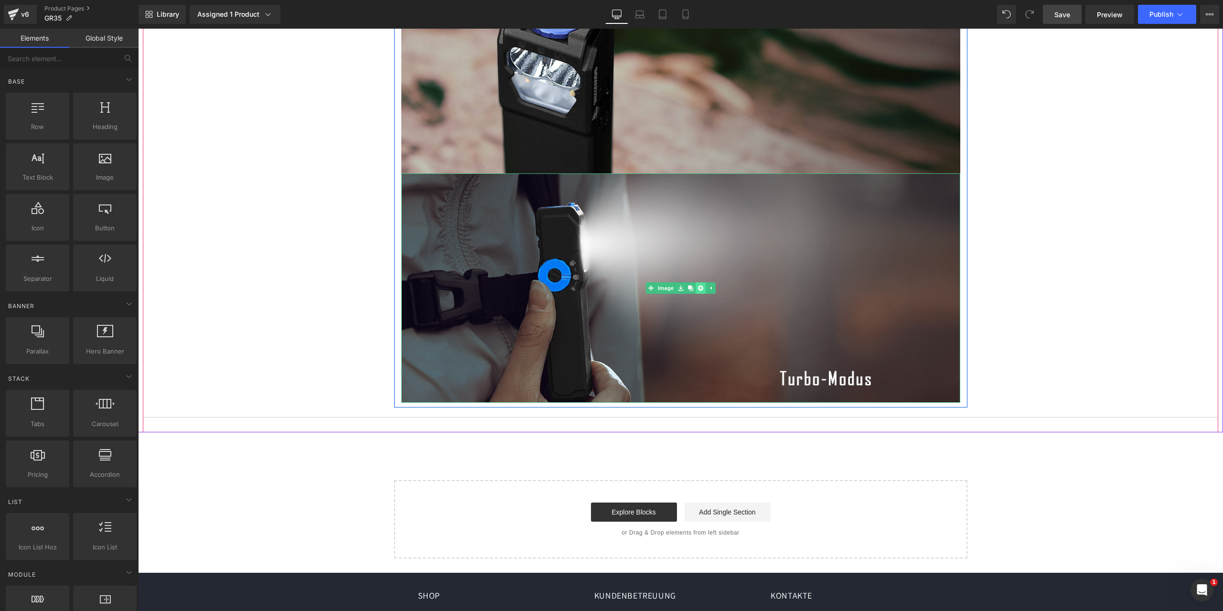
click at [698, 285] on icon at bounding box center [700, 287] width 5 height 5
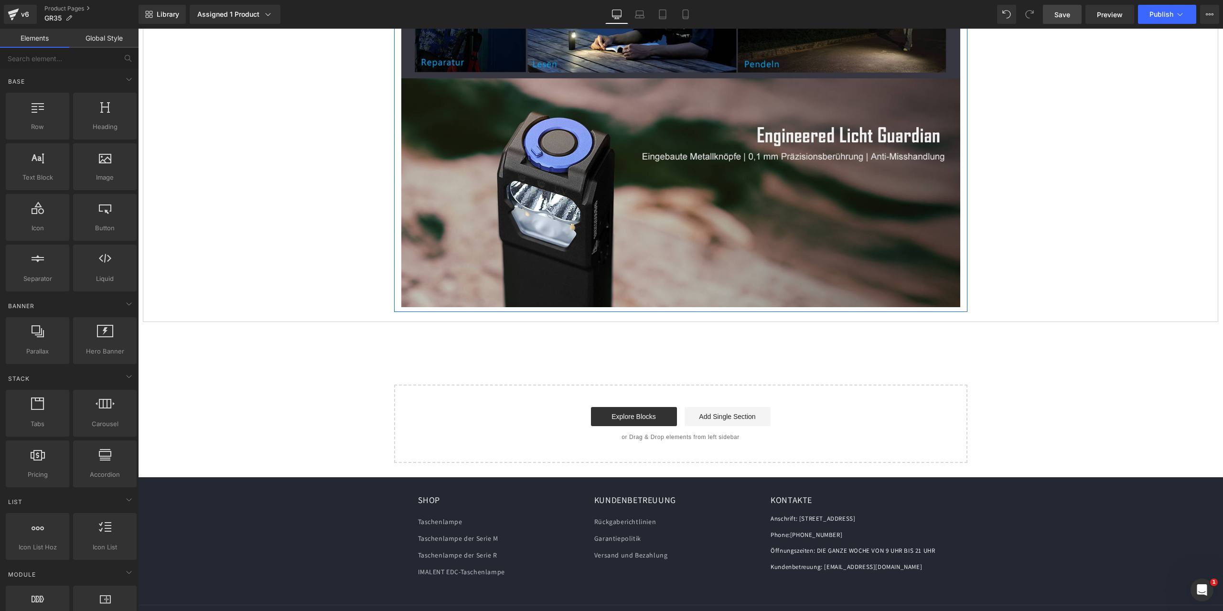
scroll to position [7011, 0]
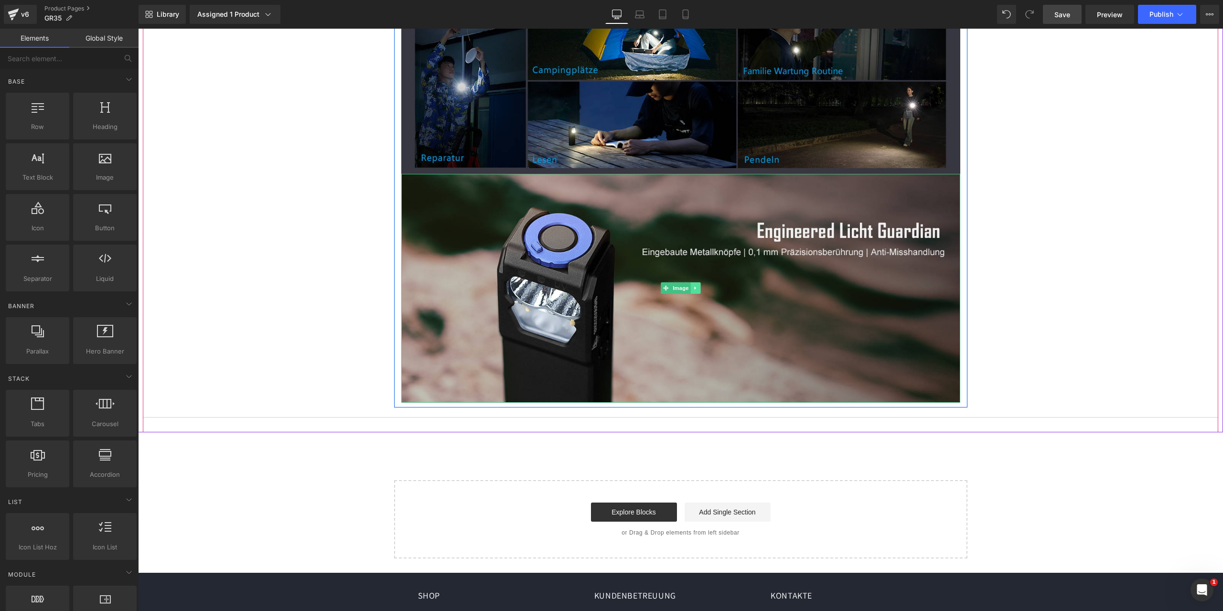
click at [693, 285] on icon at bounding box center [695, 288] width 5 height 6
click at [699, 286] on icon at bounding box center [700, 288] width 5 height 5
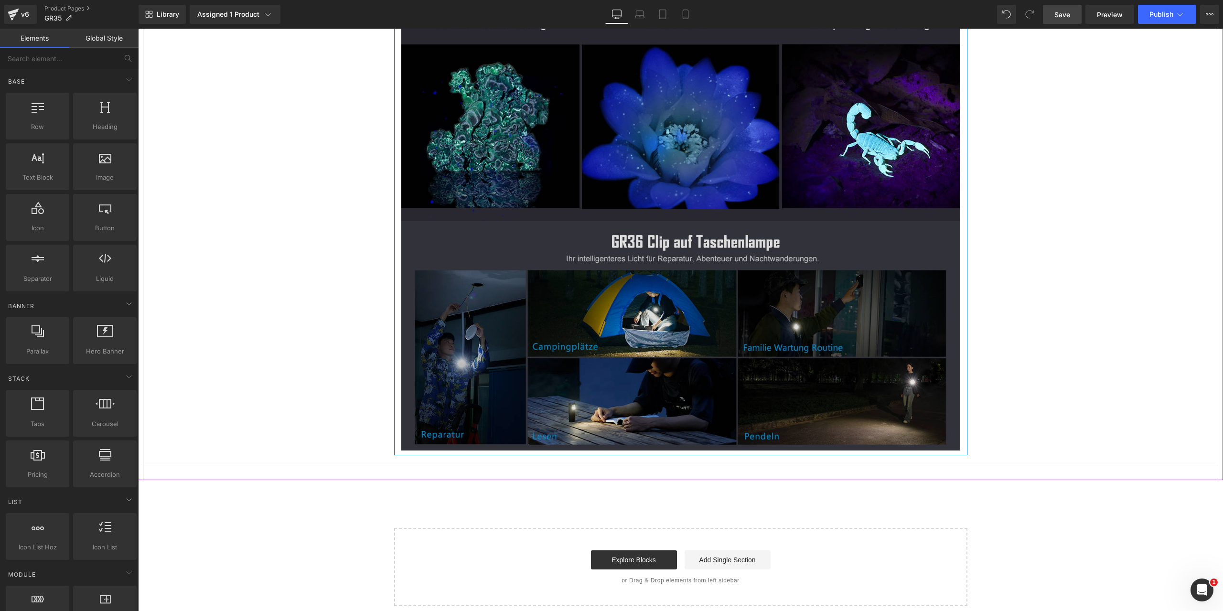
scroll to position [6686, 0]
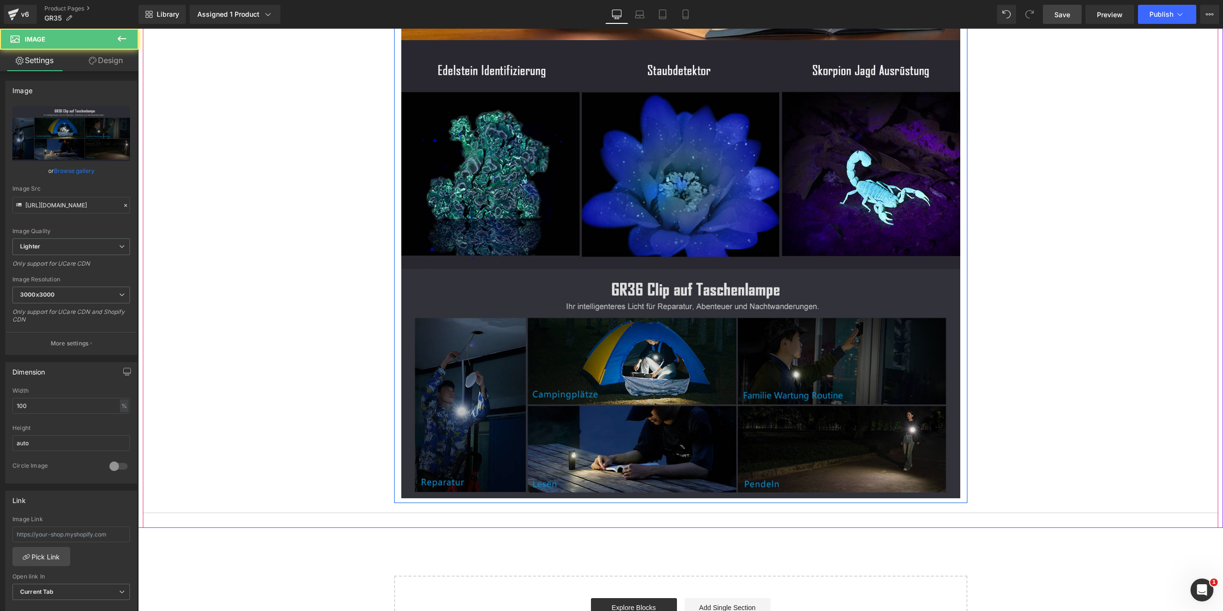
click at [647, 323] on img at bounding box center [680, 383] width 559 height 229
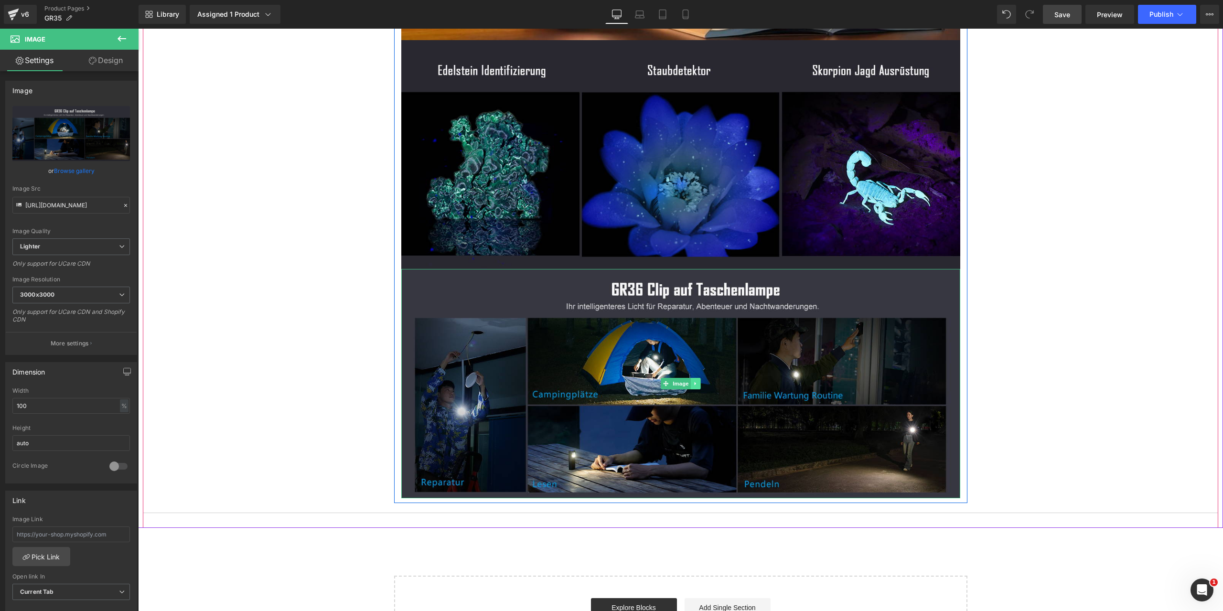
click at [693, 381] on icon at bounding box center [695, 384] width 5 height 6
click at [698, 381] on icon at bounding box center [700, 383] width 5 height 5
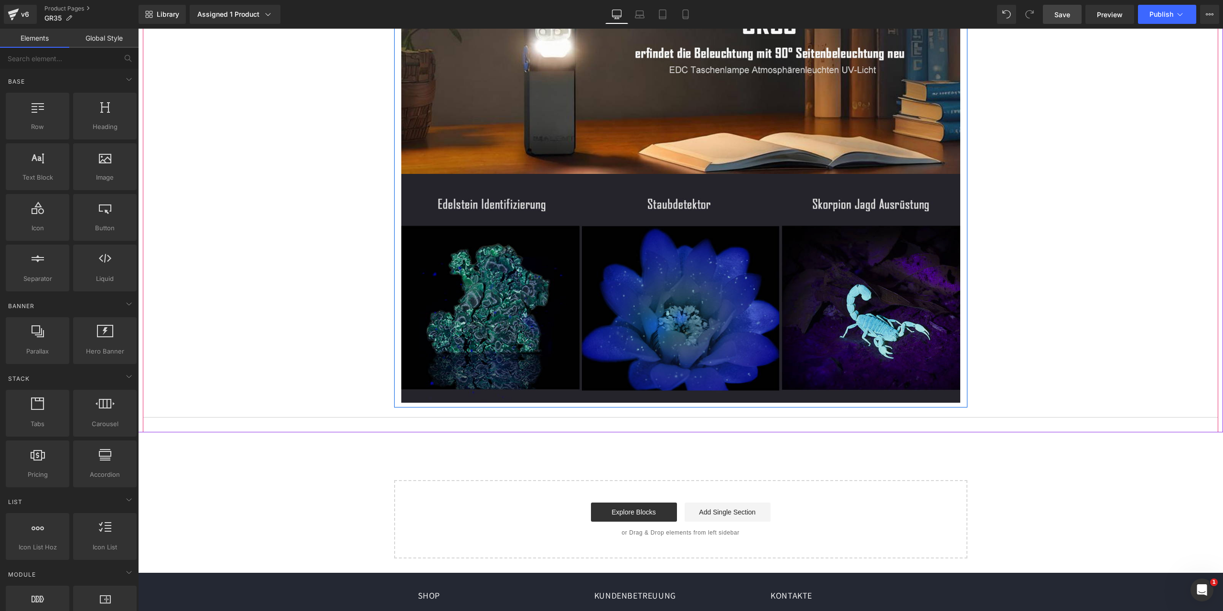
scroll to position [6505, 0]
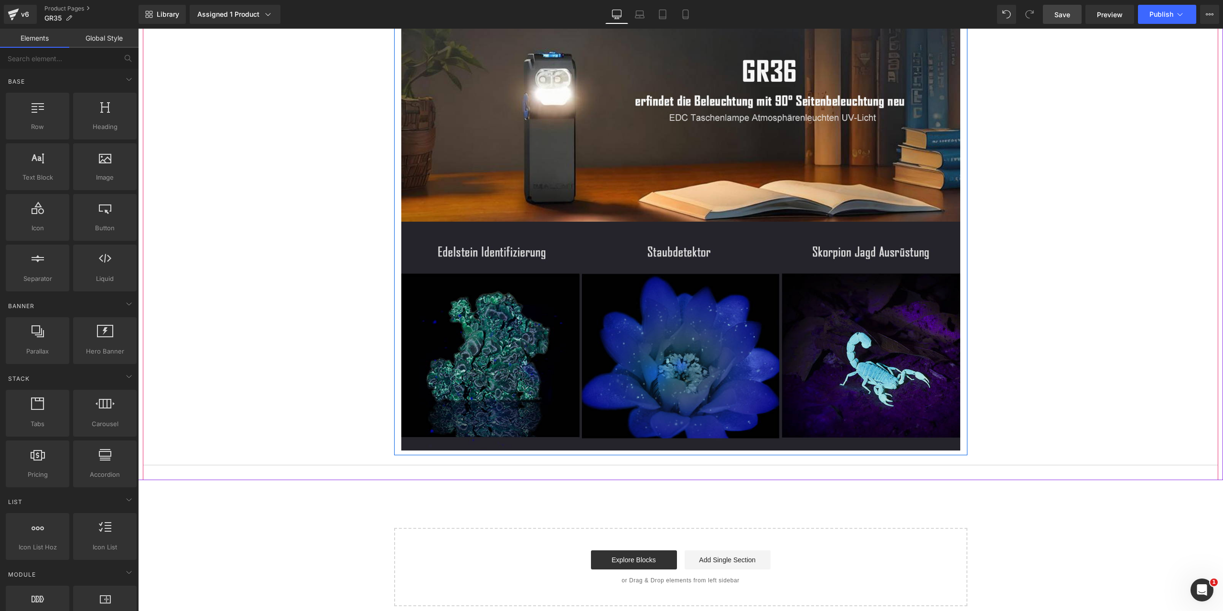
click at [697, 339] on img at bounding box center [680, 336] width 559 height 229
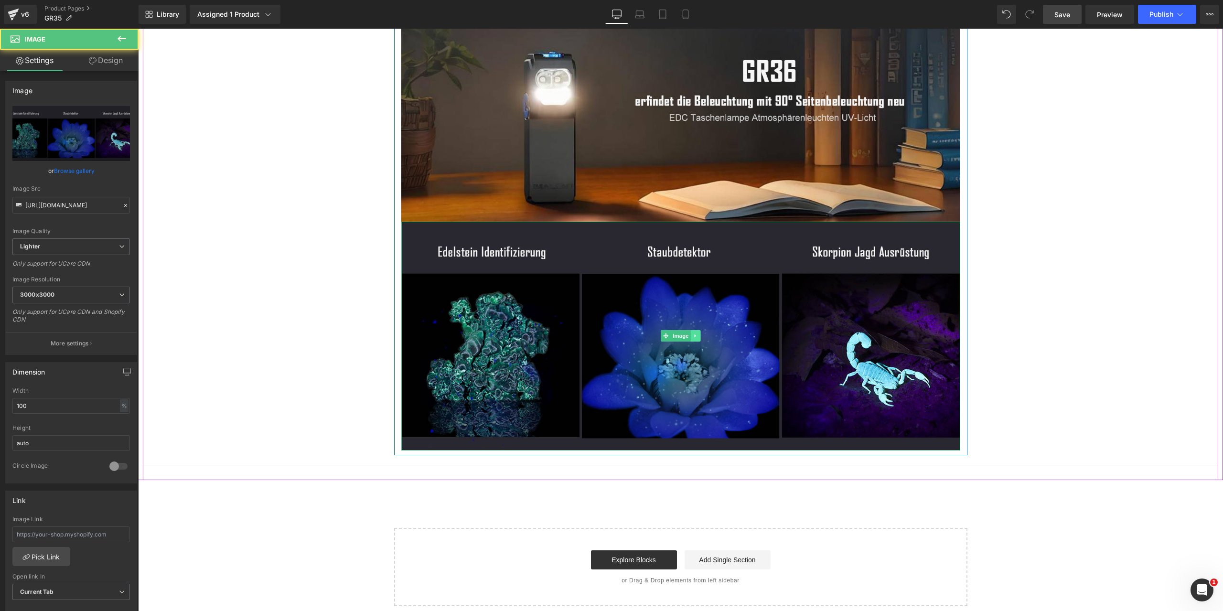
click at [693, 333] on icon at bounding box center [695, 336] width 5 height 6
click at [698, 334] on icon at bounding box center [700, 336] width 5 height 5
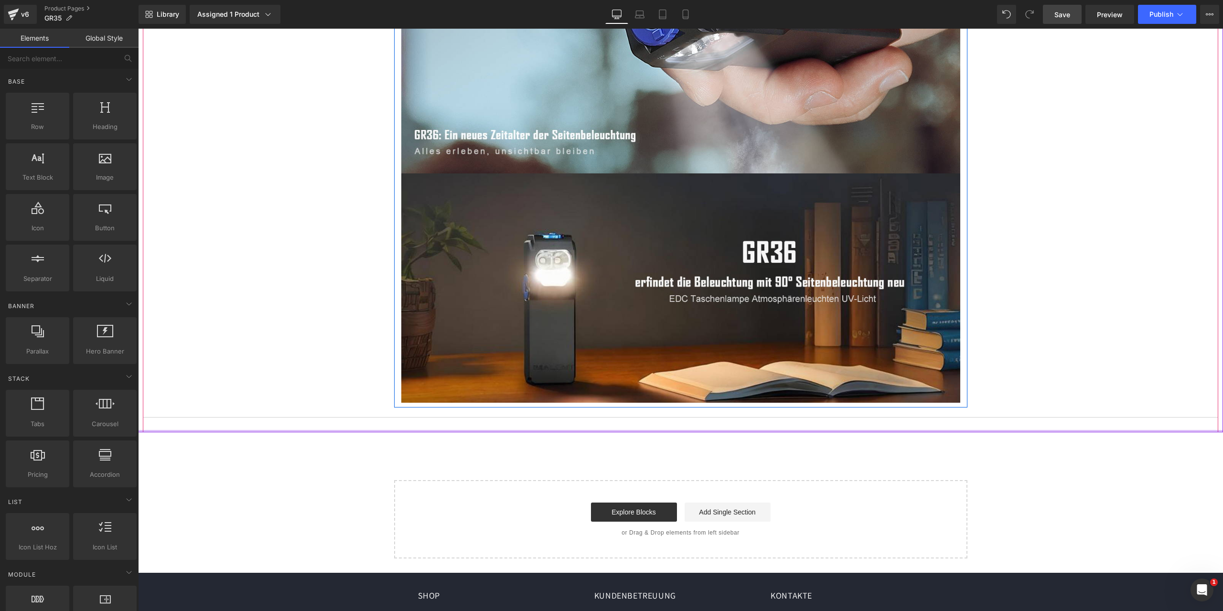
scroll to position [6228, 0]
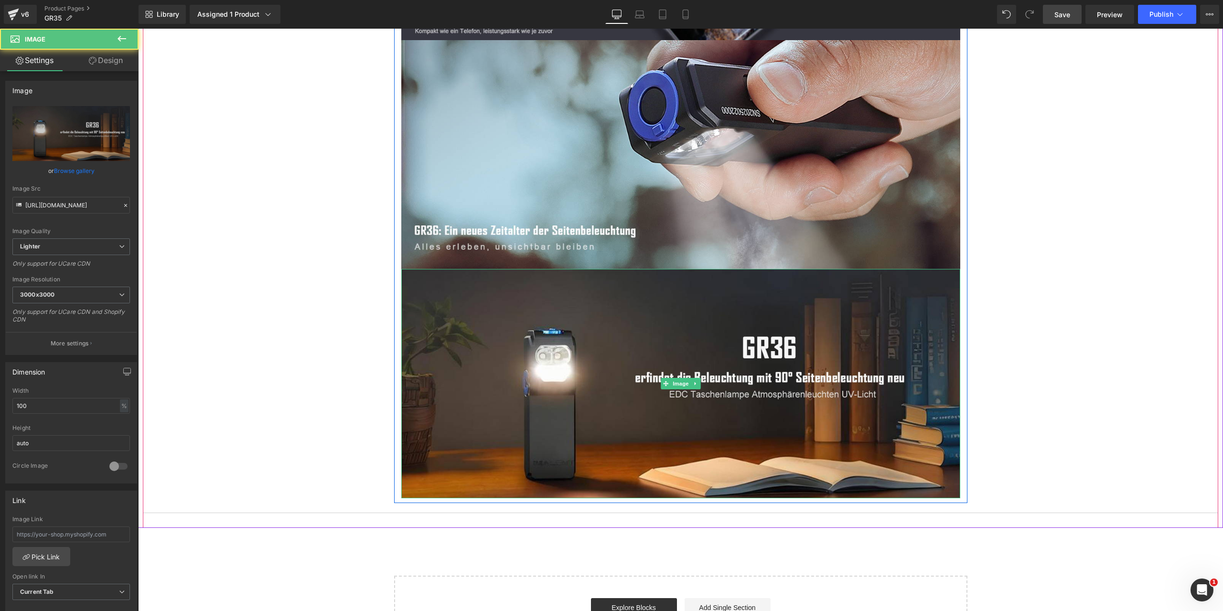
click at [700, 298] on img at bounding box center [680, 383] width 559 height 229
click at [694, 378] on link at bounding box center [696, 383] width 10 height 11
click at [698, 381] on icon at bounding box center [700, 383] width 5 height 5
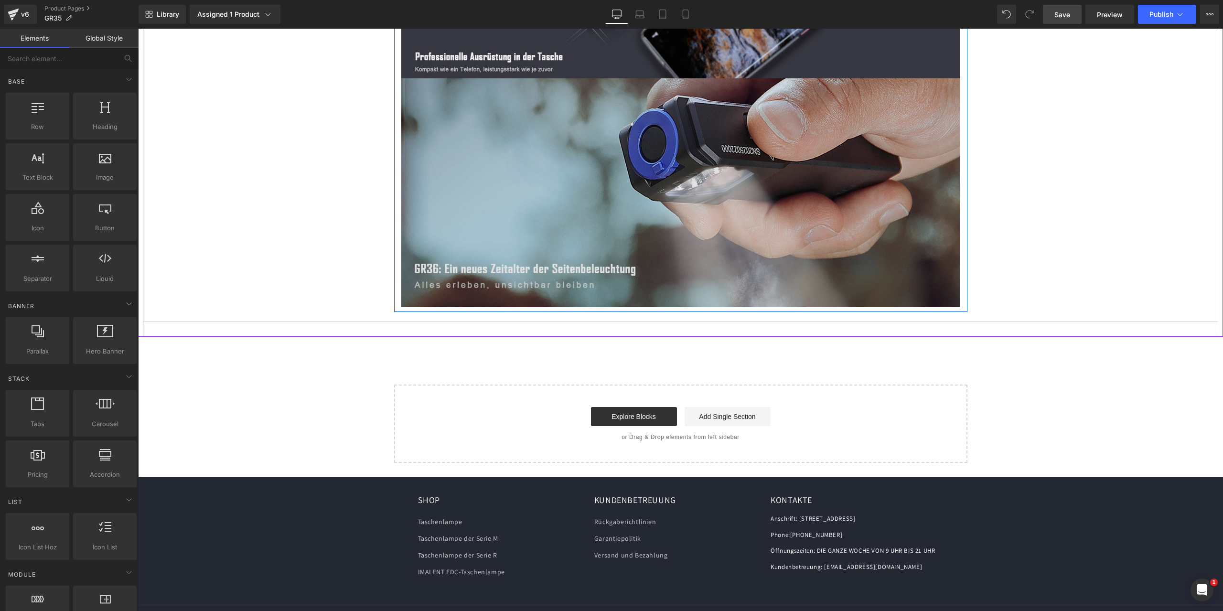
scroll to position [6094, 0]
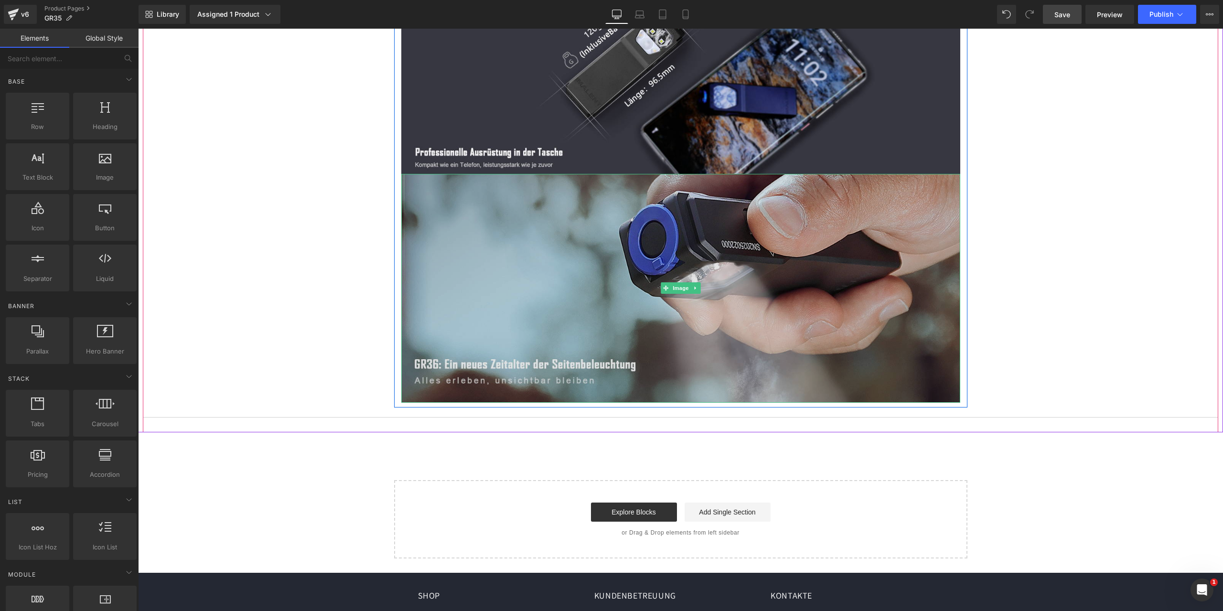
click at [672, 308] on img at bounding box center [680, 288] width 559 height 229
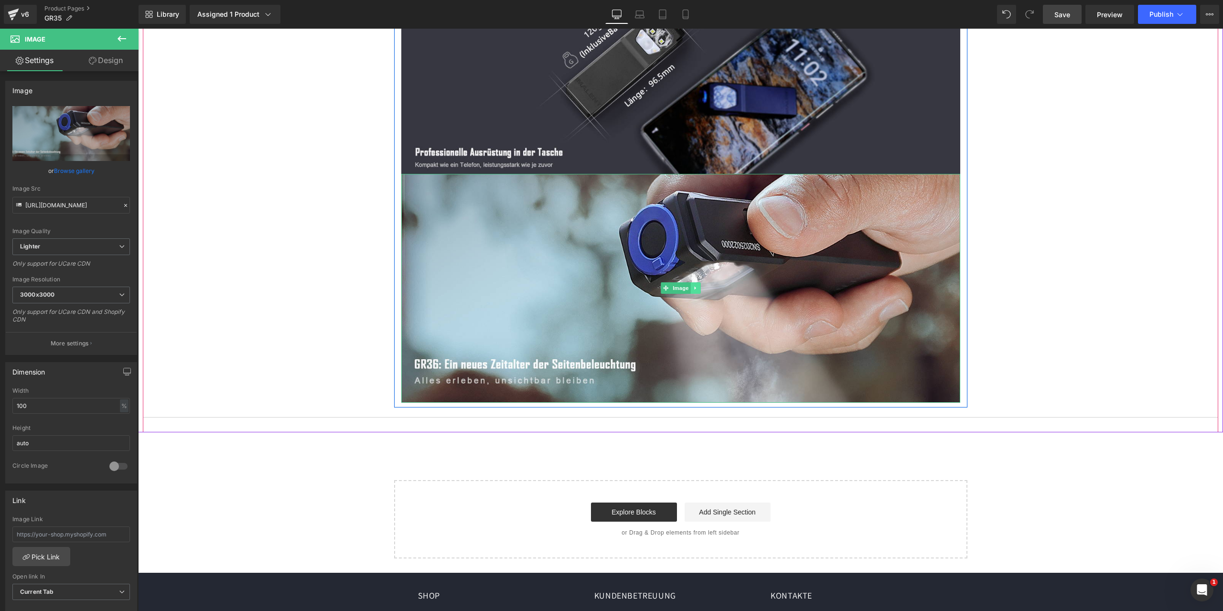
click at [691, 282] on link at bounding box center [696, 287] width 10 height 11
click at [696, 282] on link at bounding box center [701, 287] width 10 height 11
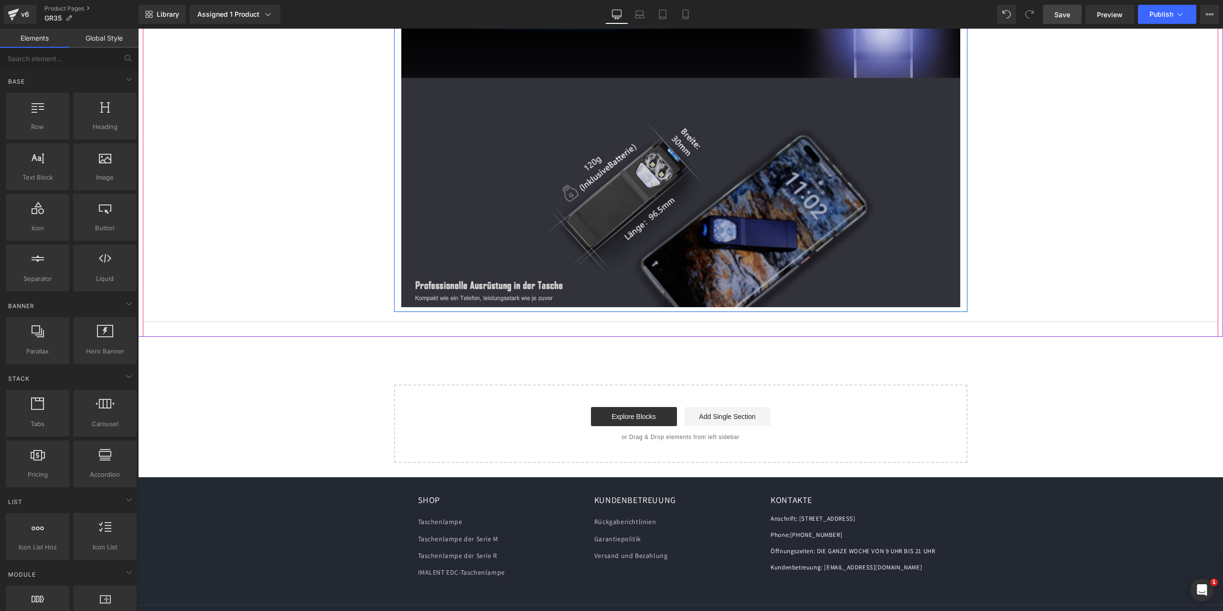
scroll to position [5817, 0]
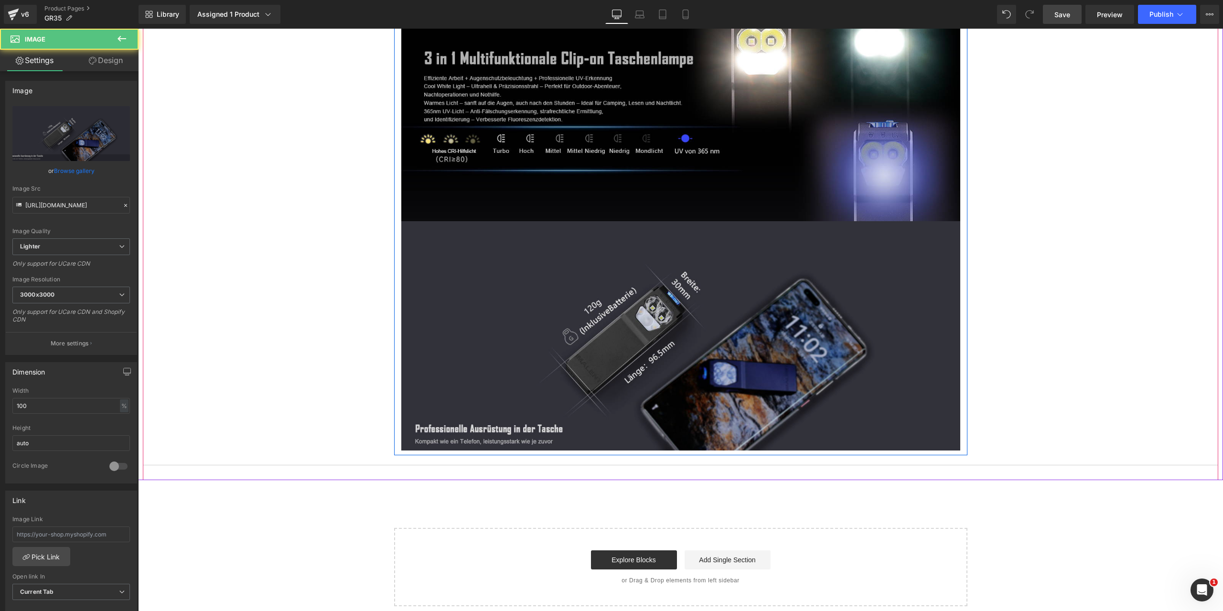
click at [687, 314] on img at bounding box center [680, 335] width 559 height 229
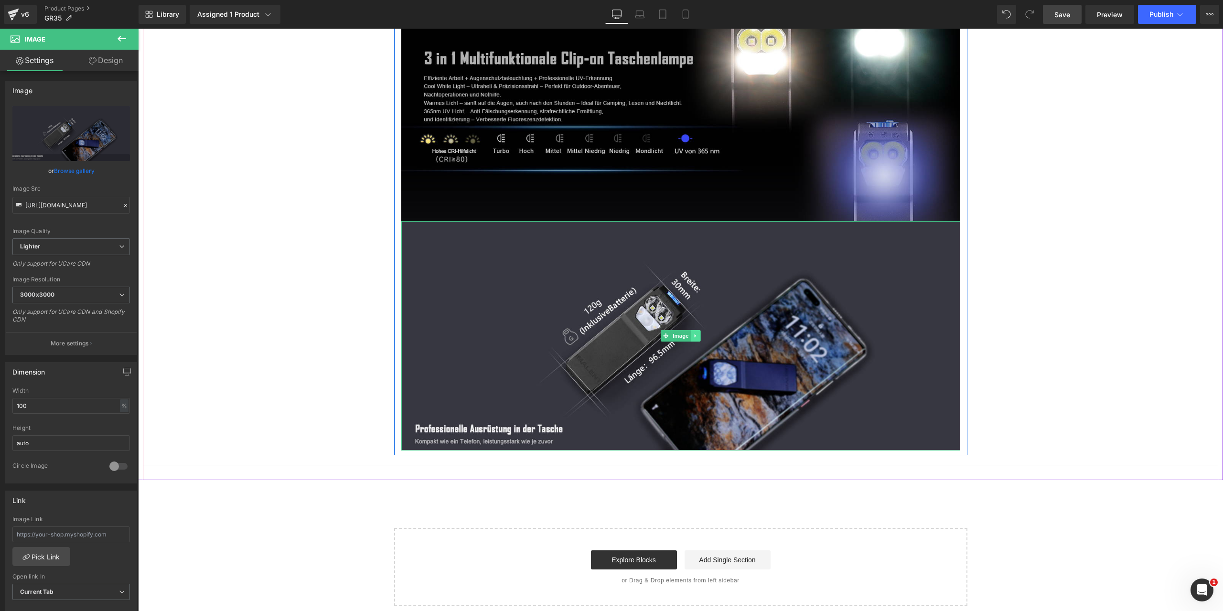
click at [693, 333] on icon at bounding box center [695, 336] width 5 height 6
click at [700, 333] on icon at bounding box center [700, 335] width 5 height 5
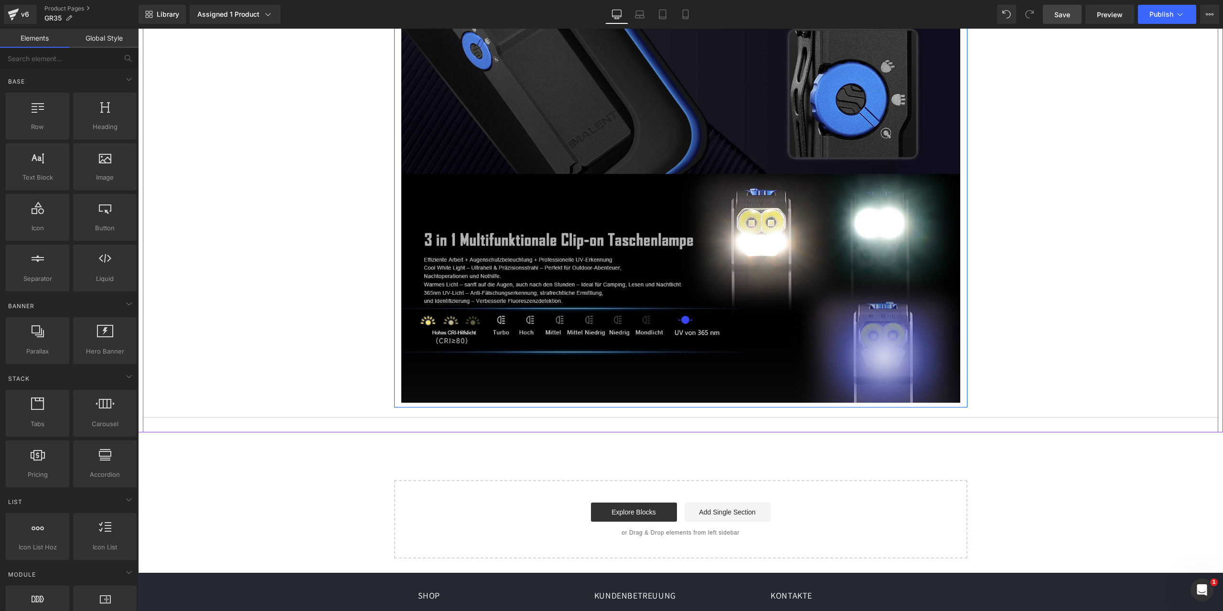
scroll to position [5588, 0]
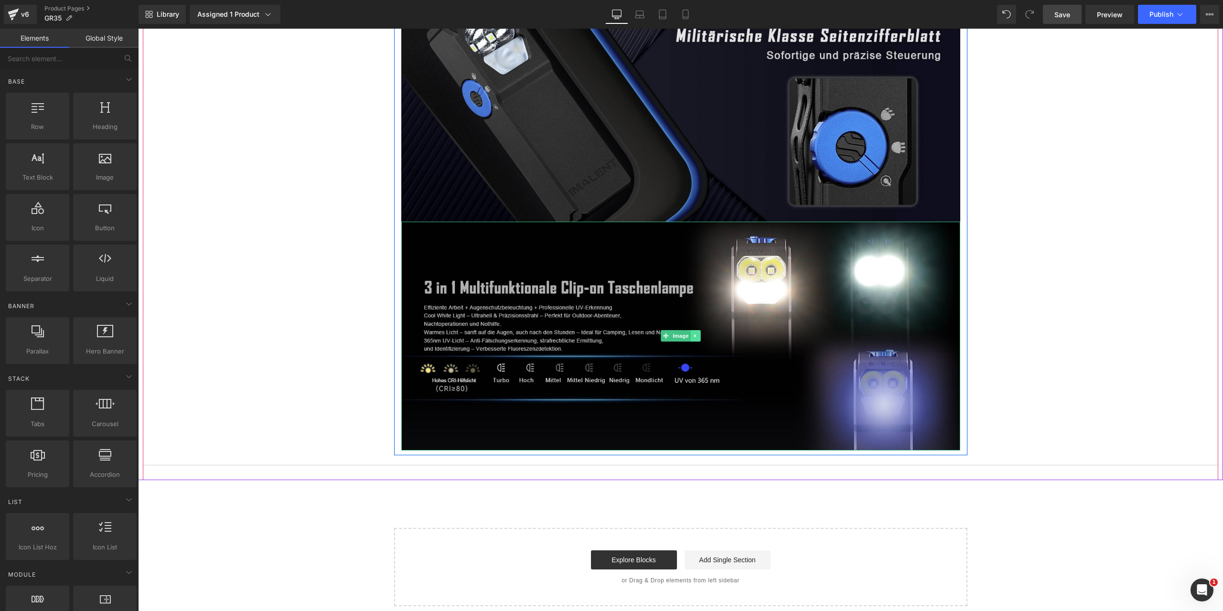
click at [694, 330] on link at bounding box center [696, 335] width 10 height 11
click at [698, 334] on icon at bounding box center [700, 336] width 5 height 5
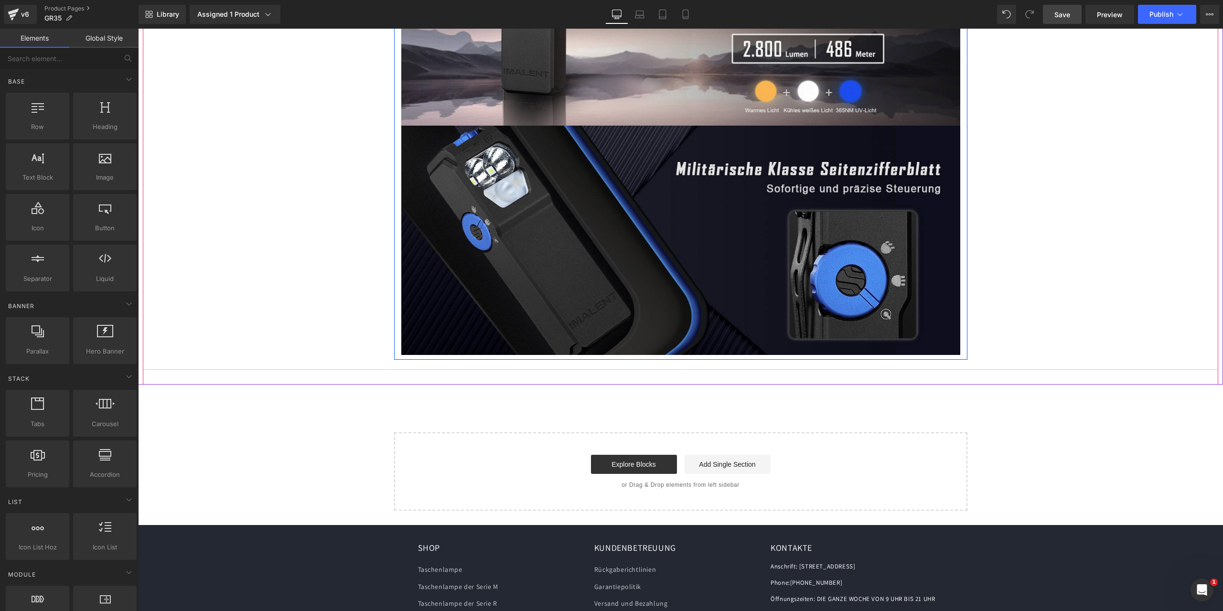
scroll to position [5359, 0]
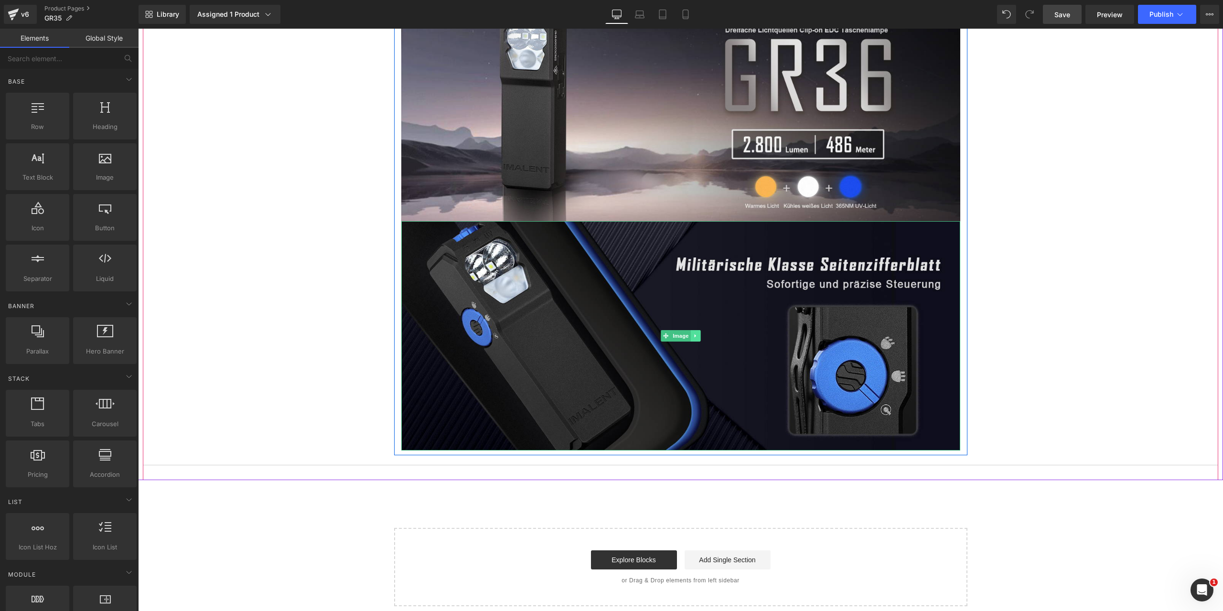
click at [693, 333] on icon at bounding box center [695, 336] width 5 height 6
click at [698, 333] on icon at bounding box center [700, 335] width 5 height 5
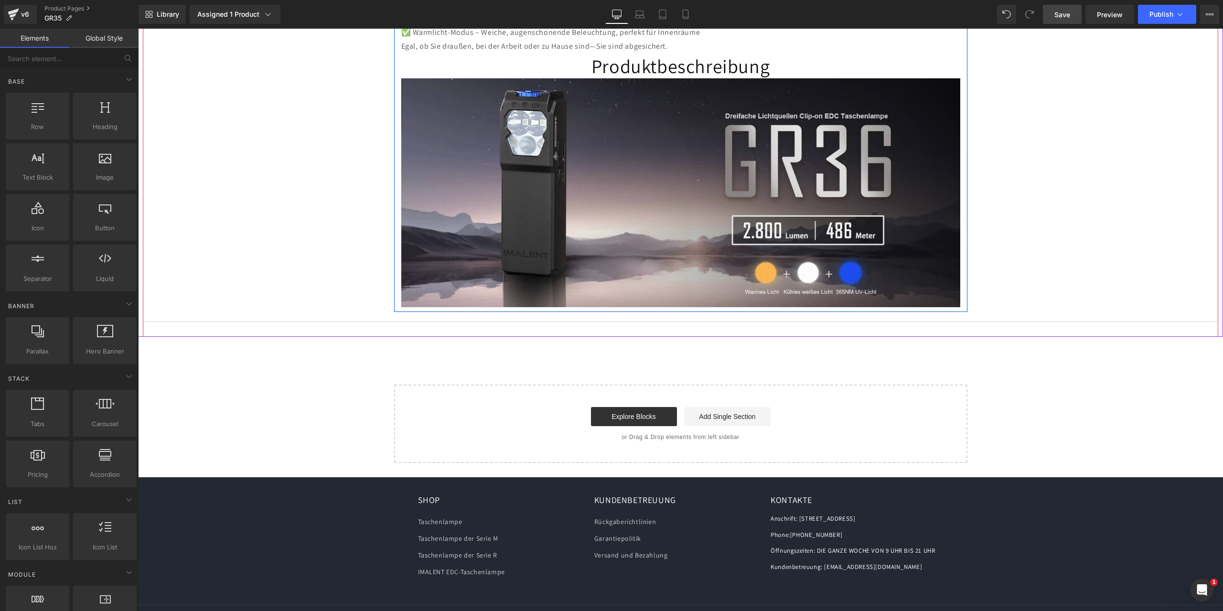
scroll to position [5177, 0]
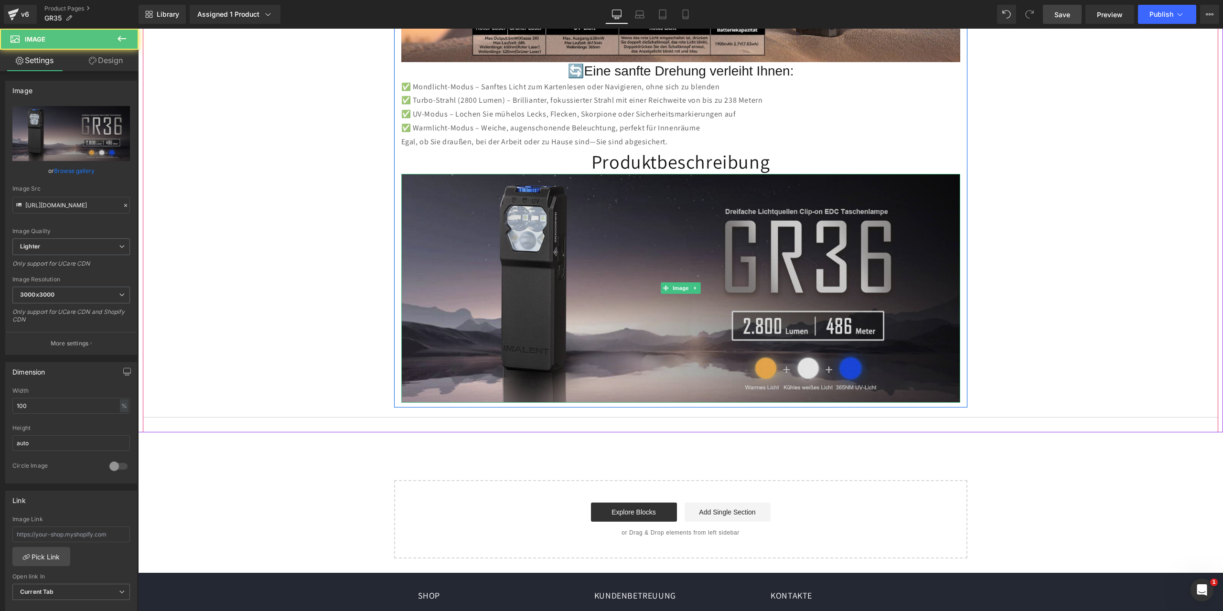
click at [669, 283] on img at bounding box center [680, 288] width 559 height 229
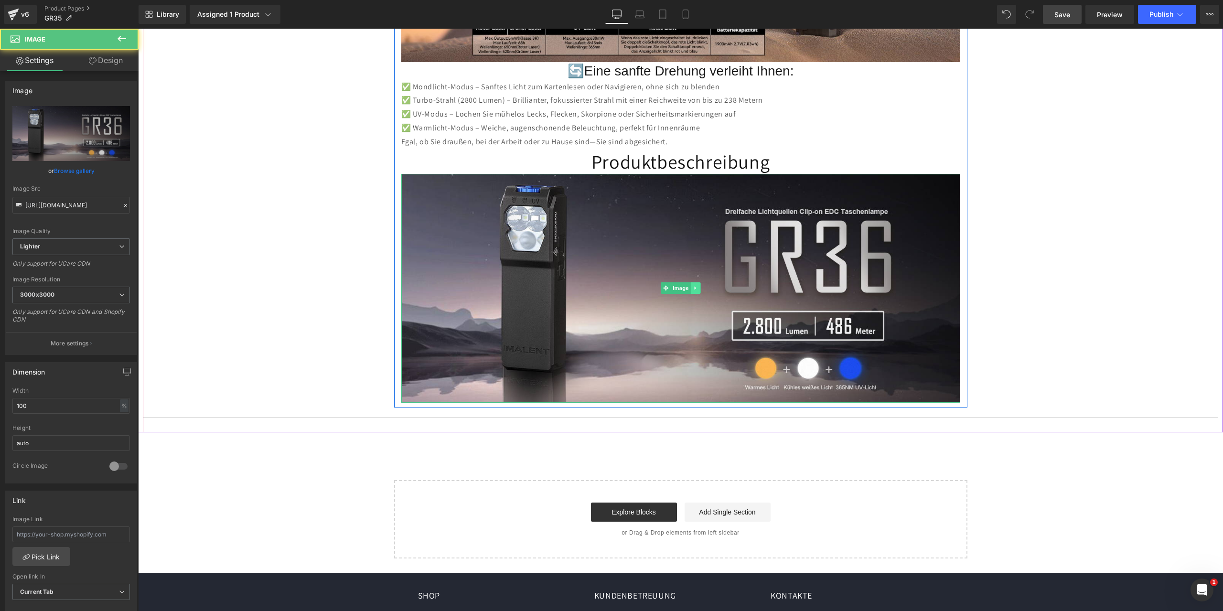
click at [693, 285] on icon at bounding box center [695, 288] width 5 height 6
click at [698, 286] on icon at bounding box center [700, 288] width 5 height 5
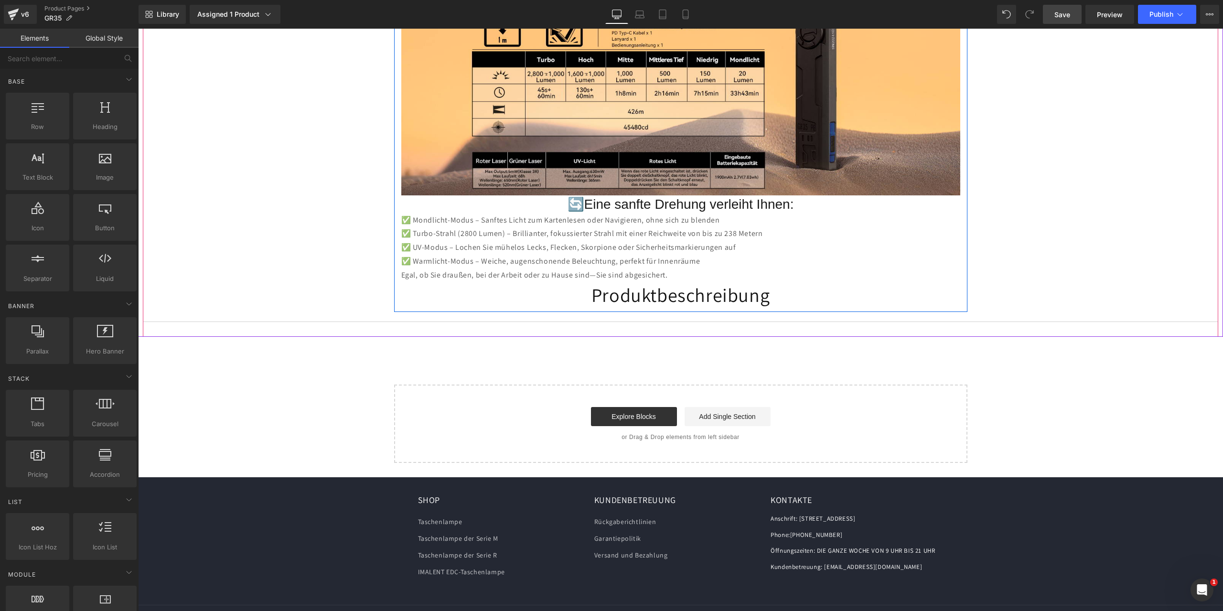
scroll to position [4949, 0]
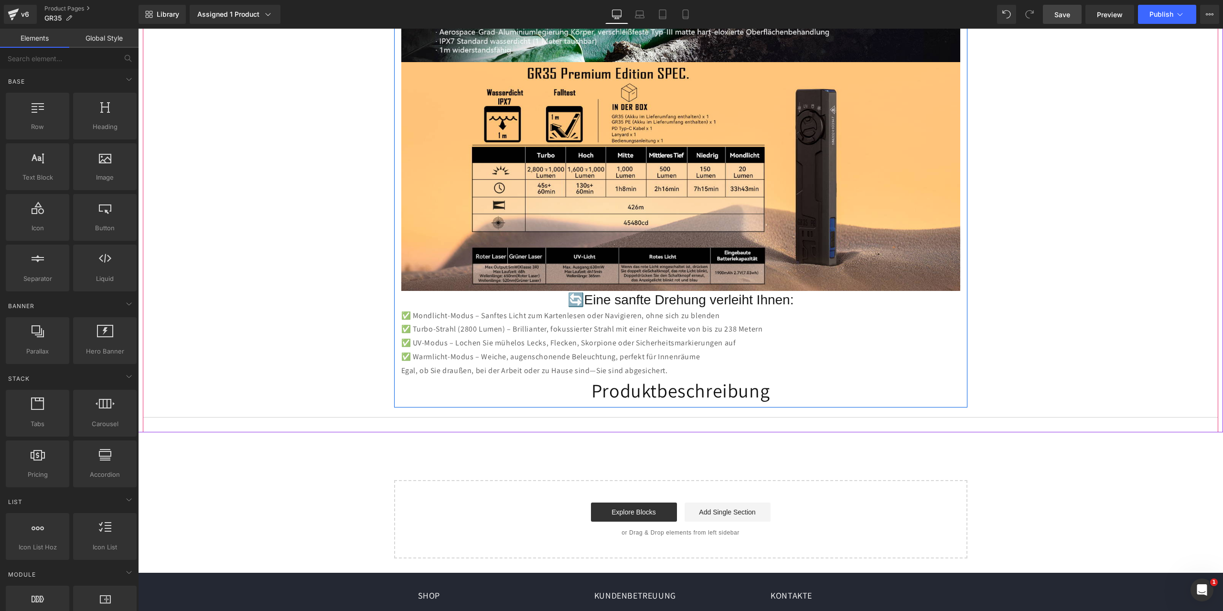
click at [708, 378] on h1 "Produktbeschreibung" at bounding box center [680, 390] width 559 height 25
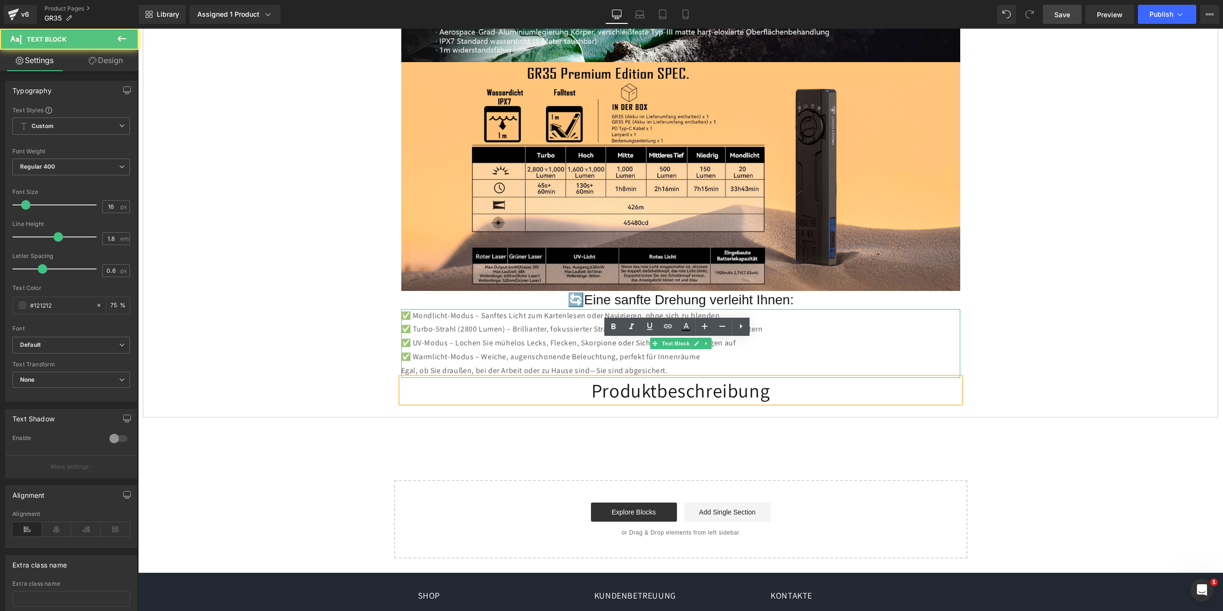
click at [800, 309] on p "✅ Mondlicht-Modus – Sanftes Licht zum Kartenlesen oder Navigieren, ohne sich zu…" at bounding box center [680, 343] width 559 height 69
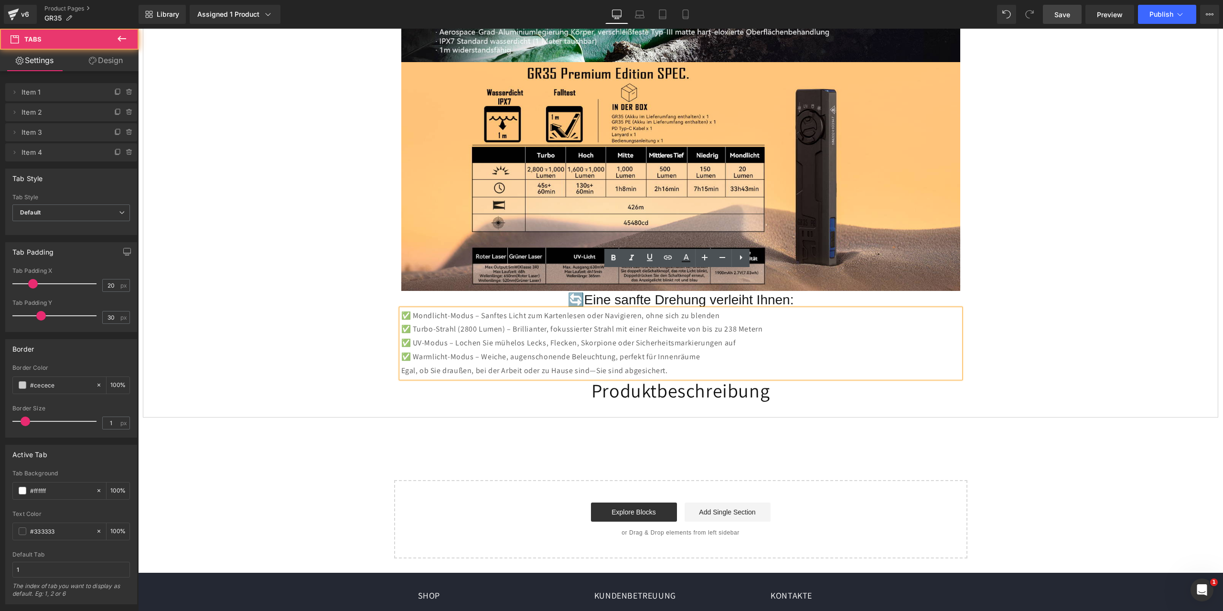
drag, startPoint x: 1005, startPoint y: 346, endPoint x: 986, endPoint y: 346, distance: 19.1
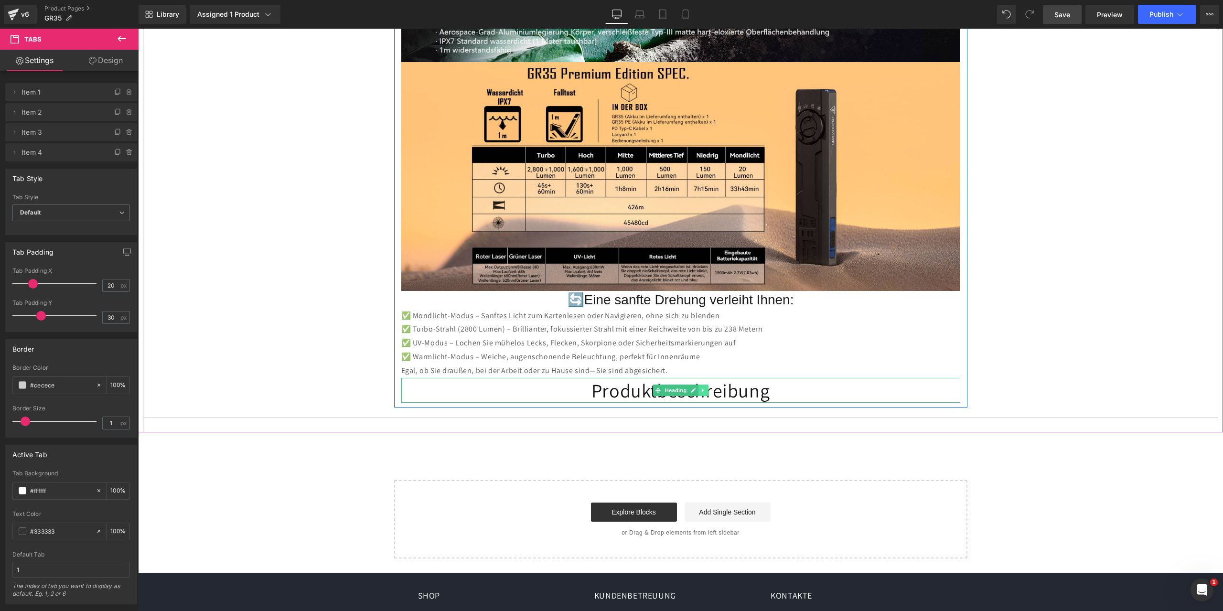
click at [702, 389] on icon at bounding box center [702, 390] width 1 height 3
click at [706, 388] on icon at bounding box center [708, 390] width 5 height 5
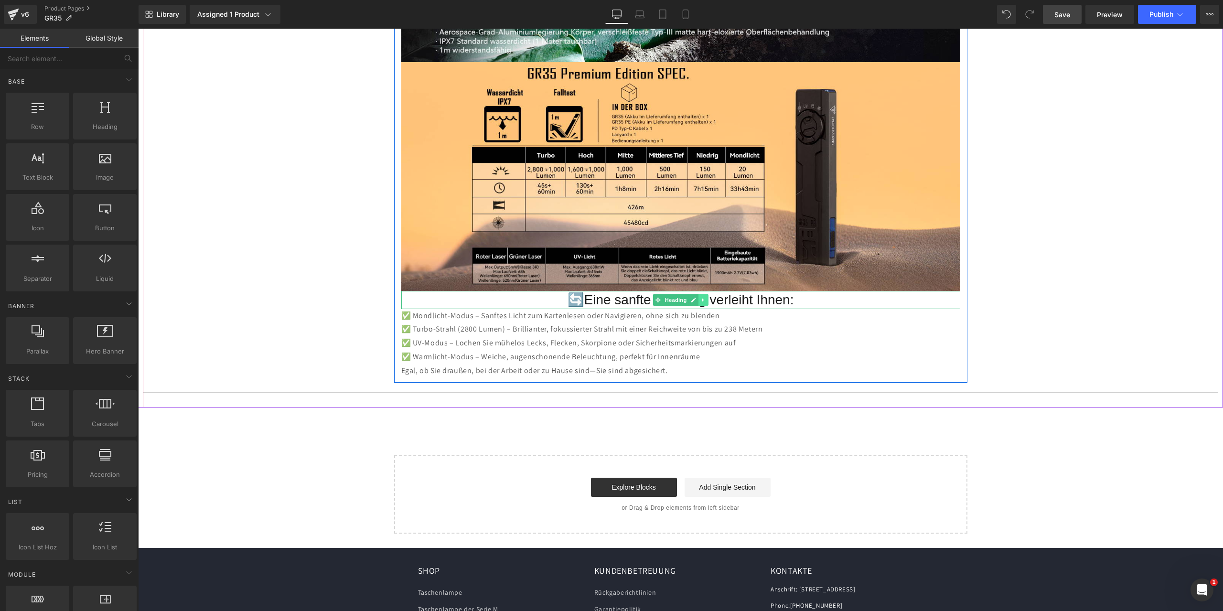
click at [701, 297] on icon at bounding box center [703, 300] width 5 height 6
click at [706, 297] on icon at bounding box center [708, 299] width 5 height 5
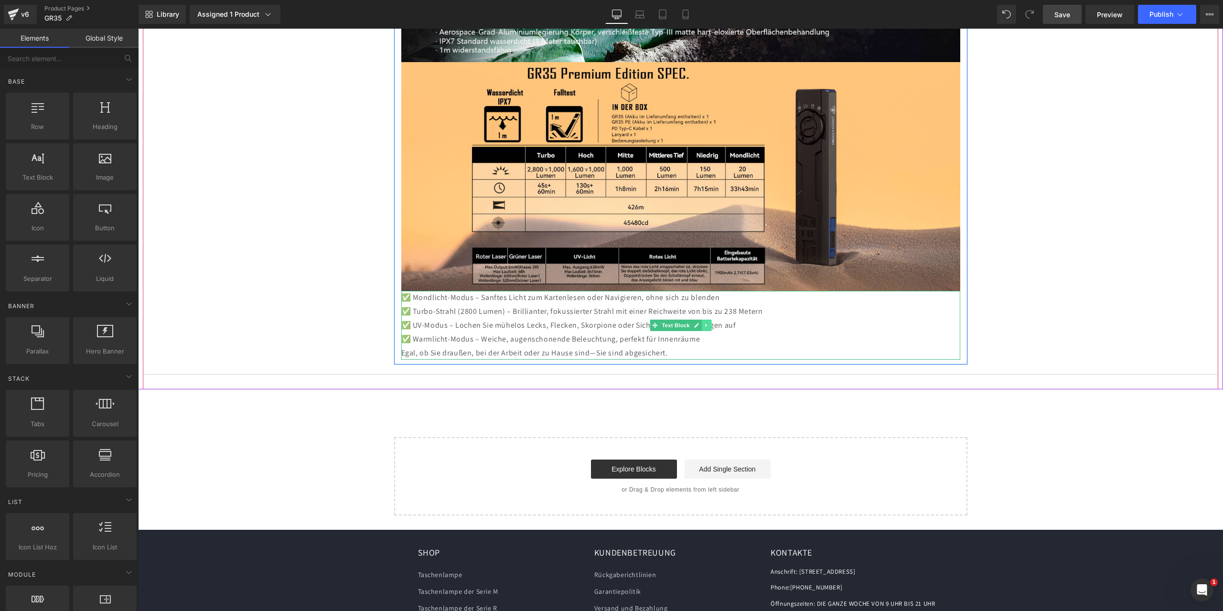
click at [705, 324] on icon at bounding box center [705, 325] width 1 height 3
click at [709, 323] on icon at bounding box center [711, 325] width 5 height 5
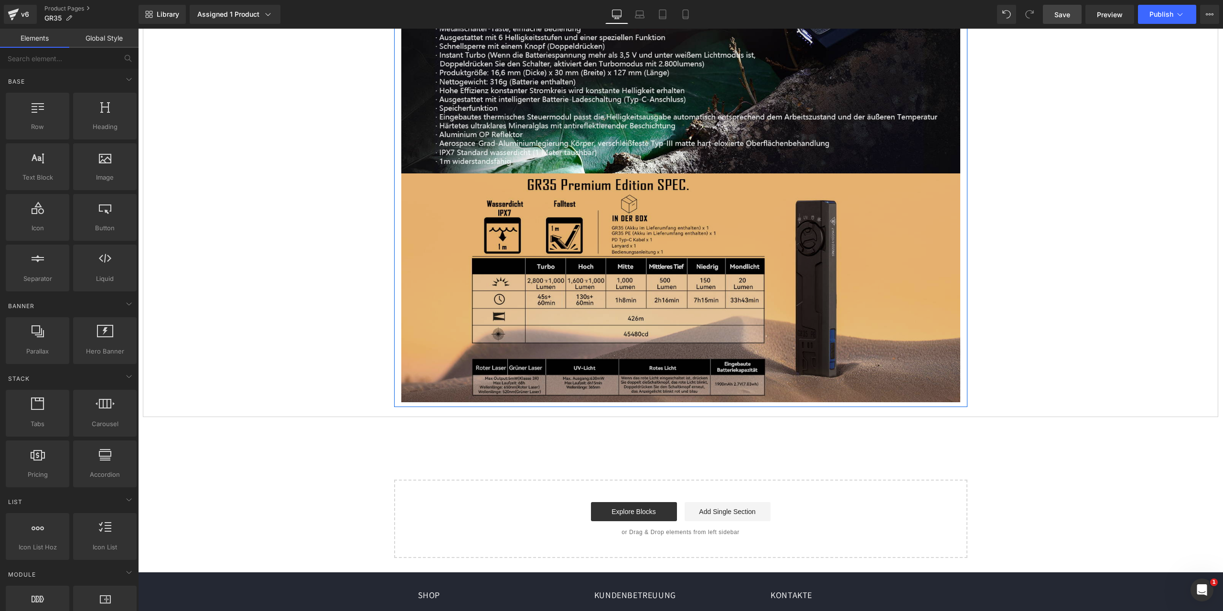
scroll to position [4742, 0]
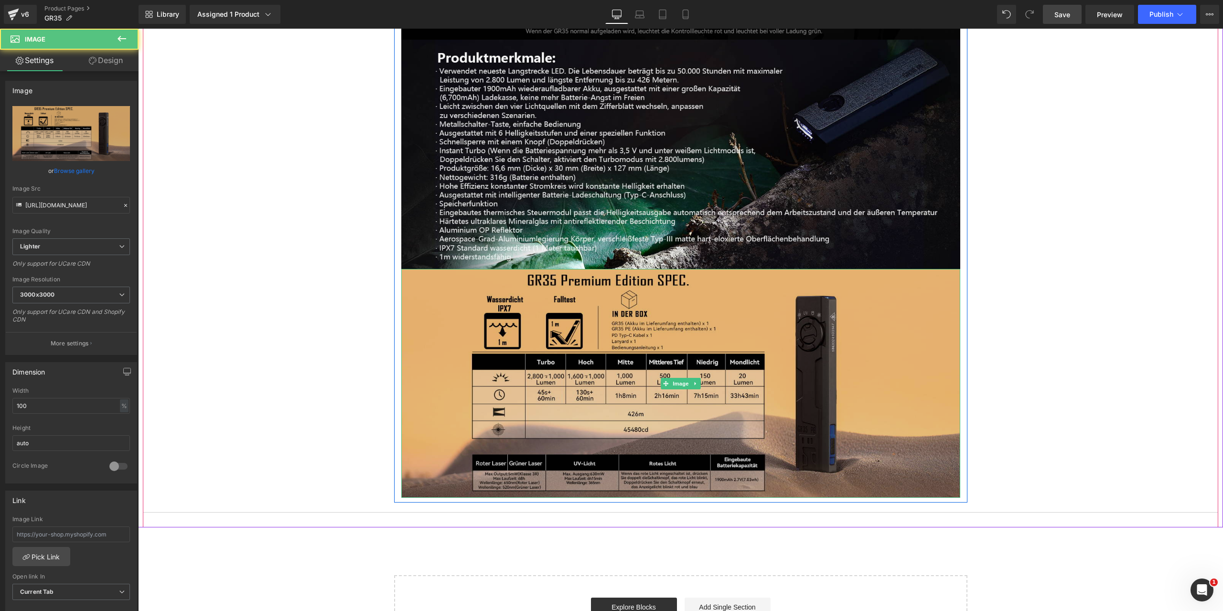
click at [728, 281] on img at bounding box center [680, 383] width 559 height 229
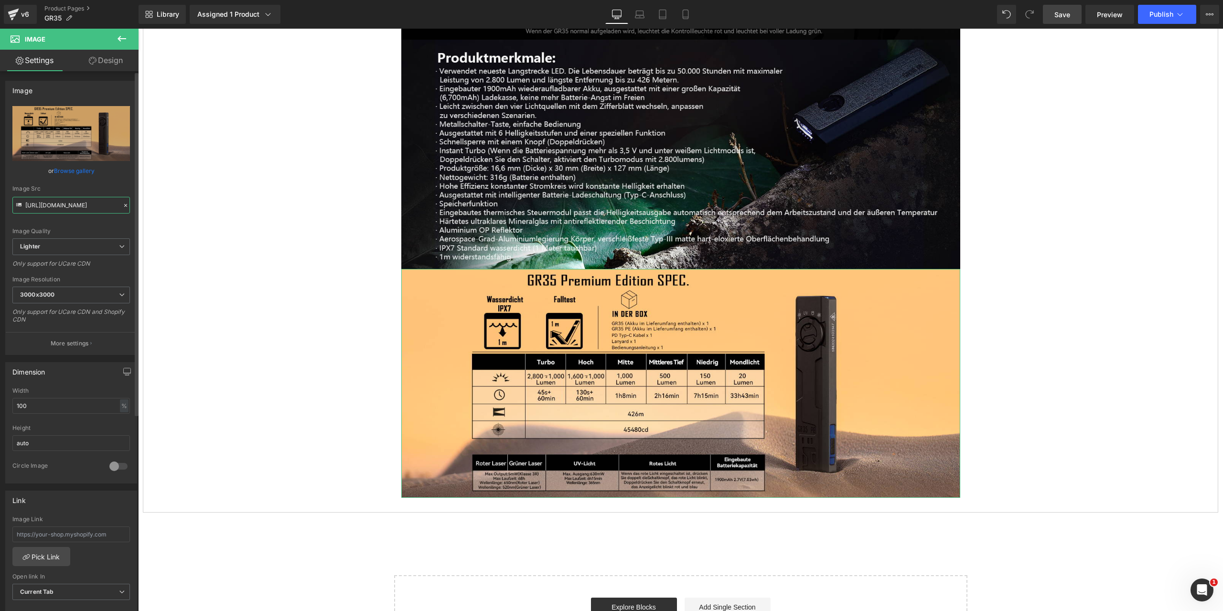
click at [28, 206] on input "https://ucarecdn.com/14b7c7e9-cc40-4243-b898-2f487156a3cc/-/format/auto/-/previ…" at bounding box center [71, 205] width 118 height 17
click at [26, 210] on input "https://ucarecdn.com/14b7c7e9-cc40-4243-b898-2f487156a3cc/-/format/auto/-/previ…" at bounding box center [71, 205] width 118 height 17
drag, startPoint x: 165, startPoint y: 235, endPoint x: 168, endPoint y: 212, distance: 23.1
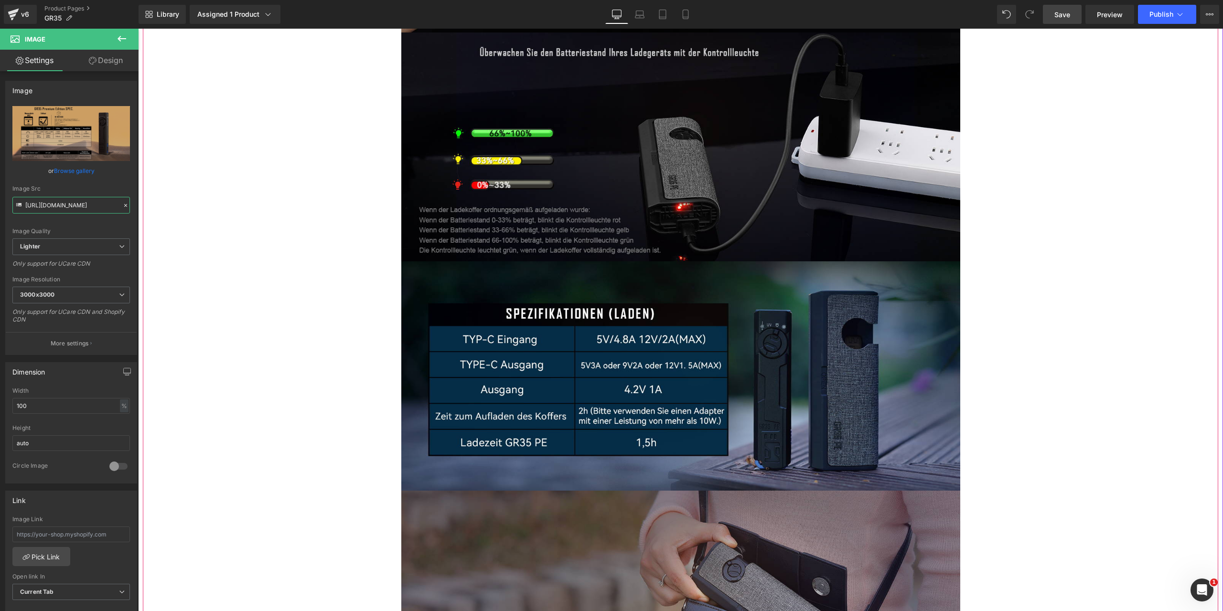
scroll to position [2639, 0]
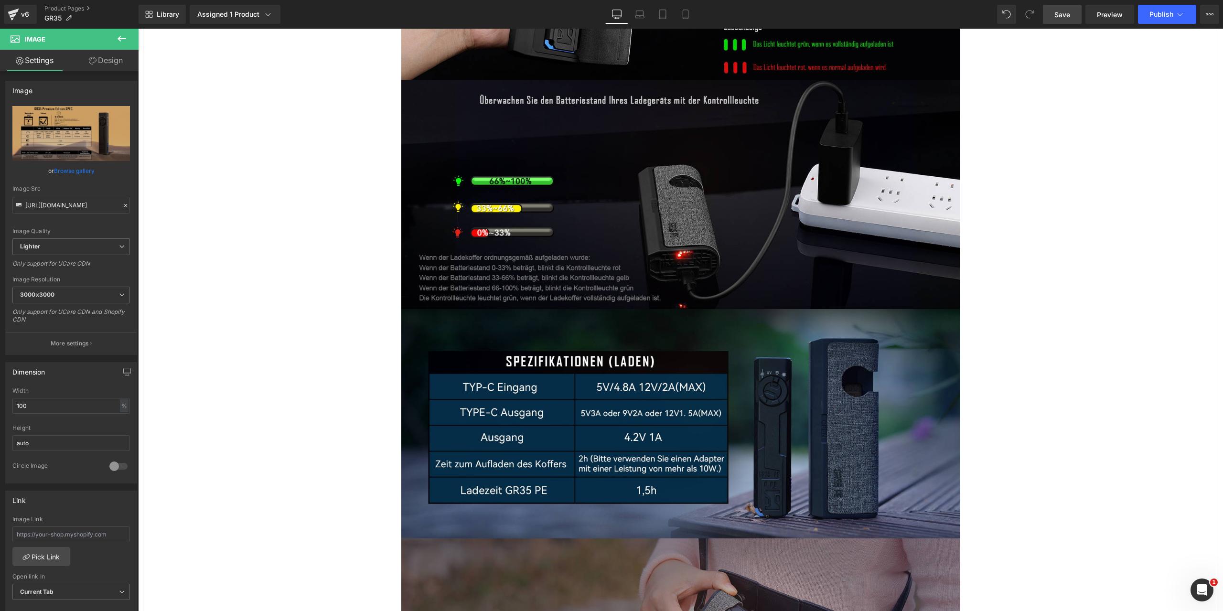
click at [1059, 11] on span "Save" at bounding box center [1063, 15] width 16 height 10
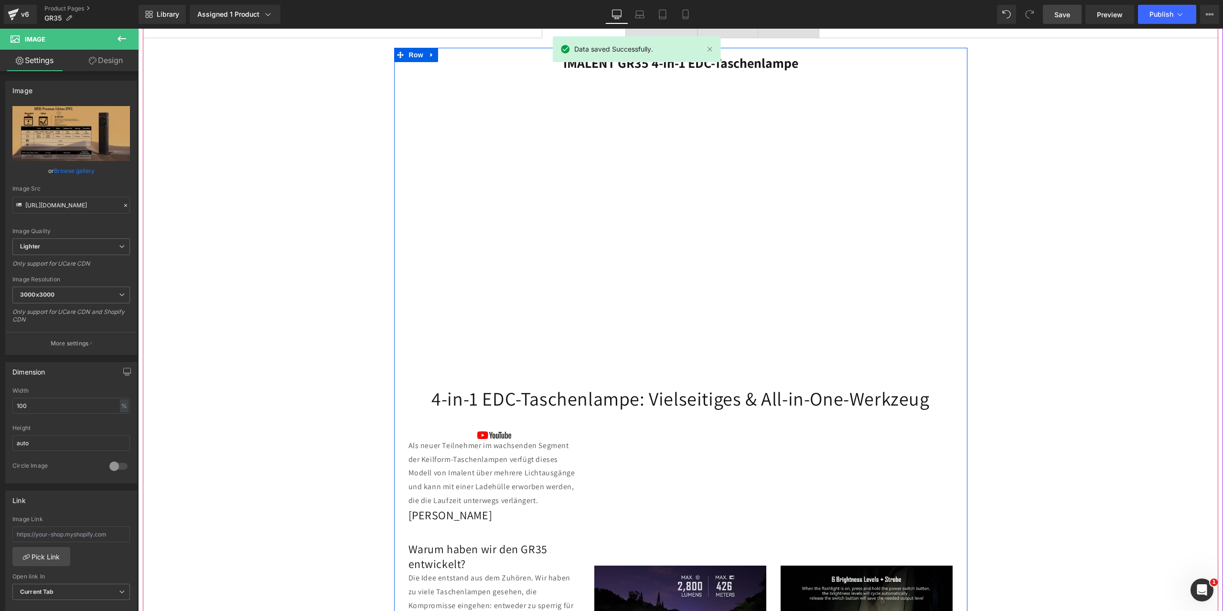
scroll to position [297, 0]
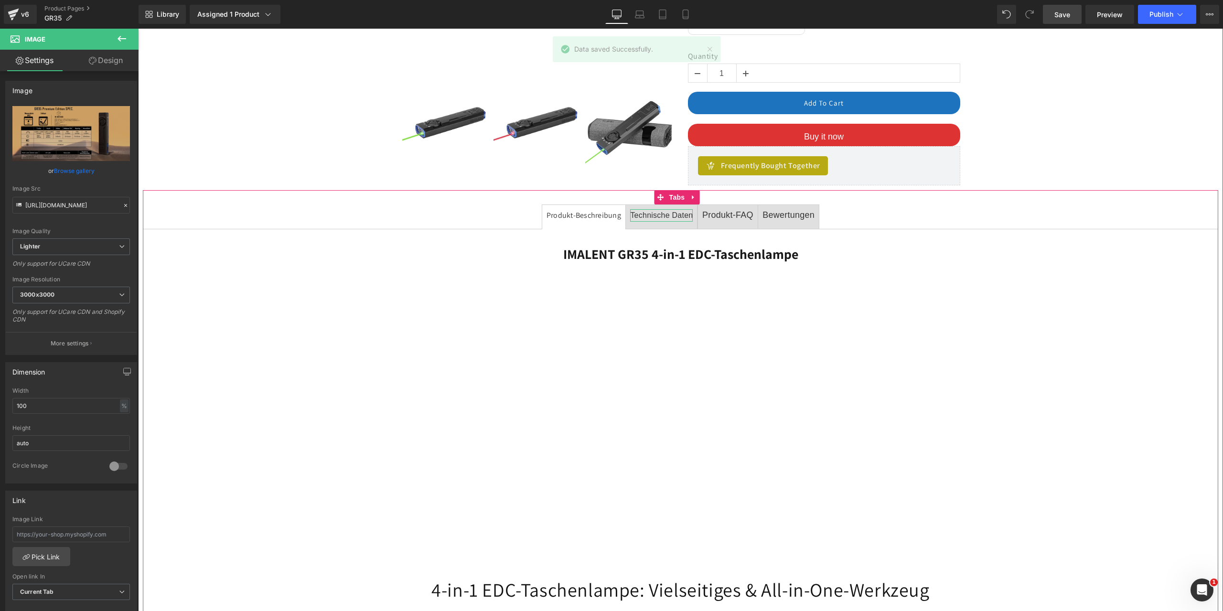
click at [658, 211] on font "Technische Daten" at bounding box center [661, 215] width 63 height 8
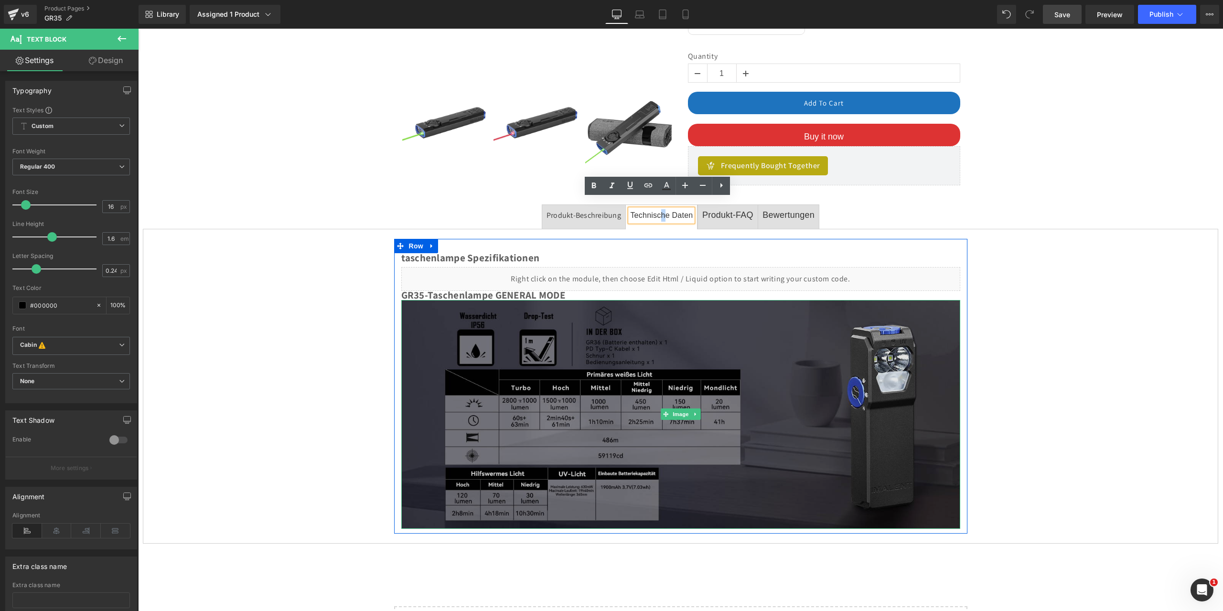
click at [588, 376] on img at bounding box center [680, 414] width 559 height 229
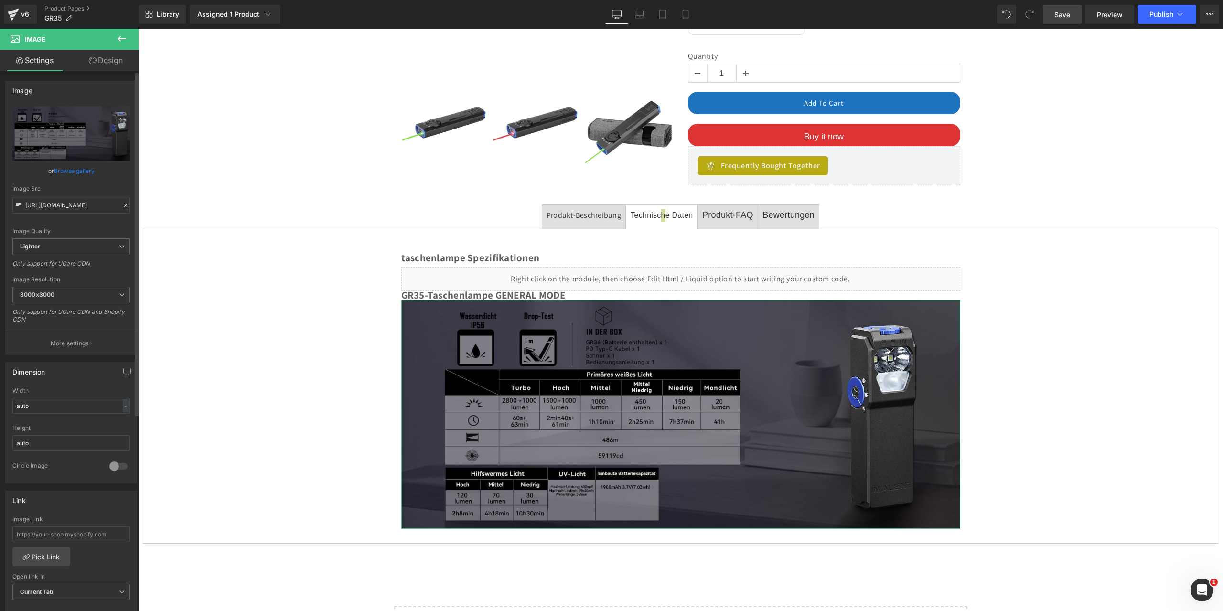
click at [122, 205] on icon at bounding box center [125, 205] width 7 height 7
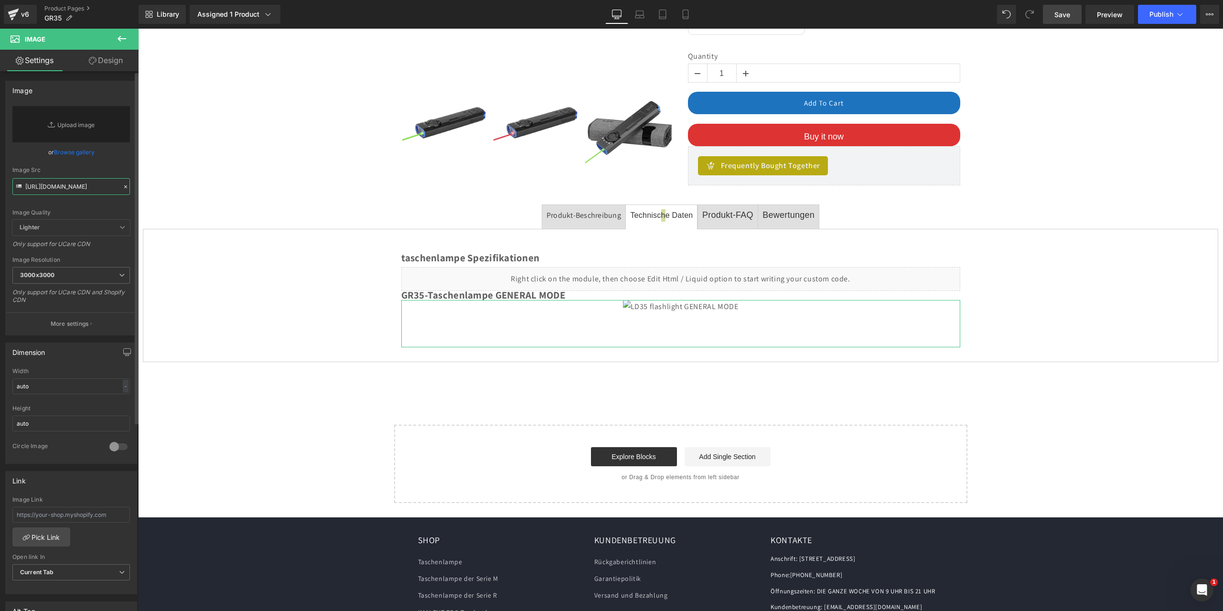
click at [45, 188] on input "https://ucarecdn.com/fd716017-0c80-4628-b40b-72374e277c7f/-/format/auto/-/previ…" at bounding box center [71, 186] width 118 height 17
paste input "https://ucarecdn.com/14b7c7e9-cc40-4243-b898-2f487156a3cc/-/format/auto/-/previ…"
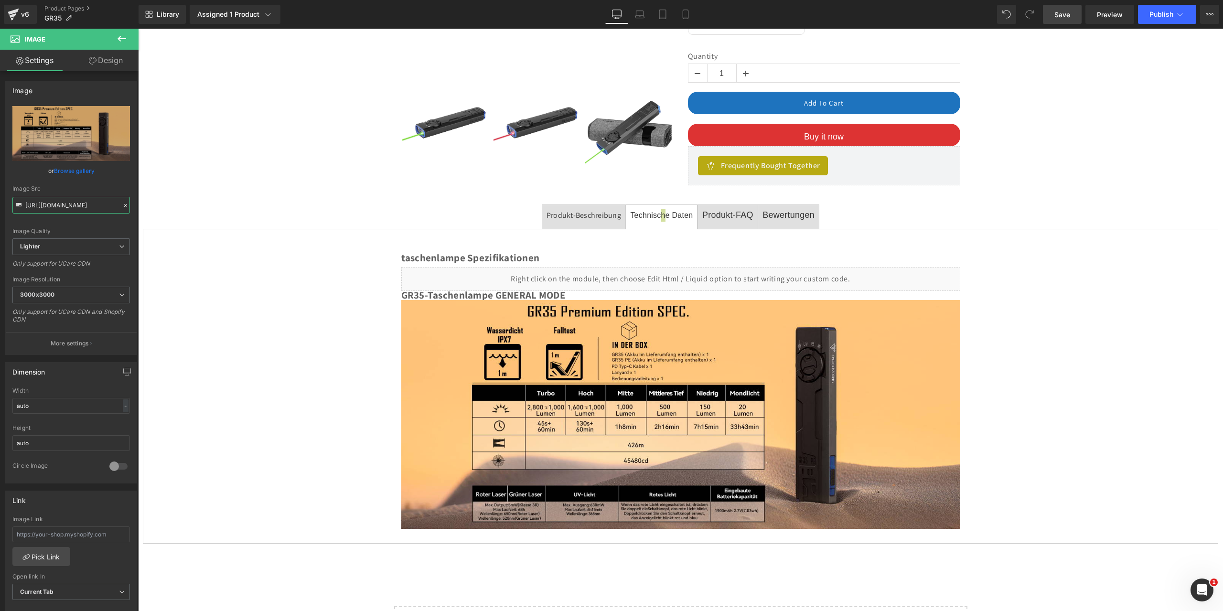
type input "https://ucarecdn.com/14b7c7e9-cc40-4243-b898-2f487156a3cc/-/format/auto/-/previ…"
click at [1060, 16] on span "Save" at bounding box center [1063, 15] width 16 height 10
click at [1161, 14] on span "Publish" at bounding box center [1162, 15] width 24 height 8
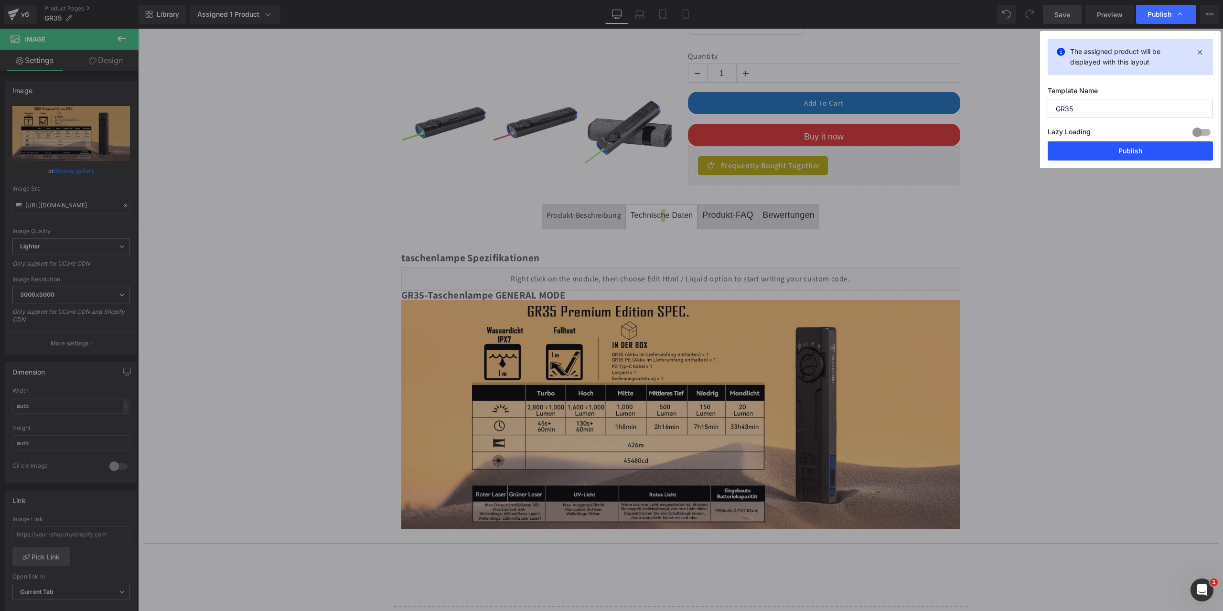
click at [1131, 150] on button "Publish" at bounding box center [1130, 150] width 165 height 19
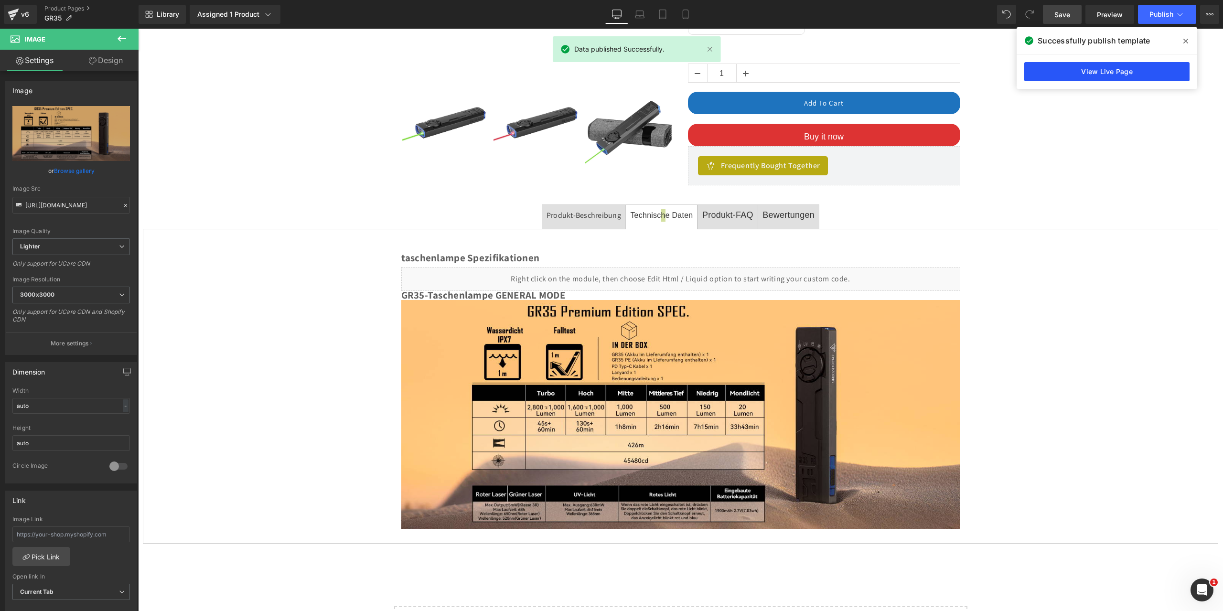
click at [1119, 75] on link "View Live Page" at bounding box center [1107, 71] width 165 height 19
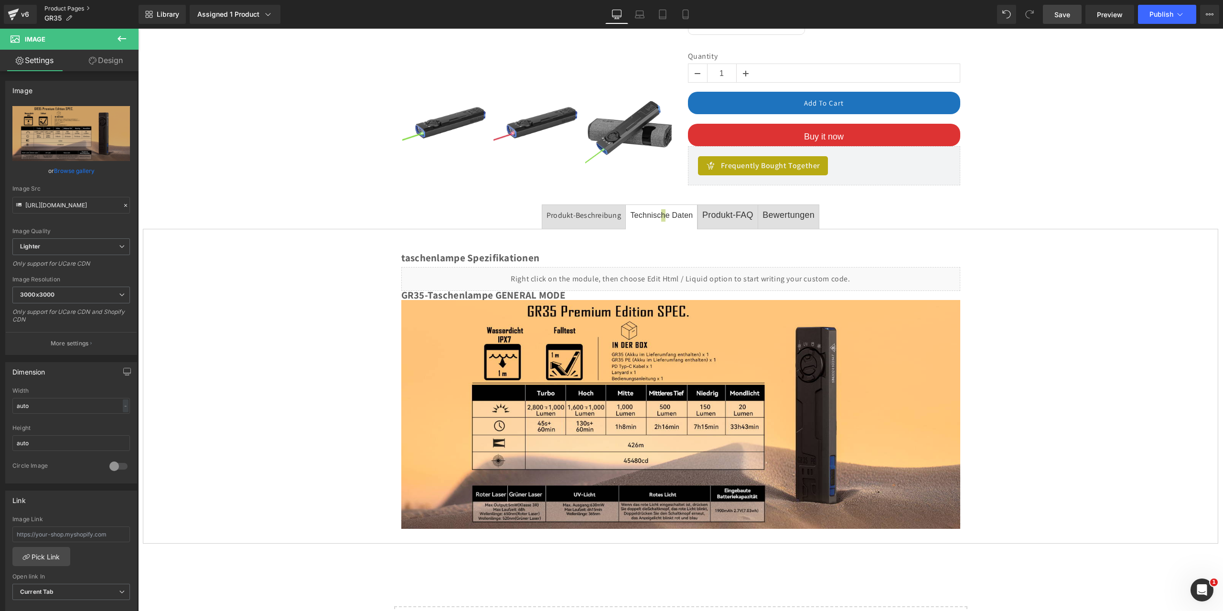
click at [61, 6] on link "Product Pages" at bounding box center [91, 9] width 94 height 8
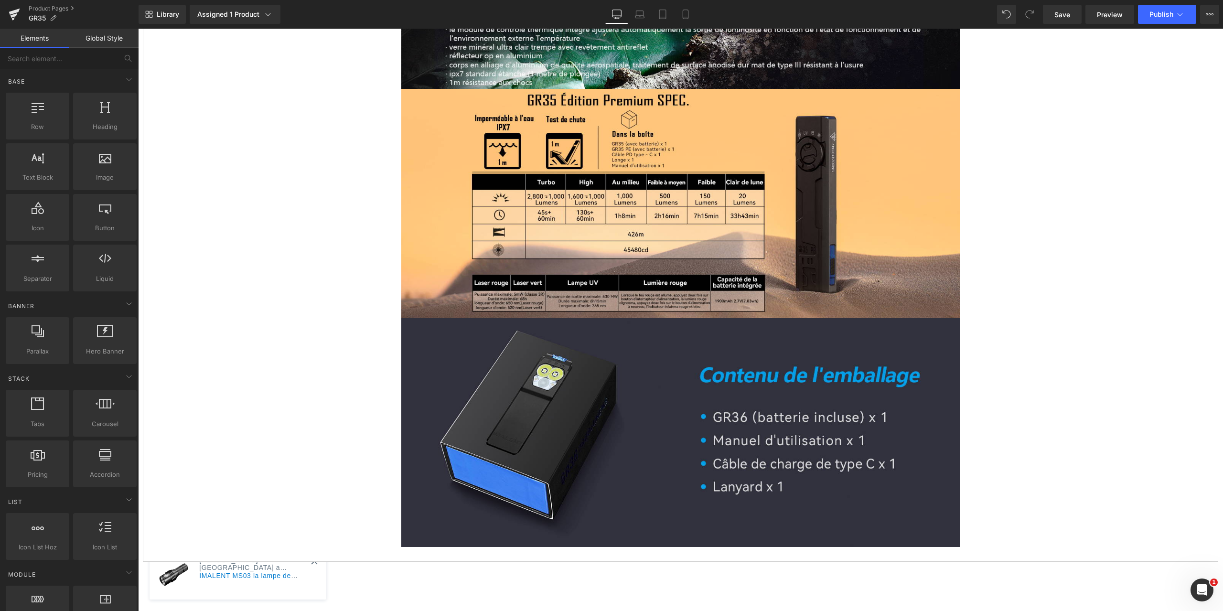
scroll to position [4884, 0]
click at [698, 430] on icon at bounding box center [700, 432] width 5 height 5
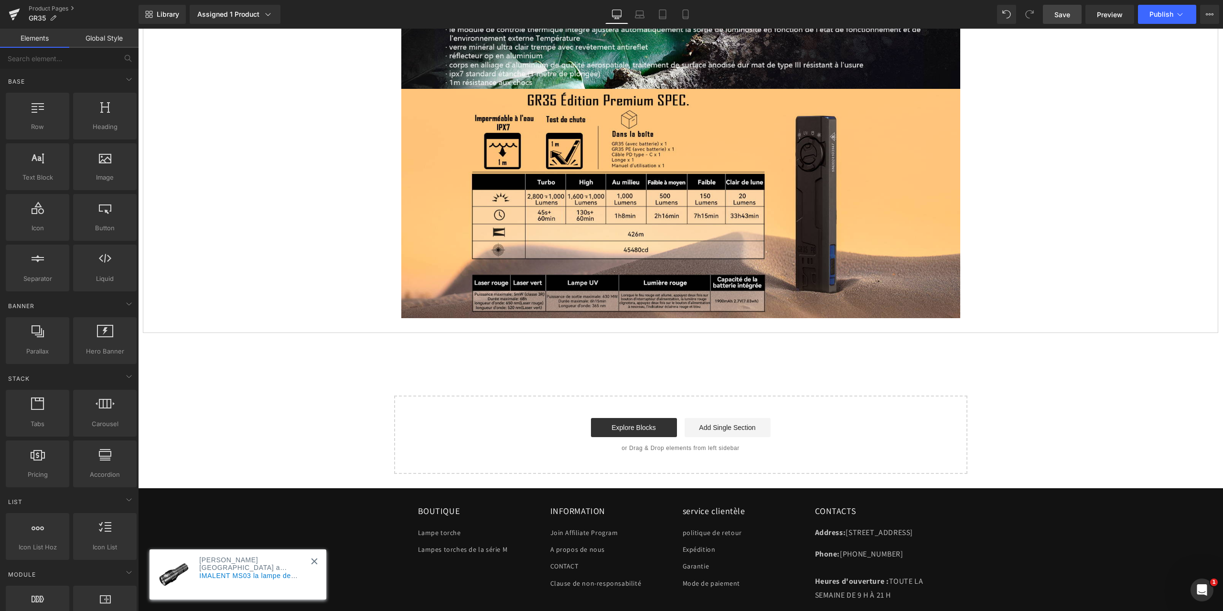
drag, startPoint x: 1058, startPoint y: 13, endPoint x: 806, endPoint y: 177, distance: 301.2
click at [1058, 13] on span "Save" at bounding box center [1063, 15] width 16 height 10
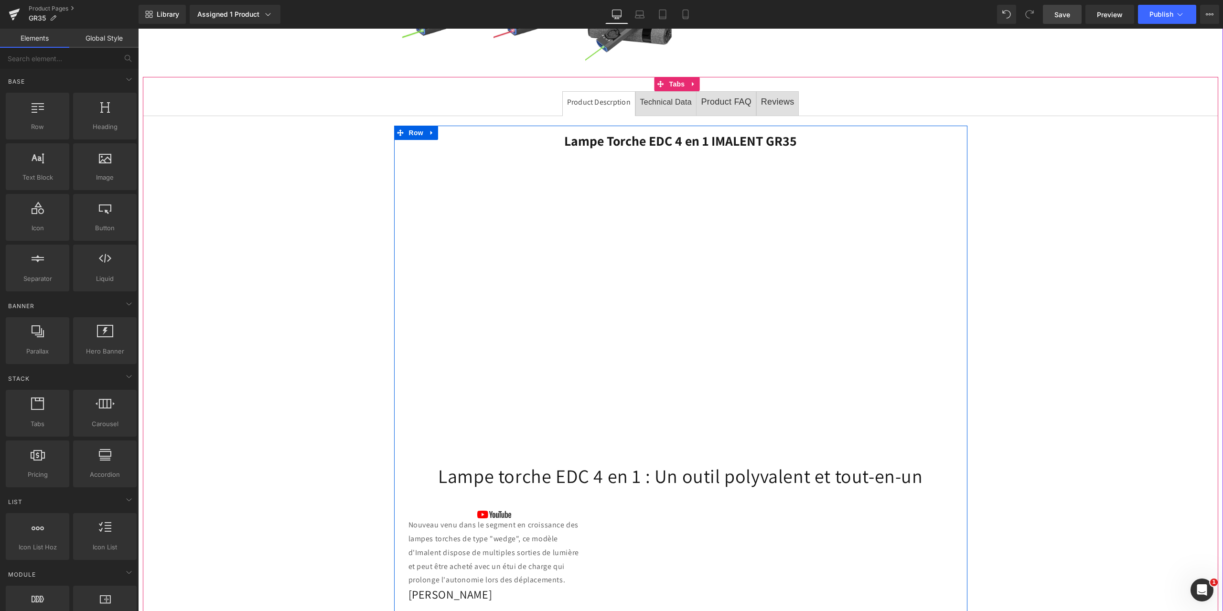
scroll to position [201, 0]
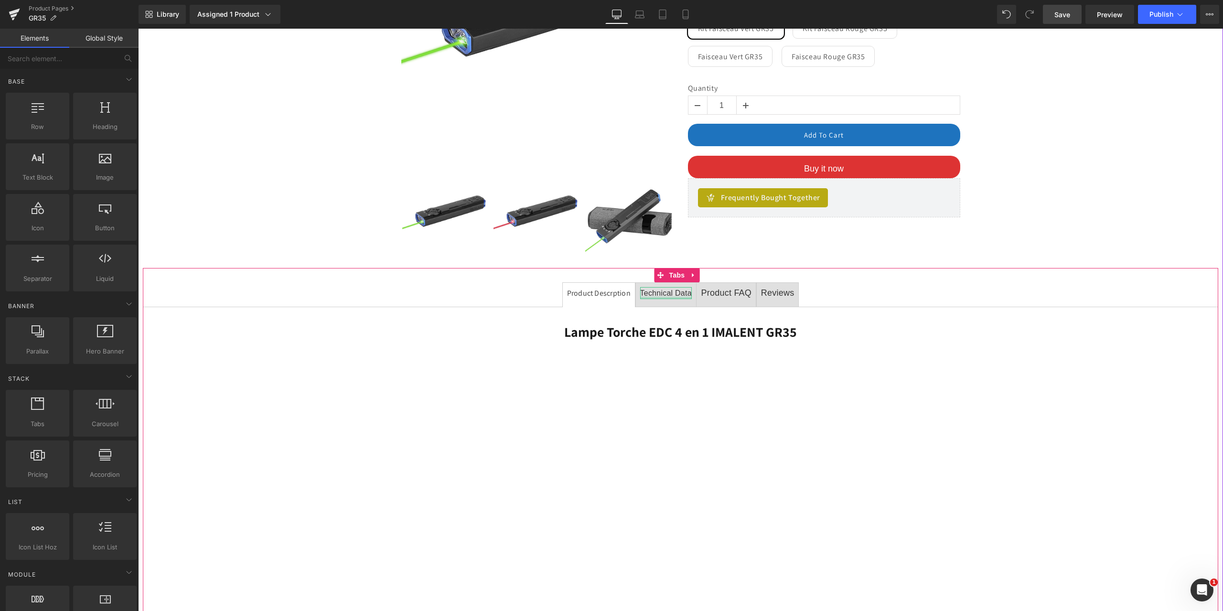
click at [663, 298] on div at bounding box center [666, 298] width 52 height 2
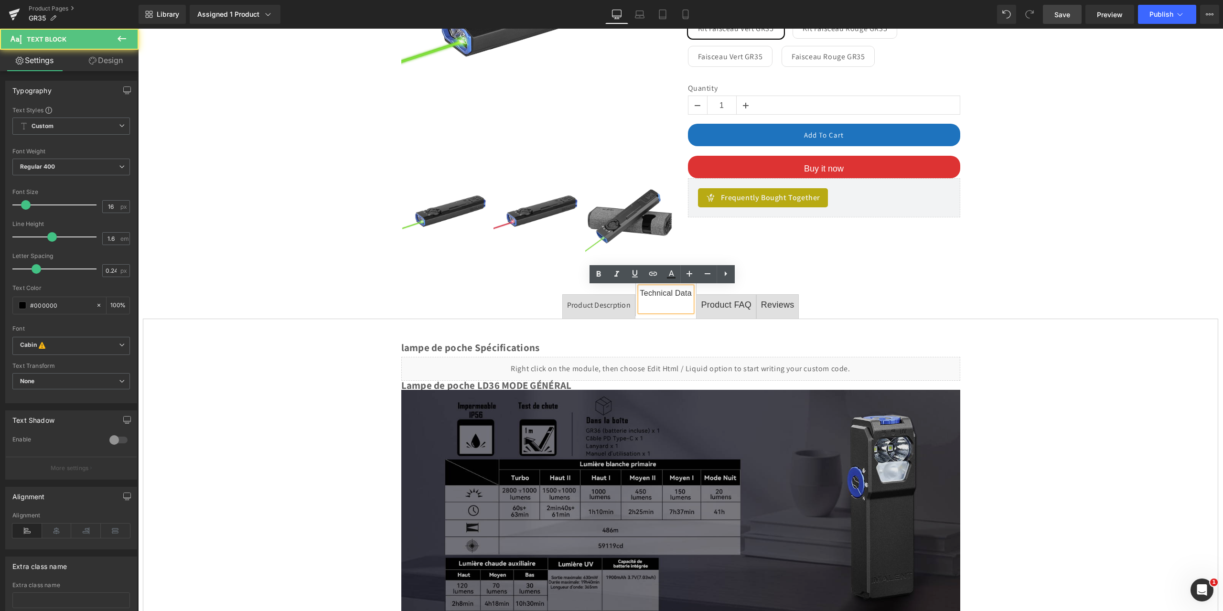
scroll to position [345, 0]
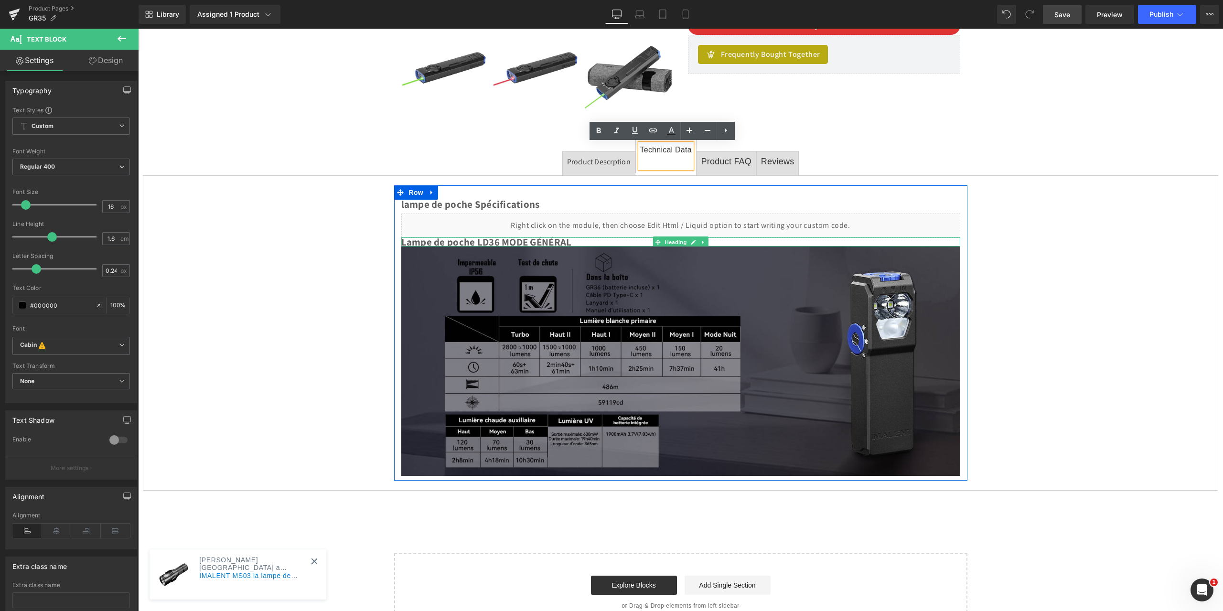
click at [486, 242] on h2 "Lampe de poche LD36 MODE GÉNÉRAL" at bounding box center [680, 242] width 559 height 9
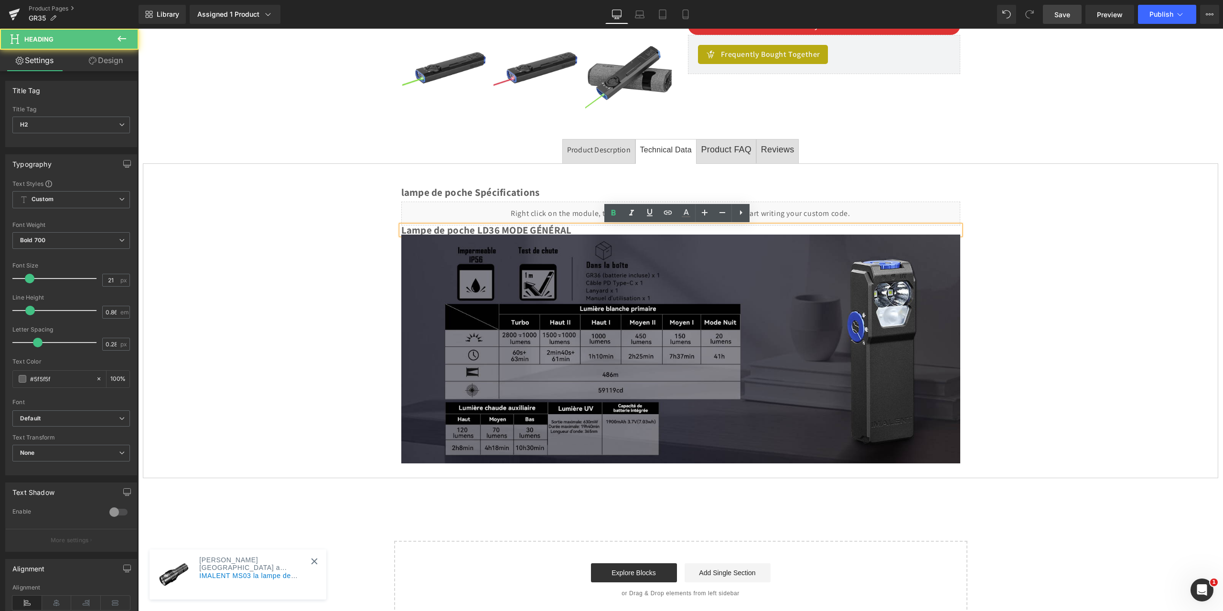
click at [489, 231] on h2 "Lampe de poche LD36 MODE GÉNÉRAL" at bounding box center [680, 230] width 559 height 9
click at [495, 231] on h2 "Lampe de poche LD36 MODE GÉNÉRAL" at bounding box center [680, 230] width 559 height 9
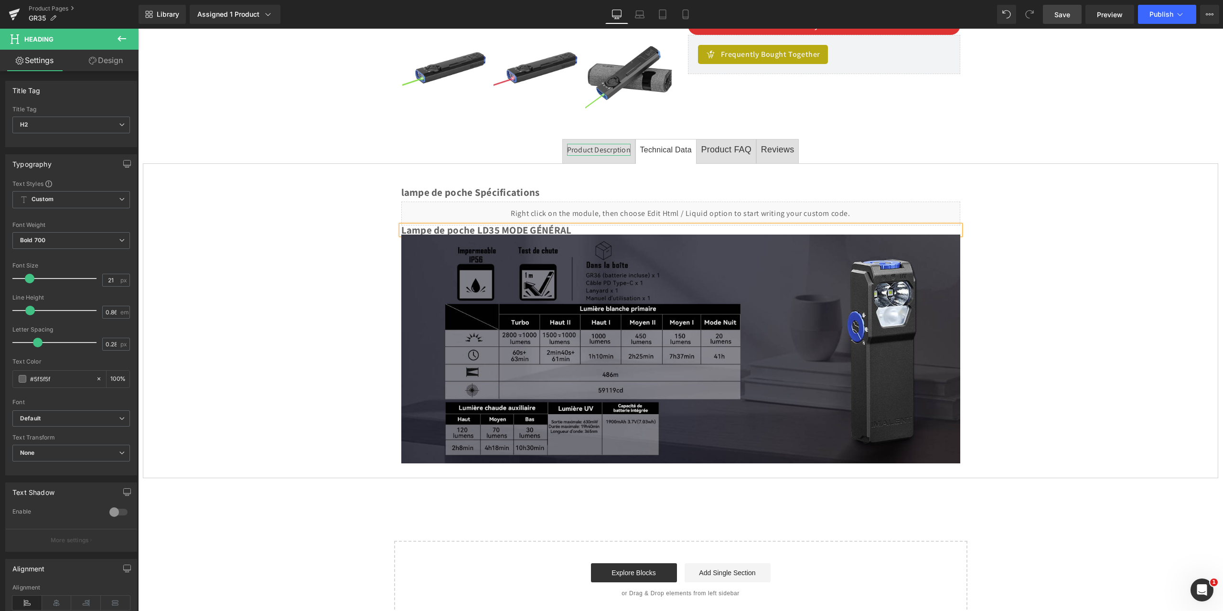
click at [599, 147] on div "Product Descrption" at bounding box center [599, 150] width 64 height 12
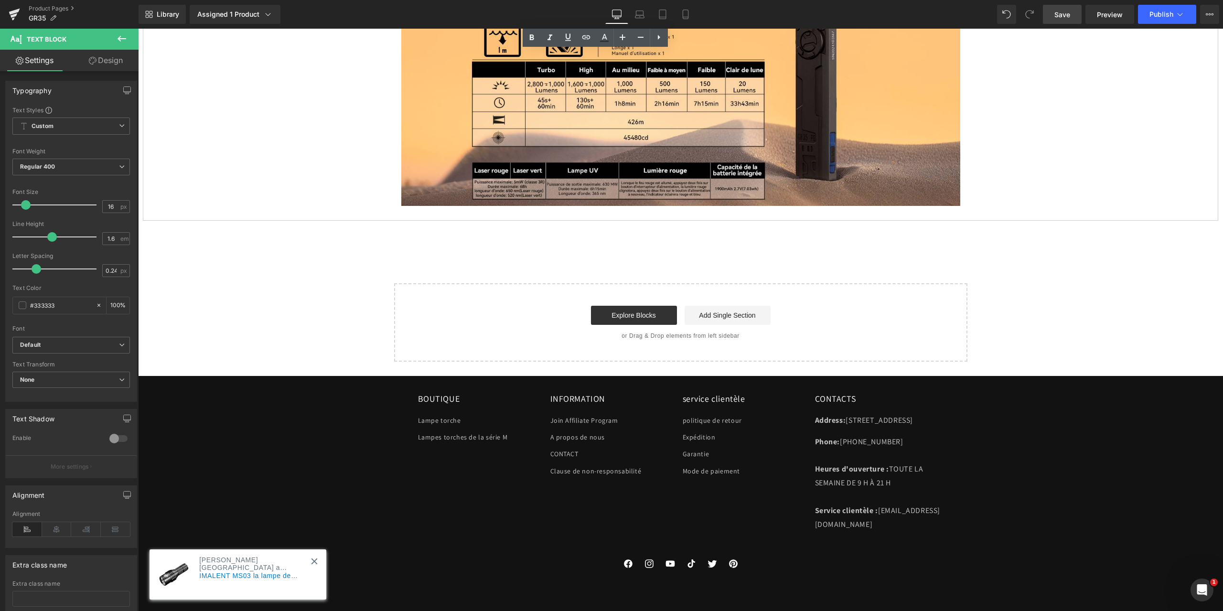
scroll to position [4853, 0]
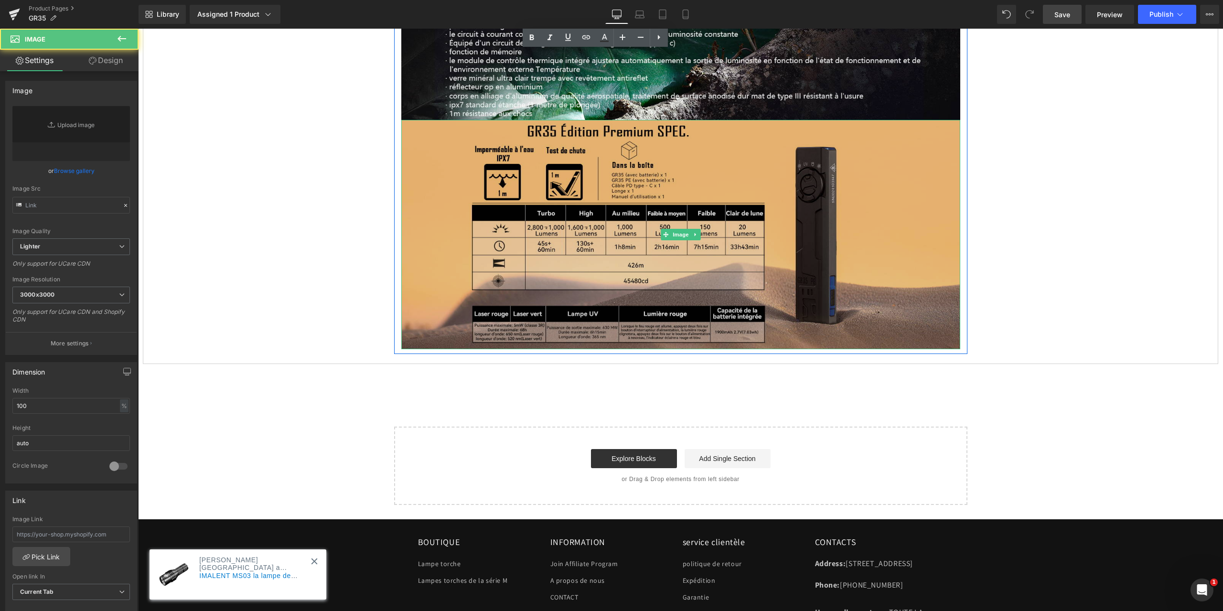
type input "[URL][DOMAIN_NAME]"
click at [642, 247] on img at bounding box center [680, 234] width 559 height 229
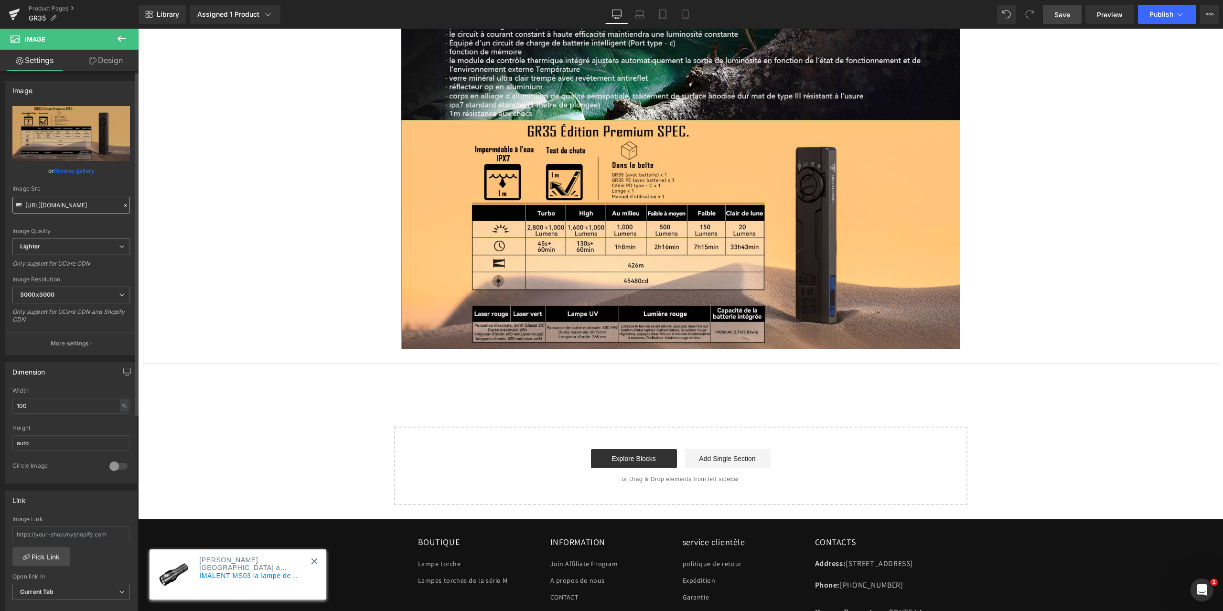
click at [54, 204] on input "[URL][DOMAIN_NAME]" at bounding box center [71, 205] width 118 height 17
drag, startPoint x: 164, startPoint y: 233, endPoint x: 167, endPoint y: 209, distance: 24.1
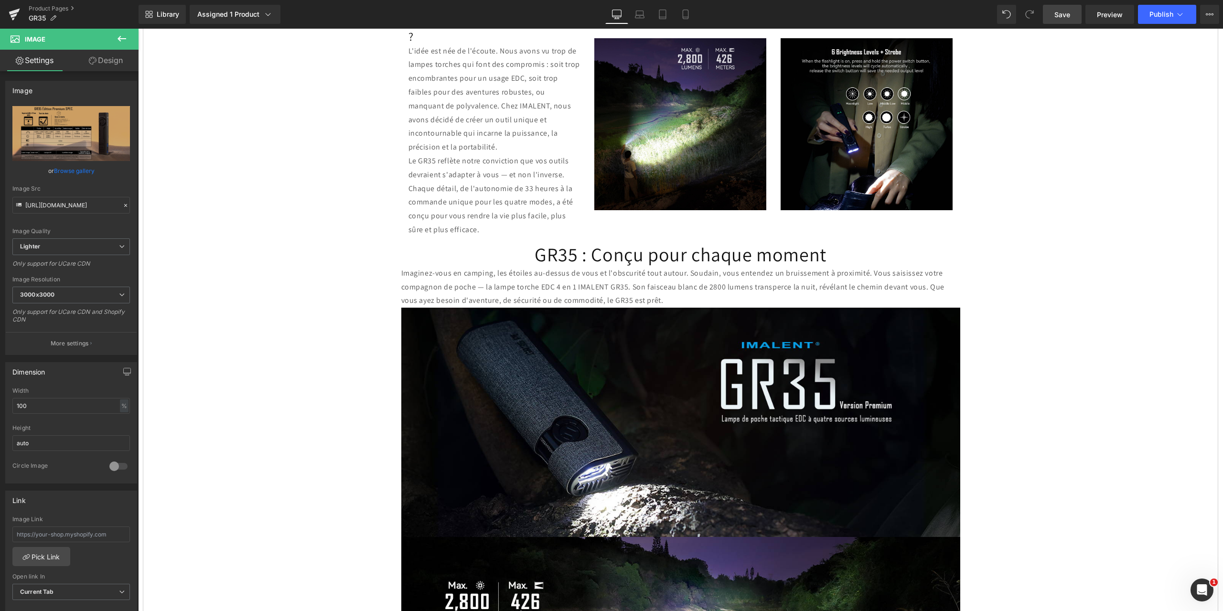
scroll to position [0, 0]
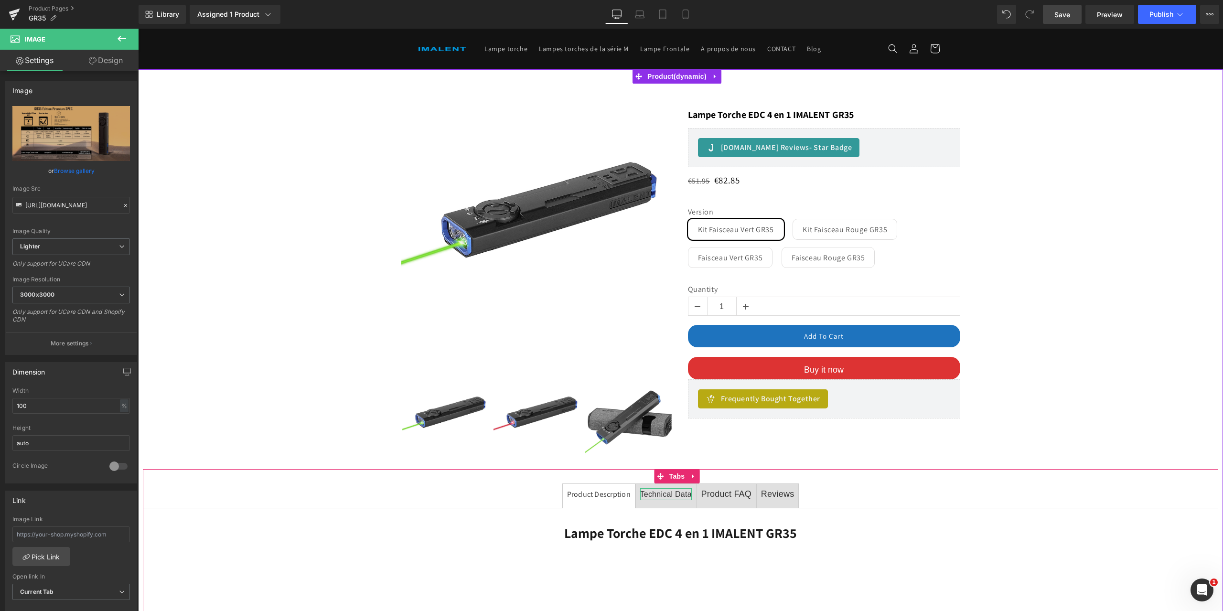
click at [668, 495] on span "Technical Data" at bounding box center [666, 494] width 52 height 8
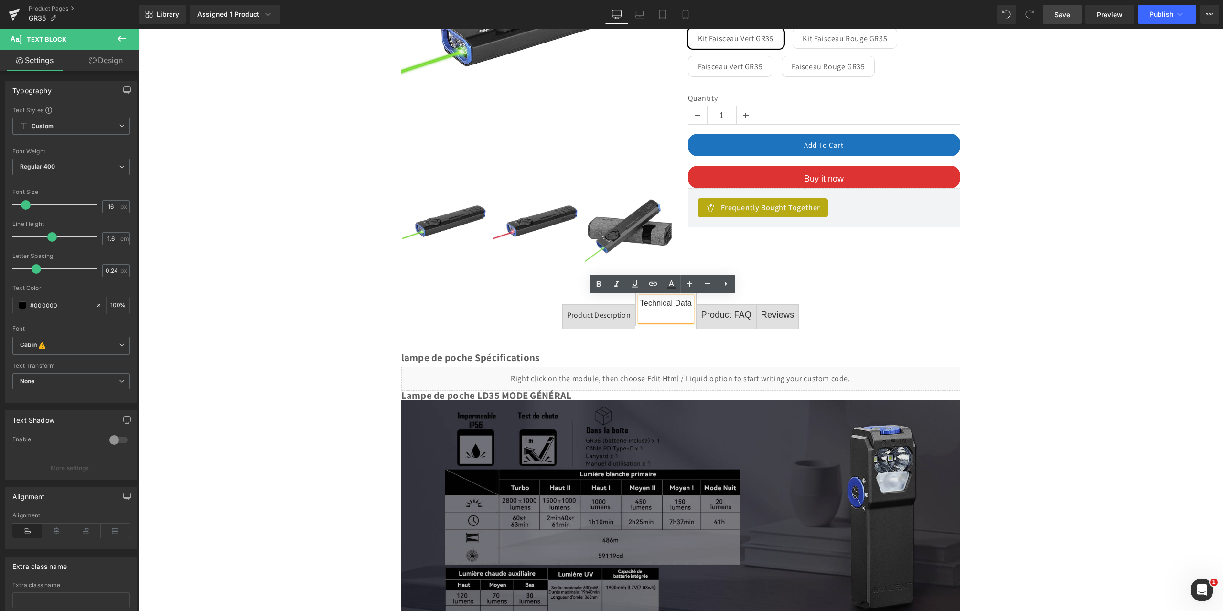
scroll to position [335, 0]
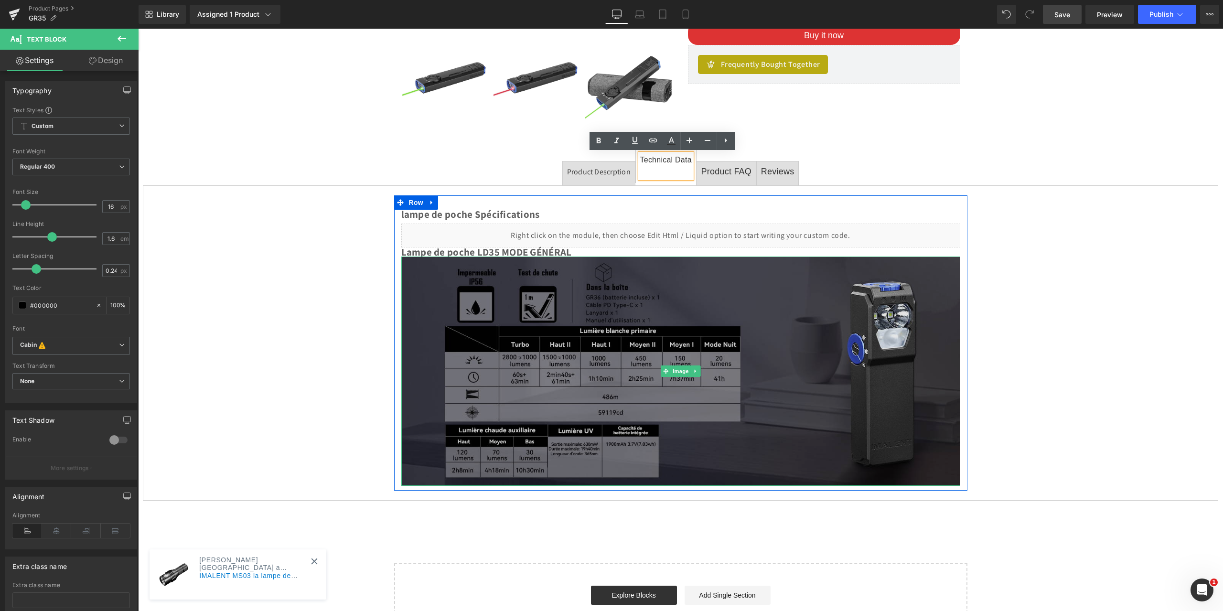
click at [529, 386] on img at bounding box center [680, 371] width 559 height 229
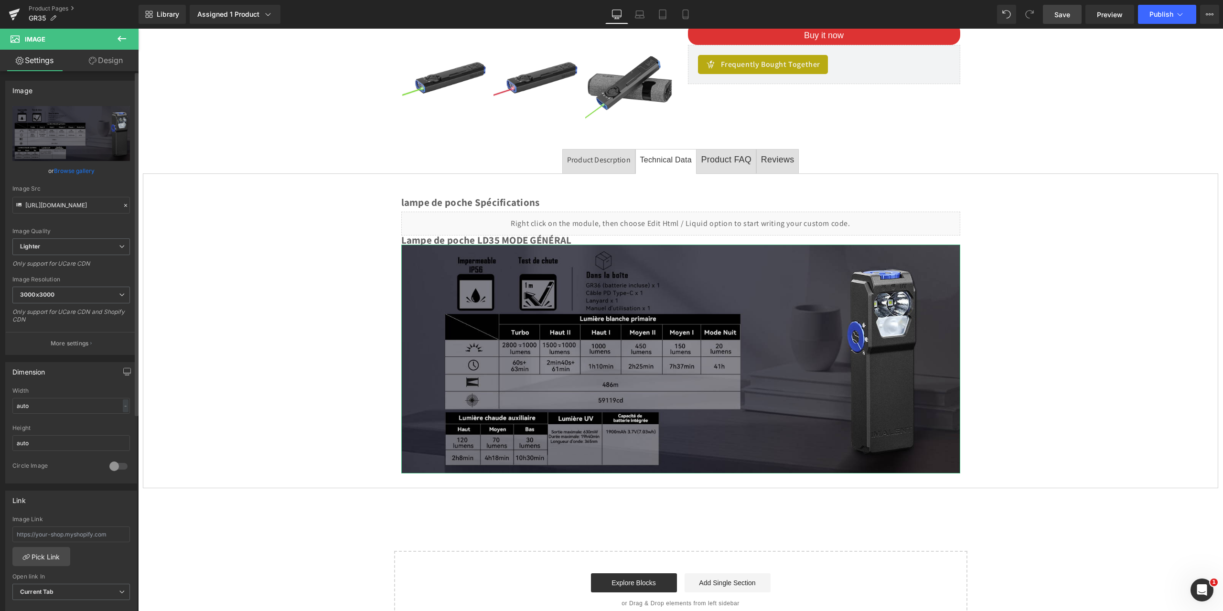
click at [122, 204] on icon at bounding box center [125, 205] width 7 height 7
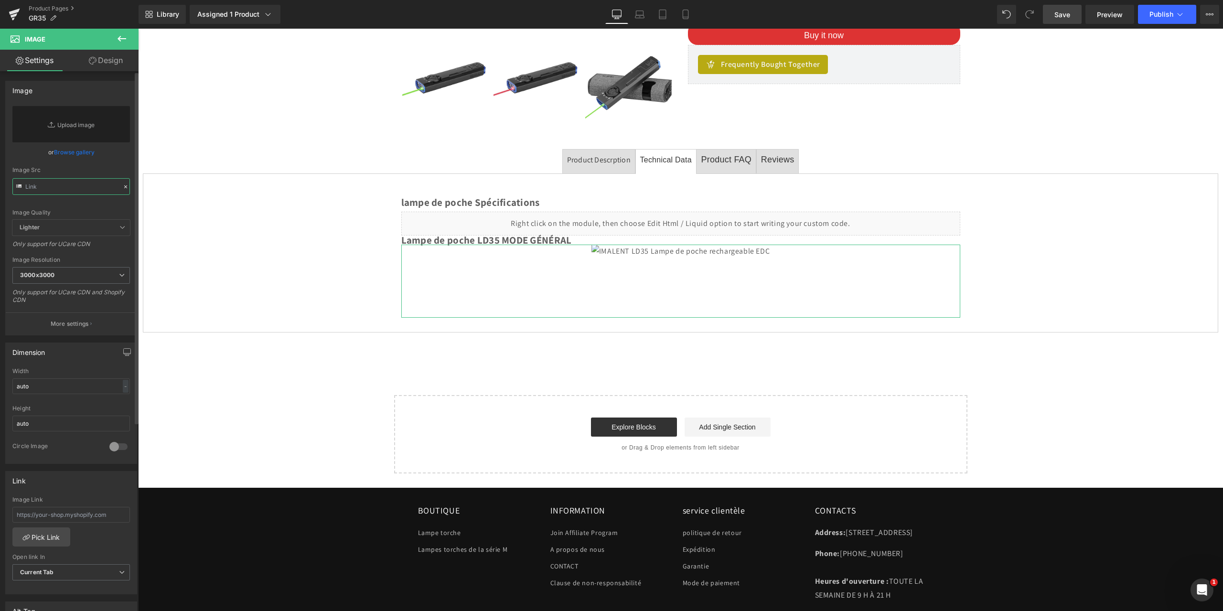
click at [81, 183] on input "text" at bounding box center [71, 186] width 118 height 17
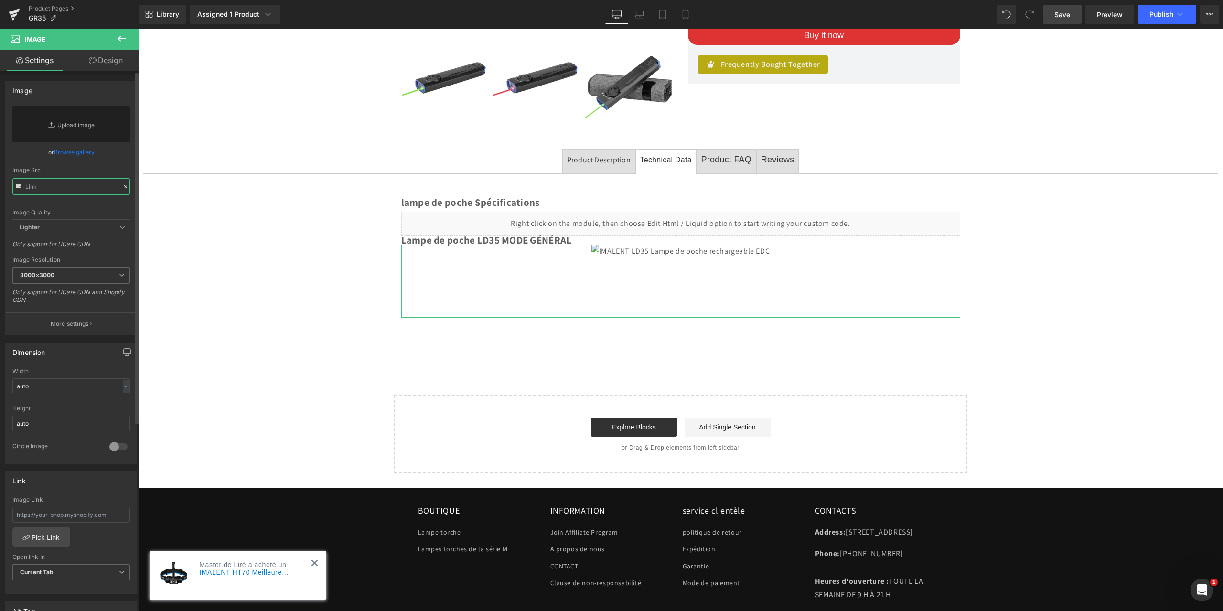
paste input "[URL][DOMAIN_NAME]"
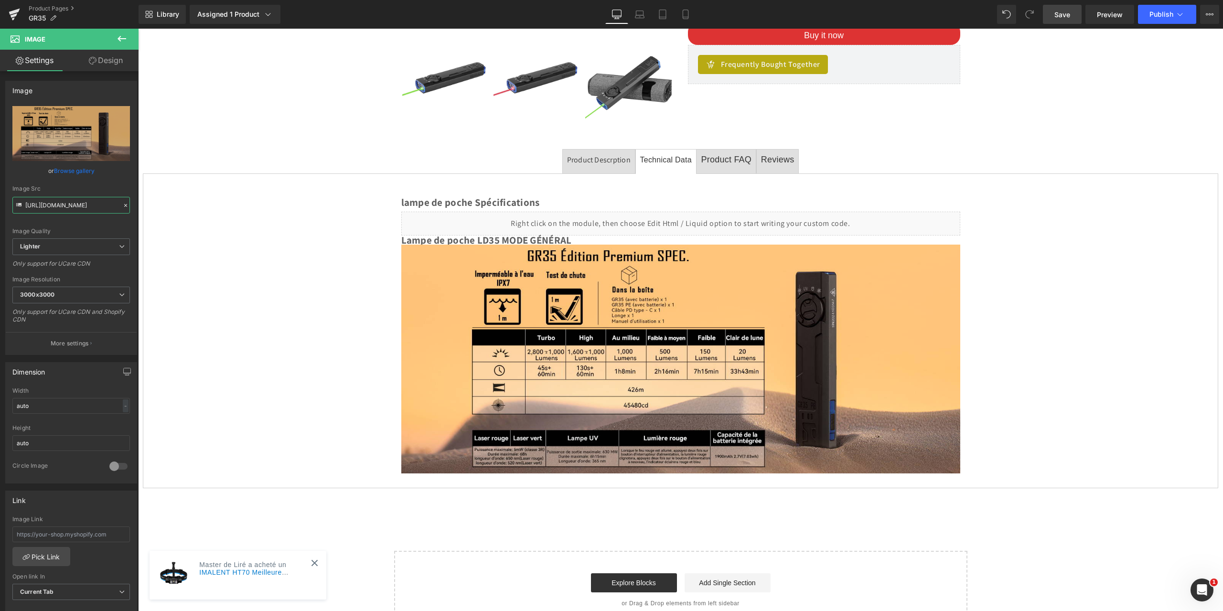
type input "[URL][DOMAIN_NAME]"
click at [1067, 11] on span "Save" at bounding box center [1063, 15] width 16 height 10
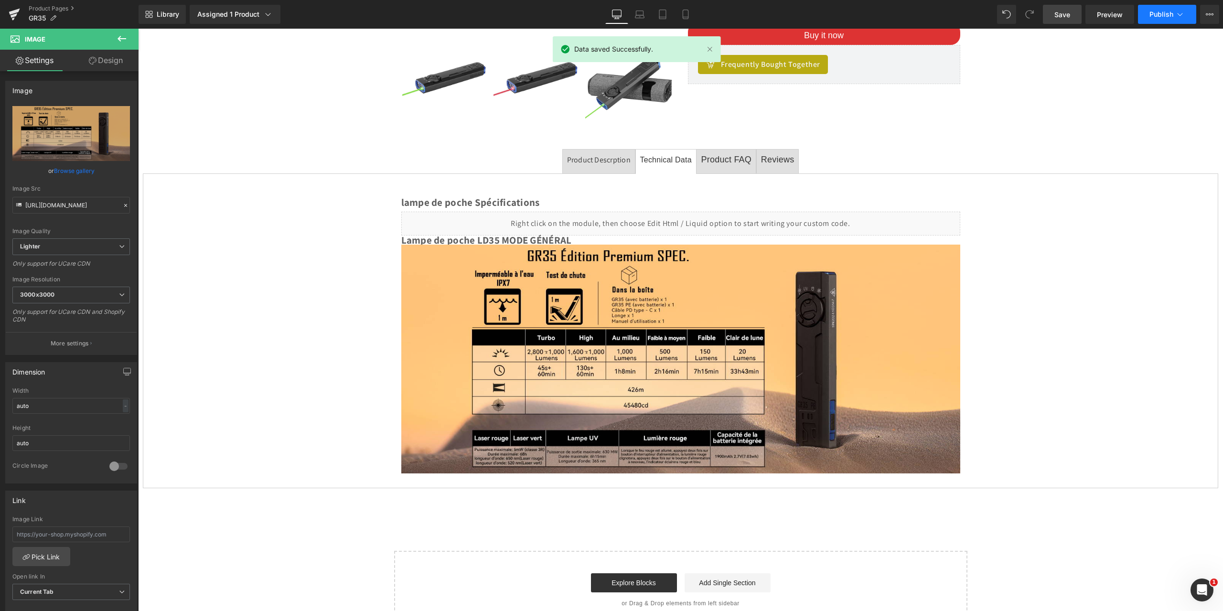
click at [1181, 14] on icon at bounding box center [1181, 15] width 10 height 10
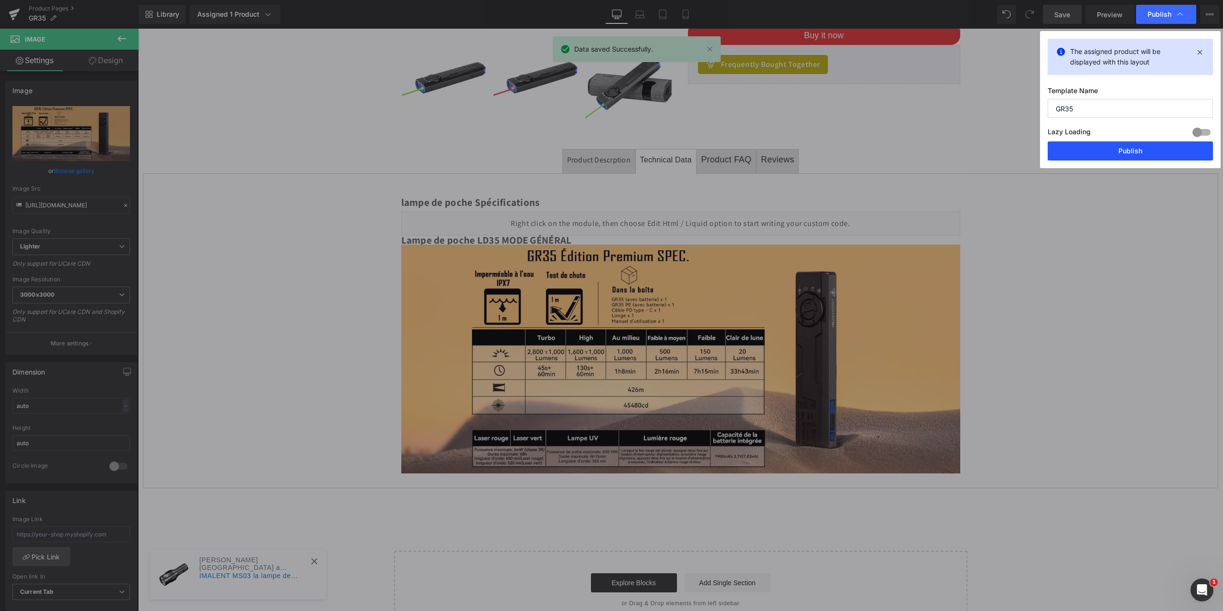
click at [1123, 148] on button "Publish" at bounding box center [1130, 150] width 165 height 19
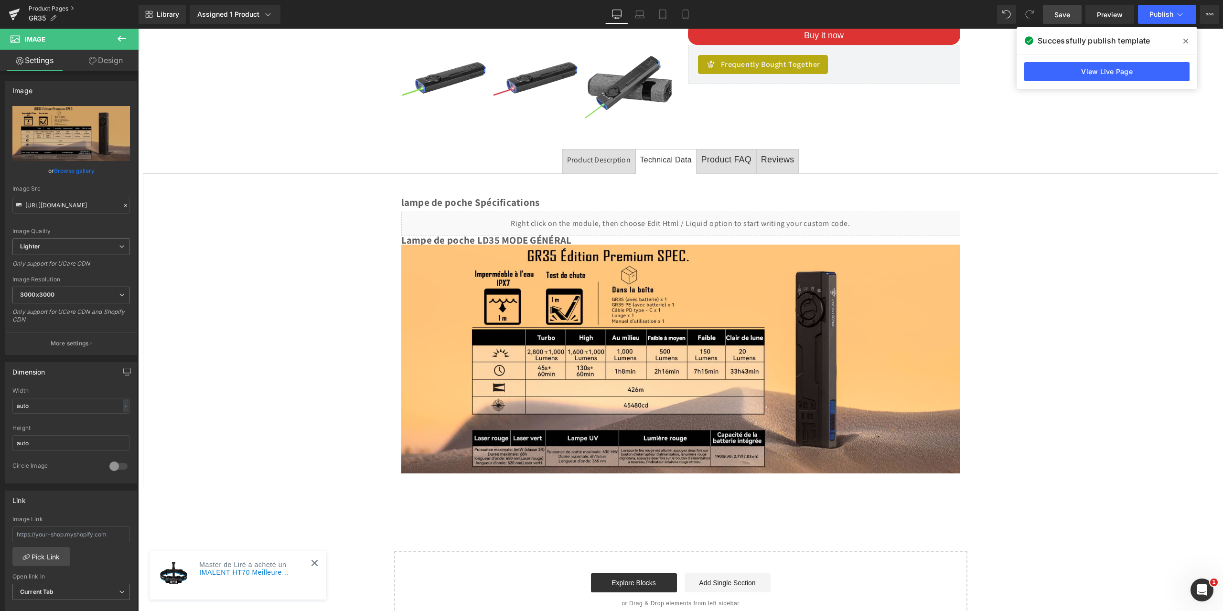
click at [52, 5] on link "Product Pages" at bounding box center [84, 9] width 110 height 8
